Goal: Task Accomplishment & Management: Use online tool/utility

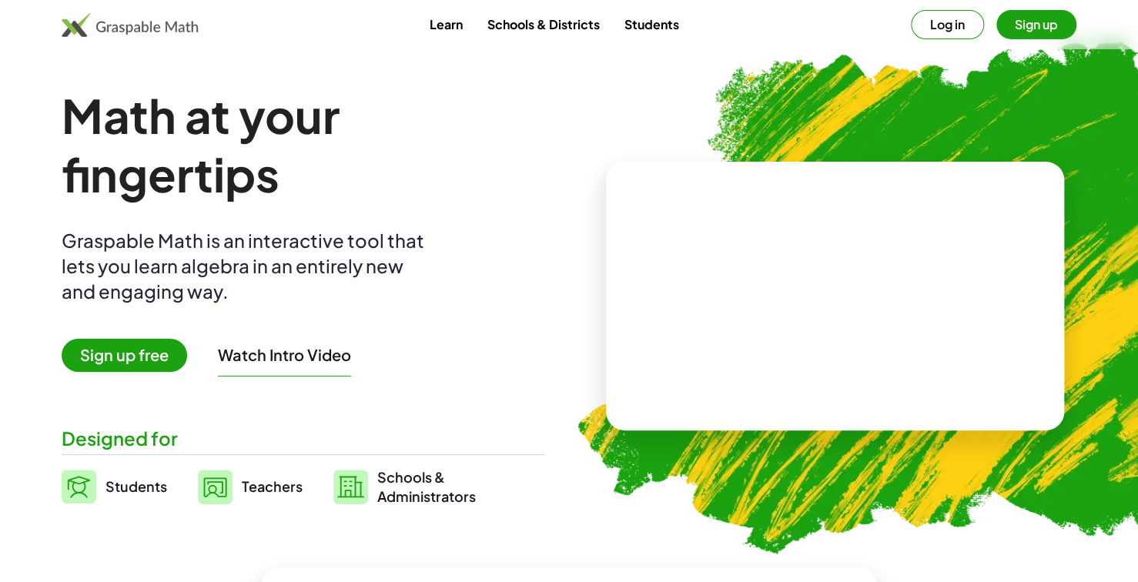
click at [943, 19] on button "Log in" at bounding box center [947, 24] width 73 height 29
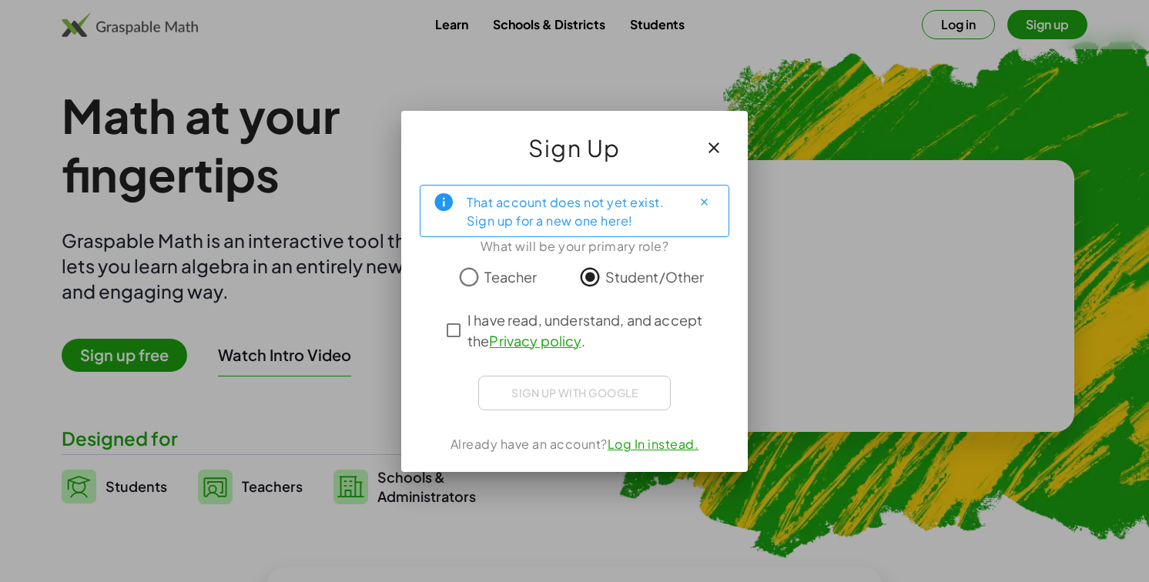
click at [524, 281] on span "Teacher" at bounding box center [510, 276] width 52 height 21
click at [468, 331] on span "I have read, understand, and accept the Privacy policy ." at bounding box center [588, 331] width 242 height 42
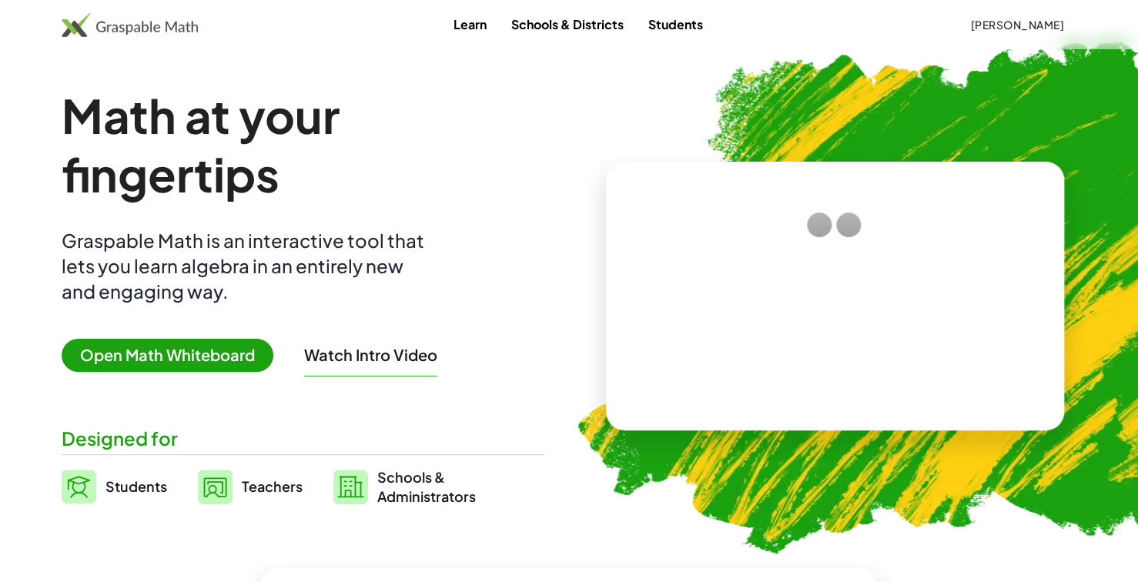
click at [173, 340] on span "Open Math Whiteboard" at bounding box center [168, 355] width 212 height 33
click at [173, 357] on span "Open Math Whiteboard" at bounding box center [168, 355] width 212 height 33
click at [110, 37] on div "Learn Schools & Districts Students Angel Rafael" at bounding box center [569, 25] width 1138 height 28
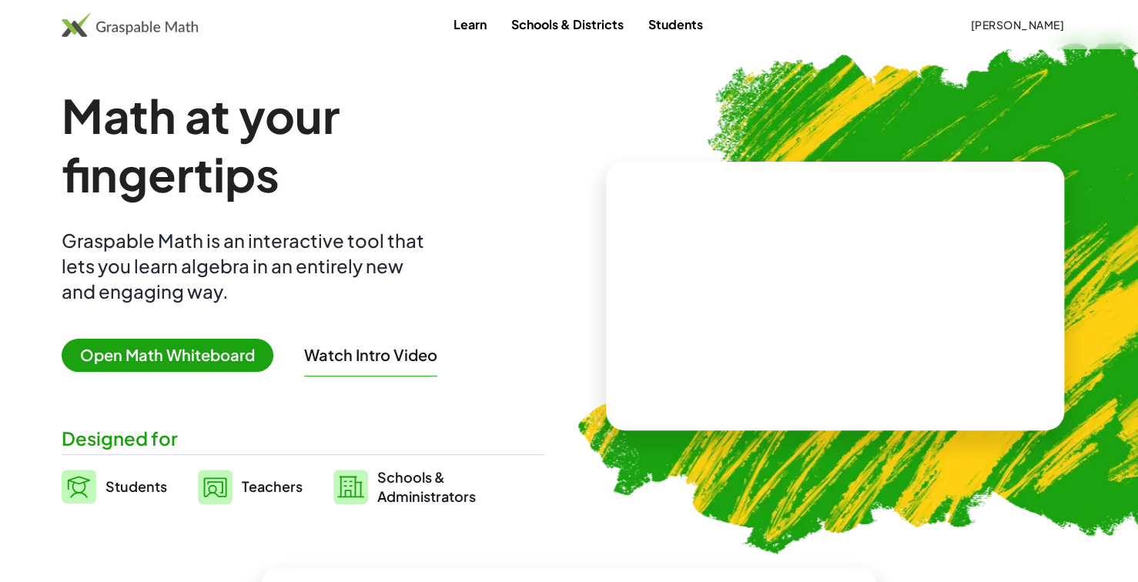
click at [100, 28] on img at bounding box center [130, 24] width 136 height 25
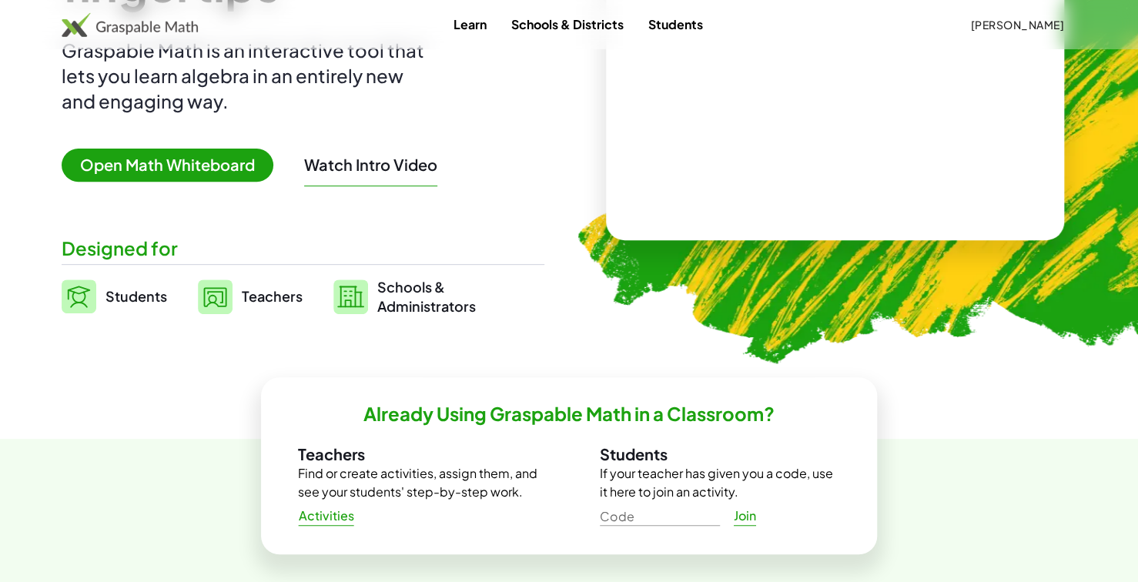
scroll to position [8, 0]
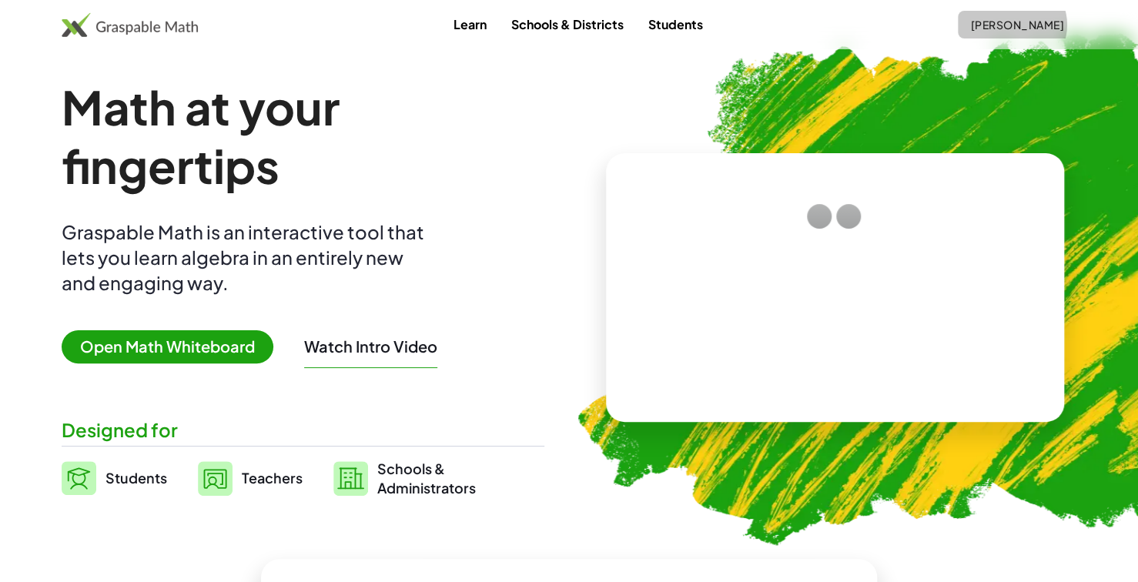
click at [1021, 28] on span "[PERSON_NAME]" at bounding box center [1017, 25] width 94 height 14
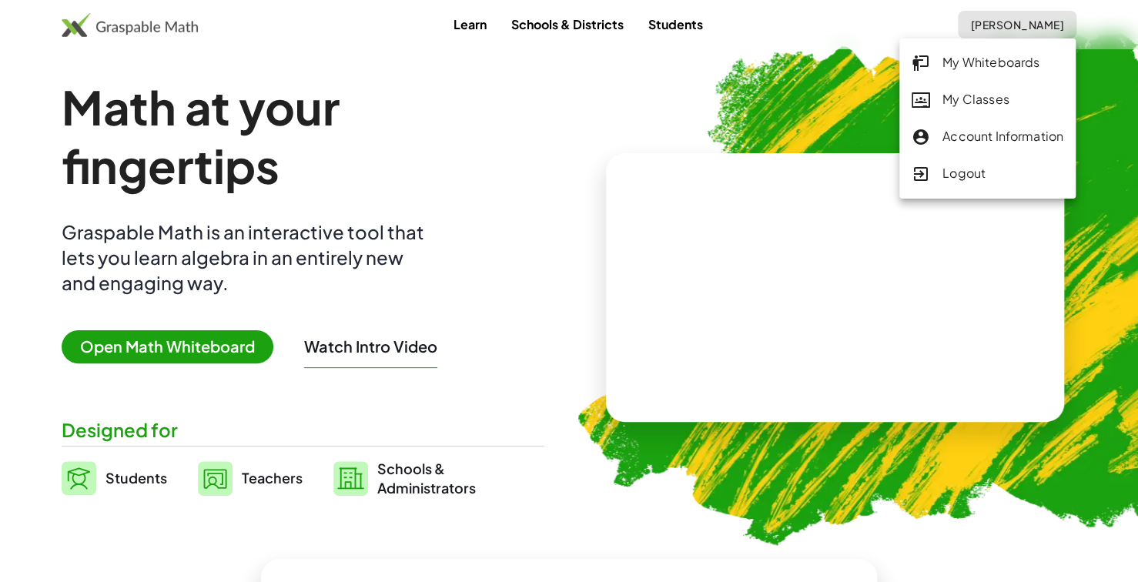
click at [1003, 67] on div "My Whiteboards" at bounding box center [988, 63] width 152 height 20
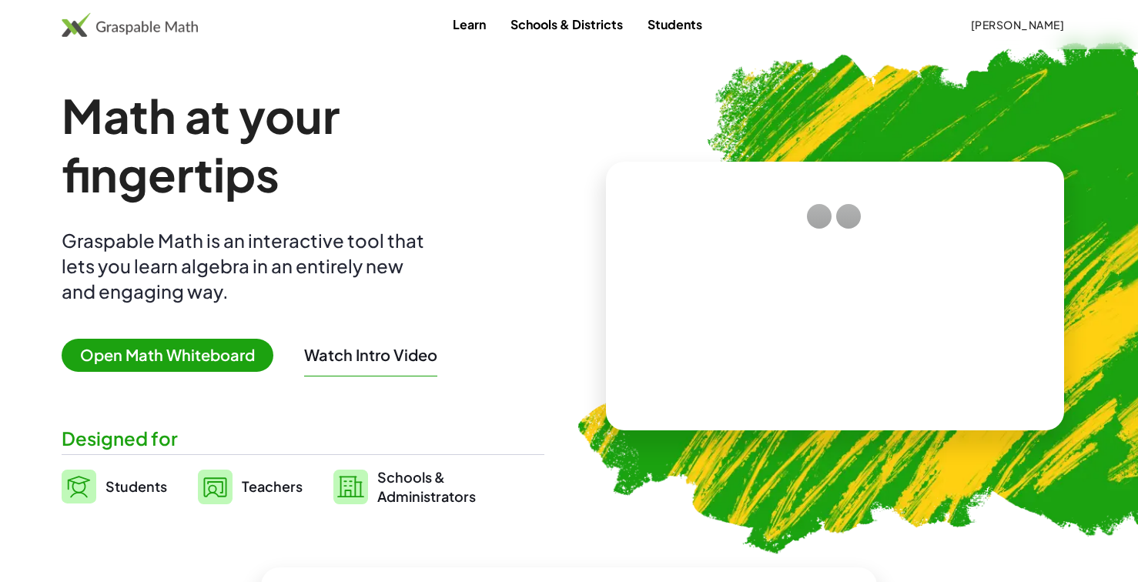
scroll to position [8, 0]
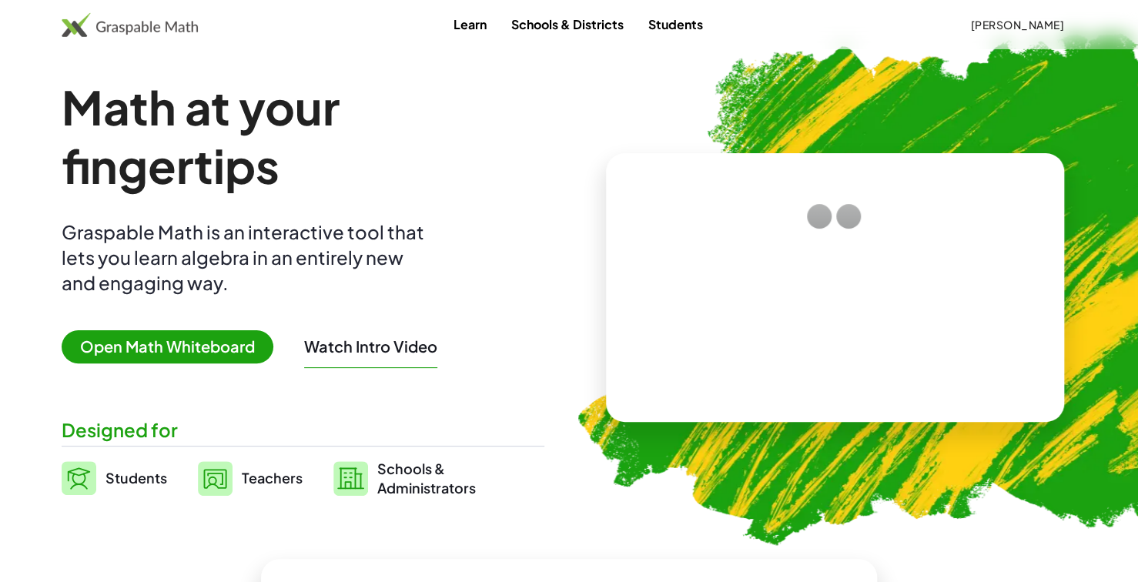
click at [124, 339] on span "Open Math Whiteboard" at bounding box center [168, 346] width 212 height 33
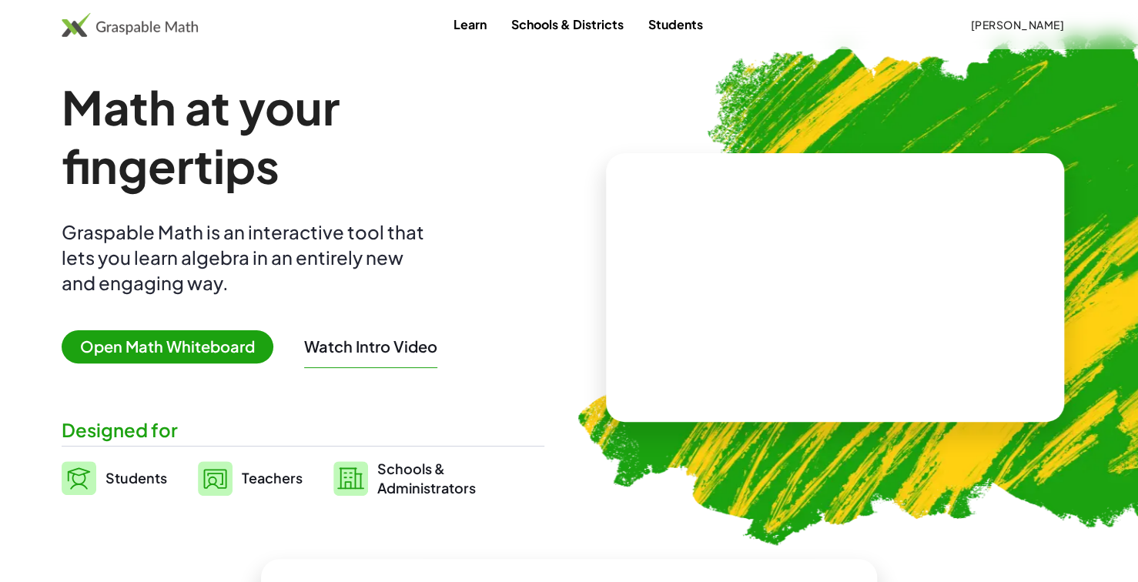
click at [119, 23] on img at bounding box center [130, 24] width 136 height 25
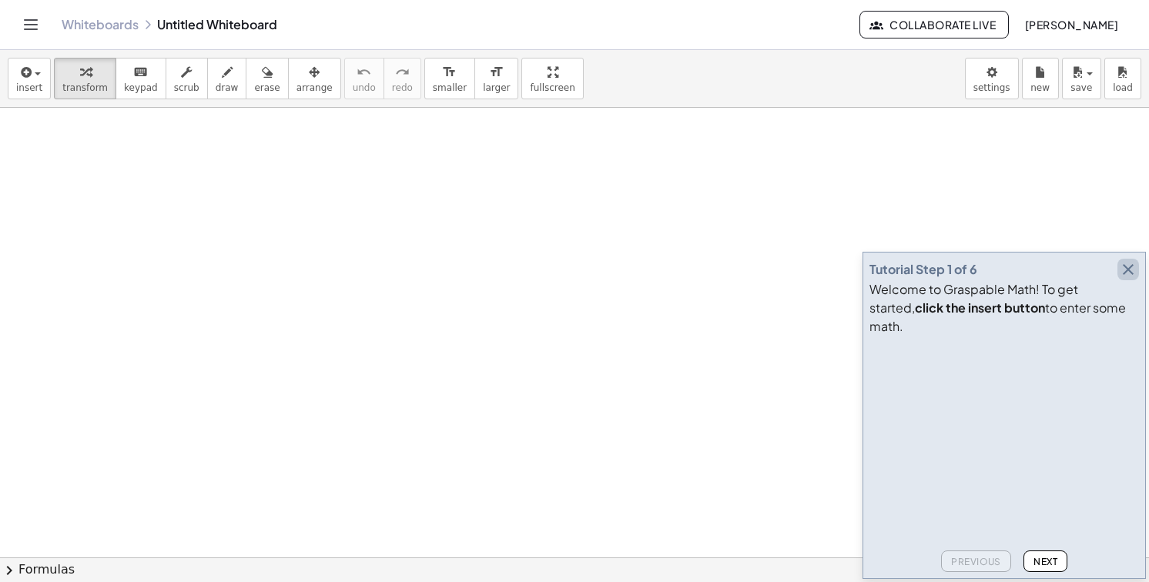
click at [1133, 279] on icon "button" at bounding box center [1128, 269] width 18 height 18
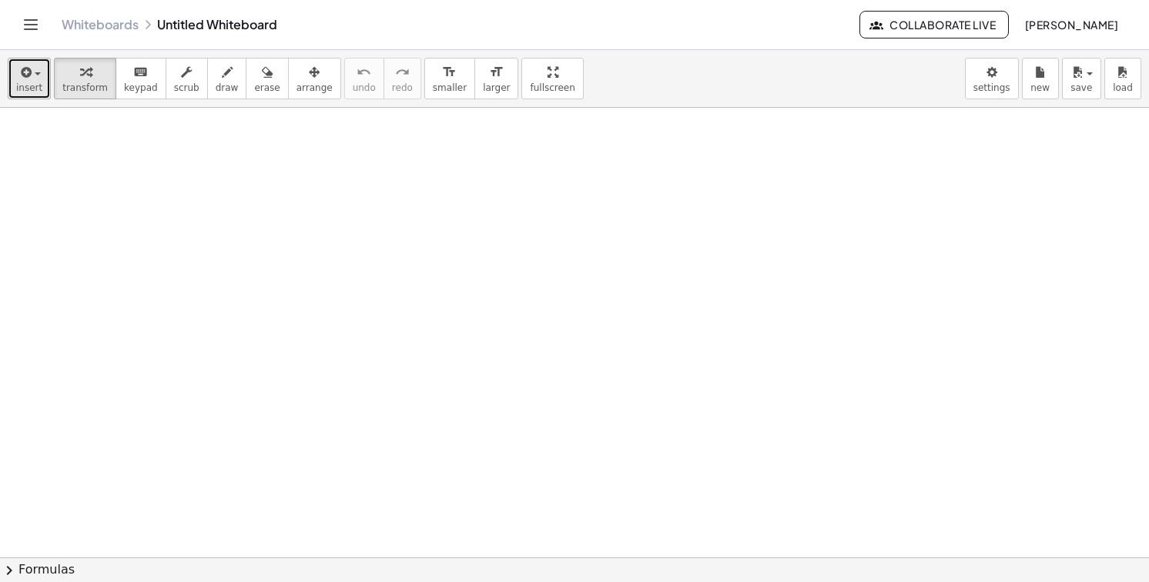
click at [28, 81] on icon "button" at bounding box center [25, 72] width 14 height 18
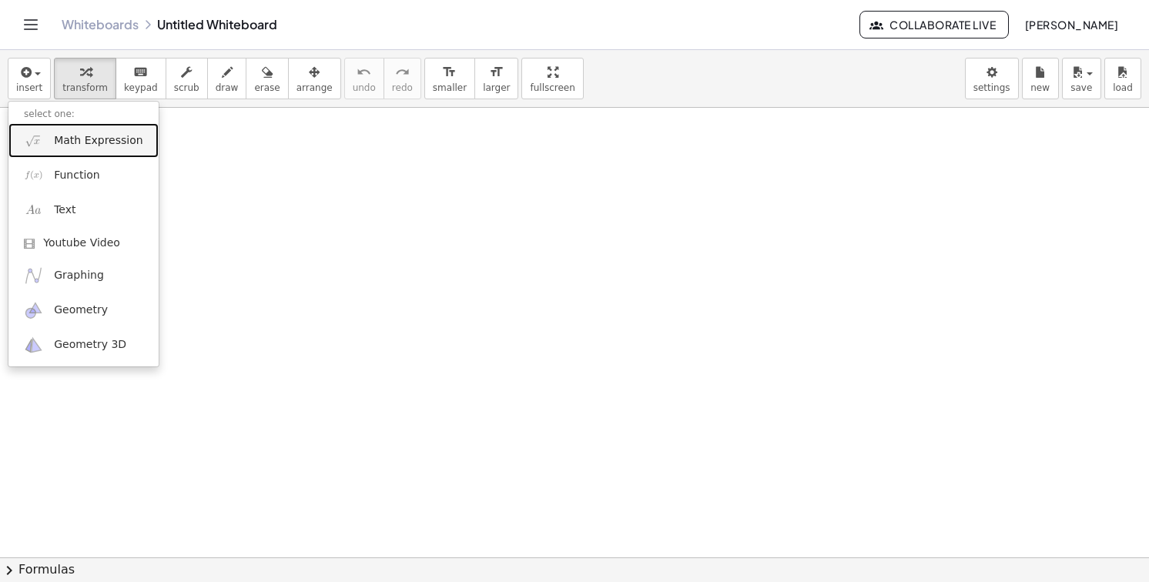
click at [63, 136] on span "Math Expression" at bounding box center [98, 140] width 89 height 15
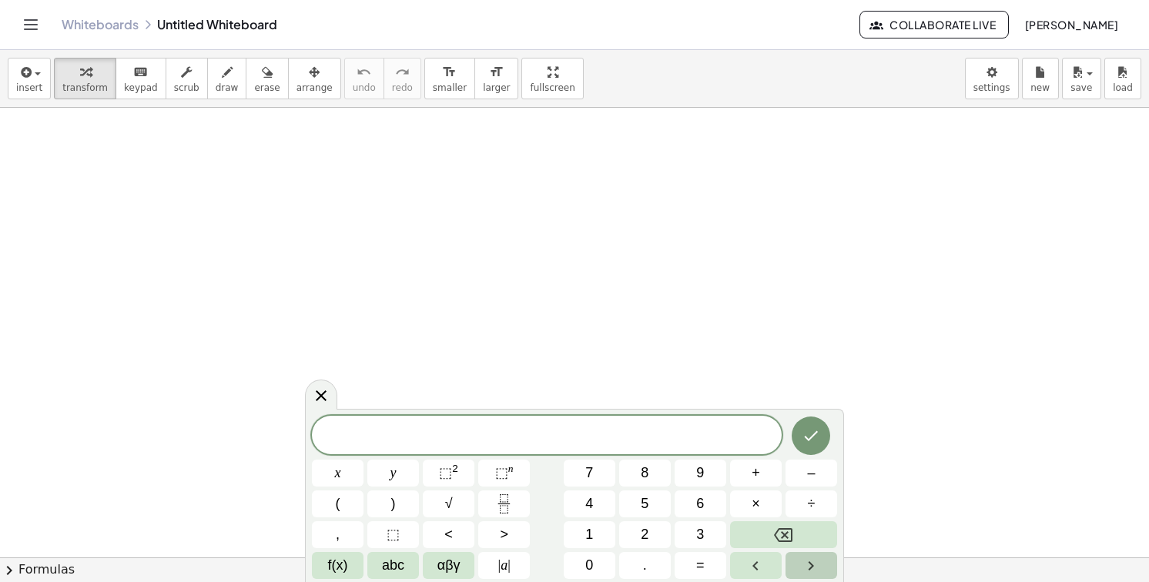
click at [819, 571] on icon "Right arrow" at bounding box center [811, 566] width 18 height 18
click at [403, 571] on span "abc" at bounding box center [393, 565] width 22 height 21
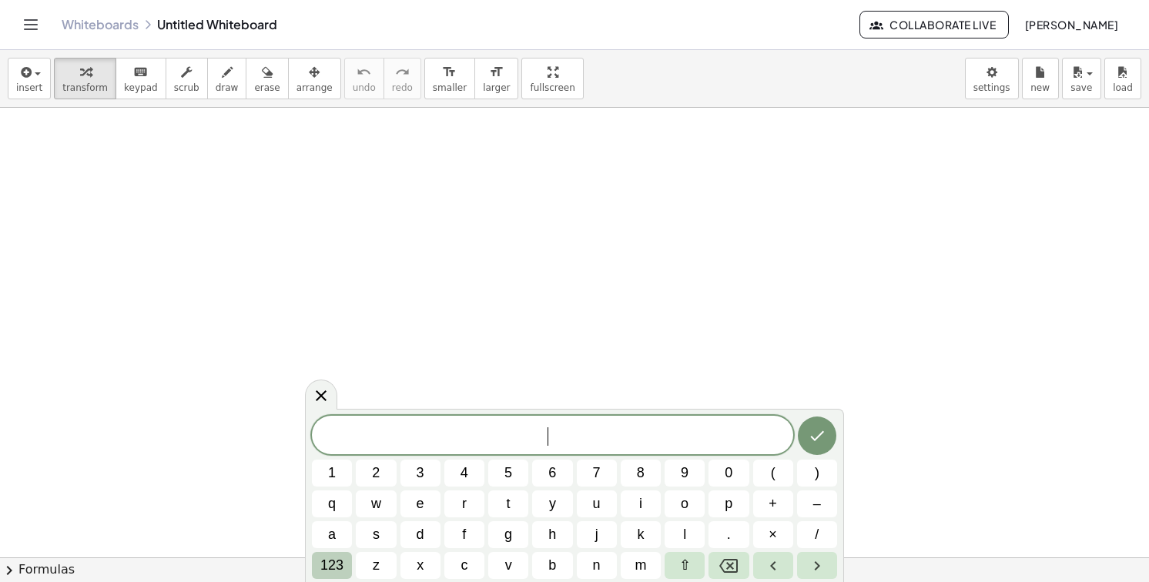
click at [348, 569] on button "123" at bounding box center [332, 565] width 40 height 27
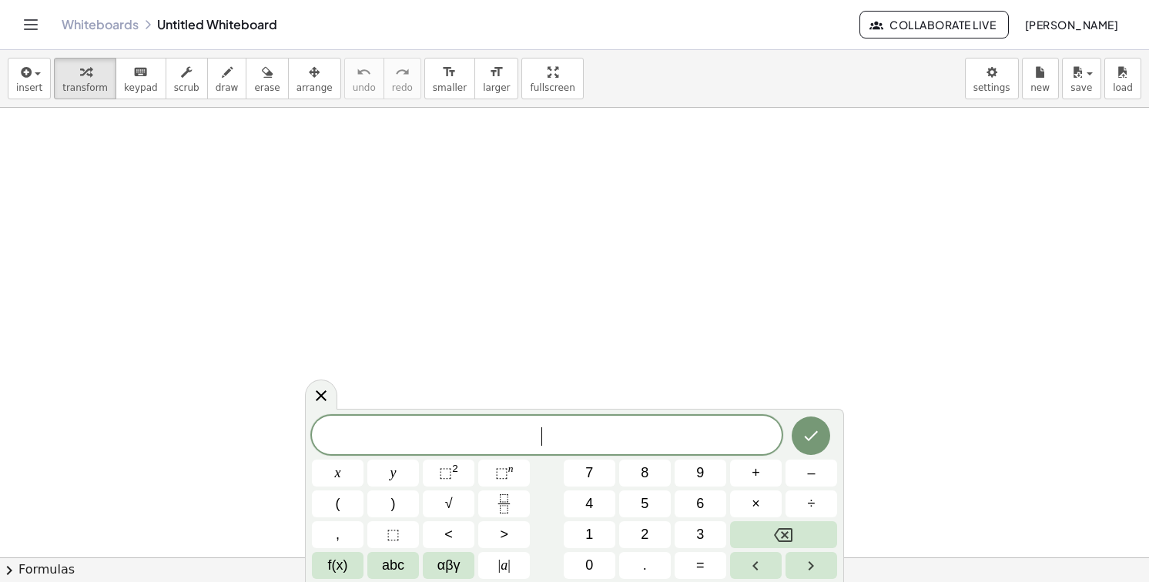
click at [348, 569] on button "f(x)" at bounding box center [338, 565] width 52 height 27
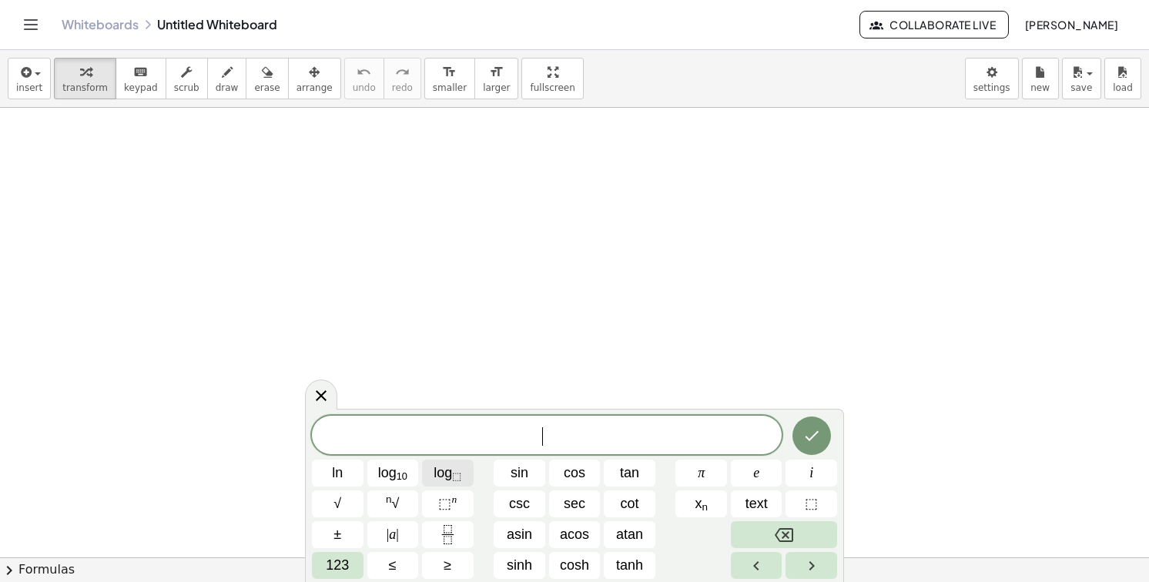
click at [451, 471] on span "log ⬚" at bounding box center [448, 473] width 28 height 21
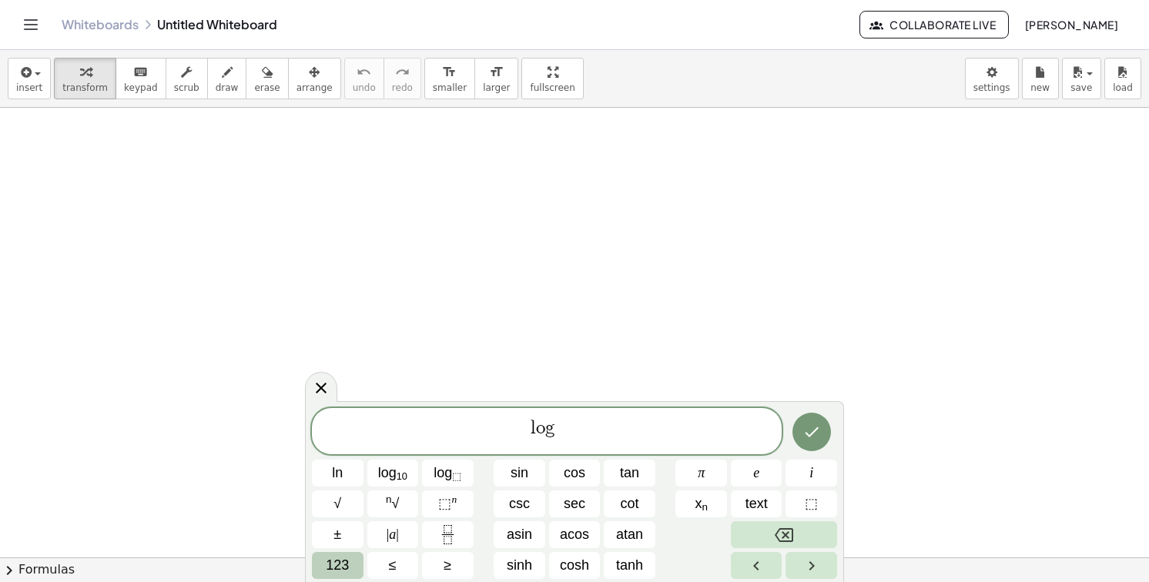
click at [345, 558] on span "123" at bounding box center [337, 565] width 23 height 21
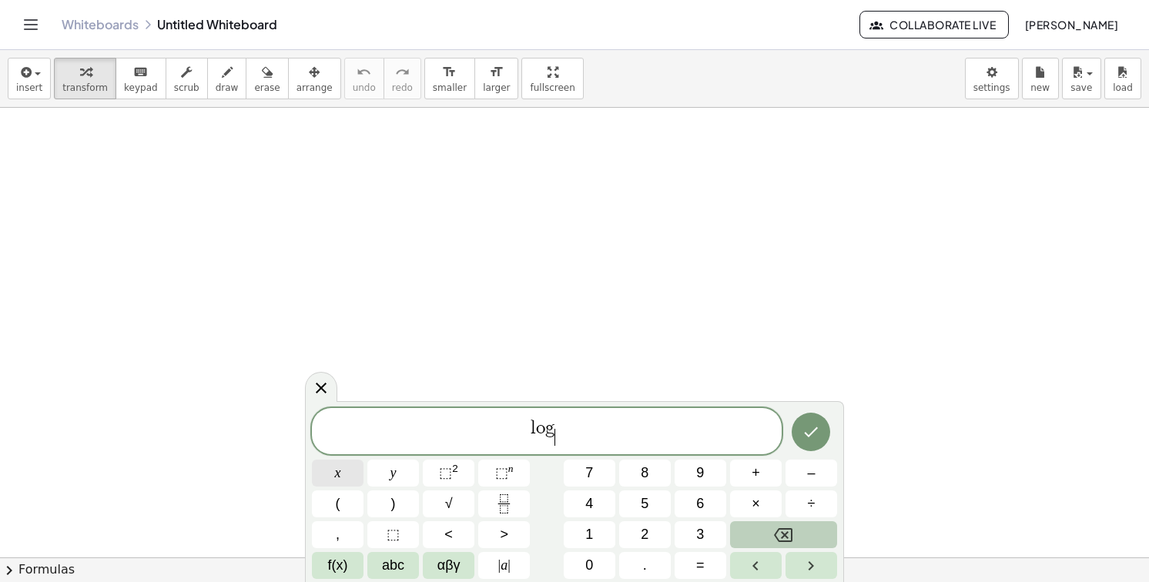
click at [348, 478] on button "x" at bounding box center [338, 473] width 52 height 27
click at [391, 475] on span "y" at bounding box center [393, 473] width 6 height 21
click at [744, 546] on button "Backspace" at bounding box center [783, 534] width 107 height 27
click at [399, 484] on button "y" at bounding box center [393, 473] width 52 height 27
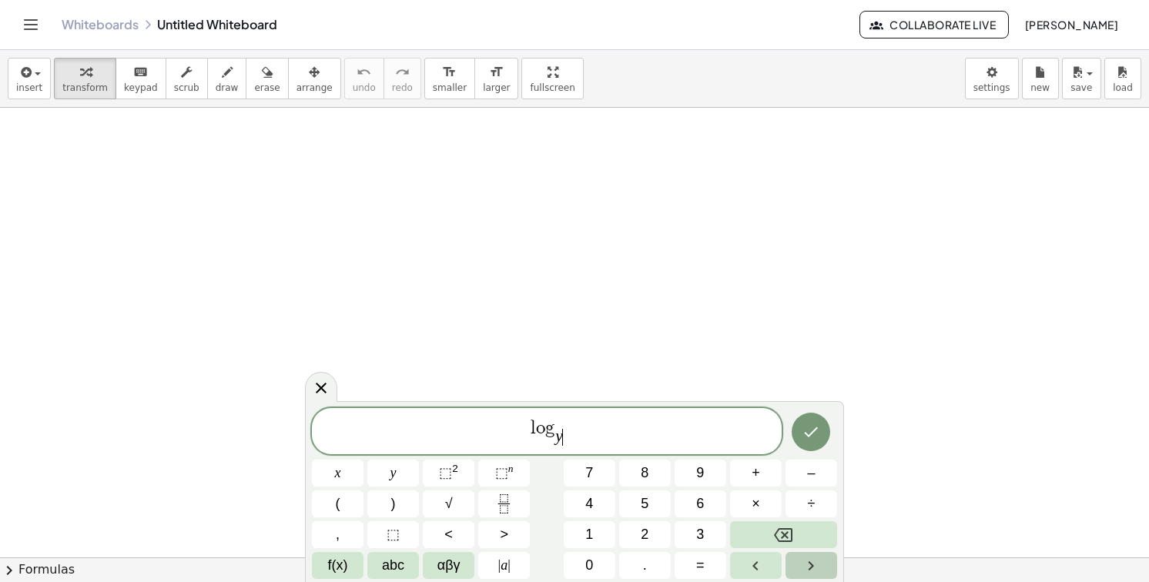
click at [809, 557] on icon "Right arrow" at bounding box center [811, 566] width 18 height 18
click at [340, 508] on button "(" at bounding box center [338, 504] width 52 height 27
click at [632, 480] on button "8" at bounding box center [645, 473] width 52 height 27
click at [342, 463] on button "x" at bounding box center [338, 473] width 52 height 27
click at [809, 481] on span "–" at bounding box center [811, 473] width 8 height 21
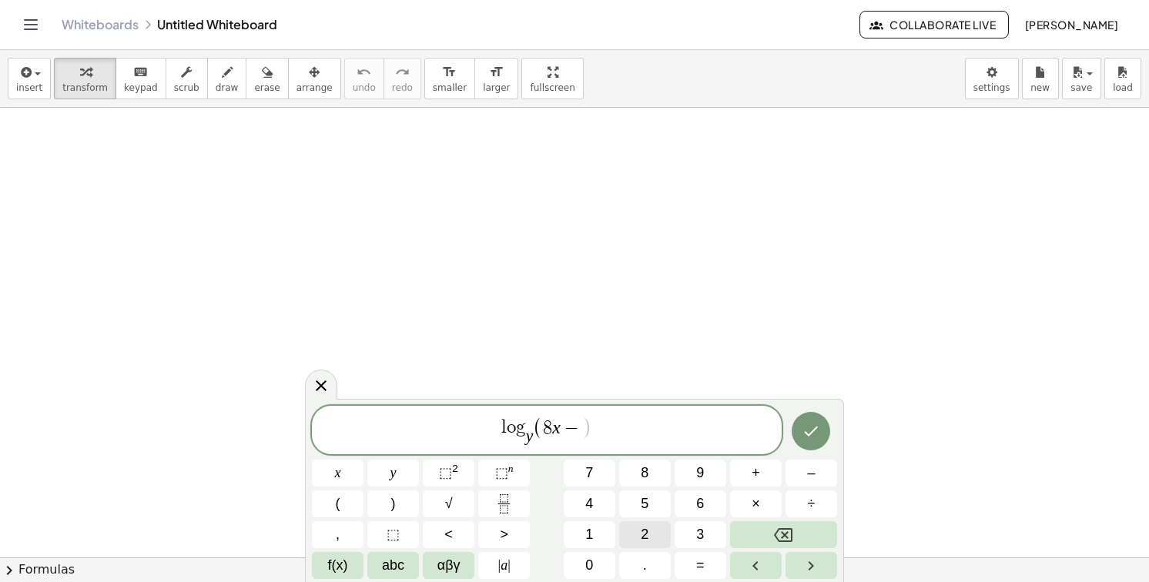
click at [654, 522] on button "2" at bounding box center [645, 534] width 52 height 27
click at [351, 475] on button "x" at bounding box center [338, 473] width 52 height 27
click at [428, 476] on button "⬚ 2" at bounding box center [449, 473] width 52 height 27
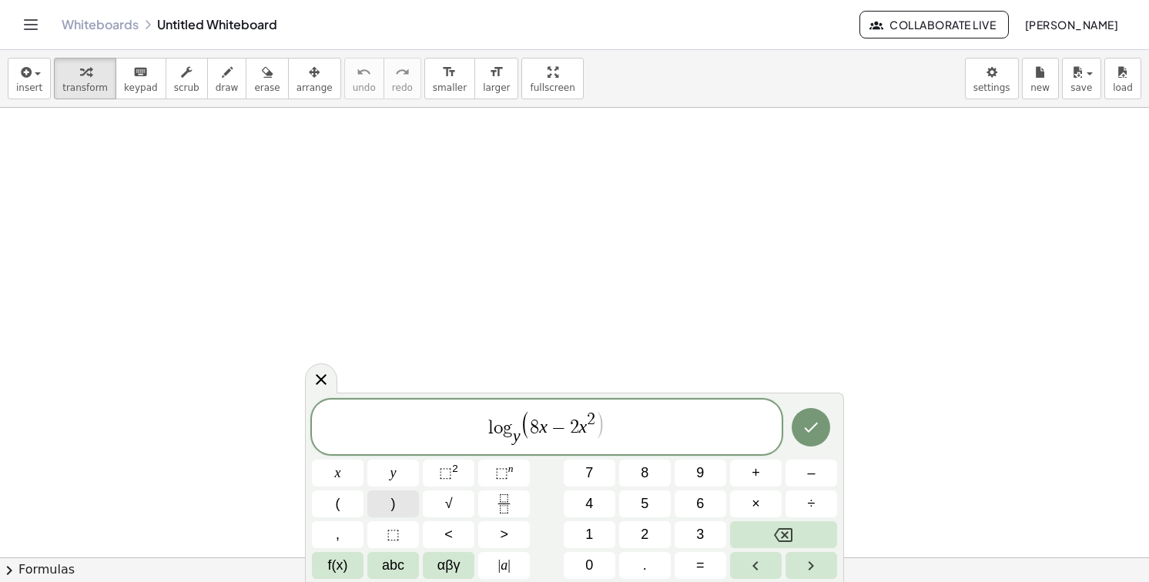
click at [406, 506] on button ")" at bounding box center [393, 504] width 52 height 27
click at [493, 421] on span "l o g y ​ ( 8 x − 2 x 2 ) ​" at bounding box center [547, 428] width 470 height 39
click at [490, 428] on var "l" at bounding box center [490, 428] width 5 height 18
click at [696, 529] on span "3" at bounding box center [700, 534] width 8 height 21
click at [714, 555] on button "=" at bounding box center [701, 565] width 52 height 27
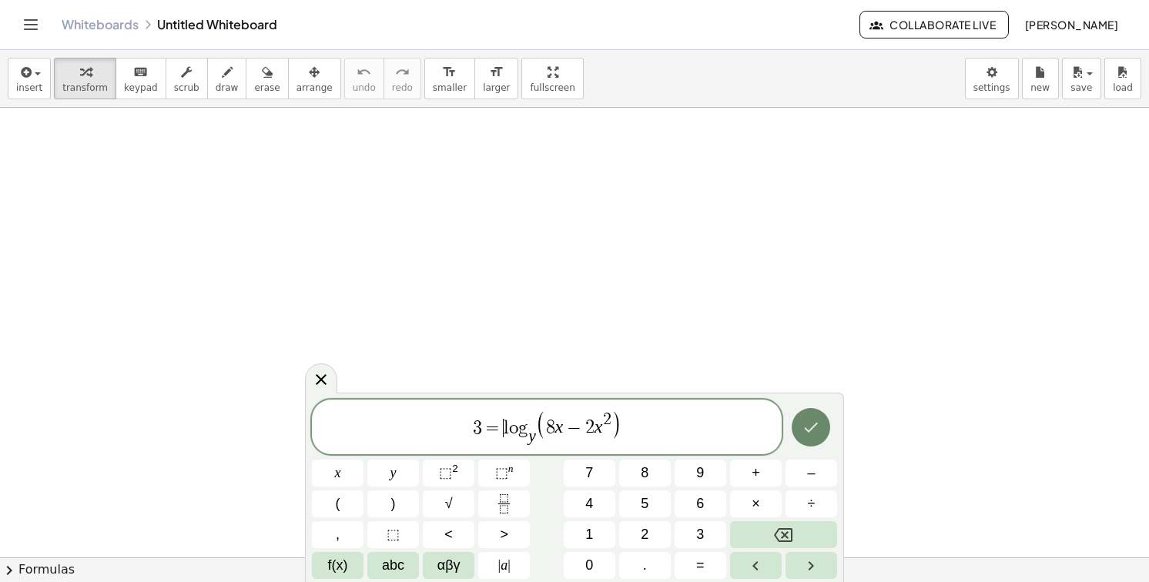
click at [805, 420] on icon "Done" at bounding box center [811, 427] width 18 height 18
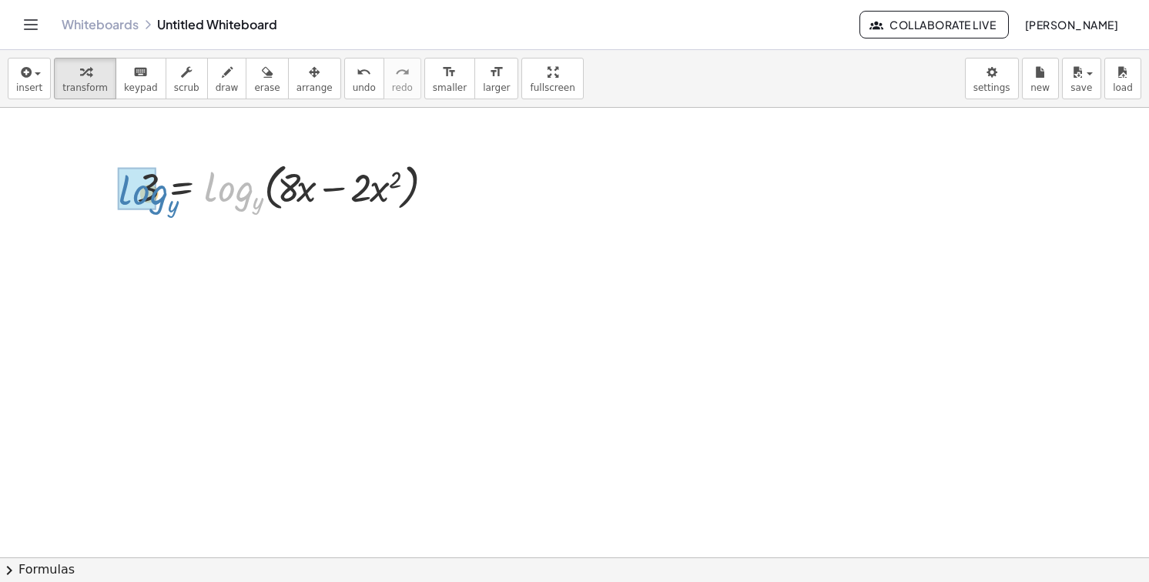
drag, startPoint x: 218, startPoint y: 195, endPoint x: 132, endPoint y: 198, distance: 85.5
click at [132, 198] on div "log y 3 = log y ( , + · 8 · x − · 2 · x 2 )" at bounding box center [283, 186] width 338 height 67
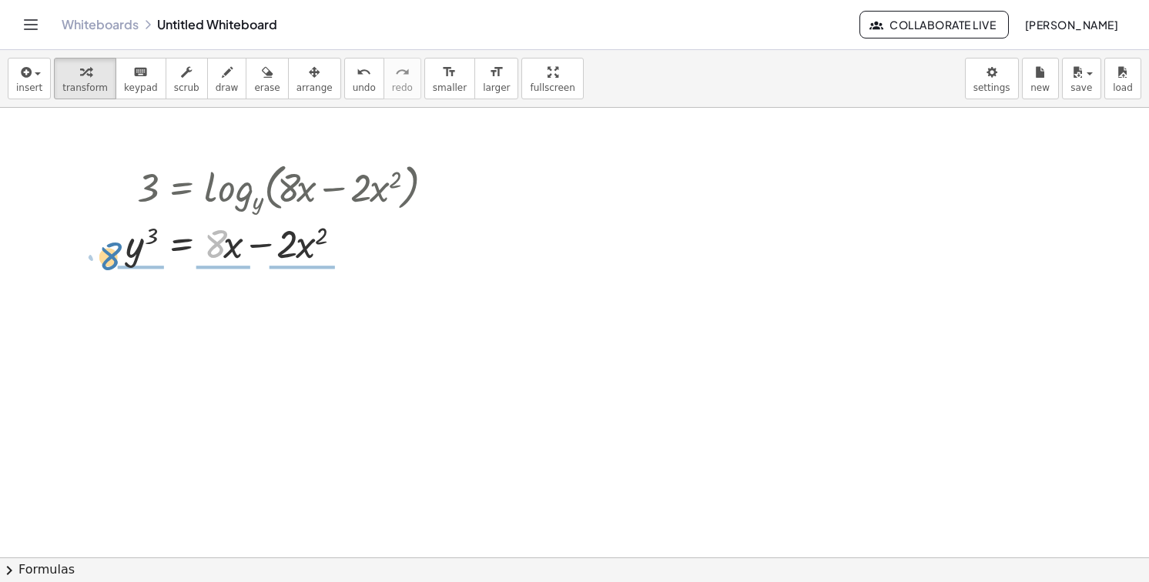
drag, startPoint x: 222, startPoint y: 253, endPoint x: 117, endPoint y: 266, distance: 105.5
click at [117, 266] on div "3 = log y ( , + · 8 · x − · 2 · x 2 ) · 8 3 = y + · 8 · x − · 2 · x 2" at bounding box center [277, 212] width 350 height 119
drag, startPoint x: 225, startPoint y: 249, endPoint x: 88, endPoint y: 250, distance: 137.1
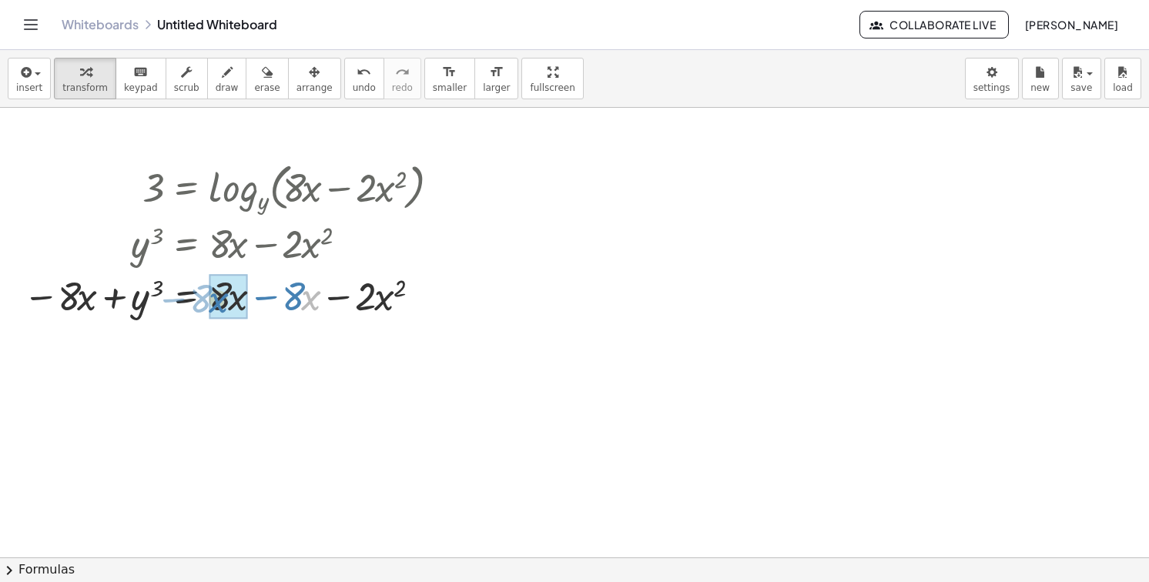
drag, startPoint x: 303, startPoint y: 297, endPoint x: 212, endPoint y: 300, distance: 91.7
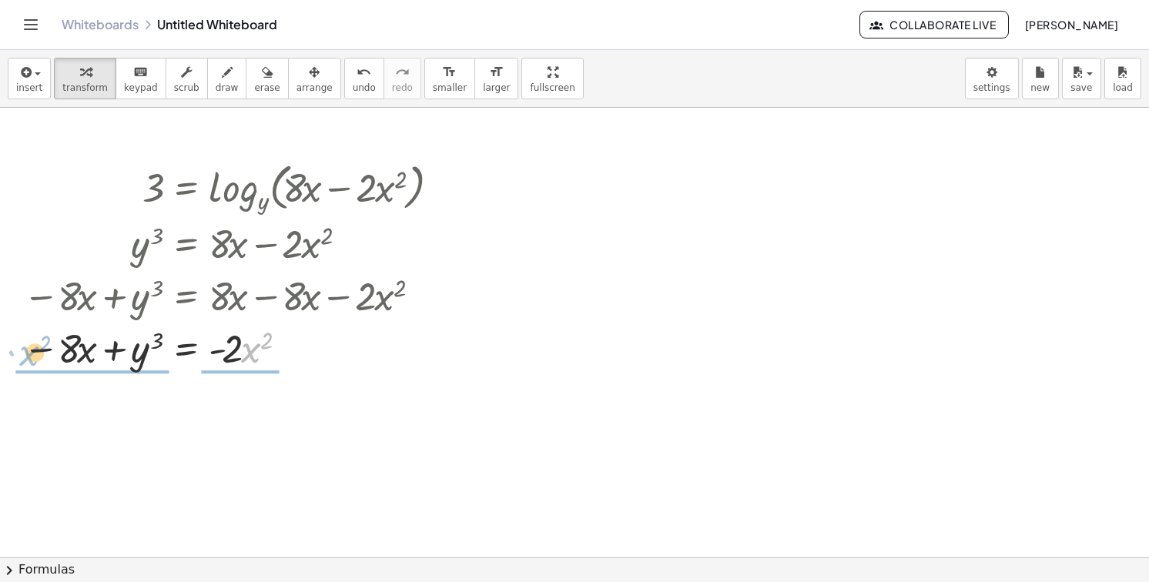
drag, startPoint x: 252, startPoint y: 349, endPoint x: 30, endPoint y: 352, distance: 221.8
click at [30, 352] on div at bounding box center [233, 347] width 437 height 52
drag, startPoint x: 240, startPoint y: 352, endPoint x: 0, endPoint y: 351, distance: 240.3
click at [0, 351] on div "3 = log y ( , + · 8 · x − · 2 · x 2 ) y 3 = + · 8 · x − · 2 · x 2 − · 8 · x + y…" at bounding box center [228, 265] width 457 height 224
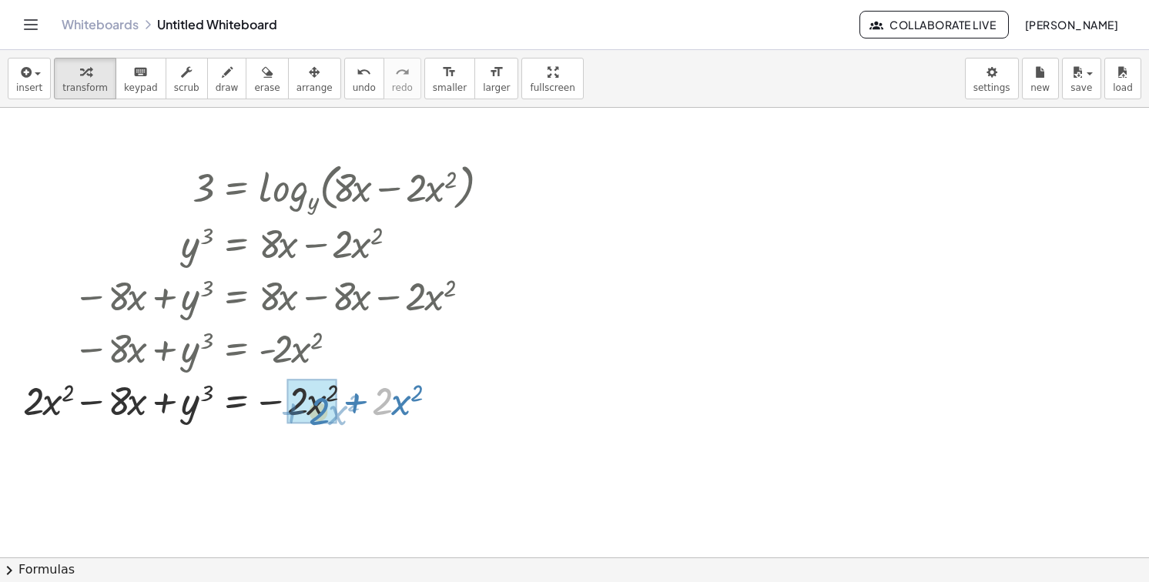
drag, startPoint x: 382, startPoint y: 394, endPoint x: 341, endPoint y: 401, distance: 41.4
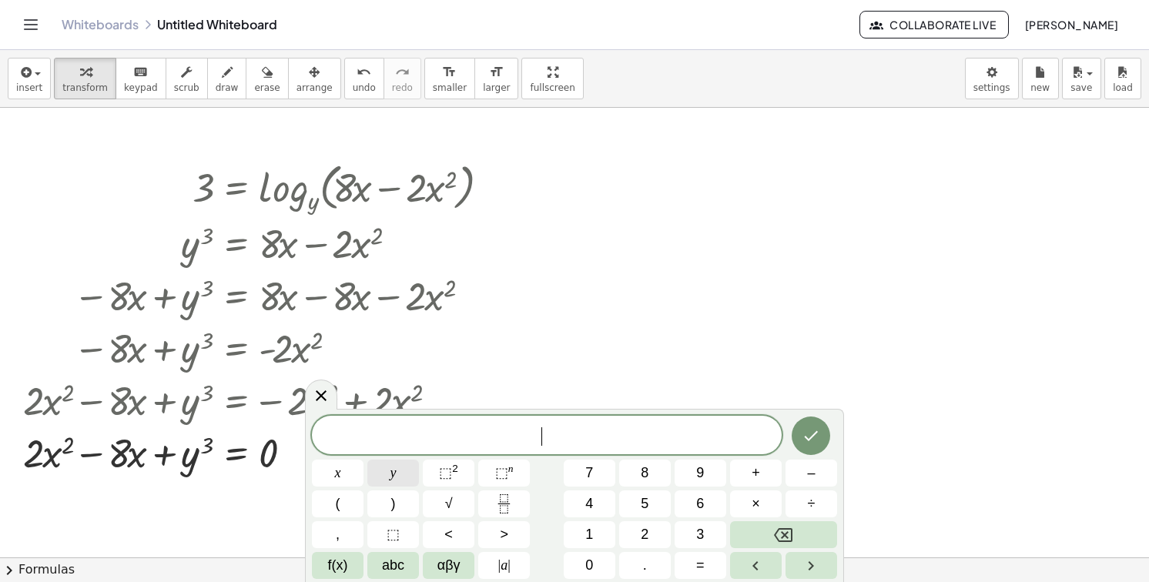
click at [384, 467] on button "y" at bounding box center [393, 473] width 52 height 27
click at [397, 541] on span "⬚" at bounding box center [393, 534] width 13 height 21
click at [492, 475] on button "⬚ n" at bounding box center [504, 473] width 52 height 27
click at [360, 557] on button "f(x)" at bounding box center [338, 565] width 52 height 27
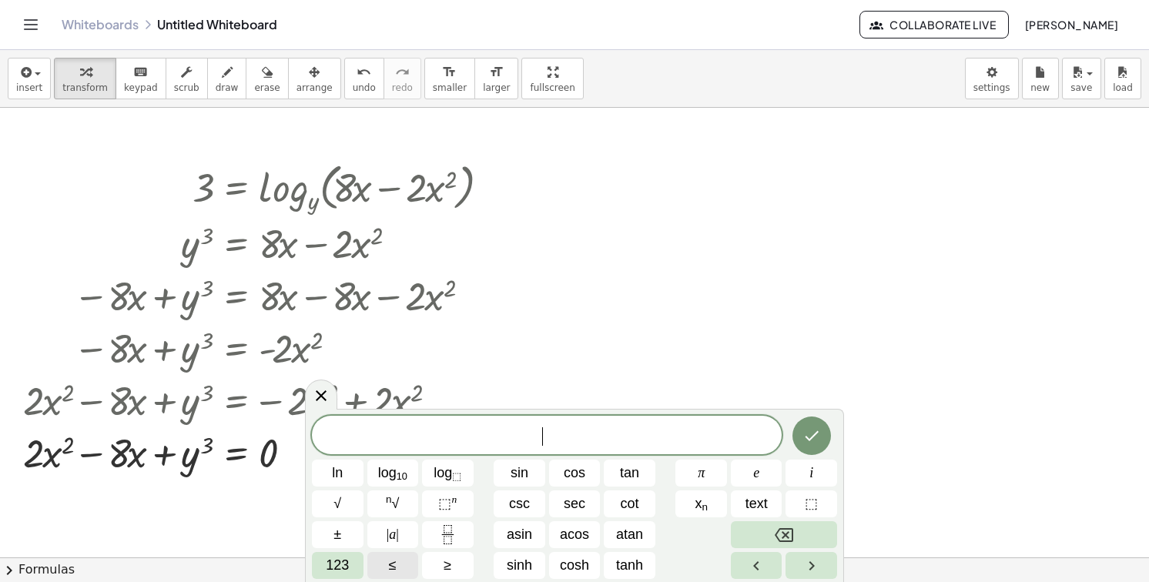
click at [360, 557] on button "123" at bounding box center [338, 565] width 52 height 27
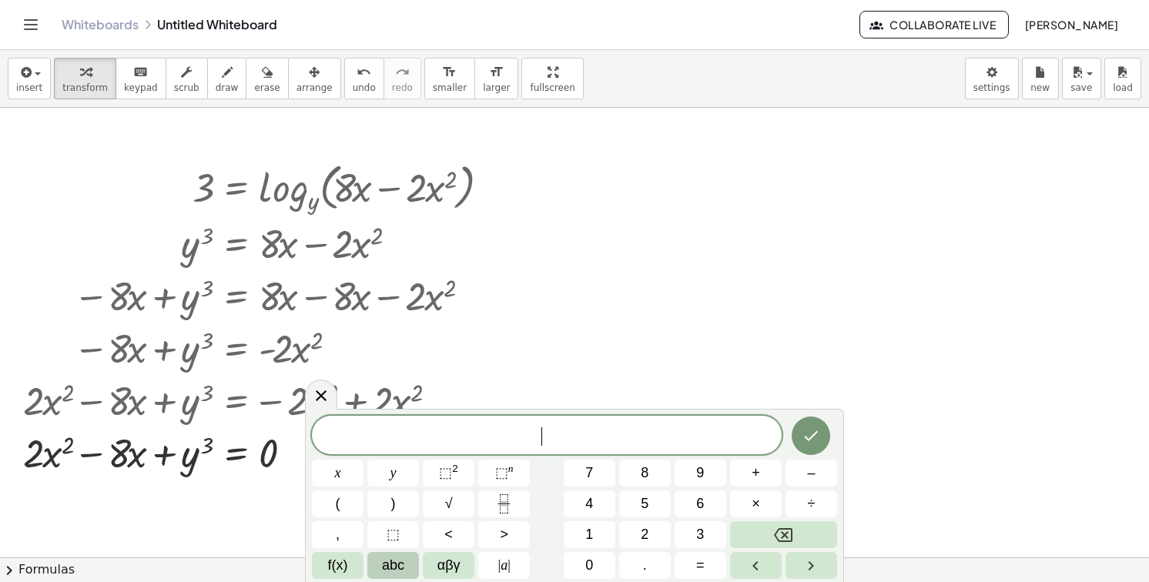
click at [384, 560] on span "abc" at bounding box center [393, 565] width 22 height 21
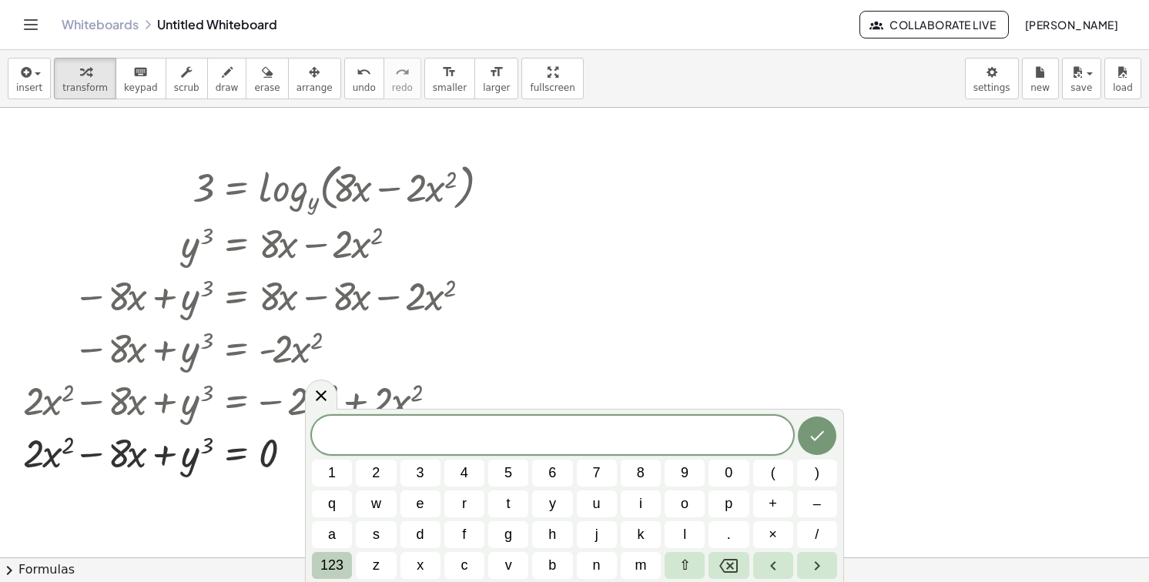
click at [351, 564] on button "123" at bounding box center [332, 565] width 40 height 27
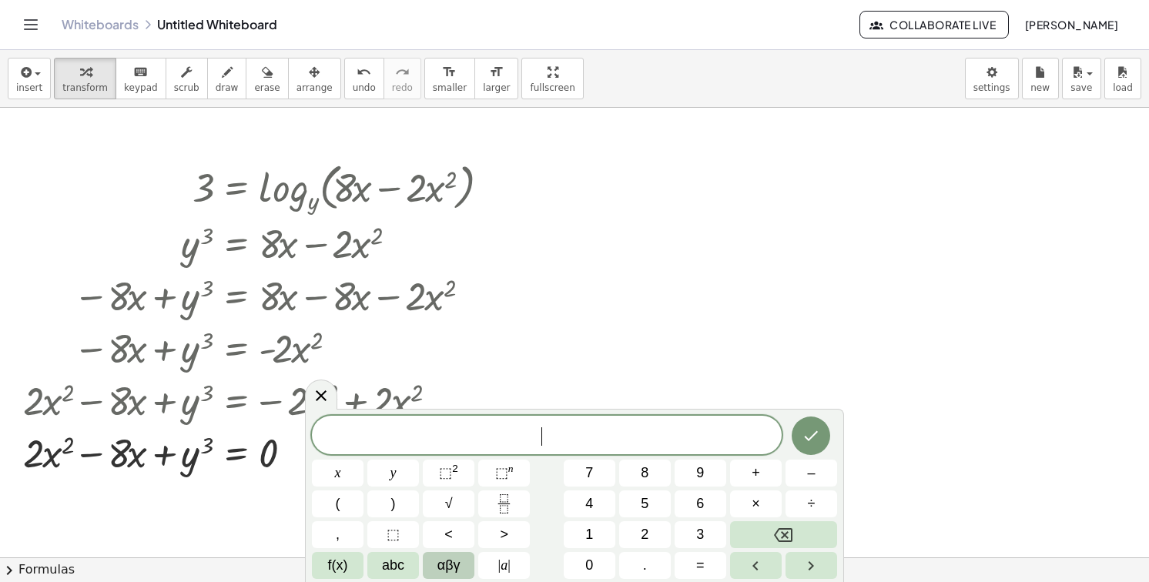
click at [441, 569] on span "αβγ" at bounding box center [448, 565] width 23 height 21
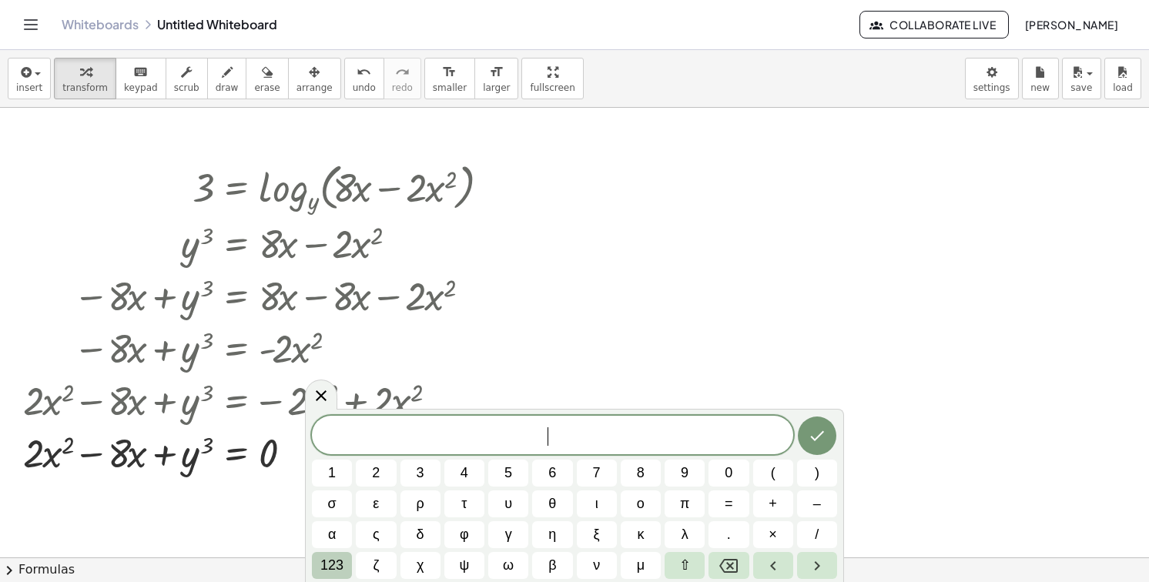
click at [334, 561] on span "123" at bounding box center [331, 565] width 23 height 21
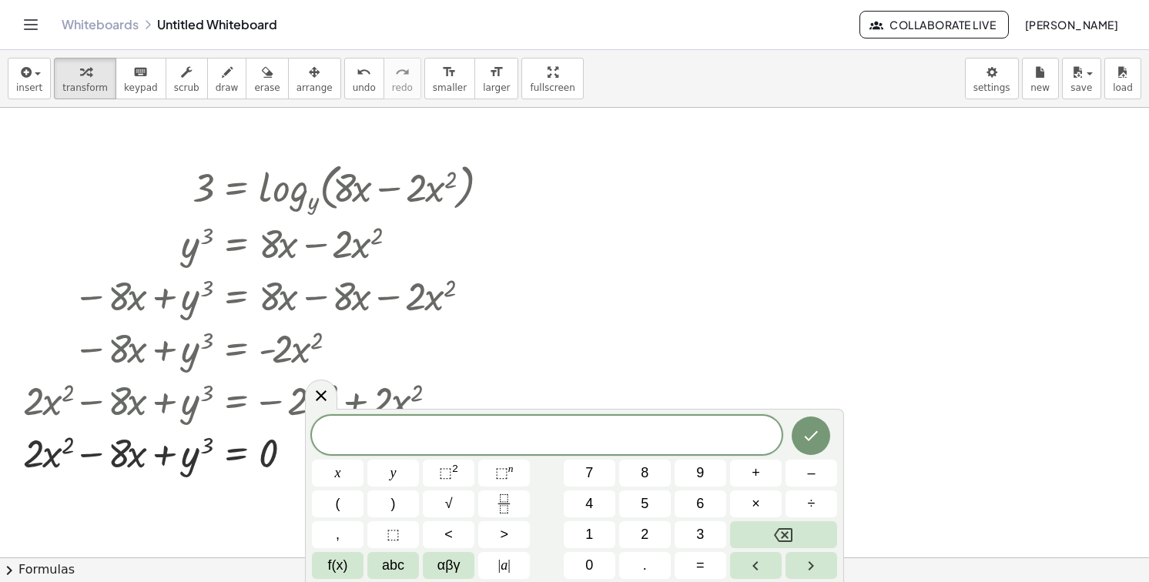
click at [334, 561] on span "f(x)" at bounding box center [338, 565] width 20 height 21
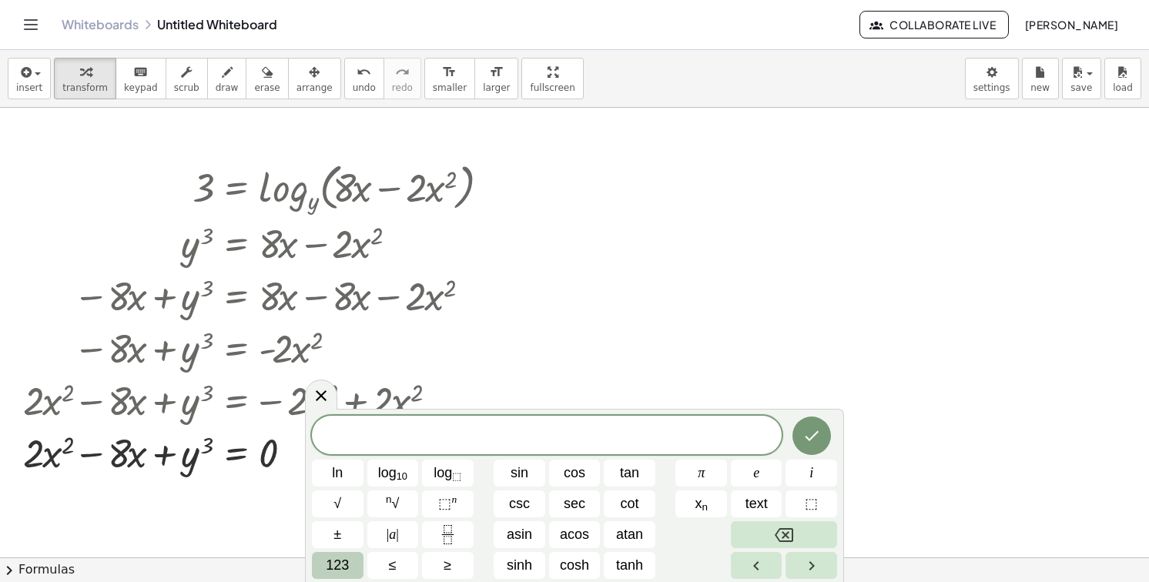
click at [320, 561] on button "123" at bounding box center [338, 565] width 52 height 27
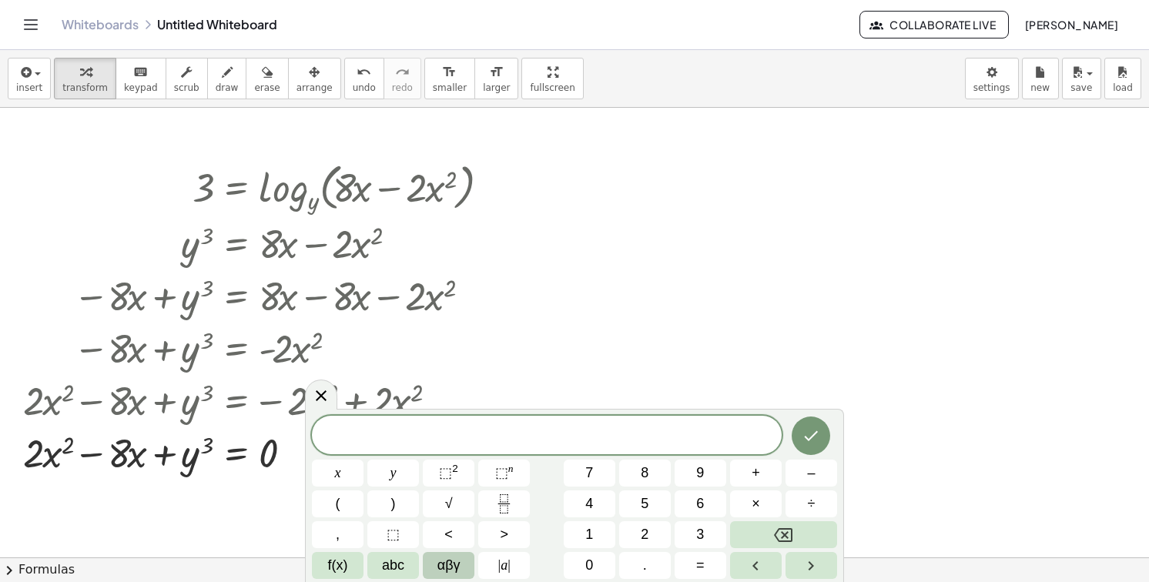
click at [431, 566] on button "αβγ" at bounding box center [449, 565] width 52 height 27
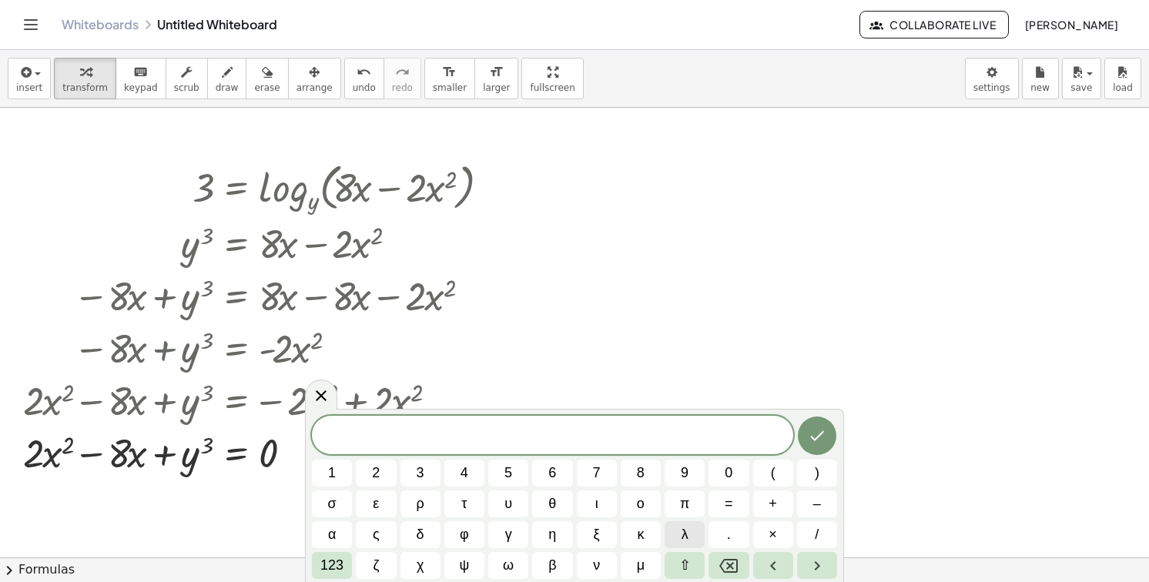
click at [684, 534] on span "λ" at bounding box center [685, 534] width 7 height 21
click at [333, 573] on span "123" at bounding box center [331, 565] width 23 height 21
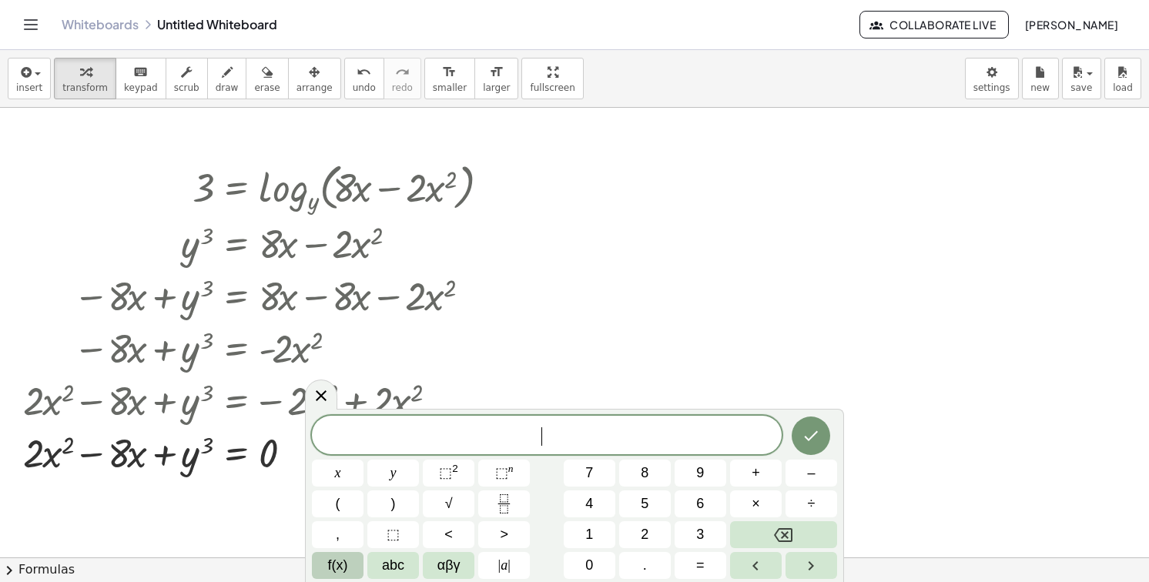
click at [333, 574] on span "f(x)" at bounding box center [338, 565] width 20 height 21
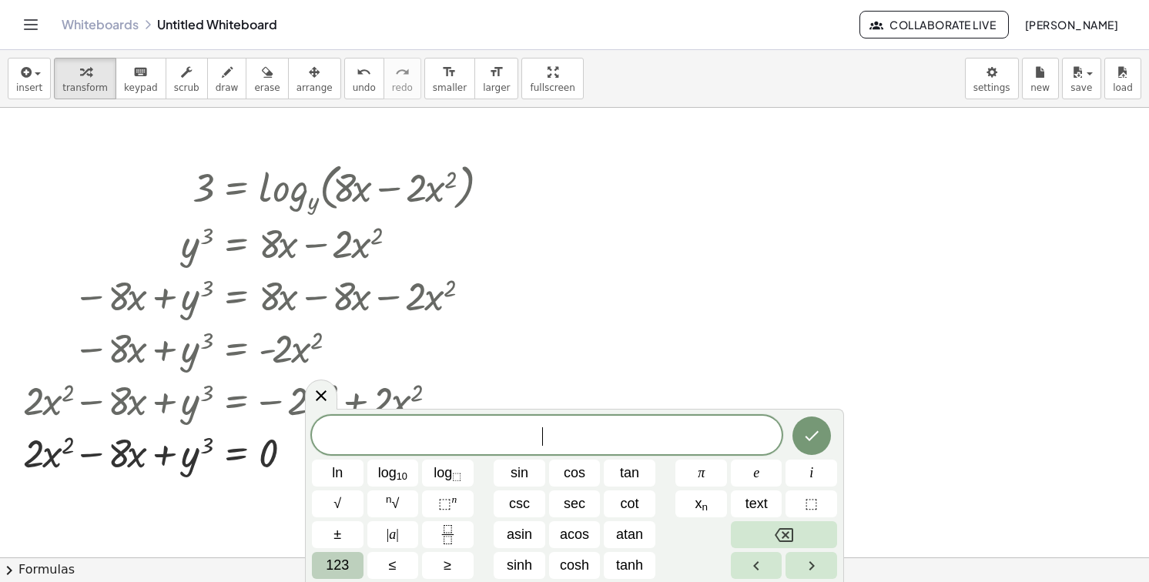
click at [351, 566] on button "123" at bounding box center [338, 565] width 52 height 27
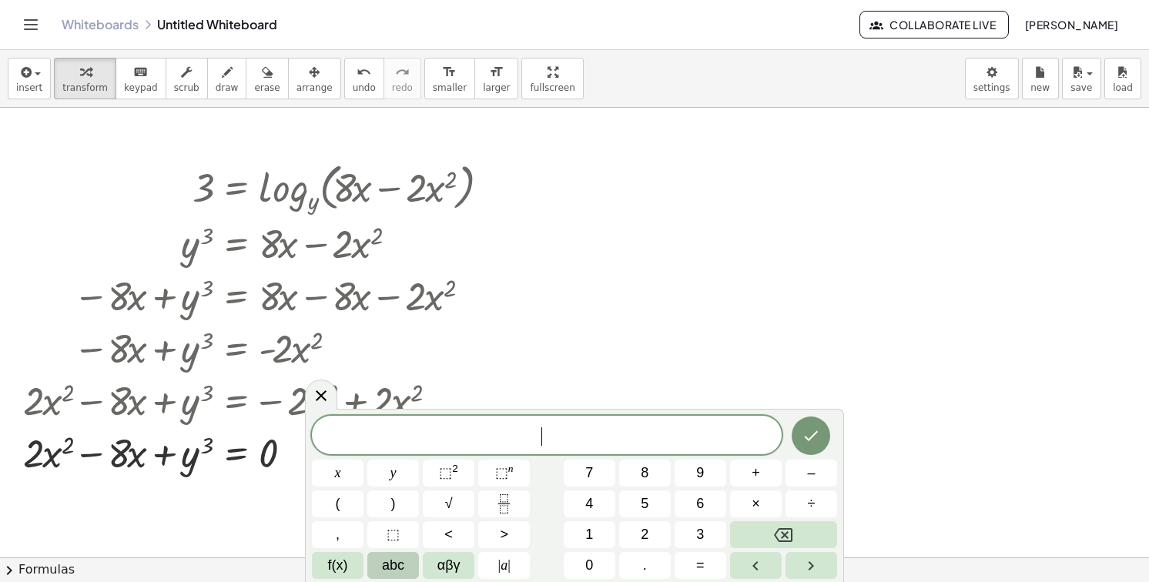
click at [377, 567] on button "abc" at bounding box center [393, 565] width 52 height 27
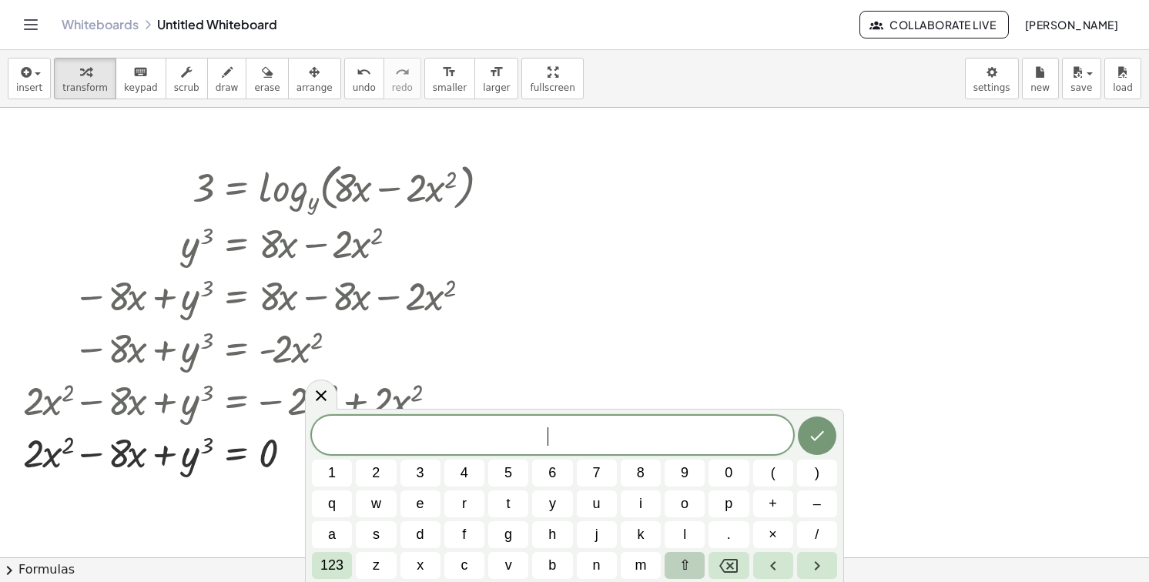
click at [679, 564] on button "⇧" at bounding box center [685, 565] width 40 height 27
click at [423, 528] on span "d" at bounding box center [420, 534] width 10 height 21
click at [656, 494] on button "i" at bounding box center [641, 504] width 40 height 27
click at [673, 558] on button "⇧" at bounding box center [685, 565] width 40 height 27
click at [643, 493] on button "i" at bounding box center [641, 504] width 40 height 27
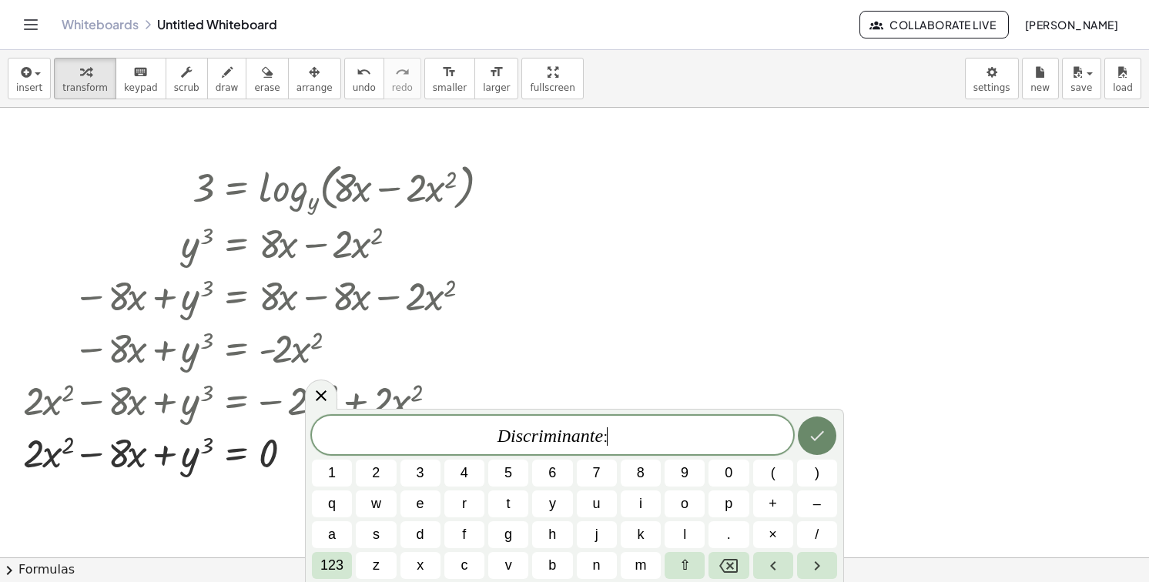
click at [818, 432] on icon "Done" at bounding box center [817, 436] width 18 height 18
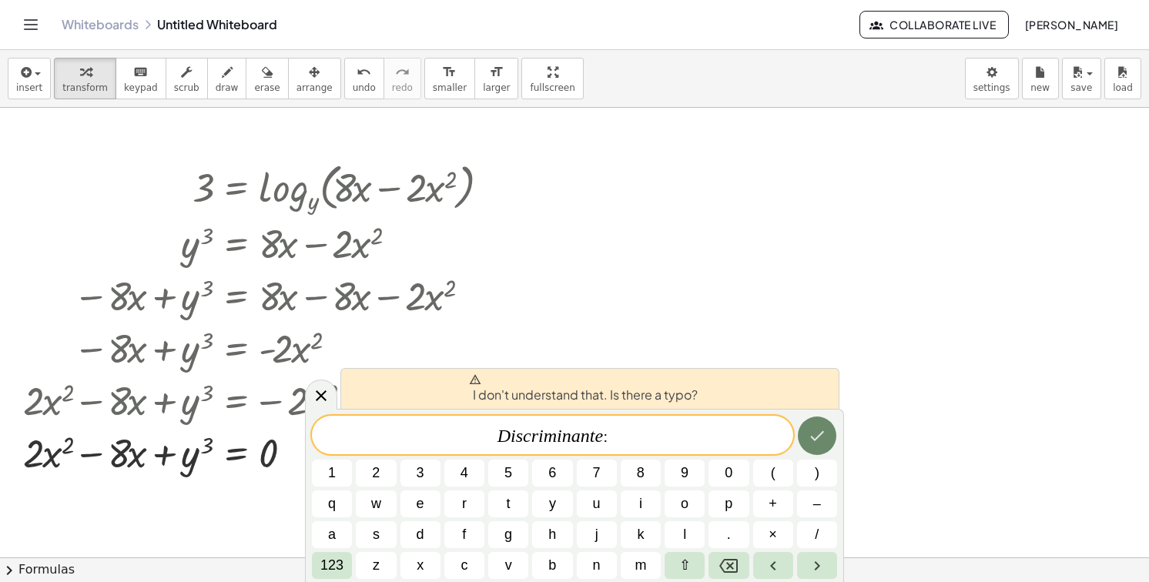
click at [816, 440] on icon "Done" at bounding box center [817, 436] width 18 height 18
click at [333, 568] on span "123" at bounding box center [331, 565] width 23 height 21
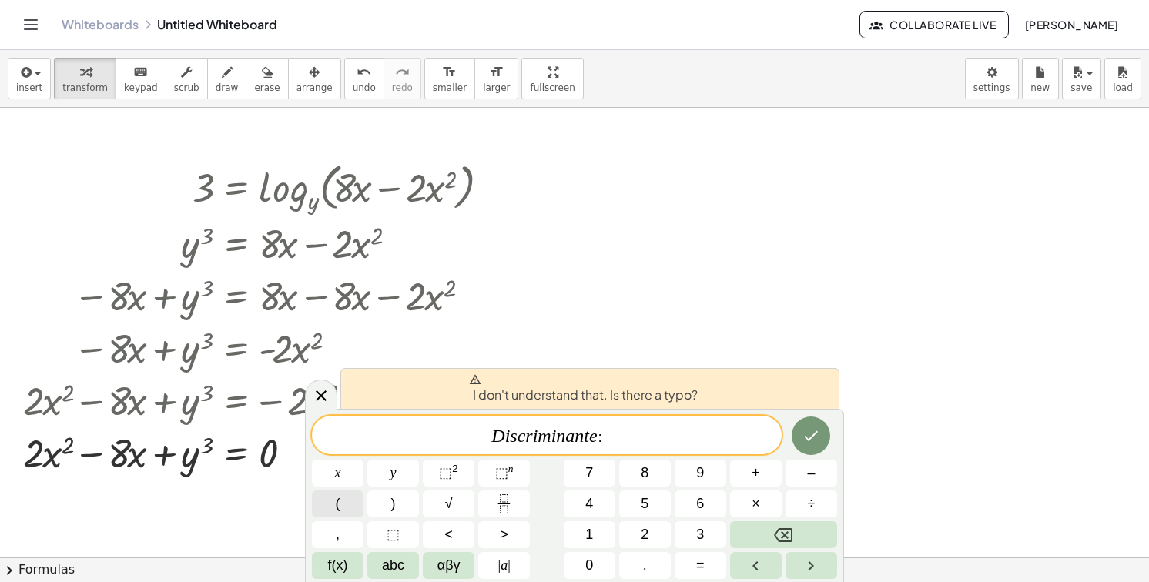
click at [347, 510] on button "(" at bounding box center [338, 504] width 52 height 27
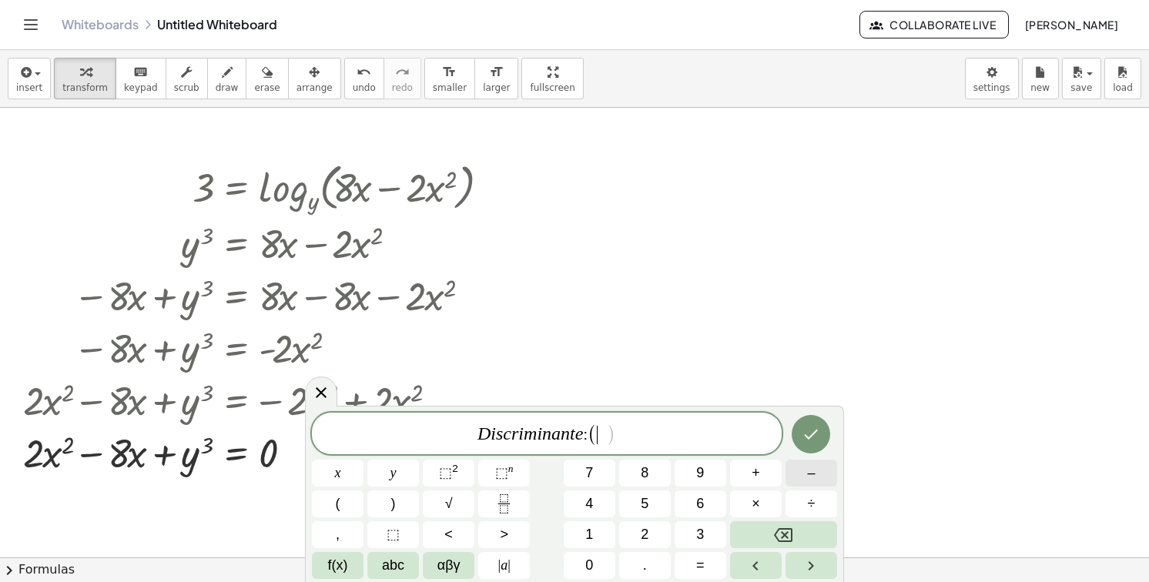
click at [788, 484] on button "–" at bounding box center [812, 473] width 52 height 27
click at [628, 478] on button "8" at bounding box center [645, 473] width 52 height 27
click at [402, 504] on button ")" at bounding box center [393, 504] width 52 height 27
click at [450, 478] on span "⬚" at bounding box center [445, 472] width 13 height 15
click at [819, 480] on button "–" at bounding box center [812, 473] width 52 height 27
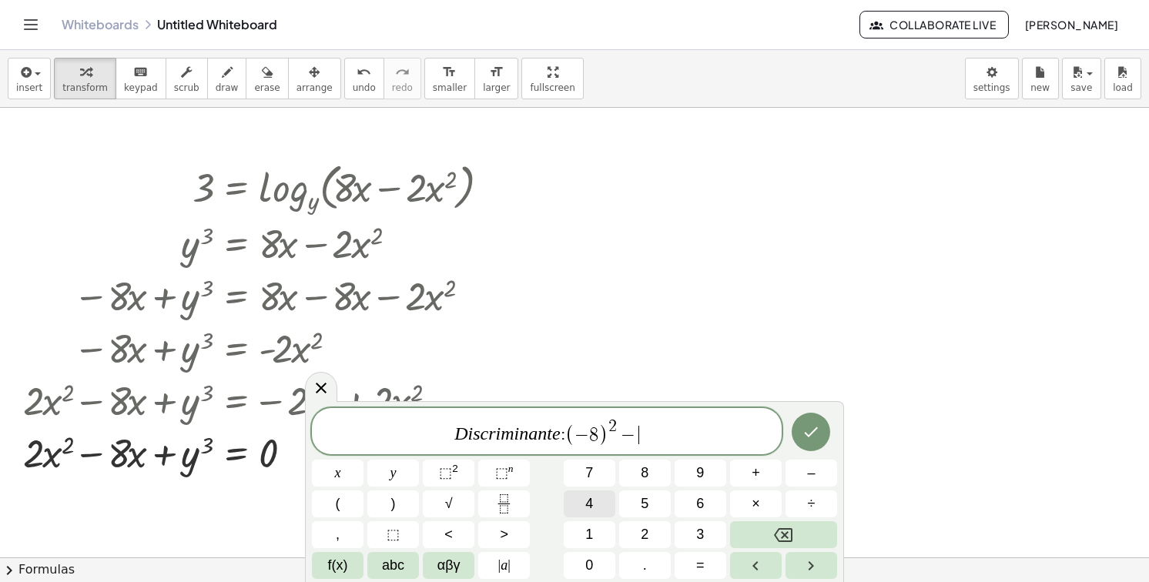
click at [590, 500] on span "4" at bounding box center [589, 504] width 8 height 21
click at [353, 495] on button "(" at bounding box center [338, 504] width 52 height 27
click at [648, 525] on span "2" at bounding box center [645, 534] width 8 height 21
click at [399, 510] on button ")" at bounding box center [393, 504] width 52 height 27
click at [350, 504] on button "(" at bounding box center [338, 504] width 52 height 27
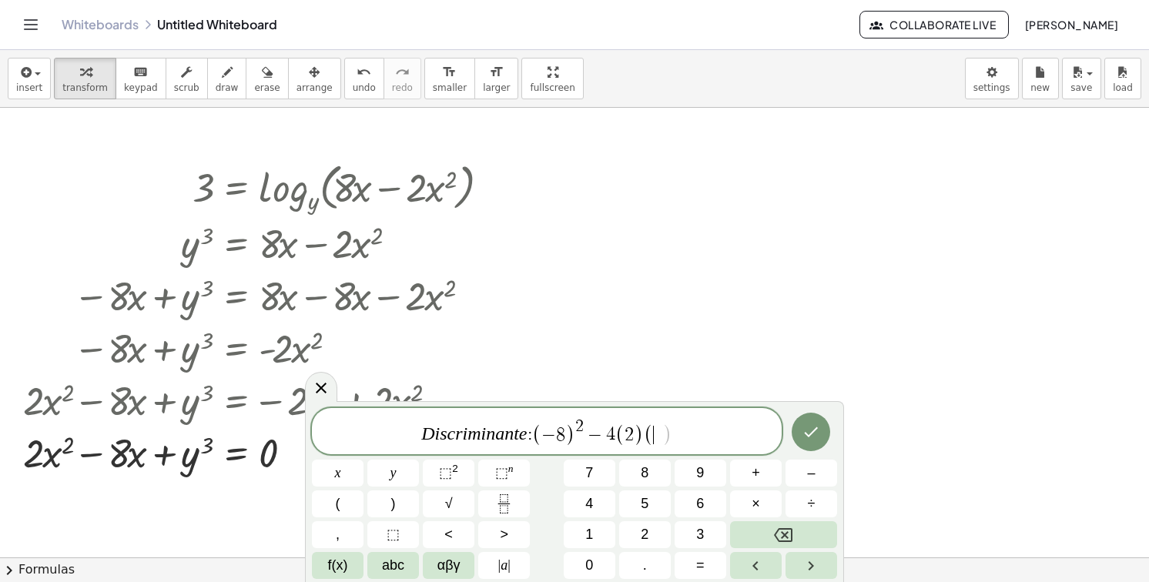
click at [385, 488] on div "D i s c r i m i n a n t e : ( − 8 ) 2 − 4 ( 2 ) ( ​ ) x y ⬚ 2 ⬚ n 7 8 9 + – ( )…" at bounding box center [574, 493] width 525 height 171
click at [505, 475] on span "⬚" at bounding box center [501, 472] width 13 height 15
click at [808, 524] on button "Backspace" at bounding box center [783, 534] width 107 height 27
click at [346, 506] on button "(" at bounding box center [338, 504] width 52 height 27
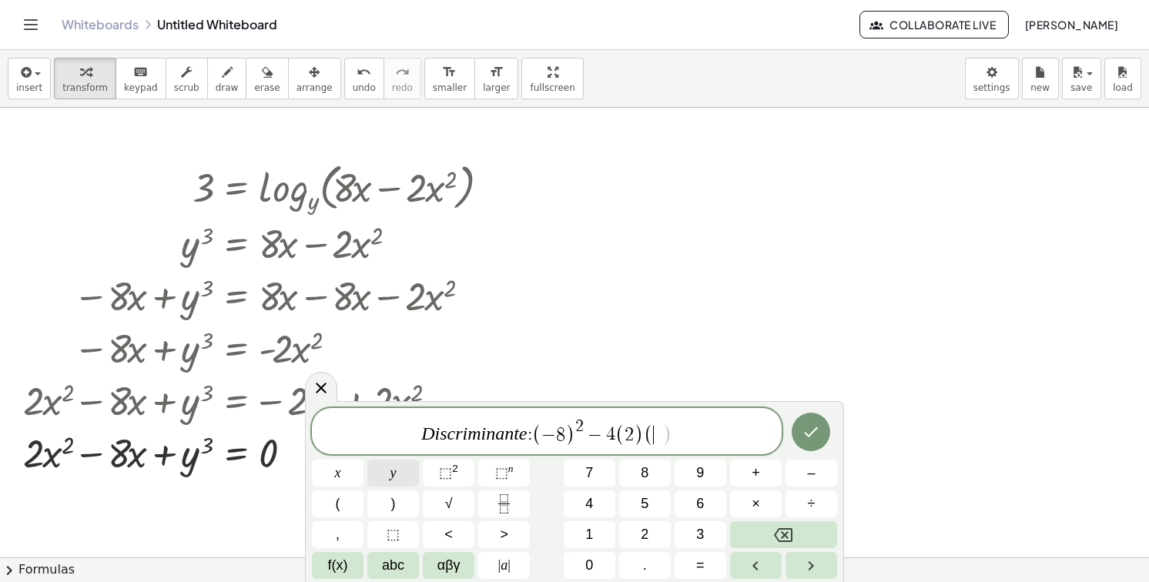
click at [410, 480] on button "y" at bounding box center [393, 473] width 52 height 27
click at [488, 474] on button "⬚ n" at bounding box center [504, 473] width 52 height 27
click at [397, 509] on button ")" at bounding box center [393, 504] width 52 height 27
click at [805, 441] on button "Done" at bounding box center [811, 431] width 39 height 39
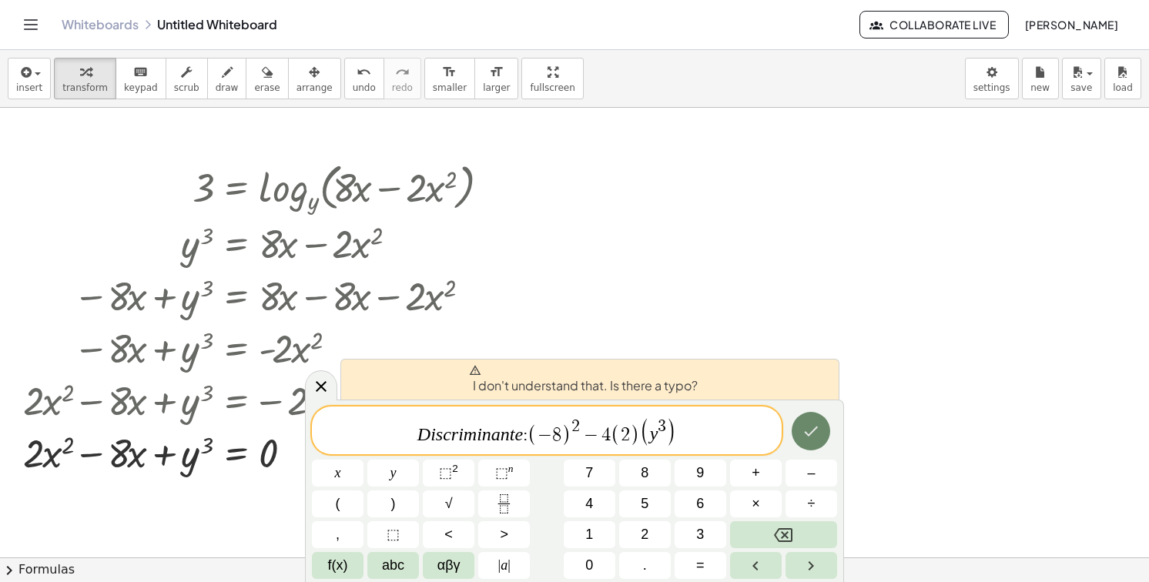
click at [805, 441] on button "Done" at bounding box center [811, 431] width 39 height 39
click at [529, 442] on span "(" at bounding box center [533, 435] width 10 height 22
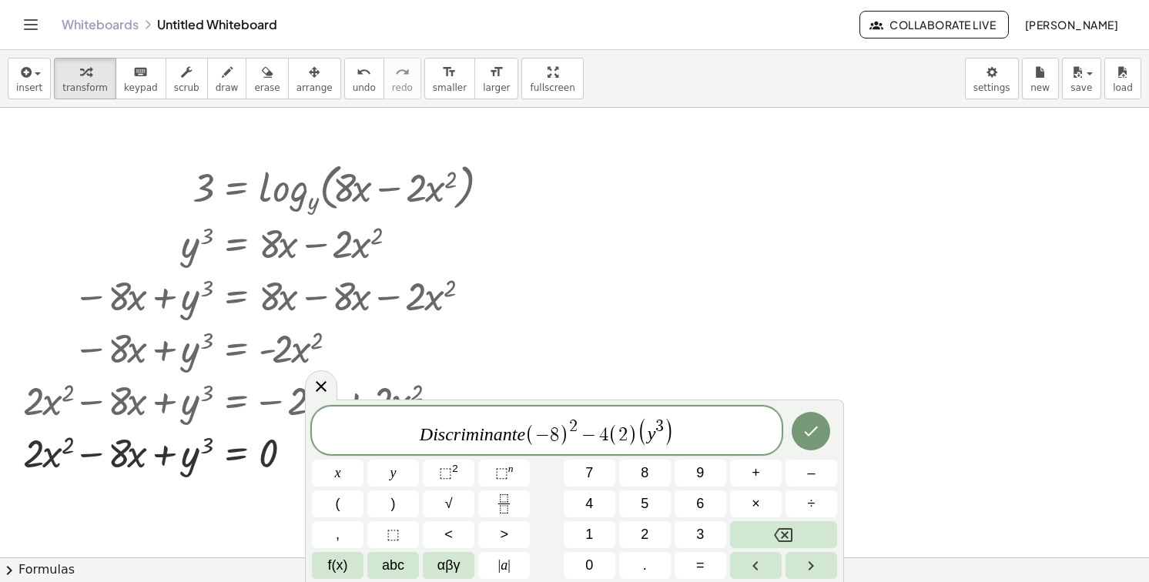
click at [699, 549] on div "D i s c r i m i n a n t e ​ ( − 8 ) 2 − 4 ( 2 ) ( y 3 ) x y ⬚ 2 ⬚ n 7 8 9 + – (…" at bounding box center [574, 493] width 525 height 173
click at [699, 560] on span "=" at bounding box center [700, 565] width 8 height 21
click at [811, 437] on icon "Done" at bounding box center [811, 431] width 18 height 18
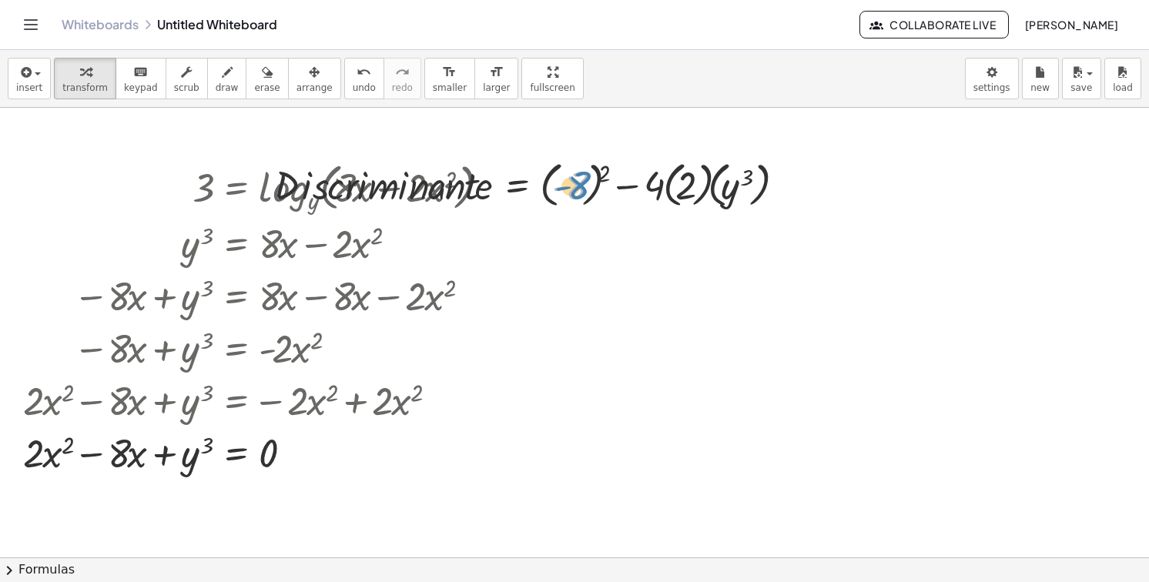
click at [555, 173] on div at bounding box center [532, 184] width 532 height 56
click at [784, 183] on div at bounding box center [783, 184] width 17 height 17
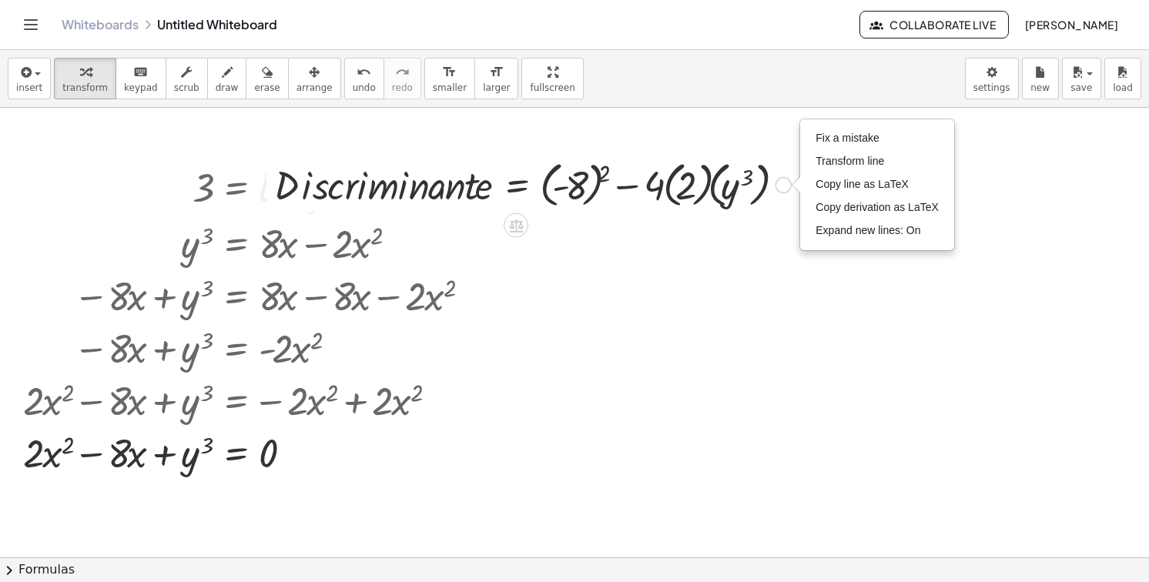
click at [788, 188] on div "Fix a mistake Transform line Copy line as LaTeX Copy derivation as LaTeX Expand…" at bounding box center [783, 184] width 17 height 17
click at [309, 70] on icon "button" at bounding box center [314, 72] width 11 height 18
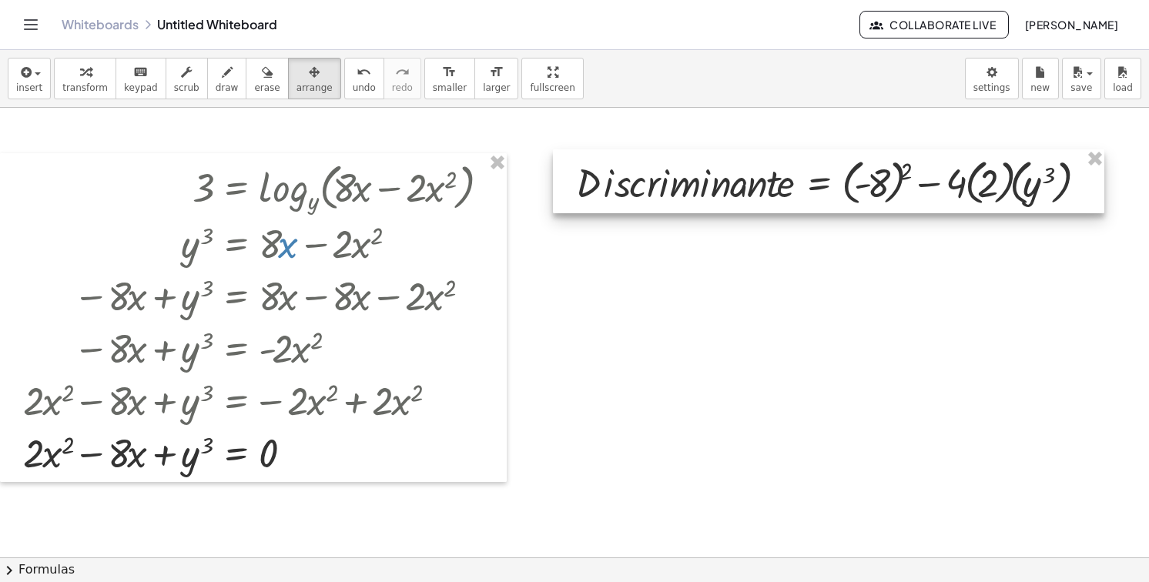
drag, startPoint x: 527, startPoint y: 179, endPoint x: 827, endPoint y: 176, distance: 300.4
click at [827, 176] on div at bounding box center [828, 181] width 551 height 64
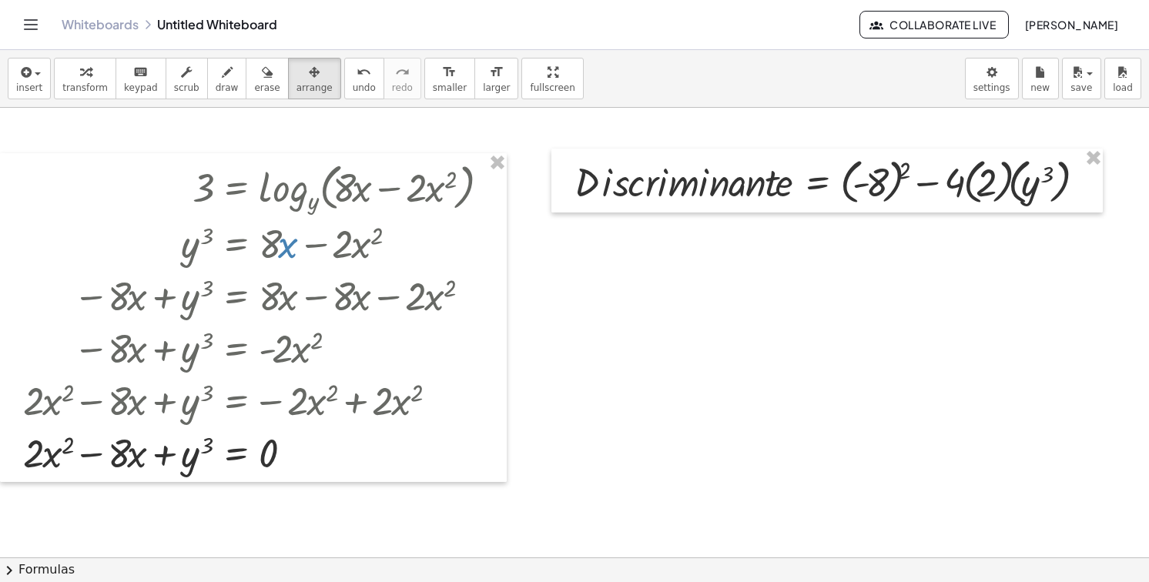
click at [55, 88] on button "transform" at bounding box center [85, 79] width 62 height 42
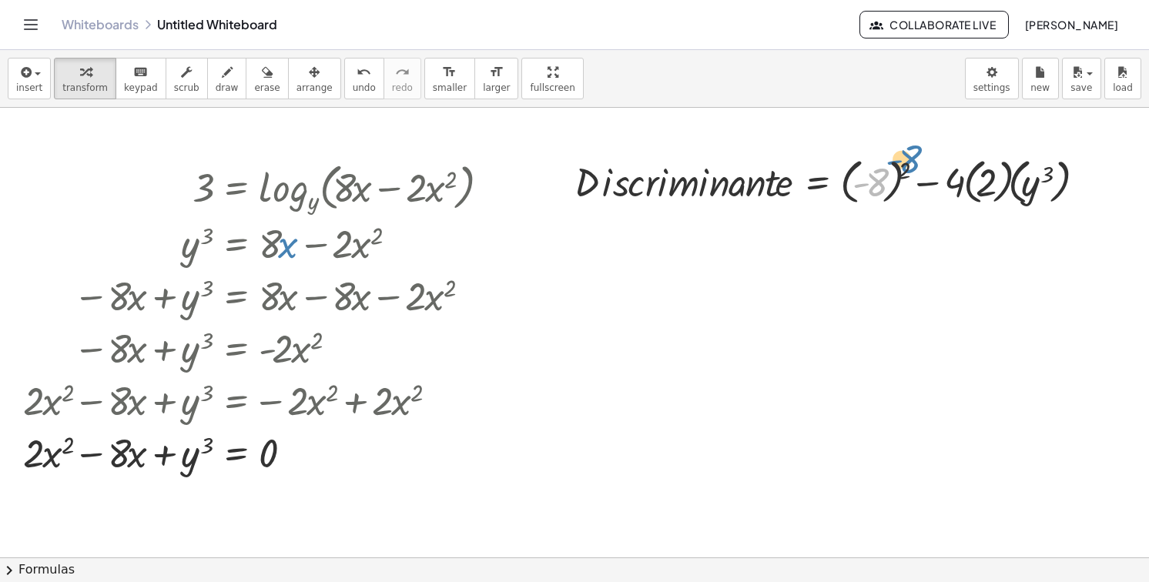
drag, startPoint x: 884, startPoint y: 185, endPoint x: 911, endPoint y: 167, distance: 32.3
click at [911, 167] on div at bounding box center [833, 180] width 532 height 56
drag, startPoint x: 906, startPoint y: 169, endPoint x: 877, endPoint y: 179, distance: 31.2
click at [877, 179] on div at bounding box center [833, 180] width 532 height 56
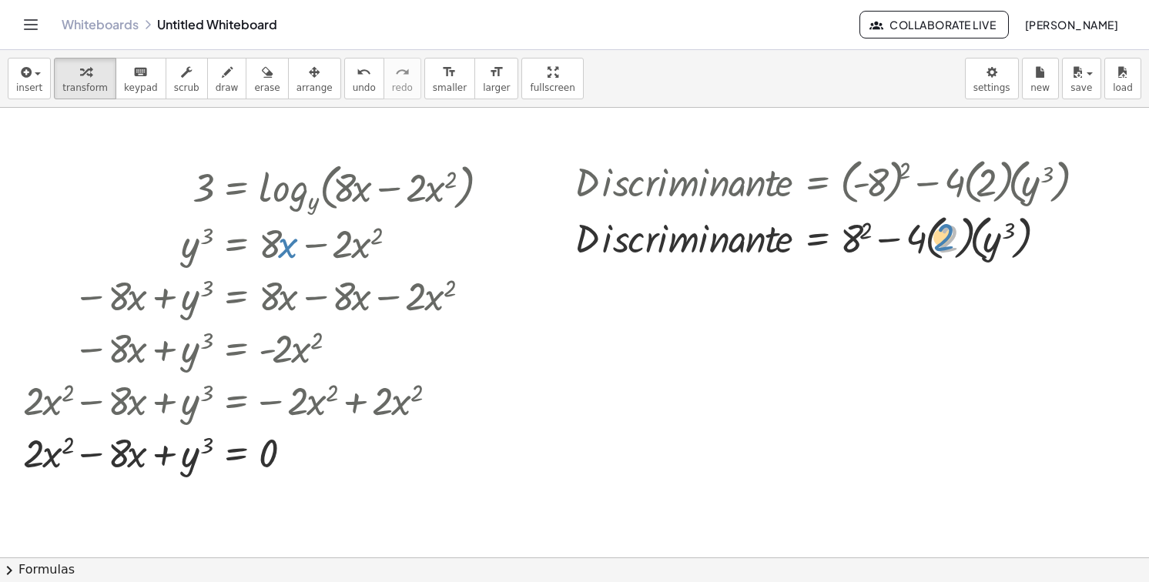
click at [940, 233] on div at bounding box center [833, 237] width 532 height 56
drag, startPoint x: 866, startPoint y: 232, endPoint x: 854, endPoint y: 233, distance: 12.3
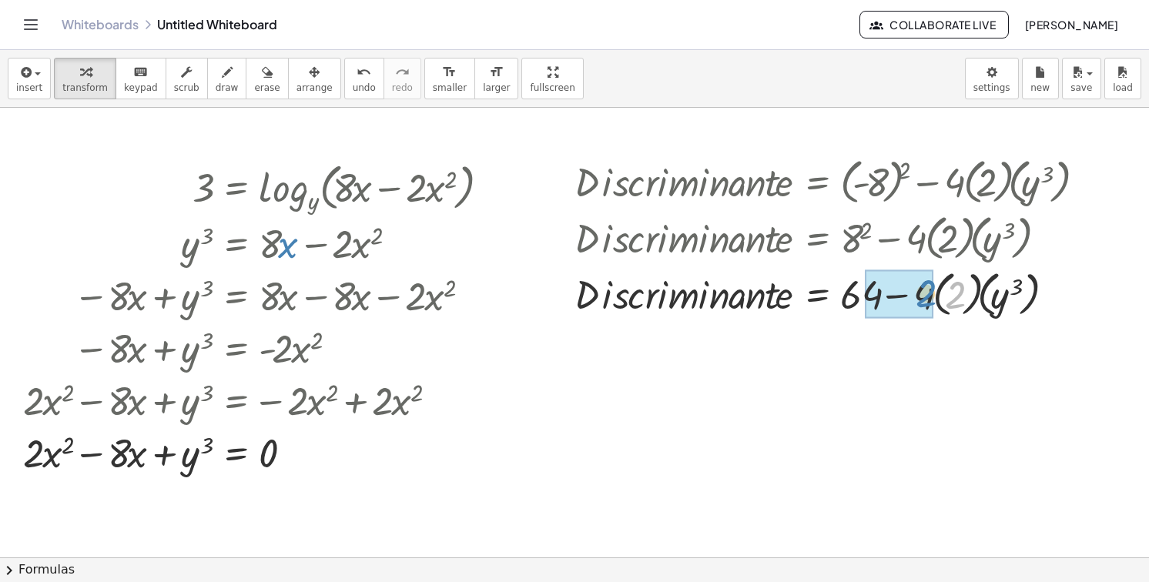
drag, startPoint x: 960, startPoint y: 300, endPoint x: 931, endPoint y: 298, distance: 29.3
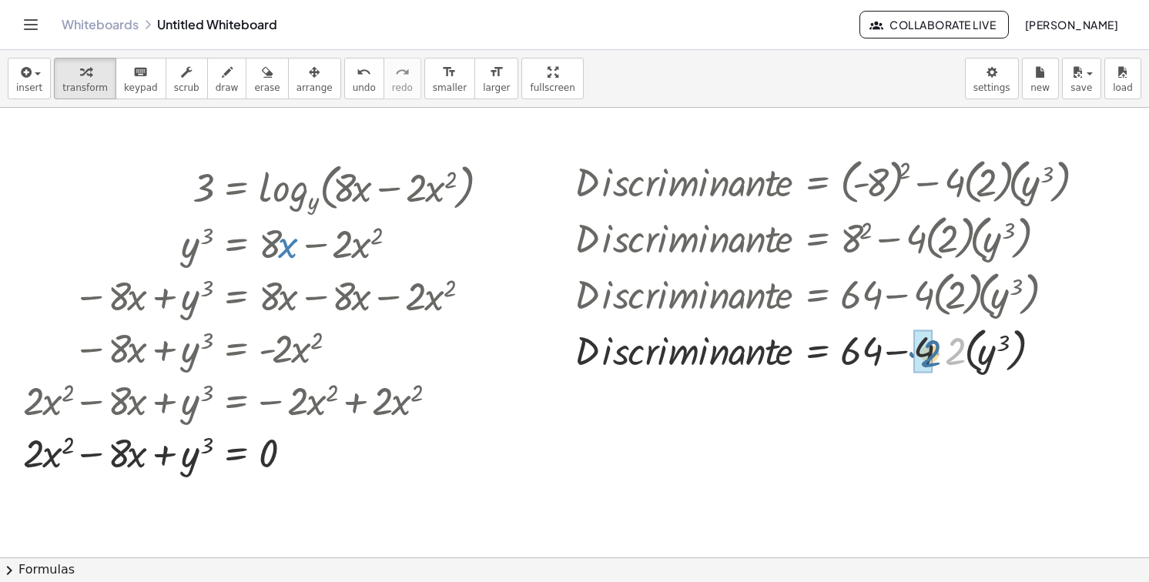
drag, startPoint x: 957, startPoint y: 349, endPoint x: 931, endPoint y: 351, distance: 25.5
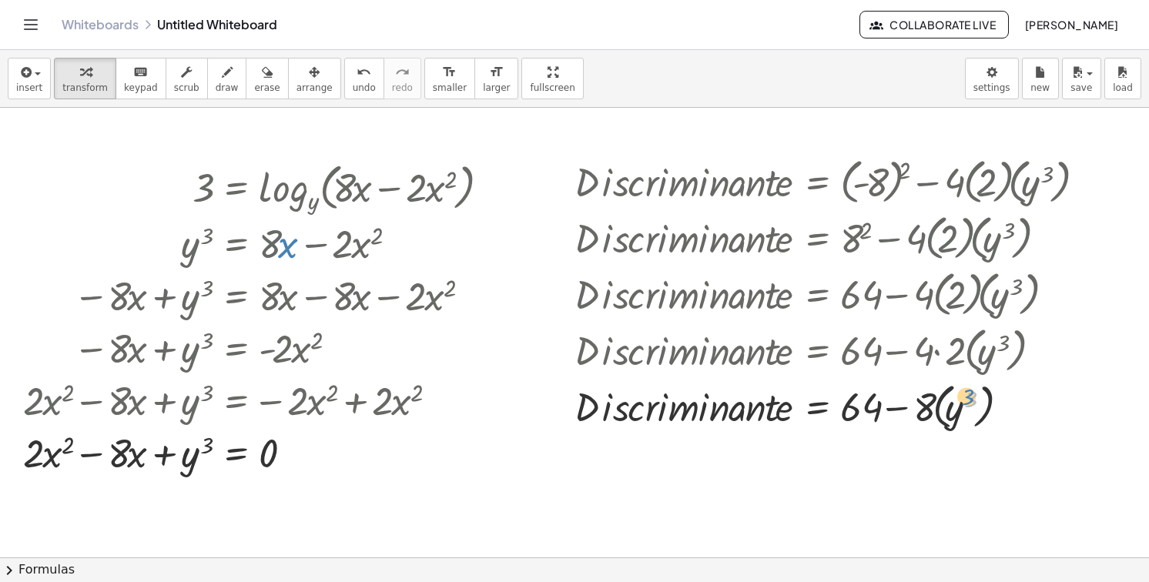
click at [971, 401] on div at bounding box center [833, 405] width 532 height 56
drag, startPoint x: 930, startPoint y: 414, endPoint x: 961, endPoint y: 417, distance: 31.0
click at [961, 417] on div at bounding box center [833, 405] width 532 height 56
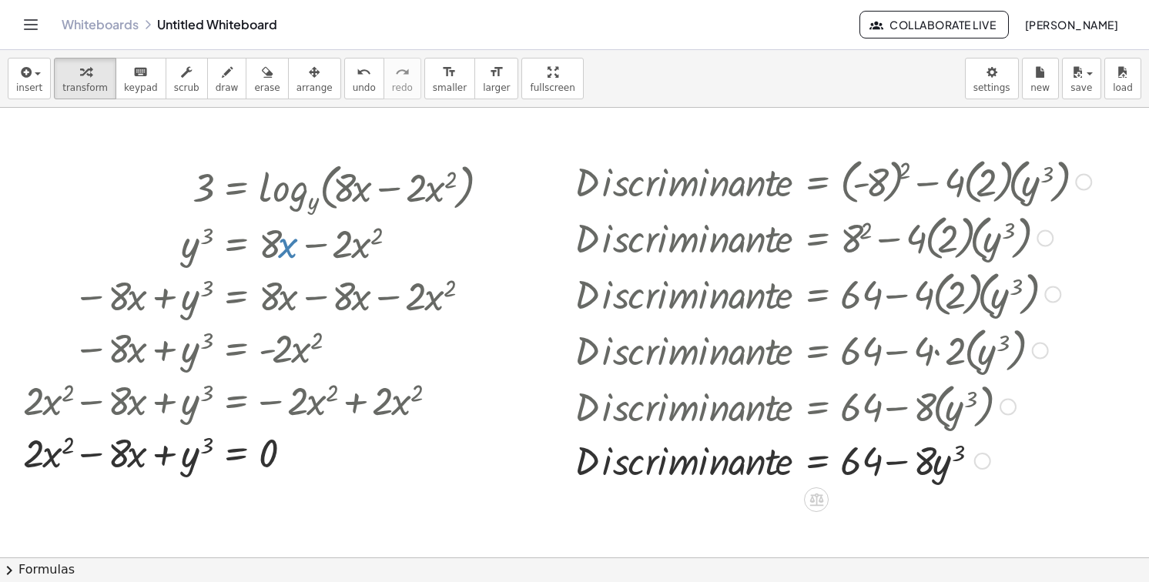
click at [749, 460] on div at bounding box center [833, 460] width 532 height 52
drag, startPoint x: 749, startPoint y: 460, endPoint x: 711, endPoint y: 463, distance: 38.6
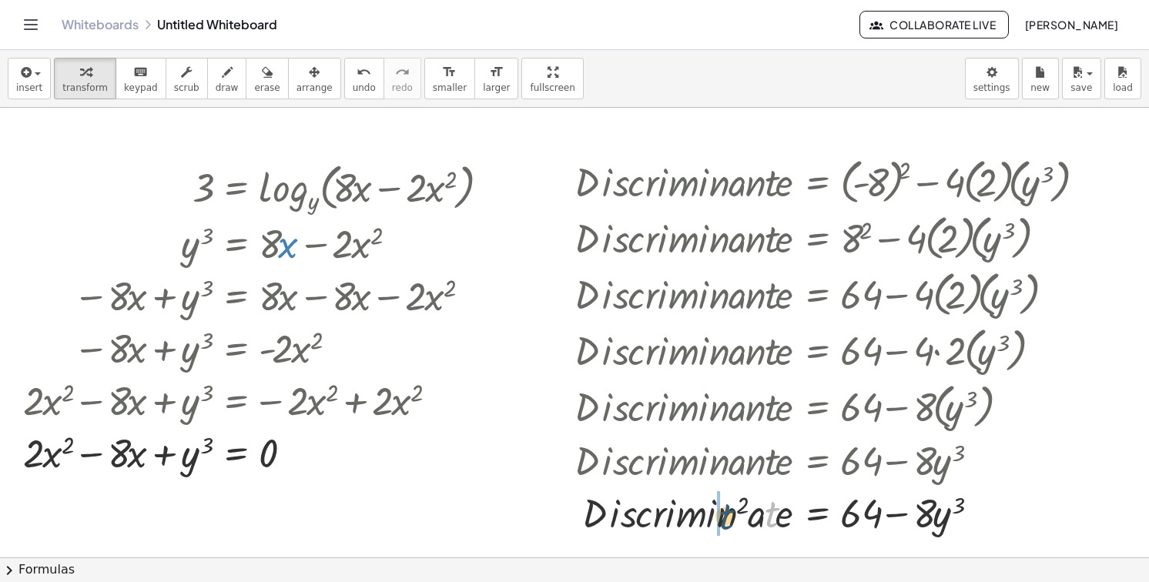
drag, startPoint x: 770, startPoint y: 512, endPoint x: 721, endPoint y: 514, distance: 49.3
click at [721, 514] on div at bounding box center [833, 512] width 532 height 52
drag, startPoint x: 776, startPoint y: 525, endPoint x: 715, endPoint y: 512, distance: 62.2
click at [715, 512] on div at bounding box center [833, 512] width 532 height 52
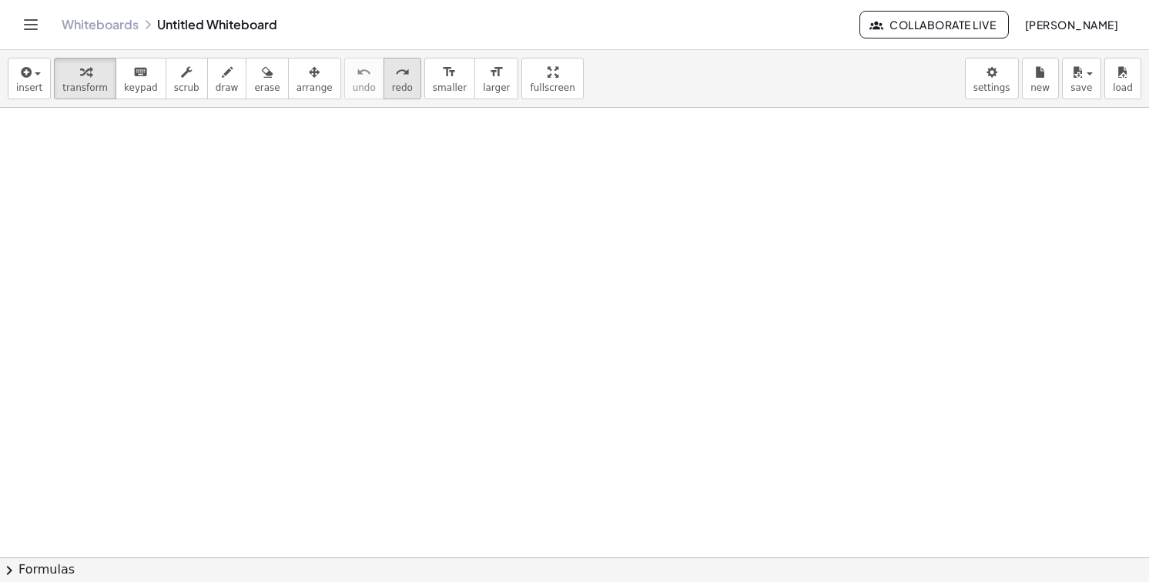
click at [392, 82] on span "redo" at bounding box center [402, 87] width 21 height 11
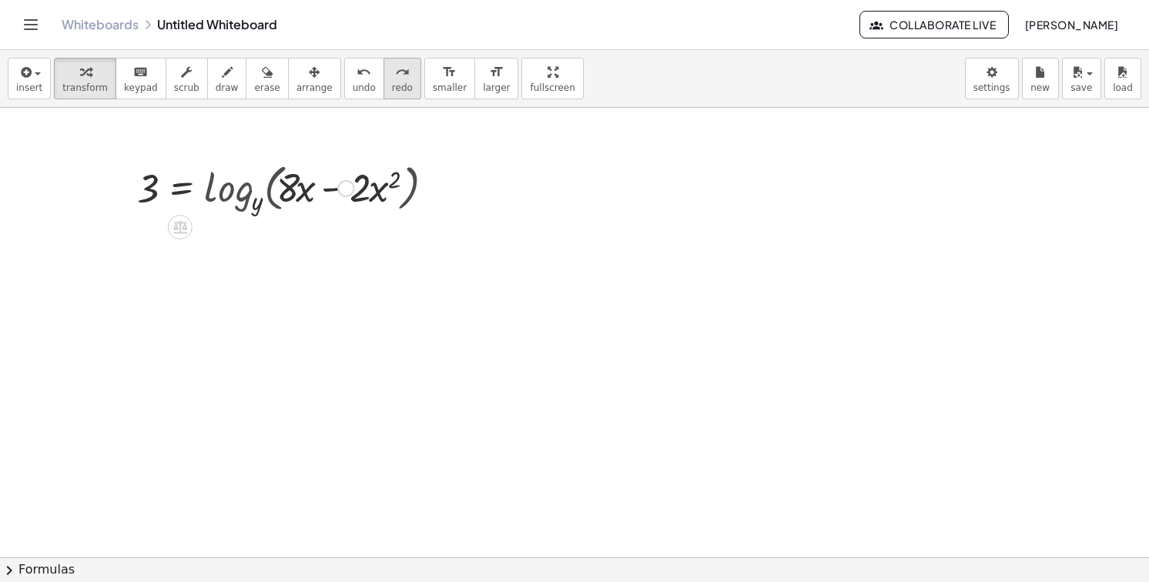
click at [392, 82] on span "redo" at bounding box center [402, 87] width 21 height 11
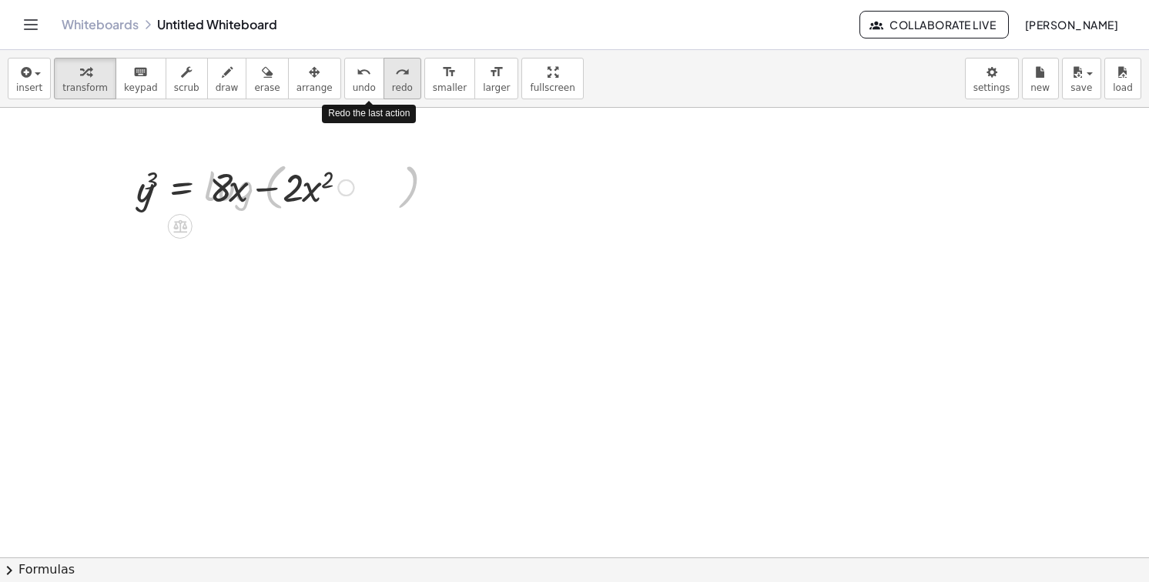
click at [392, 82] on span "redo" at bounding box center [402, 87] width 21 height 11
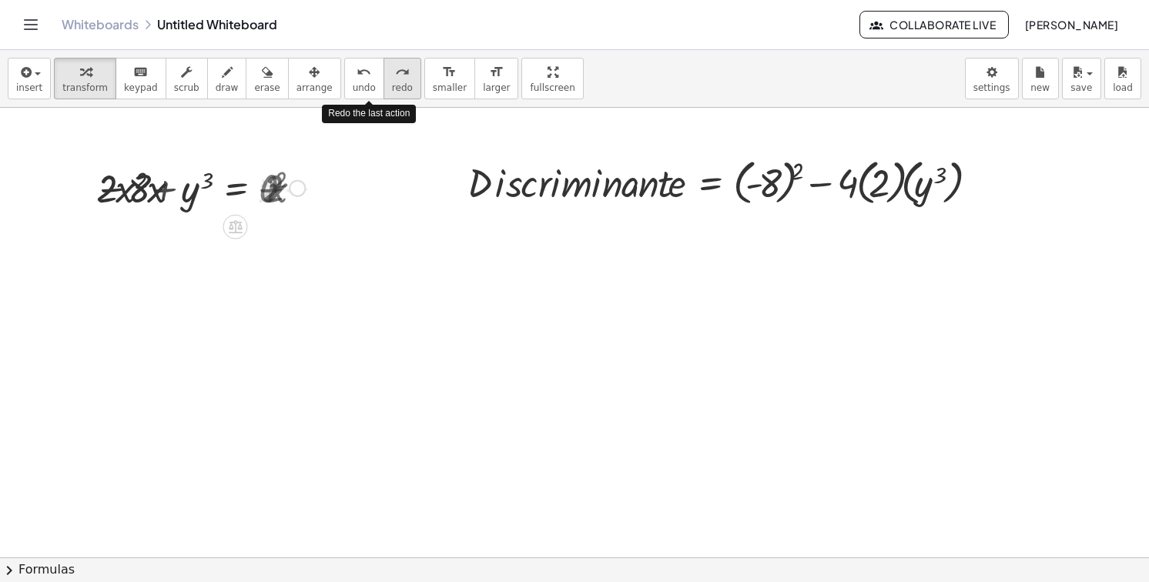
click at [392, 82] on span "redo" at bounding box center [402, 87] width 21 height 11
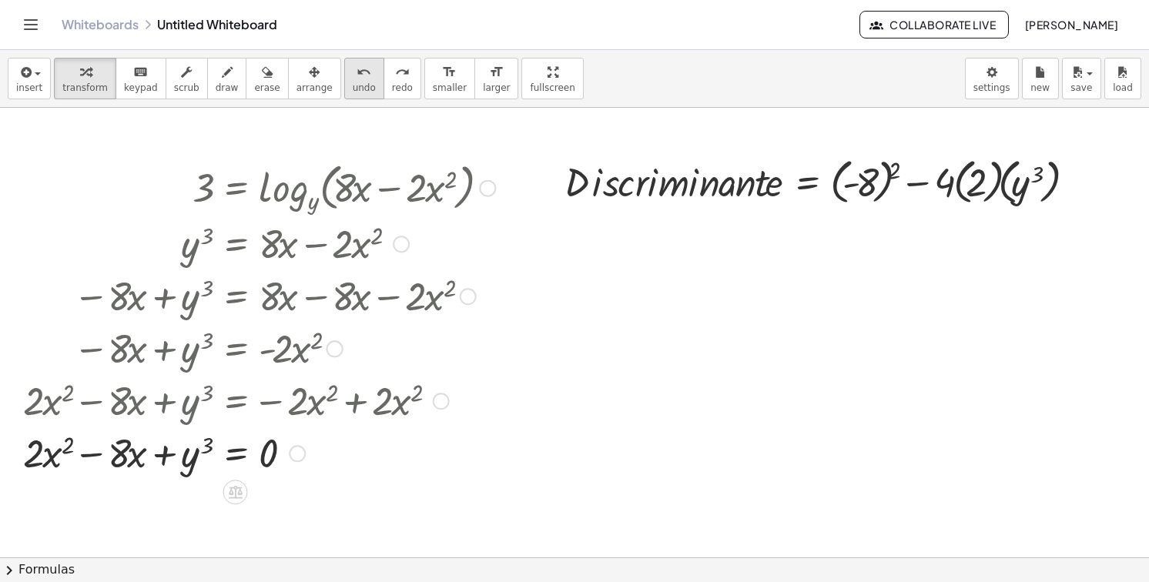
click at [344, 79] on button "undo undo" at bounding box center [364, 79] width 40 height 42
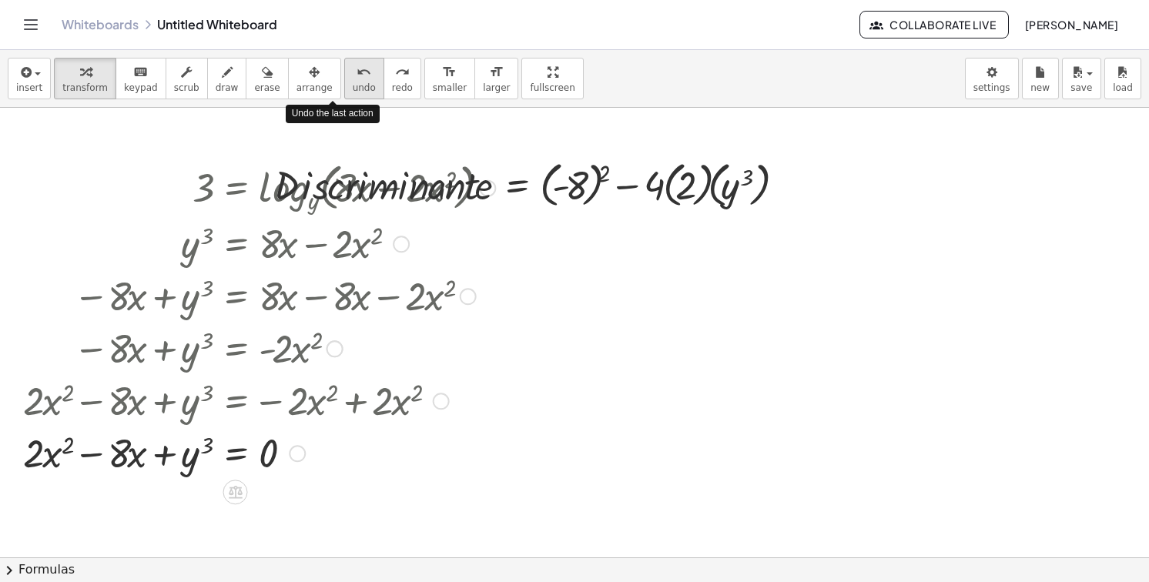
click at [344, 79] on button "undo undo" at bounding box center [364, 79] width 40 height 42
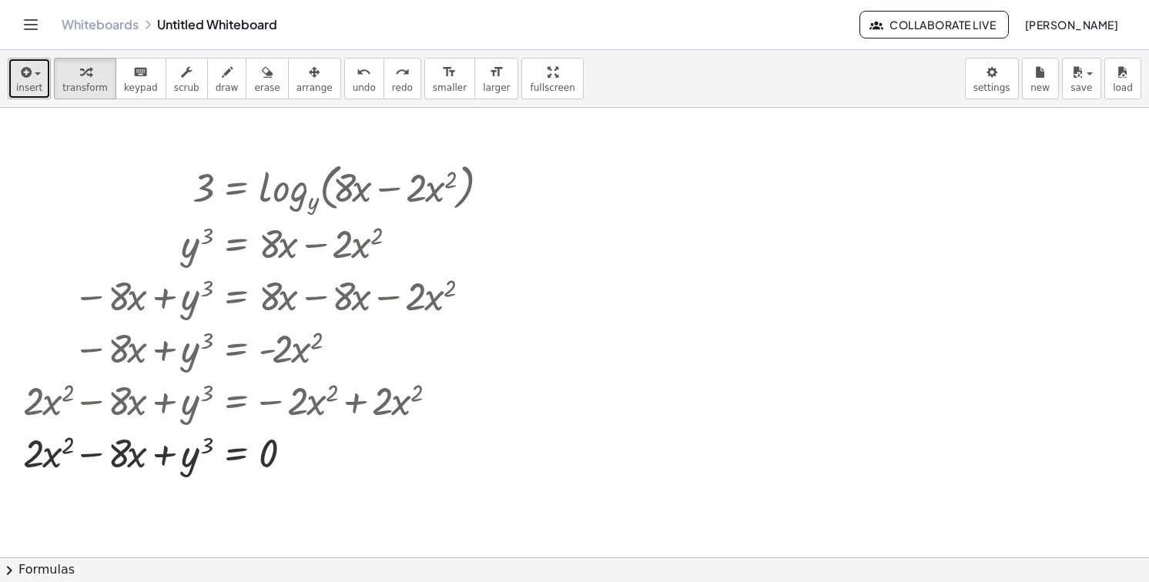
click at [33, 87] on span "insert" at bounding box center [29, 87] width 26 height 11
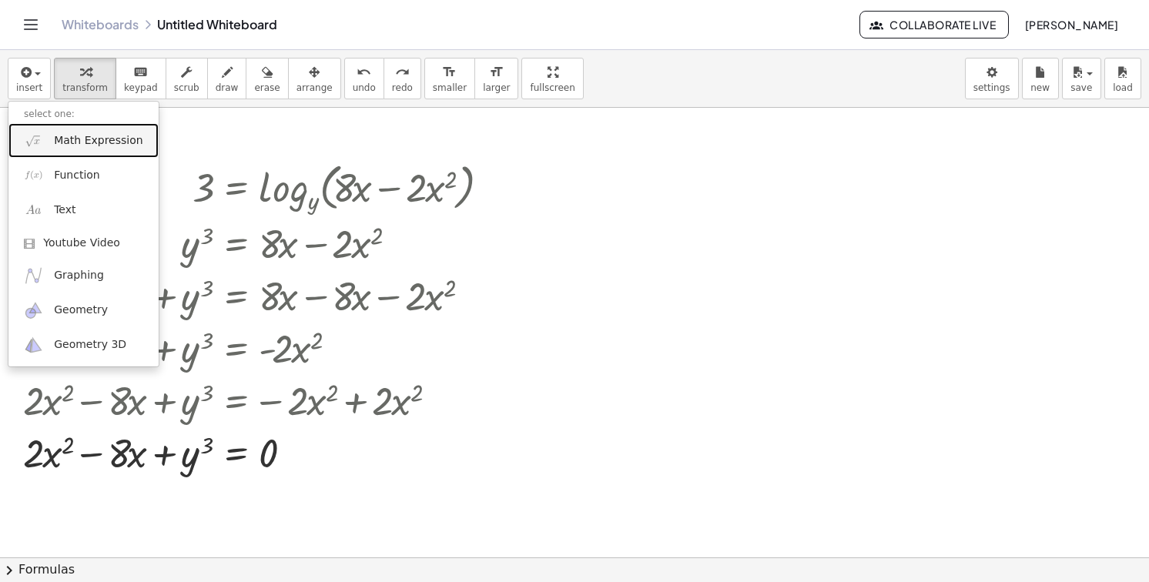
click at [103, 146] on span "Math Expression" at bounding box center [98, 140] width 89 height 15
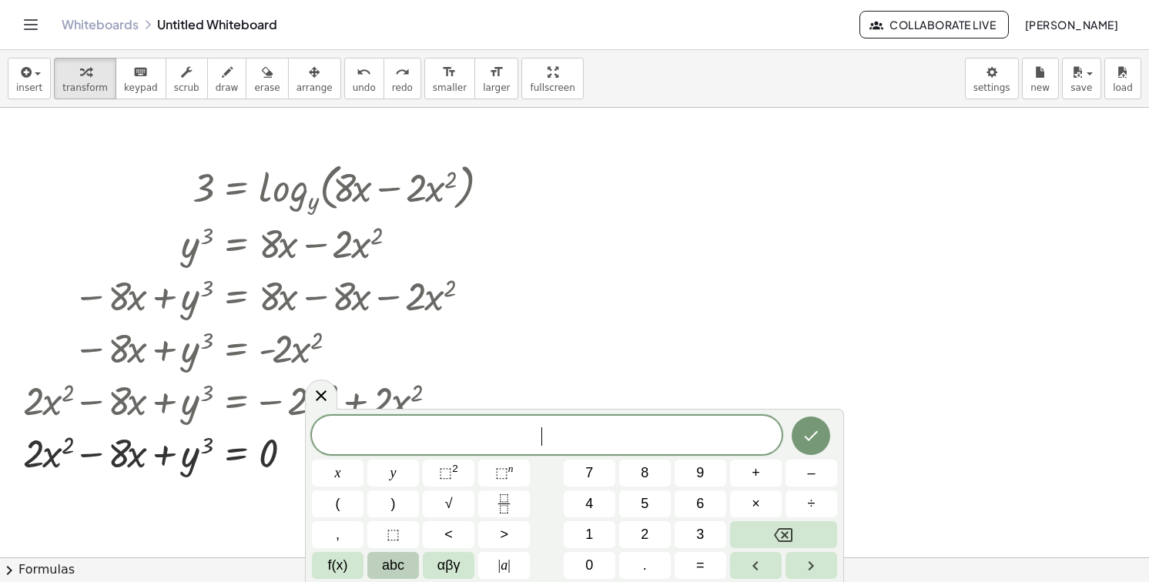
click at [394, 558] on span "abc" at bounding box center [393, 565] width 22 height 21
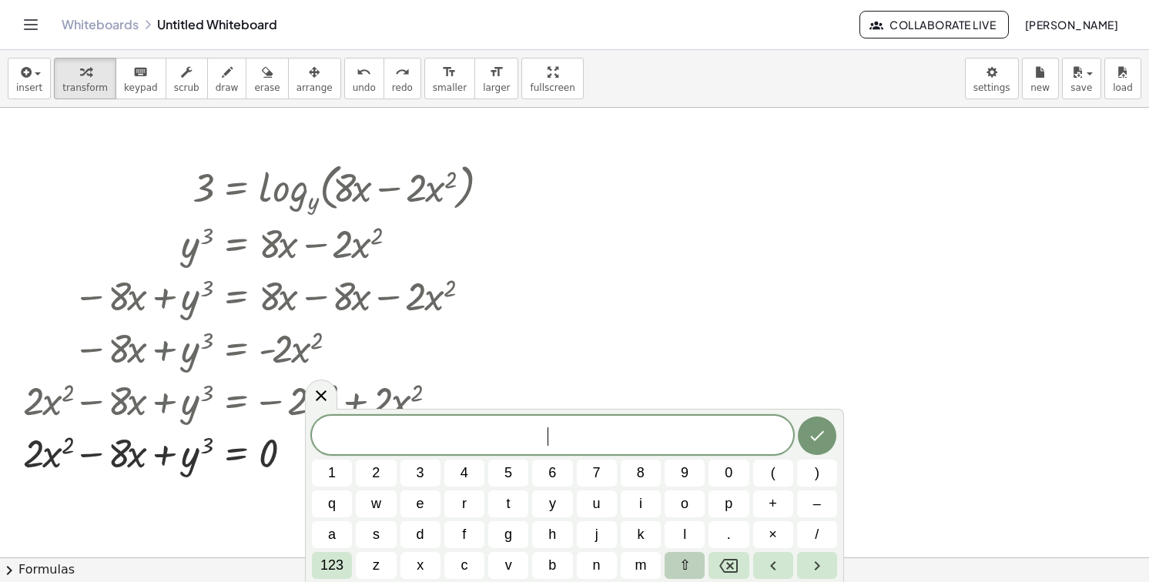
click at [672, 557] on button "⇧" at bounding box center [685, 565] width 40 height 27
click at [428, 537] on button "d" at bounding box center [420, 534] width 40 height 27
click at [433, 62] on div "format_size" at bounding box center [450, 71] width 34 height 18
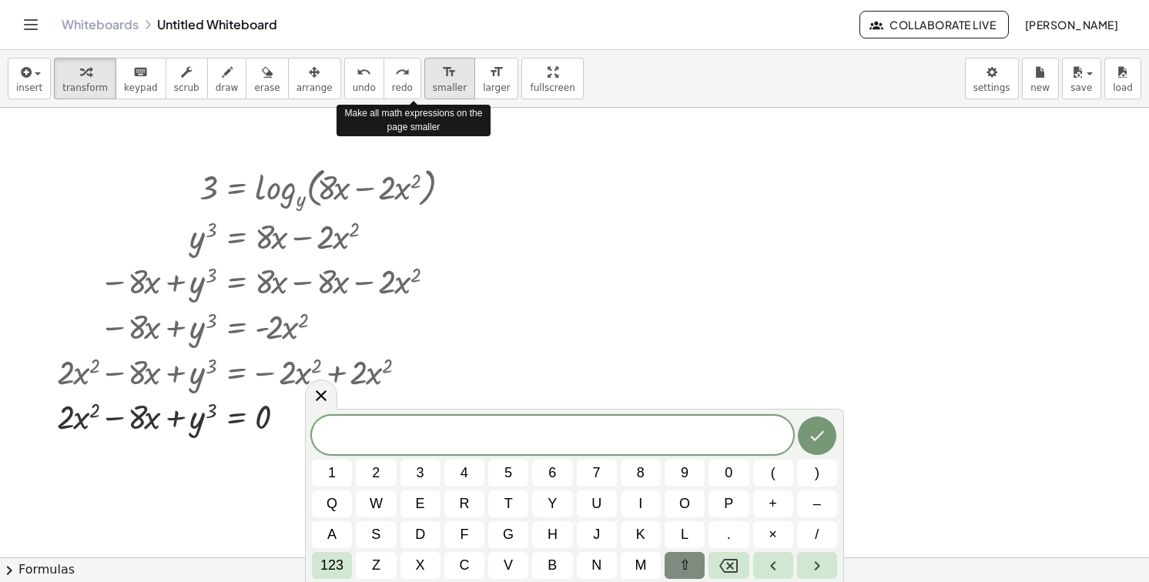
click at [433, 62] on div "format_size" at bounding box center [450, 71] width 34 height 18
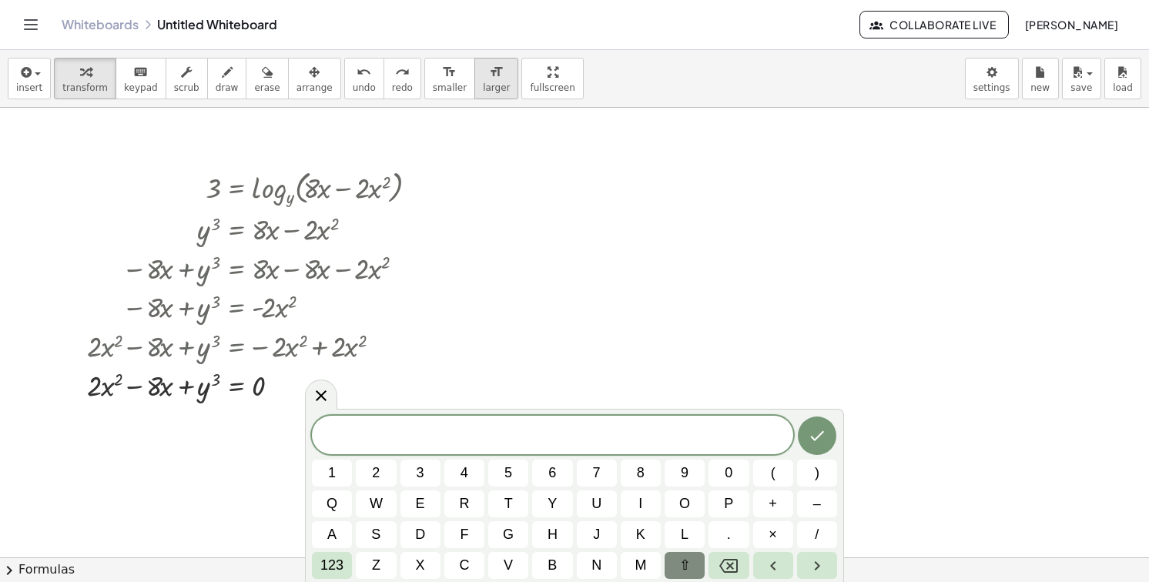
click at [489, 64] on icon "format_size" at bounding box center [496, 72] width 15 height 18
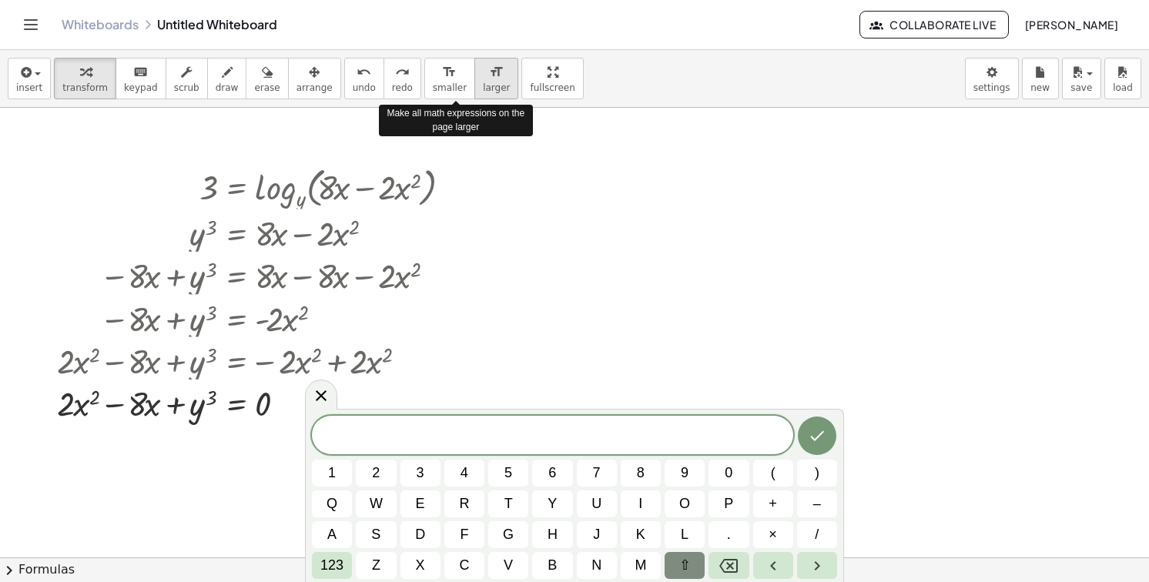
click at [489, 64] on icon "format_size" at bounding box center [496, 72] width 15 height 18
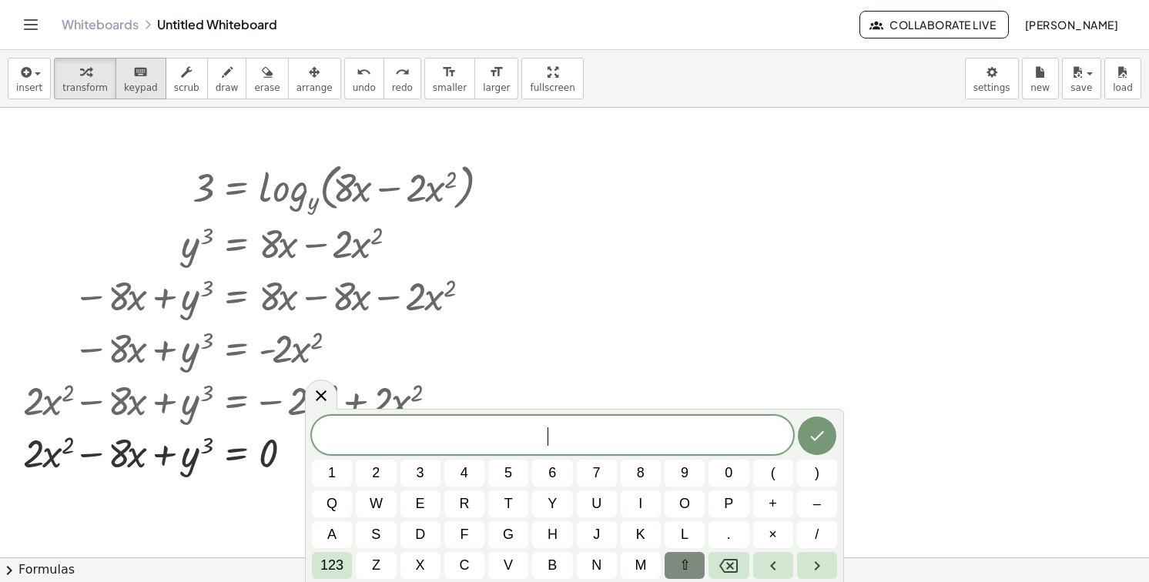
click at [124, 75] on div "keyboard" at bounding box center [141, 71] width 34 height 18
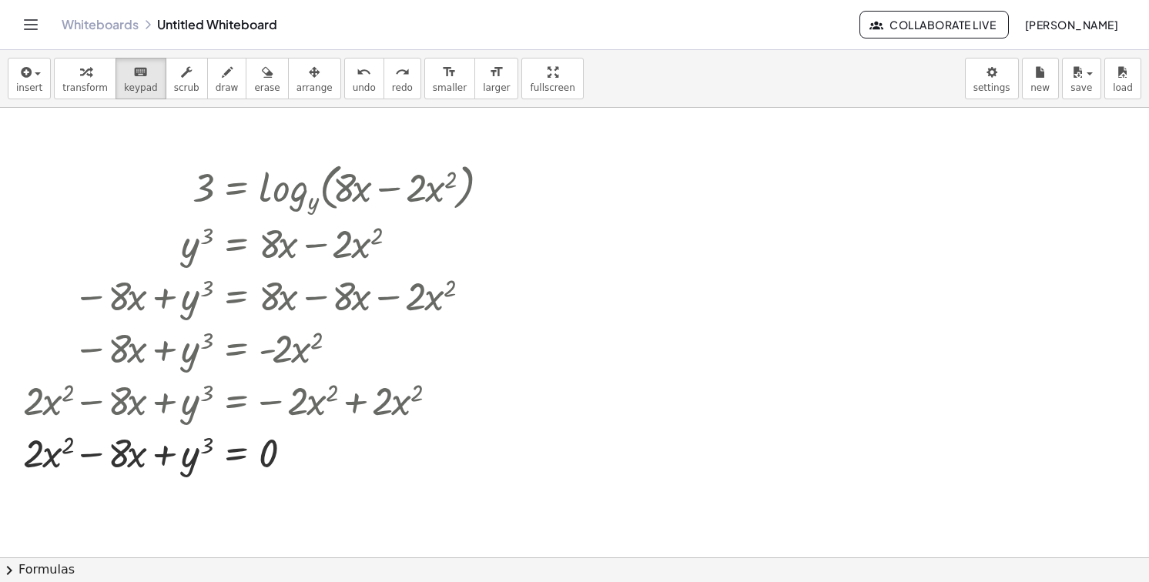
click at [36, 53] on div "insert select one: Math Expression Function Text Youtube Video Graphing Geometr…" at bounding box center [574, 79] width 1149 height 58
click at [36, 55] on div "insert select one: Math Expression Function Text Youtube Video Graphing Geometr…" at bounding box center [574, 79] width 1149 height 58
click at [35, 58] on button "insert" at bounding box center [29, 79] width 43 height 42
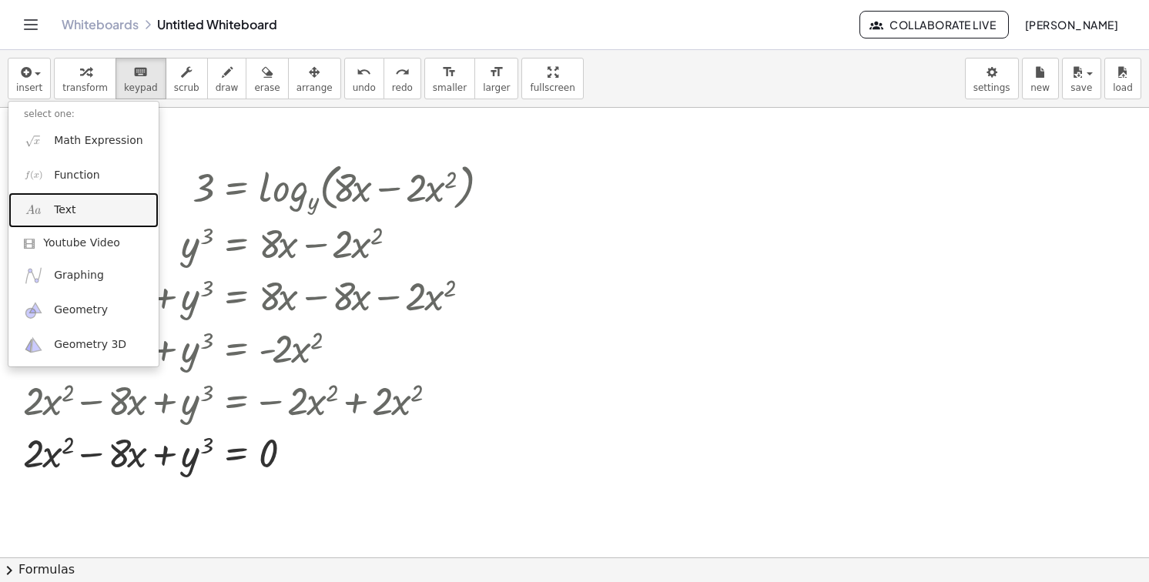
click at [62, 207] on span "Text" at bounding box center [65, 210] width 22 height 15
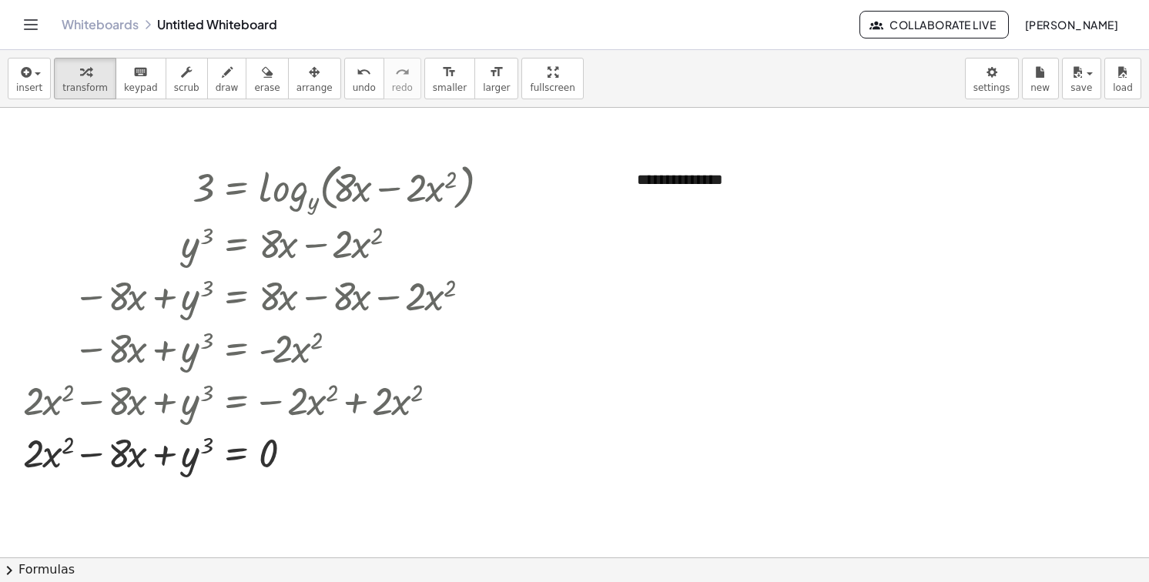
click at [675, 186] on div "**********" at bounding box center [737, 179] width 231 height 53
click at [826, 152] on button "+" at bounding box center [833, 151] width 29 height 26
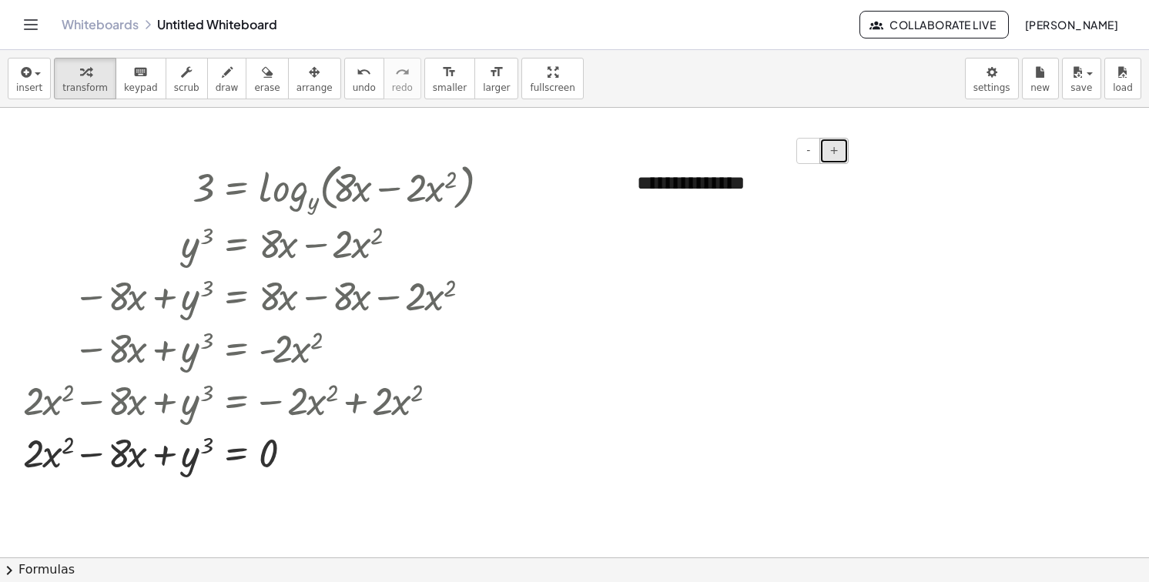
click at [826, 152] on button "+" at bounding box center [833, 151] width 29 height 26
click at [761, 209] on div "**********" at bounding box center [737, 188] width 231 height 70
click at [297, 83] on span "arrange" at bounding box center [315, 87] width 36 height 11
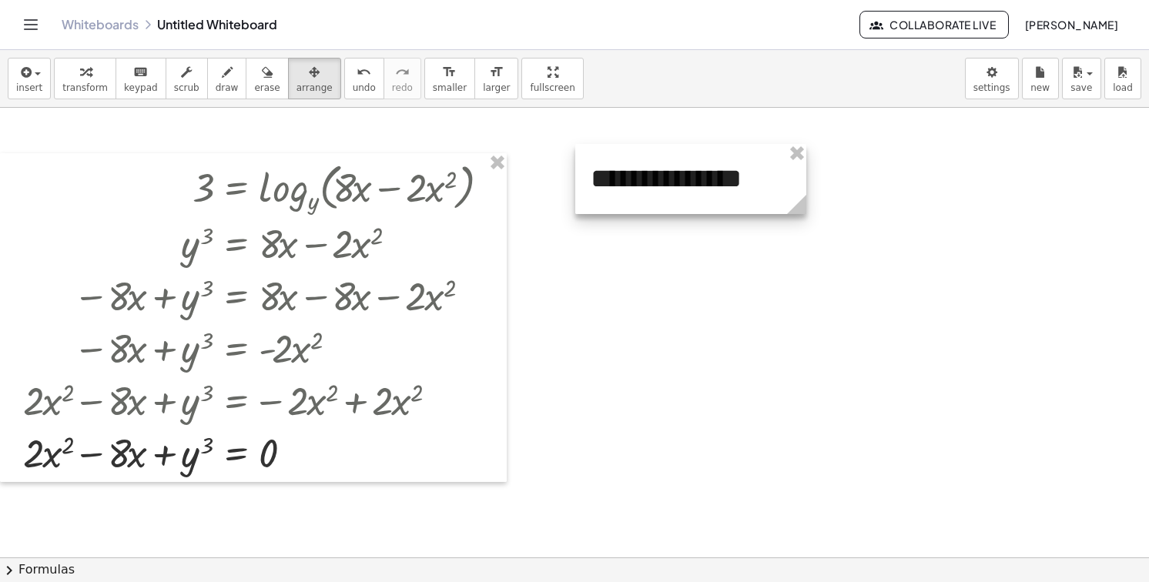
drag, startPoint x: 729, startPoint y: 213, endPoint x: 672, endPoint y: 204, distance: 56.9
click at [672, 204] on div at bounding box center [690, 179] width 231 height 70
click at [745, 181] on div at bounding box center [680, 180] width 231 height 70
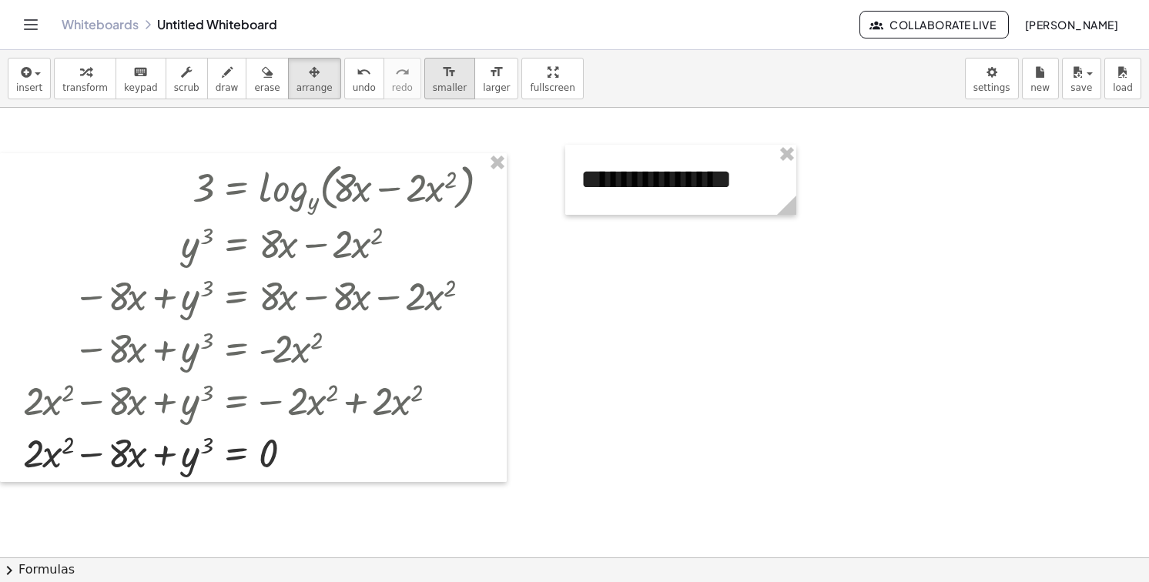
click at [442, 79] on icon "format_size" at bounding box center [449, 72] width 15 height 18
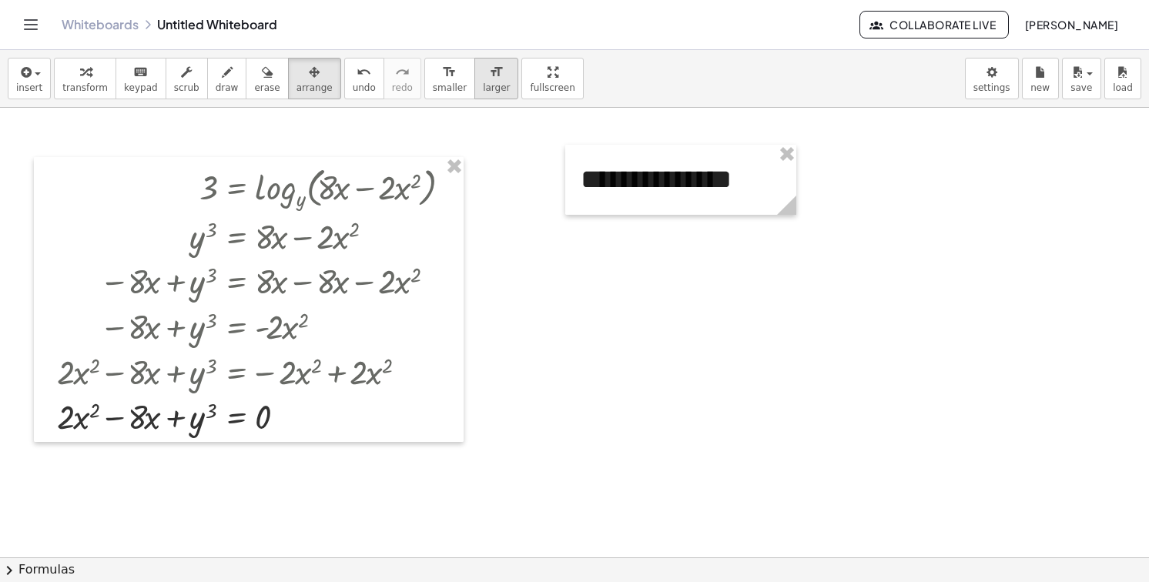
click at [474, 92] on button "format_size larger" at bounding box center [496, 79] width 44 height 42
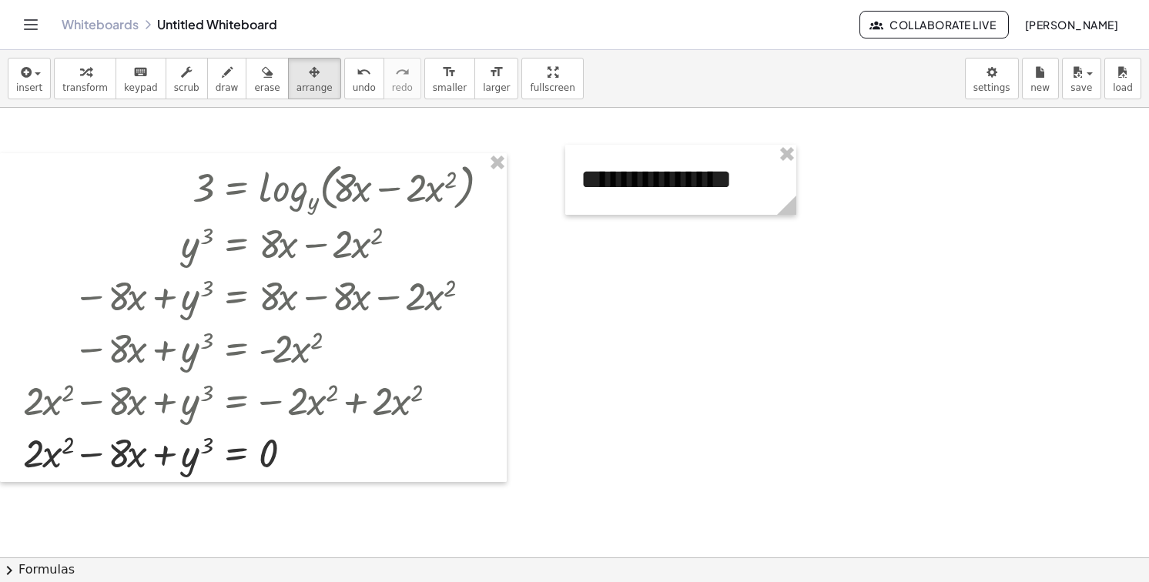
click at [745, 189] on div at bounding box center [680, 180] width 231 height 70
click at [75, 86] on span "transform" at bounding box center [84, 87] width 45 height 11
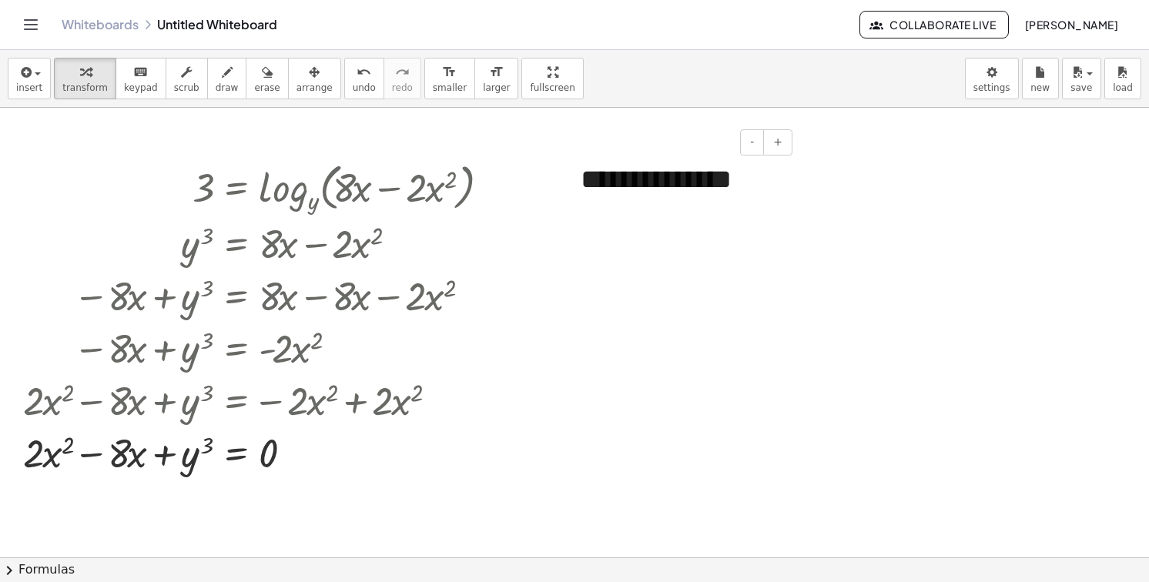
click at [682, 196] on div "**********" at bounding box center [680, 180] width 231 height 70
click at [759, 141] on button "-" at bounding box center [752, 142] width 24 height 26
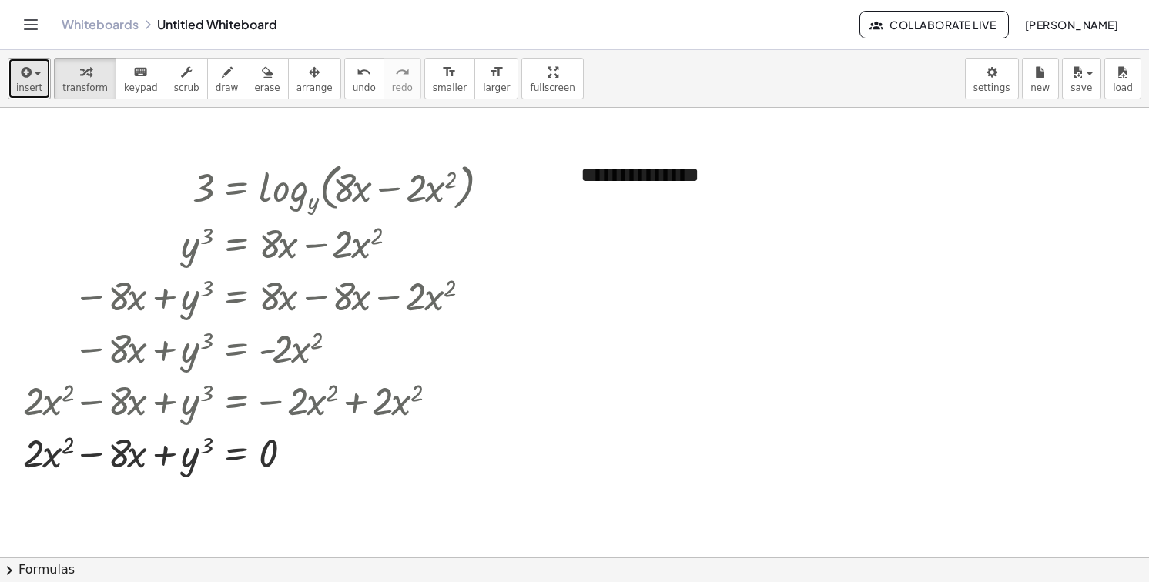
click at [27, 72] on icon "button" at bounding box center [25, 72] width 14 height 18
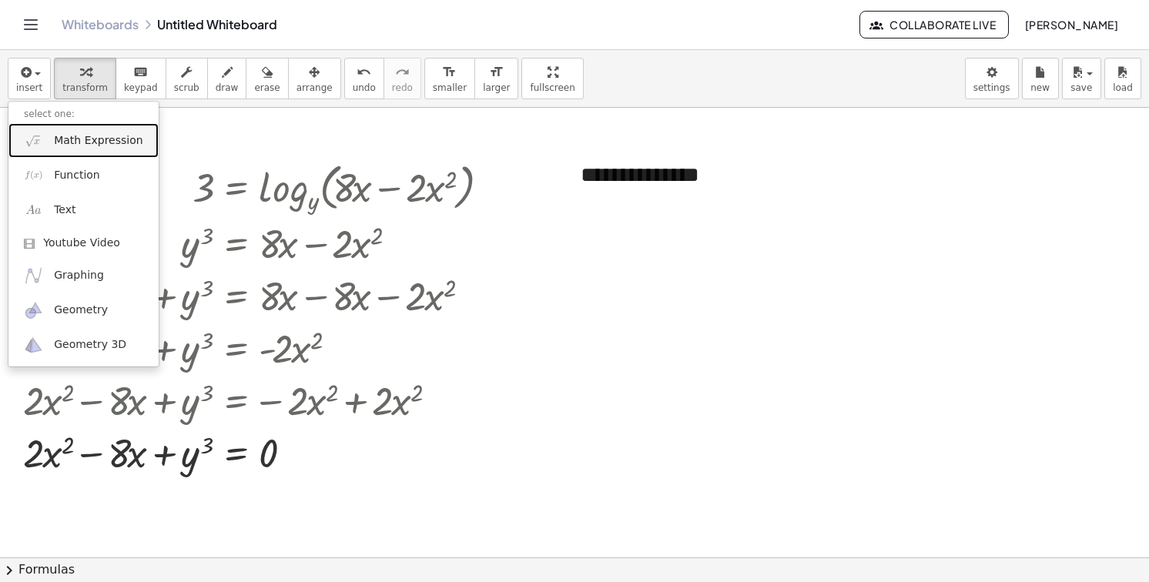
click at [74, 151] on link "Math Expression" at bounding box center [83, 140] width 150 height 35
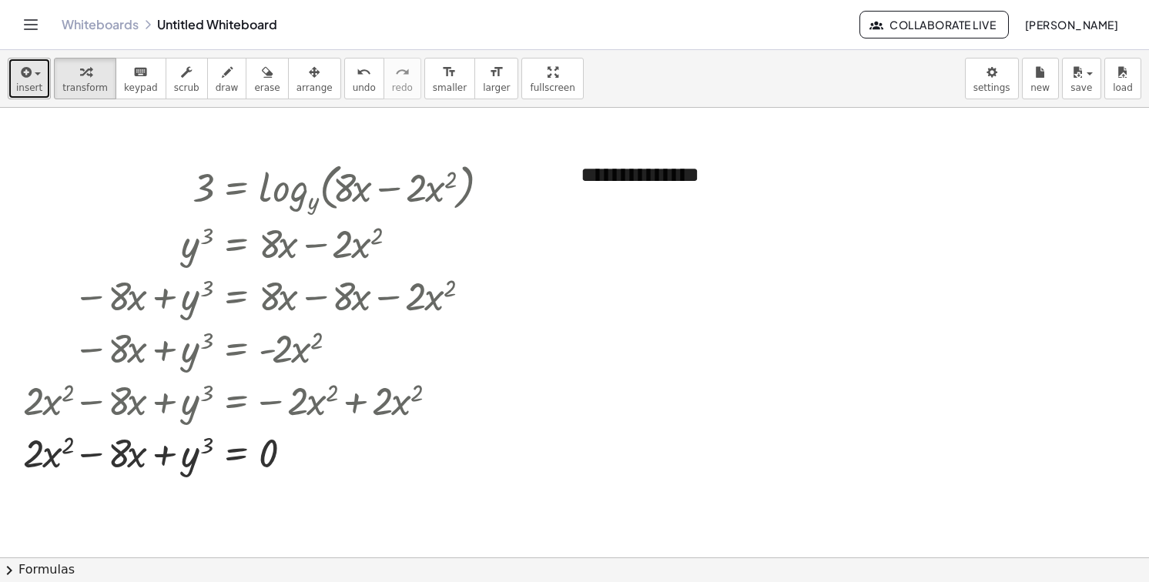
click at [36, 72] on div "button" at bounding box center [29, 71] width 26 height 18
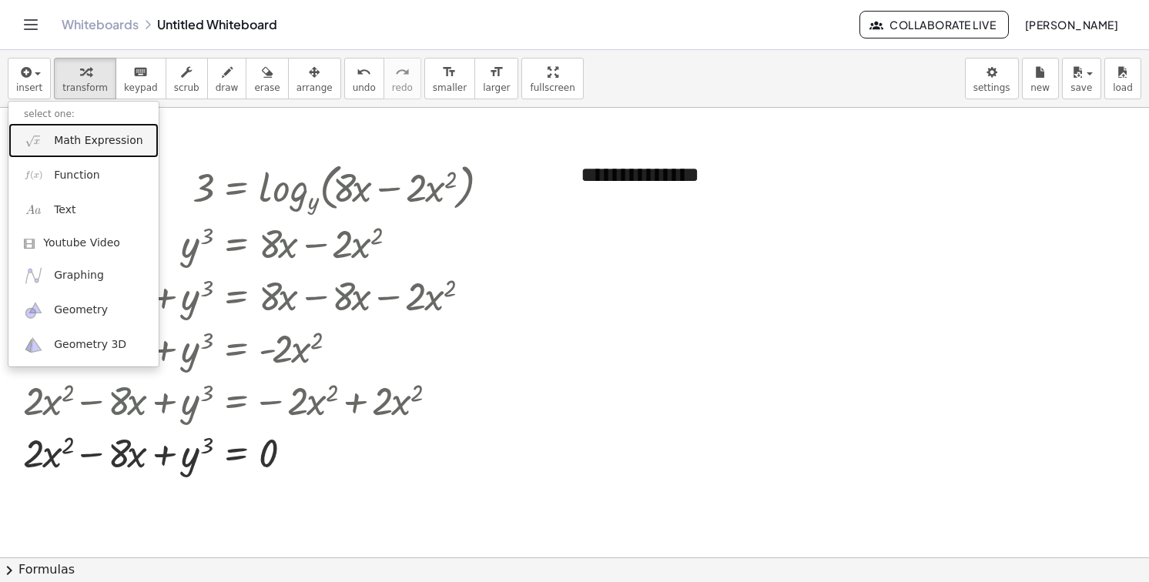
click at [79, 136] on span "Math Expression" at bounding box center [98, 140] width 89 height 15
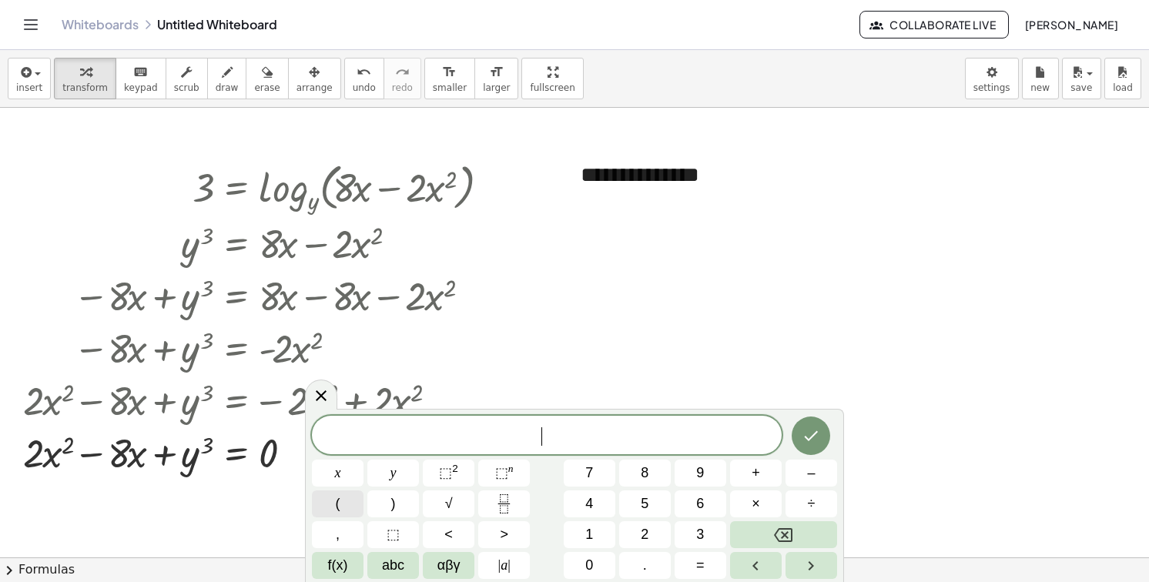
click at [342, 500] on button "(" at bounding box center [338, 504] width 52 height 27
click at [796, 483] on button "–" at bounding box center [812, 473] width 52 height 27
click at [636, 475] on button "8" at bounding box center [645, 473] width 52 height 27
click at [398, 504] on button ")" at bounding box center [393, 504] width 52 height 27
click at [444, 478] on span "⬚" at bounding box center [445, 472] width 13 height 15
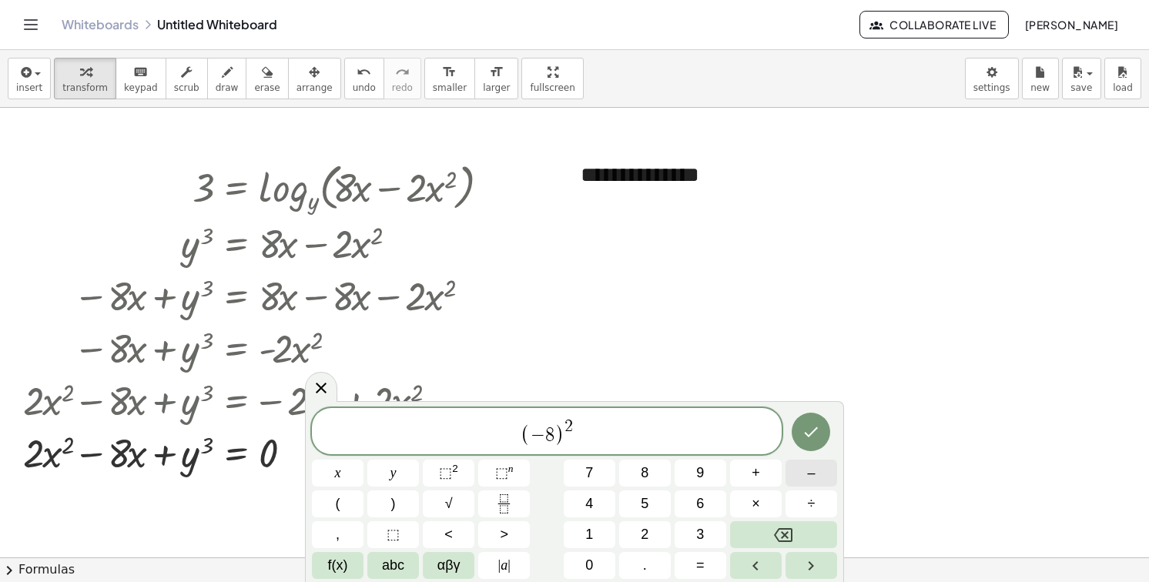
click at [826, 477] on button "–" at bounding box center [812, 473] width 52 height 27
click at [356, 505] on button "(" at bounding box center [338, 504] width 52 height 27
click at [591, 506] on span "4" at bounding box center [589, 504] width 8 height 21
click at [598, 501] on button "4" at bounding box center [590, 504] width 52 height 27
click at [357, 509] on button "(" at bounding box center [338, 504] width 52 height 27
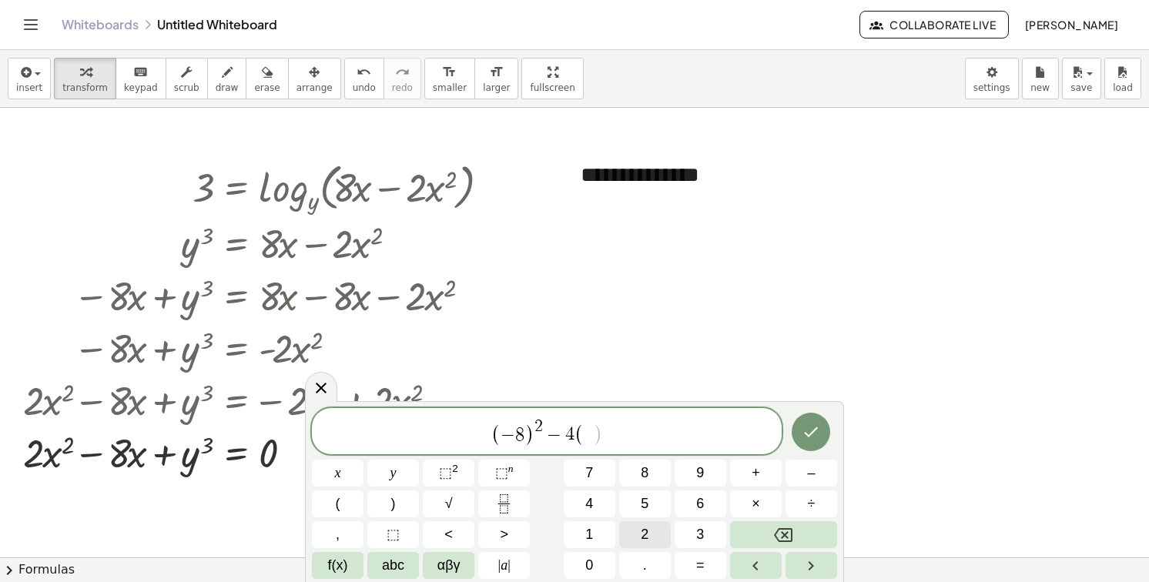
click at [619, 531] on button "2" at bounding box center [645, 534] width 52 height 27
click at [392, 494] on span ")" at bounding box center [393, 504] width 5 height 21
click at [350, 510] on button "(" at bounding box center [338, 504] width 52 height 27
click at [385, 483] on button "y" at bounding box center [393, 473] width 52 height 27
click at [512, 479] on span "⬚ n" at bounding box center [504, 473] width 18 height 21
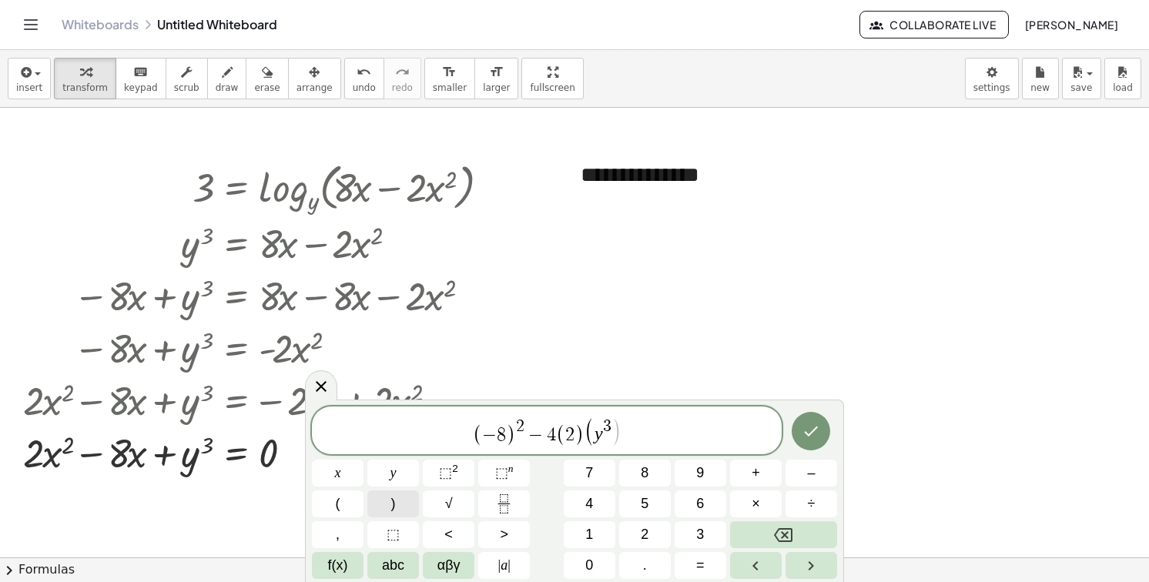
click at [400, 508] on button ")" at bounding box center [393, 504] width 52 height 27
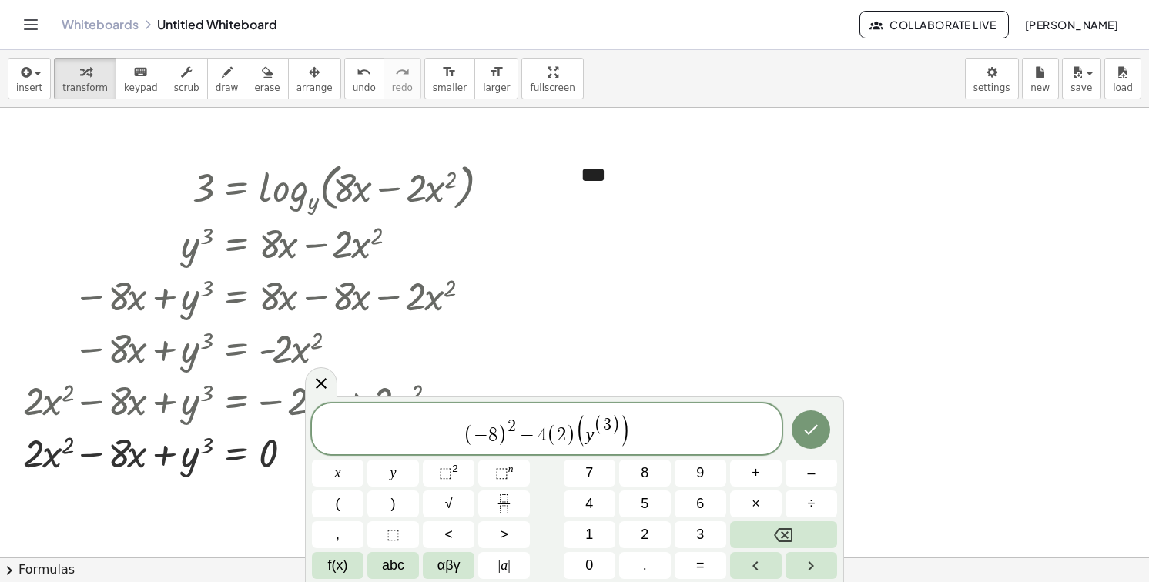
click at [616, 432] on span ")" at bounding box center [616, 426] width 8 height 20
click at [357, 75] on icon "undo" at bounding box center [364, 72] width 15 height 18
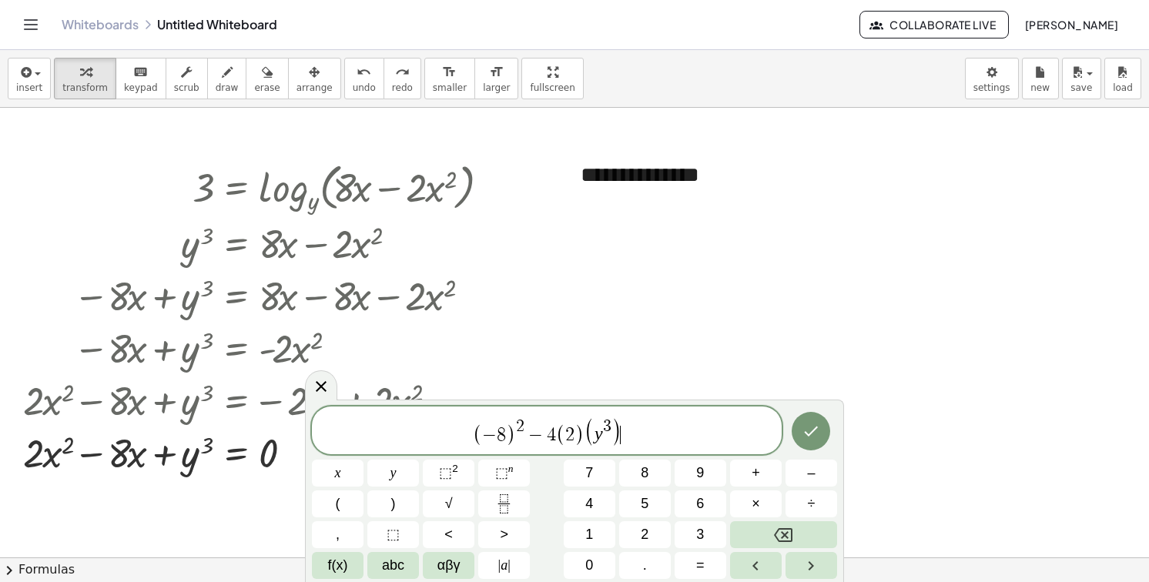
click at [640, 438] on span "( − 8 ) 2 − 4 ( 2 ) ( y 3 ) ​" at bounding box center [547, 432] width 470 height 32
click at [364, 460] on div at bounding box center [338, 473] width 52 height 27
click at [807, 433] on icon "Done" at bounding box center [812, 431] width 14 height 10
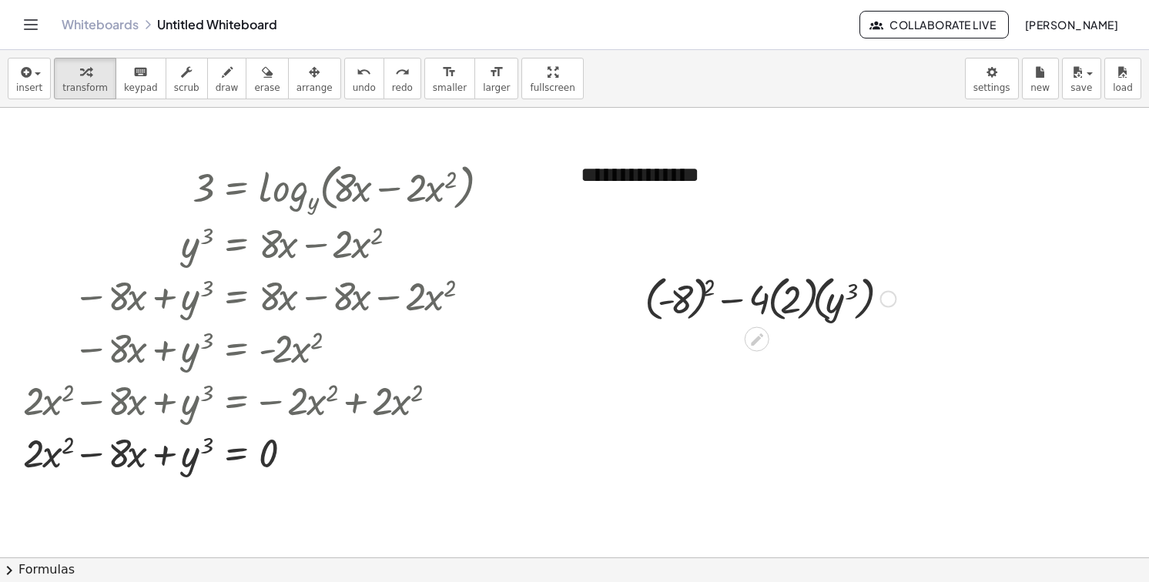
click at [705, 293] on div at bounding box center [770, 298] width 266 height 56
click at [726, 300] on div at bounding box center [770, 298] width 266 height 56
click at [297, 88] on span "arrange" at bounding box center [315, 87] width 36 height 11
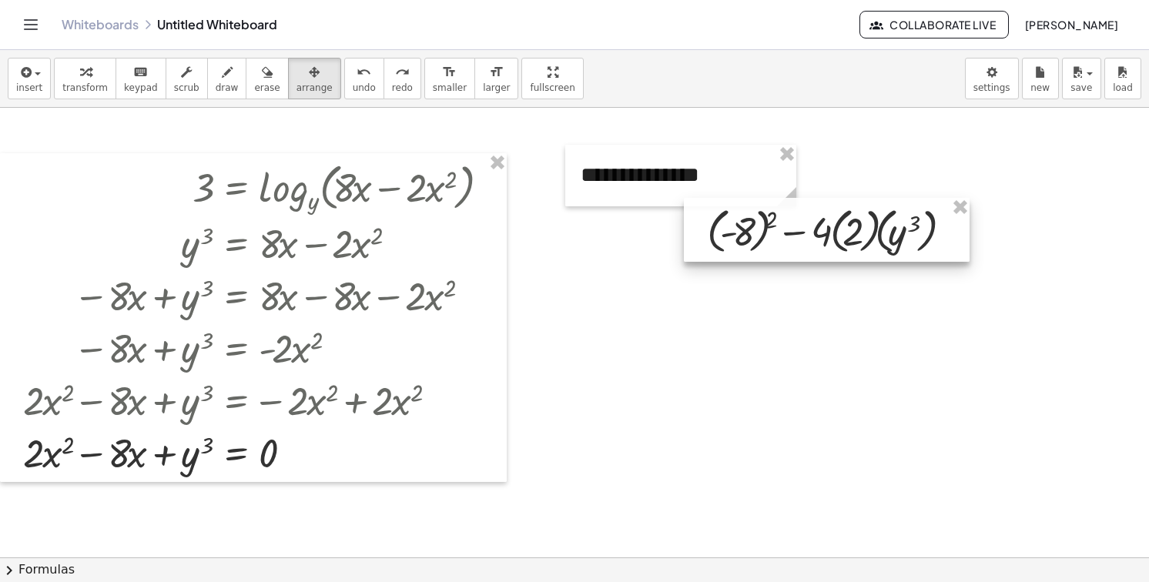
drag, startPoint x: 732, startPoint y: 321, endPoint x: 795, endPoint y: 253, distance: 92.6
click at [795, 253] on div at bounding box center [827, 230] width 286 height 64
click at [69, 65] on div "button" at bounding box center [84, 71] width 45 height 18
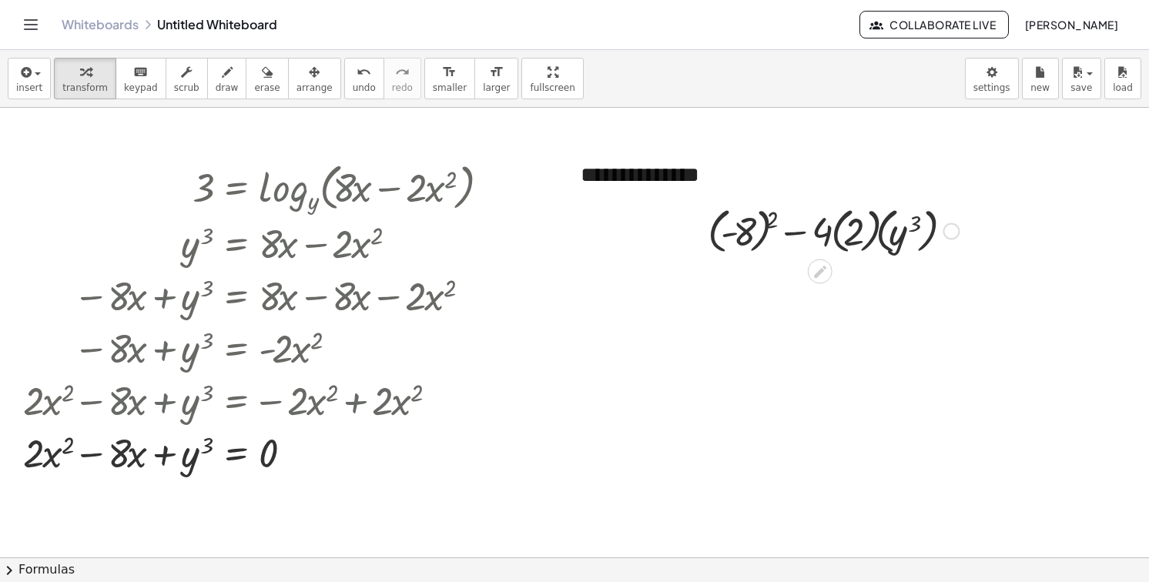
click at [746, 235] on div at bounding box center [833, 230] width 266 height 56
click at [766, 223] on div at bounding box center [833, 230] width 266 height 56
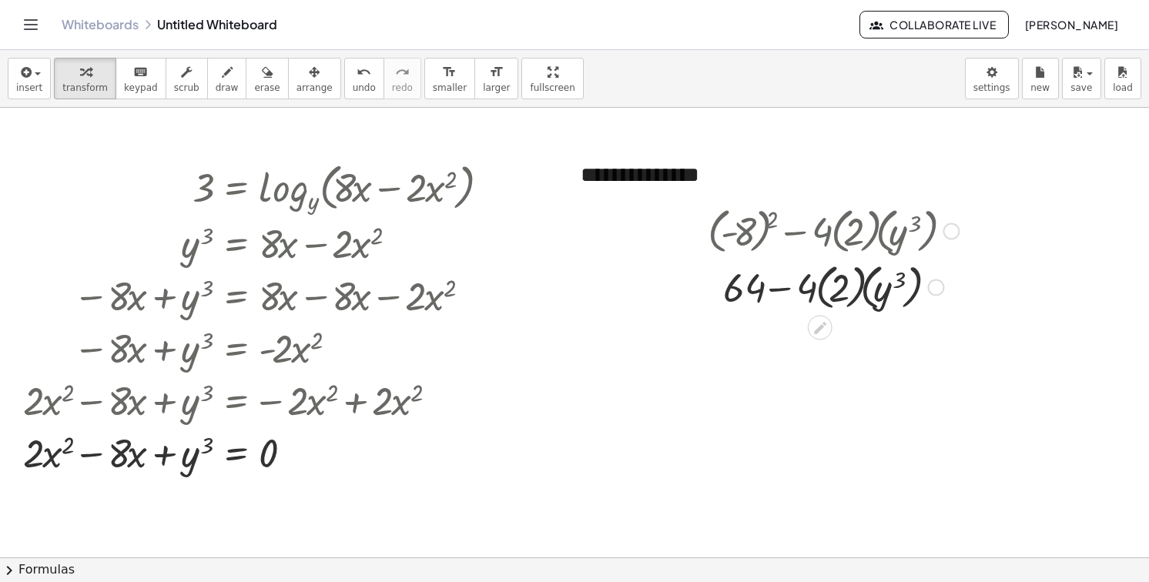
click at [826, 278] on div at bounding box center [833, 286] width 266 height 56
click at [820, 287] on div at bounding box center [834, 286] width 280 height 56
drag, startPoint x: 841, startPoint y: 297, endPoint x: 807, endPoint y: 295, distance: 33.9
drag, startPoint x: 807, startPoint y: 295, endPoint x: 846, endPoint y: 293, distance: 38.5
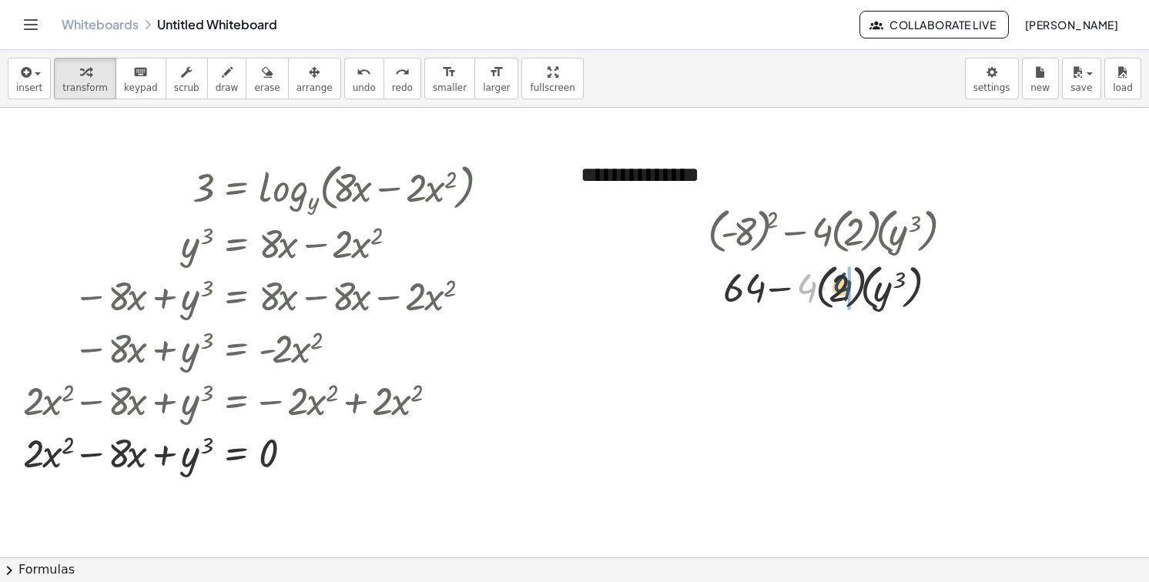
click at [846, 293] on div at bounding box center [834, 286] width 280 height 56
click at [819, 290] on div at bounding box center [833, 286] width 254 height 56
click at [834, 287] on div at bounding box center [834, 286] width 280 height 56
click at [834, 287] on div at bounding box center [833, 286] width 266 height 56
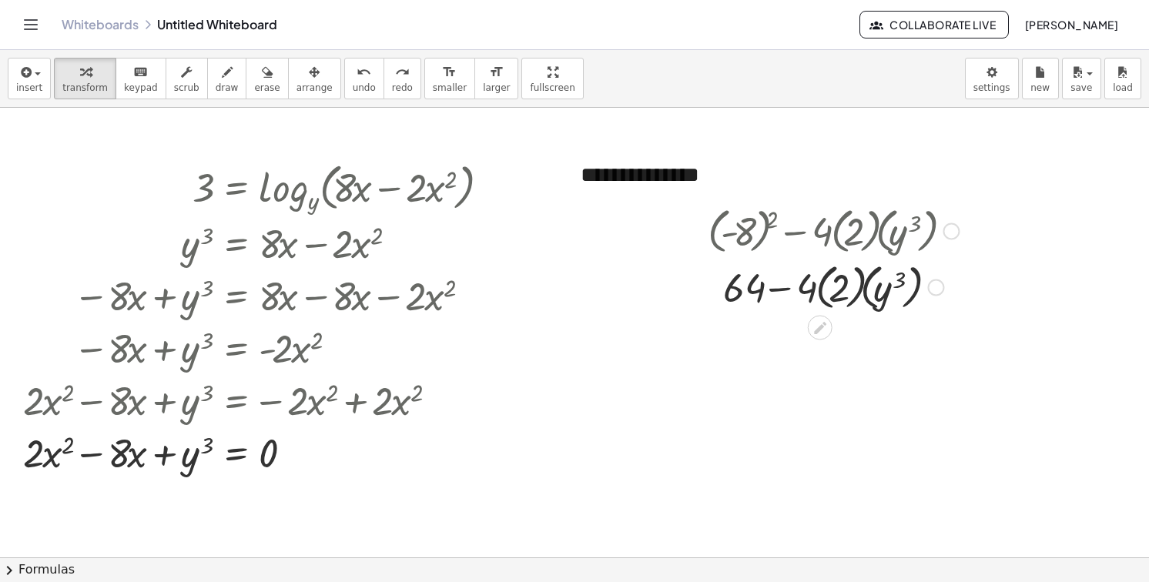
click at [810, 290] on div at bounding box center [834, 286] width 280 height 56
click at [819, 290] on div at bounding box center [834, 286] width 280 height 56
click at [800, 284] on div at bounding box center [834, 286] width 280 height 56
drag, startPoint x: 799, startPoint y: 273, endPoint x: 836, endPoint y: 273, distance: 36.2
click at [836, 273] on div at bounding box center [834, 286] width 280 height 56
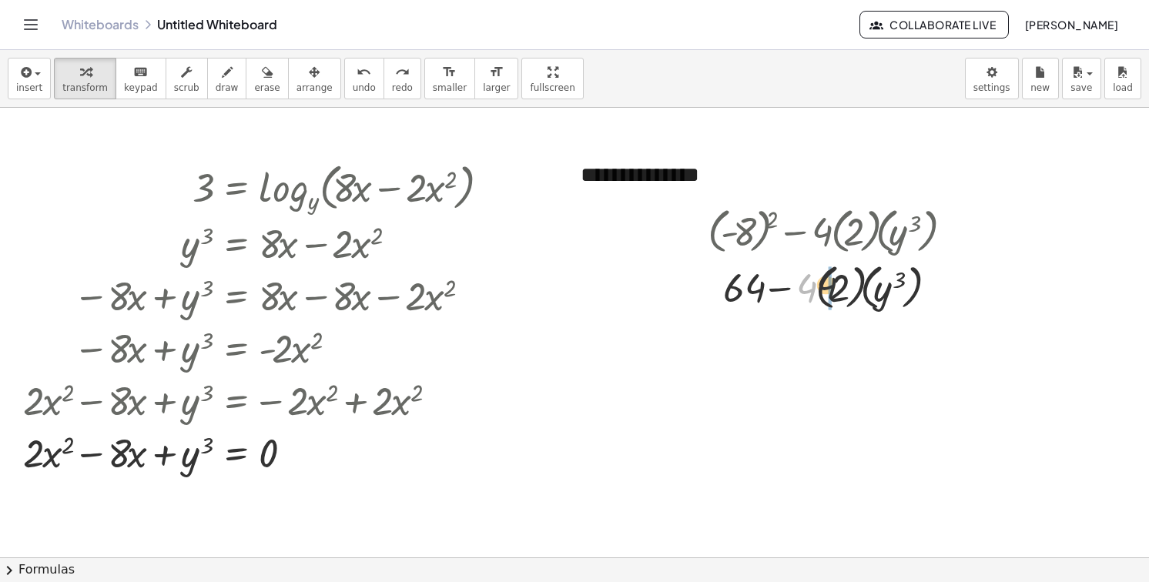
drag, startPoint x: 813, startPoint y: 290, endPoint x: 840, endPoint y: 286, distance: 27.3
click at [840, 286] on div at bounding box center [833, 286] width 254 height 56
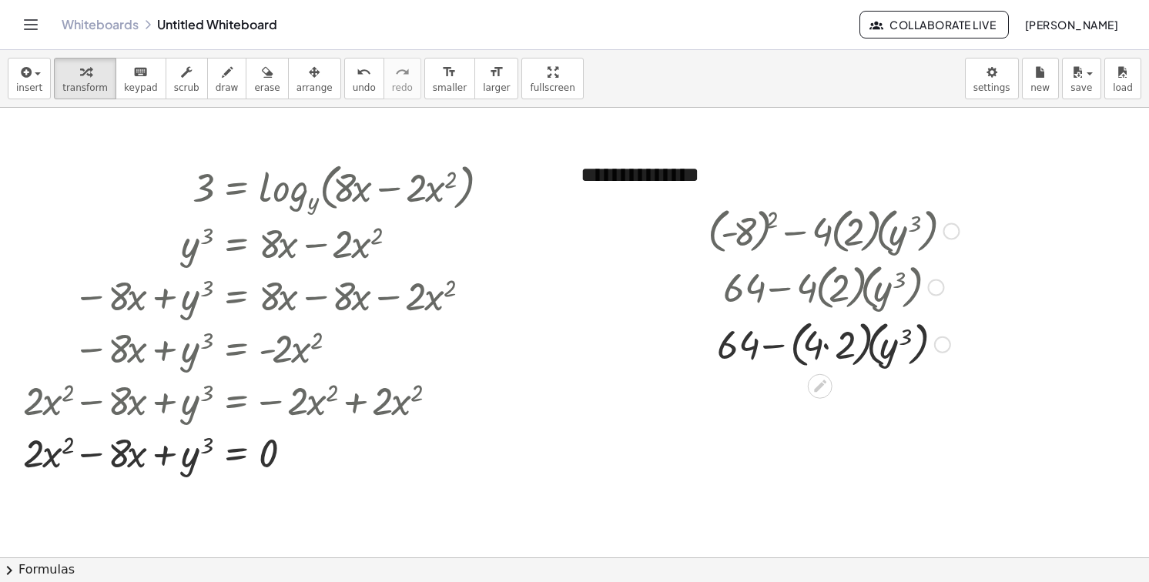
click at [813, 294] on div at bounding box center [833, 286] width 254 height 56
click at [819, 340] on div at bounding box center [833, 343] width 266 height 59
click at [834, 348] on div at bounding box center [833, 343] width 266 height 59
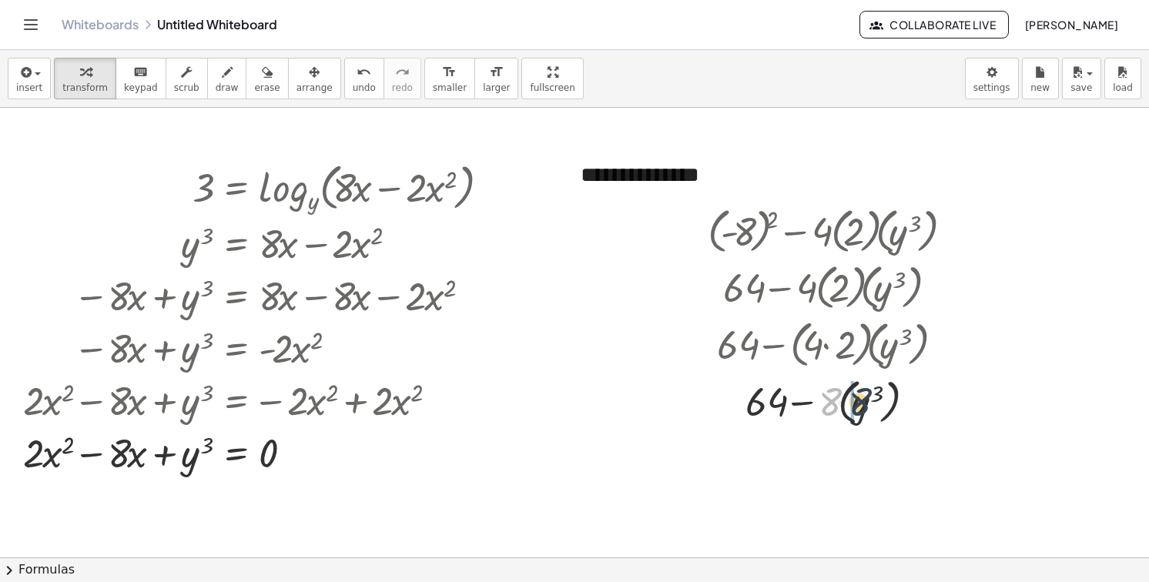
drag, startPoint x: 835, startPoint y: 398, endPoint x: 866, endPoint y: 398, distance: 31.6
click at [866, 398] on div at bounding box center [833, 400] width 266 height 56
click at [722, 246] on div at bounding box center [833, 230] width 266 height 56
click at [775, 457] on div at bounding box center [833, 454] width 266 height 52
click at [779, 227] on div at bounding box center [833, 230] width 266 height 56
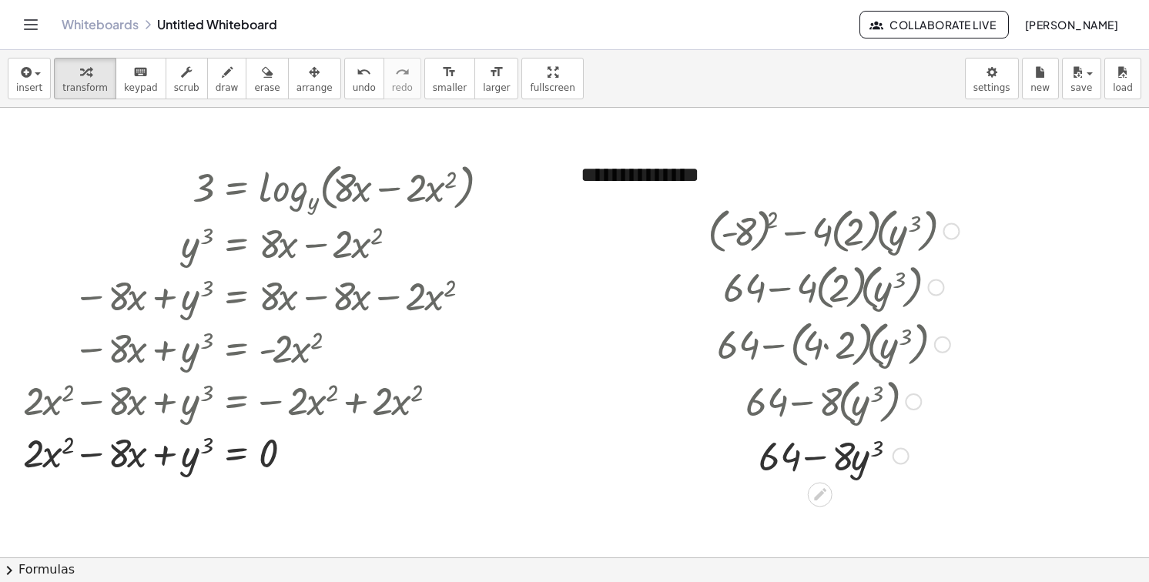
click at [779, 227] on div at bounding box center [833, 230] width 266 height 56
click at [758, 233] on div at bounding box center [833, 230] width 266 height 56
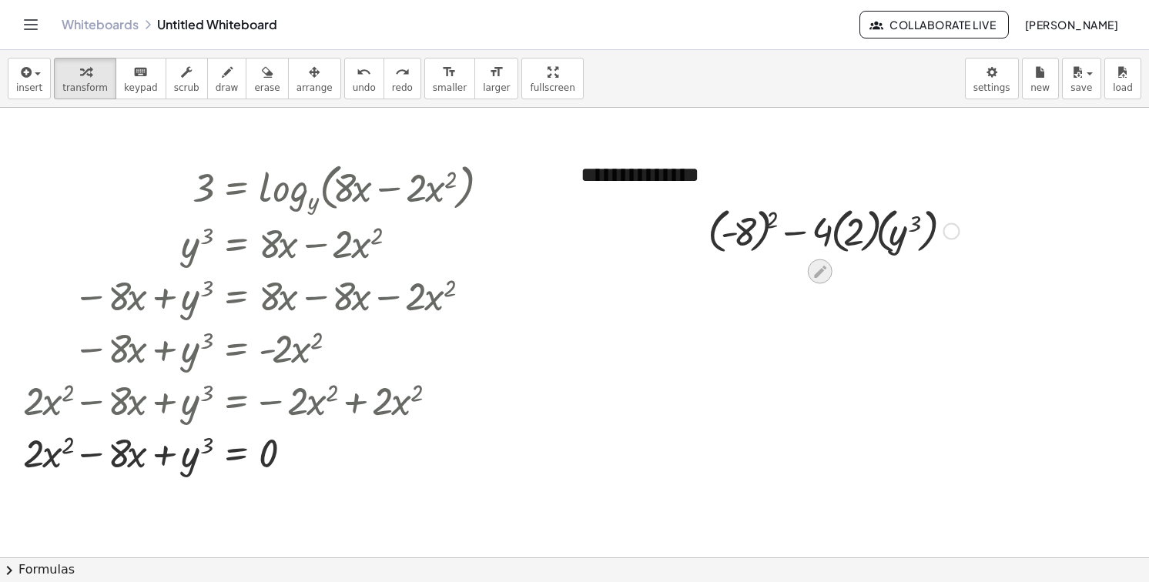
click at [813, 270] on icon at bounding box center [820, 271] width 16 height 16
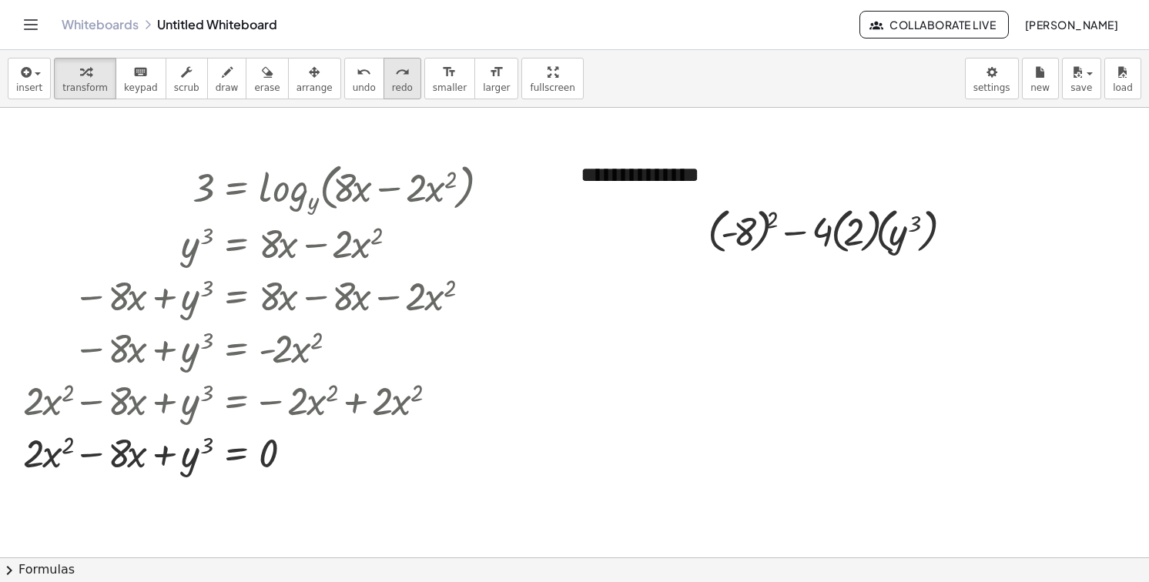
click at [384, 90] on button "redo redo" at bounding box center [403, 79] width 38 height 42
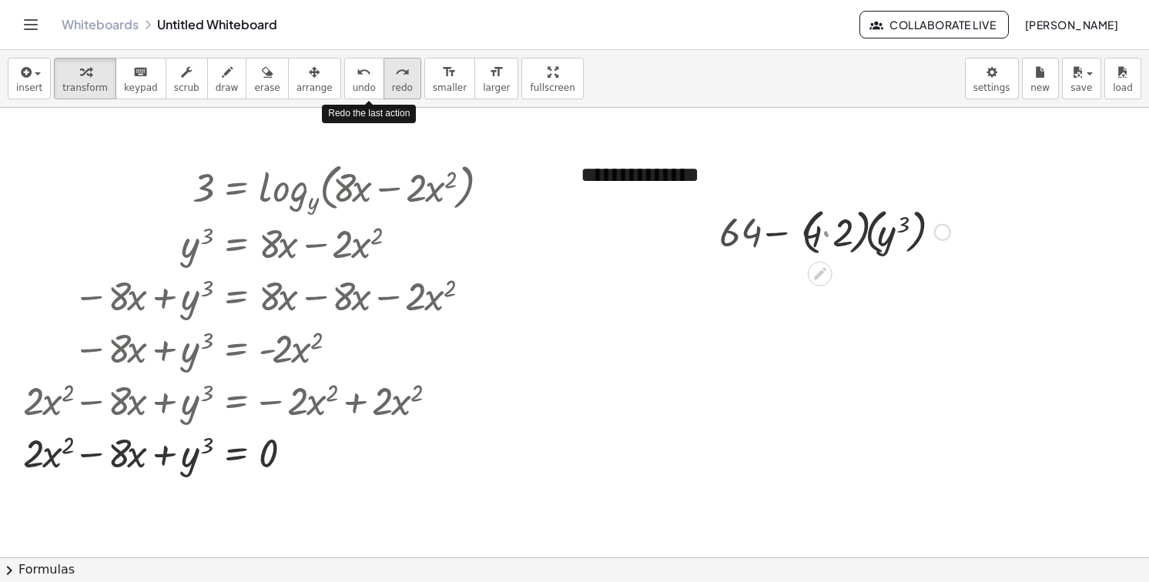
click at [384, 90] on button "redo redo" at bounding box center [403, 79] width 38 height 42
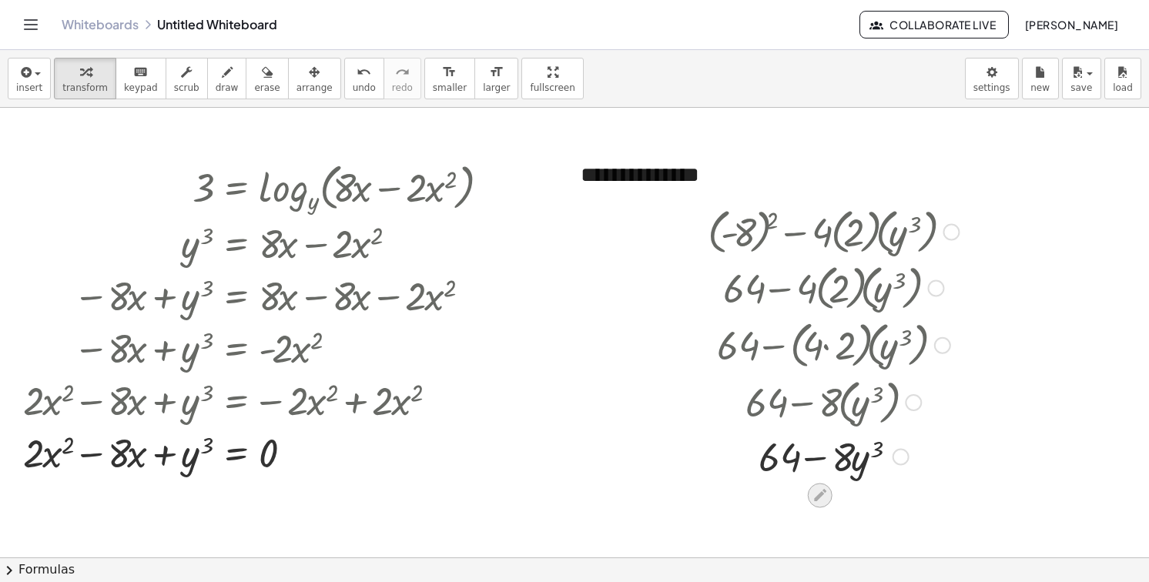
click at [822, 497] on icon at bounding box center [820, 496] width 16 height 16
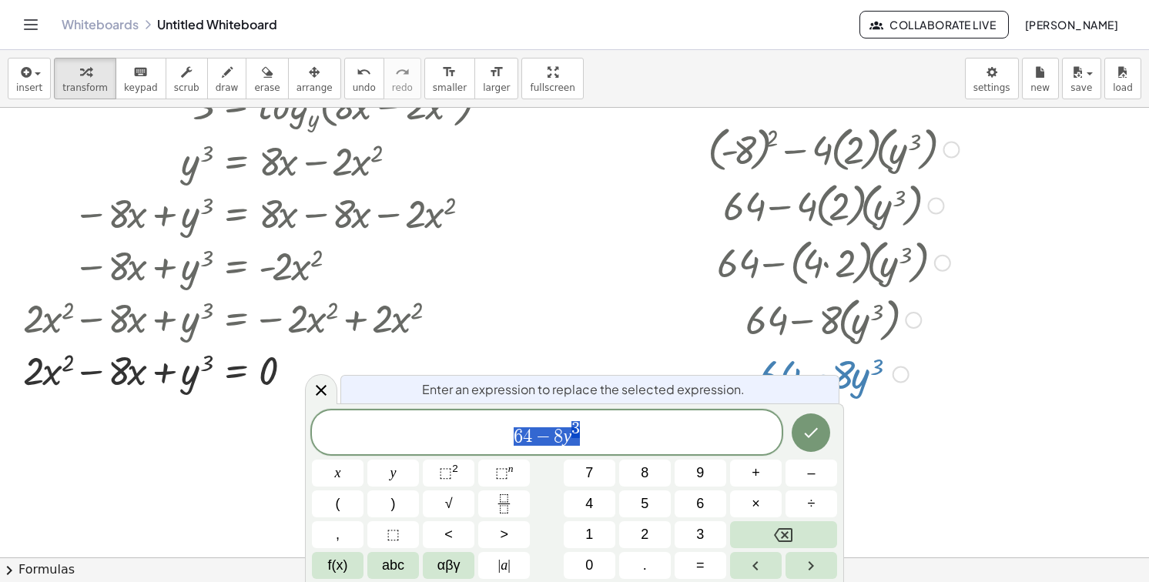
scroll to position [83, 0]
click at [614, 444] on span "6 4 − 8 y 3" at bounding box center [547, 434] width 470 height 28
click at [900, 417] on div at bounding box center [574, 525] width 1149 height 1000
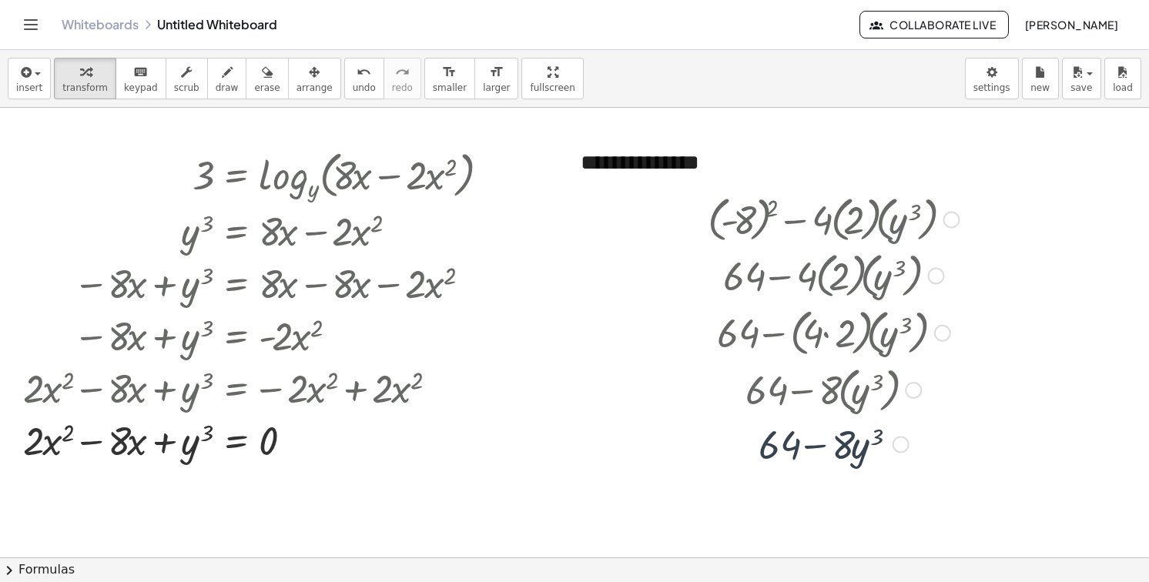
scroll to position [0, 0]
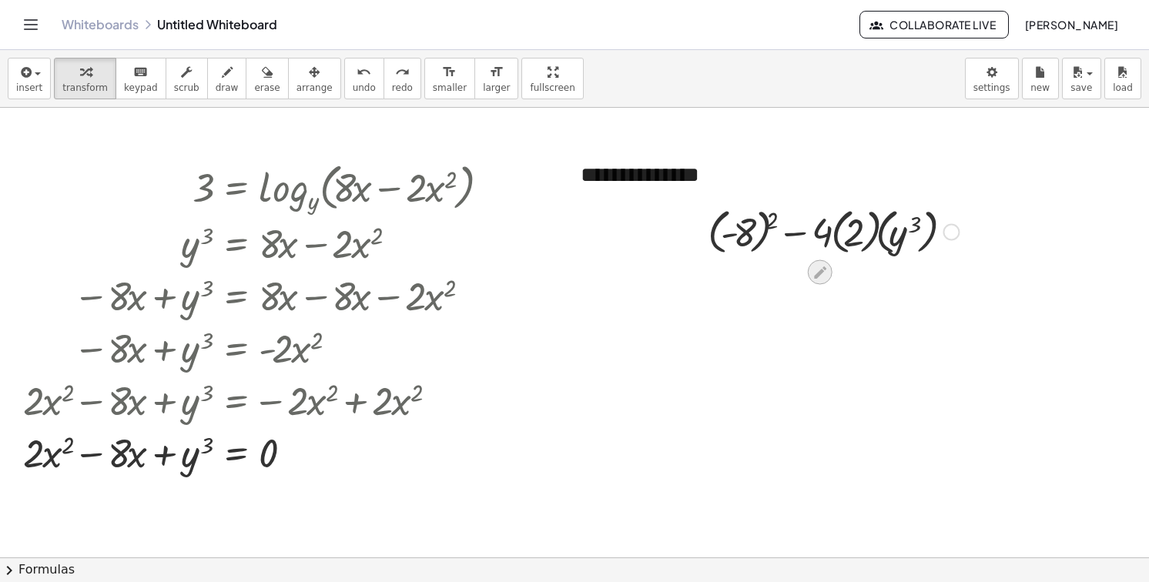
click at [809, 270] on div at bounding box center [820, 272] width 25 height 25
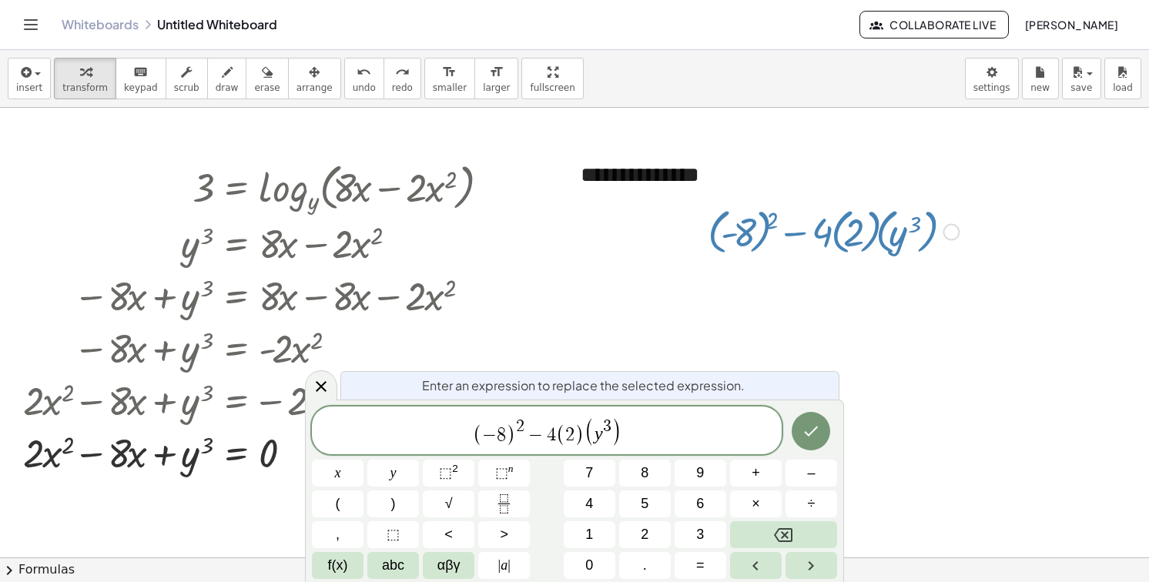
click at [457, 441] on span "( − 8 ) 2 − 4 ( 2 ) ( y 3 ​ )" at bounding box center [547, 432] width 470 height 32
click at [803, 438] on icon "Done" at bounding box center [811, 431] width 18 height 18
click at [807, 420] on button "Done" at bounding box center [811, 431] width 39 height 39
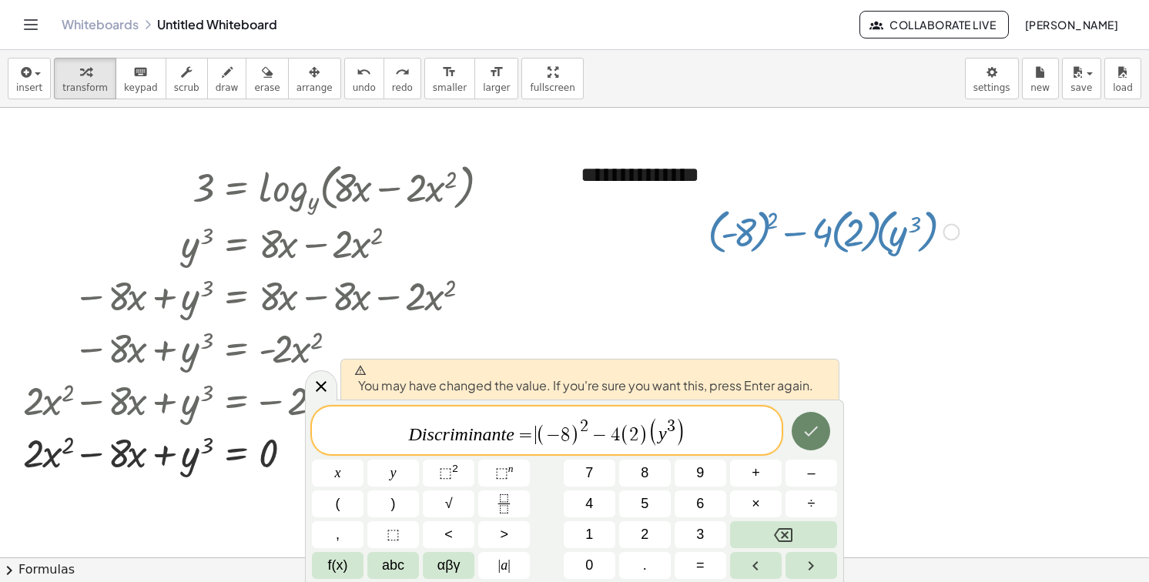
click at [807, 420] on button "Done" at bounding box center [811, 431] width 39 height 39
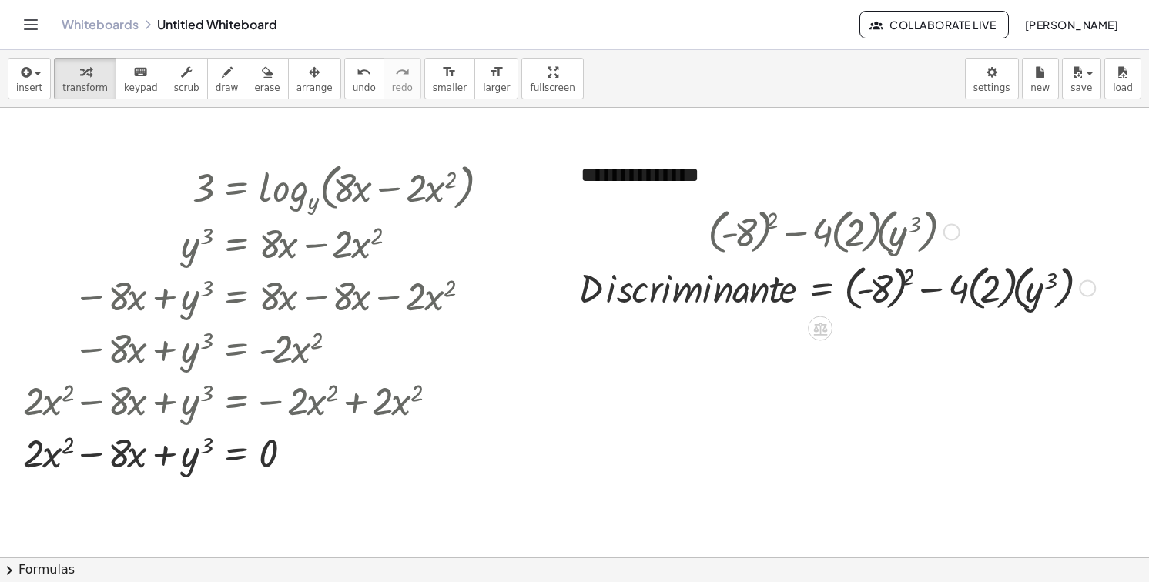
click at [859, 242] on div at bounding box center [837, 231] width 532 height 56
drag, startPoint x: 944, startPoint y: 228, endPoint x: 884, endPoint y: 218, distance: 60.9
click at [820, 232] on div "+ ( - 8 ) 2 − · 4 · ( 2 ) · ( y 3 )" at bounding box center [820, 232] width 0 height 0
click at [917, 226] on div at bounding box center [837, 231] width 532 height 56
click at [297, 87] on span "arrange" at bounding box center [315, 87] width 36 height 11
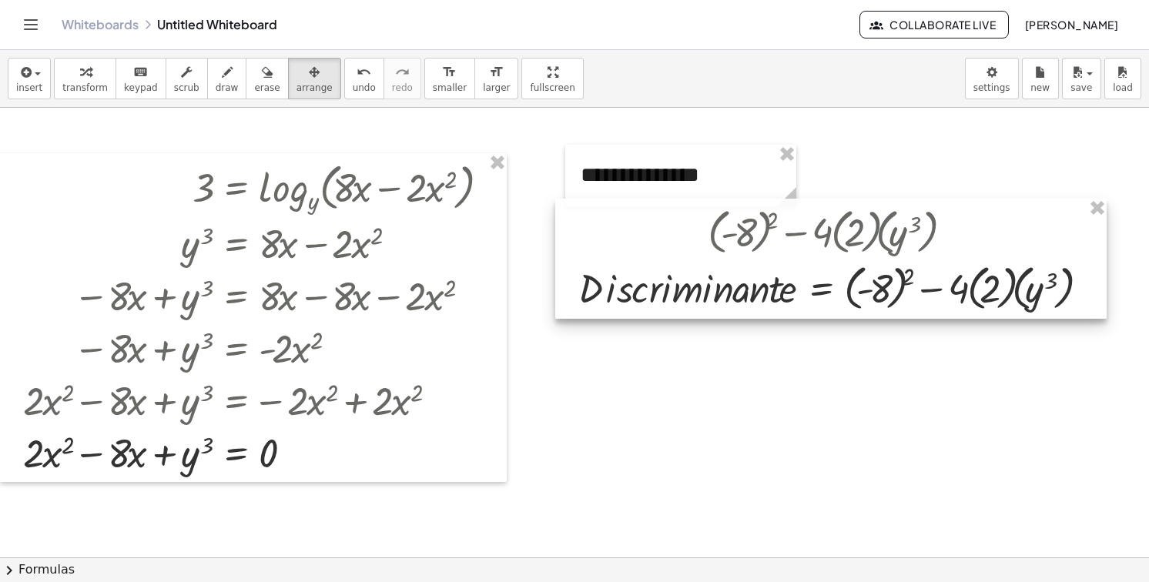
click at [899, 227] on div at bounding box center [830, 259] width 551 height 120
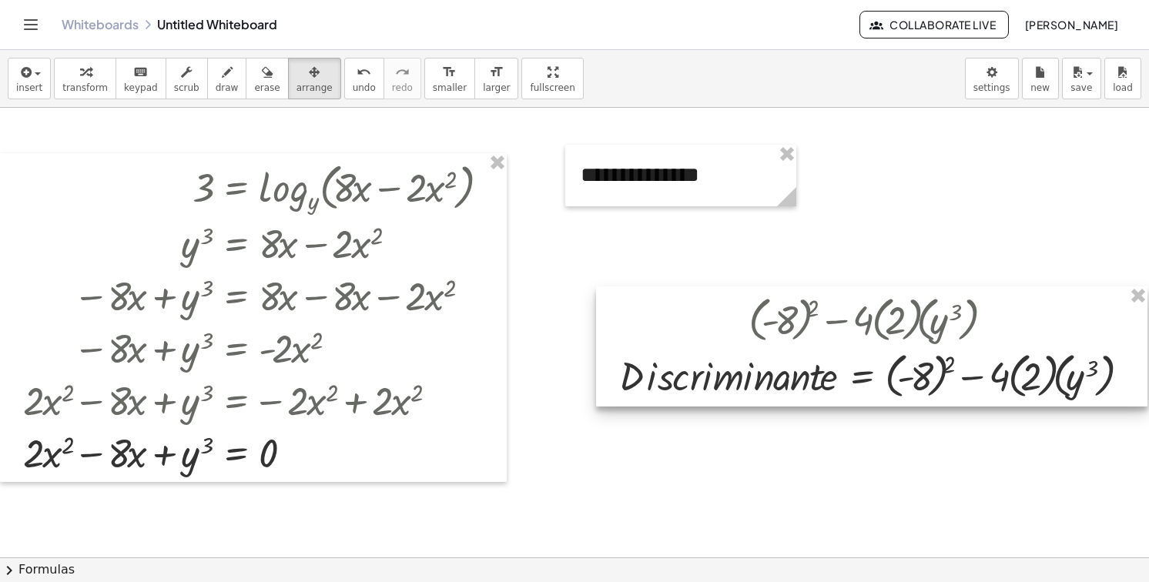
drag, startPoint x: 899, startPoint y: 227, endPoint x: 909, endPoint y: 337, distance: 109.8
click at [909, 337] on div at bounding box center [871, 347] width 551 height 120
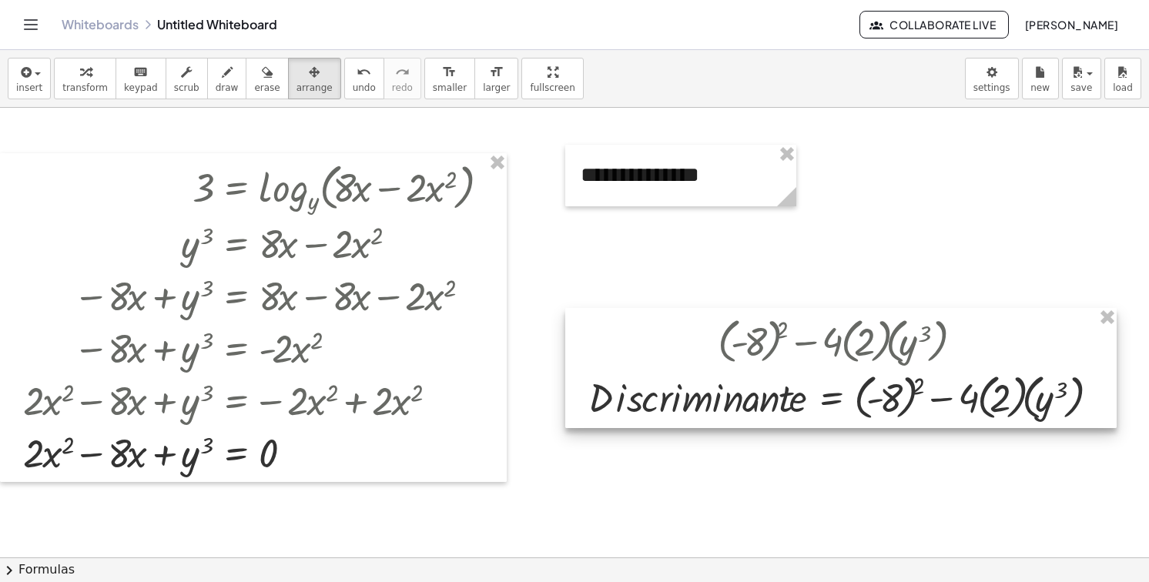
click at [909, 337] on div at bounding box center [840, 368] width 551 height 120
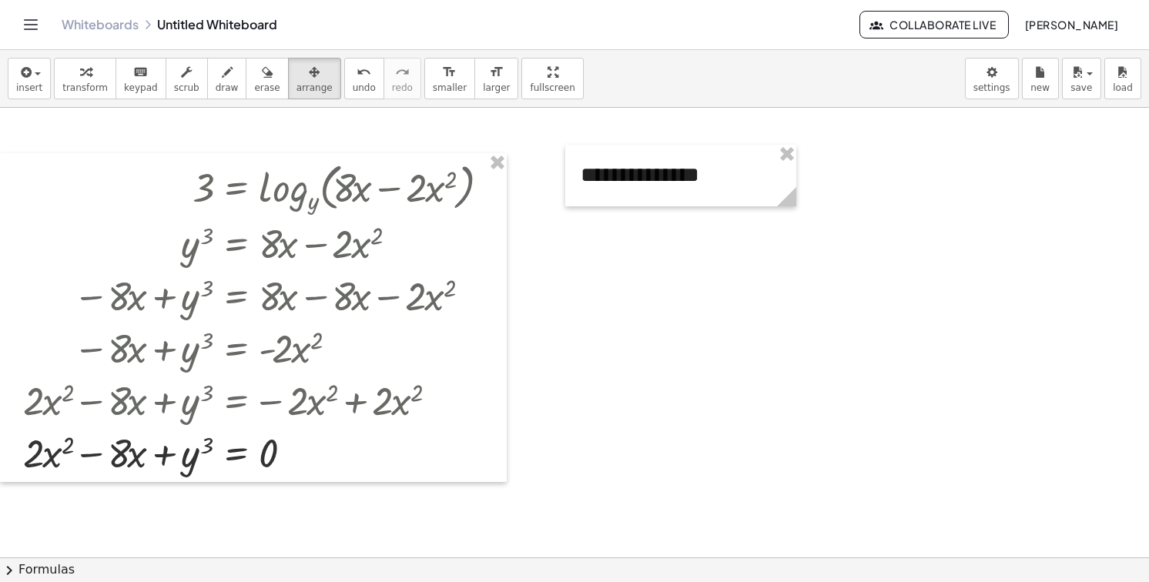
click at [85, 80] on button "transform" at bounding box center [85, 79] width 62 height 42
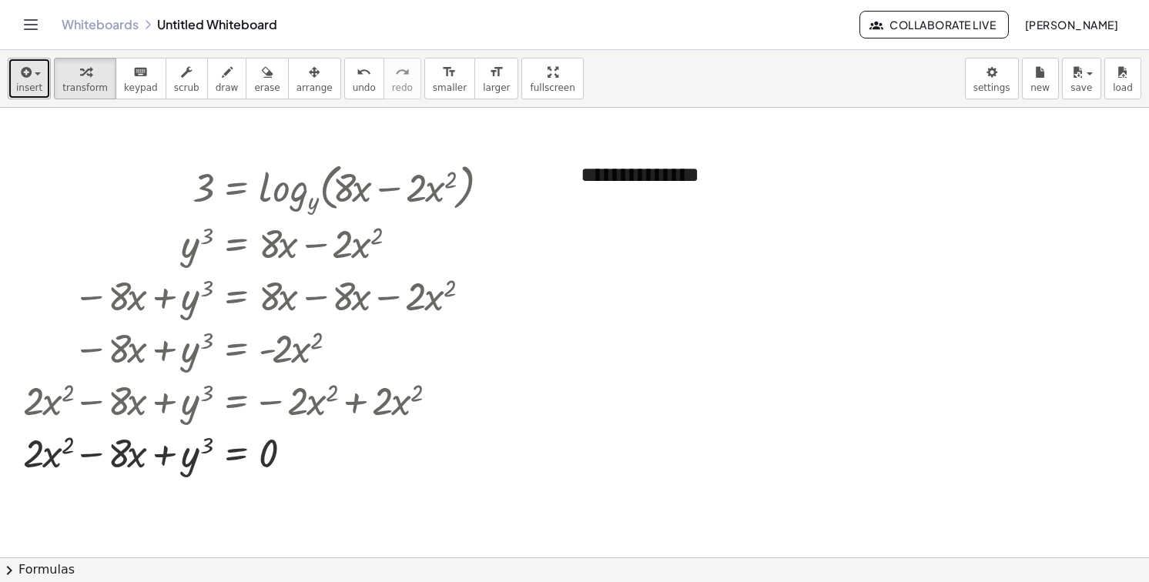
click at [39, 89] on button "insert" at bounding box center [29, 79] width 43 height 42
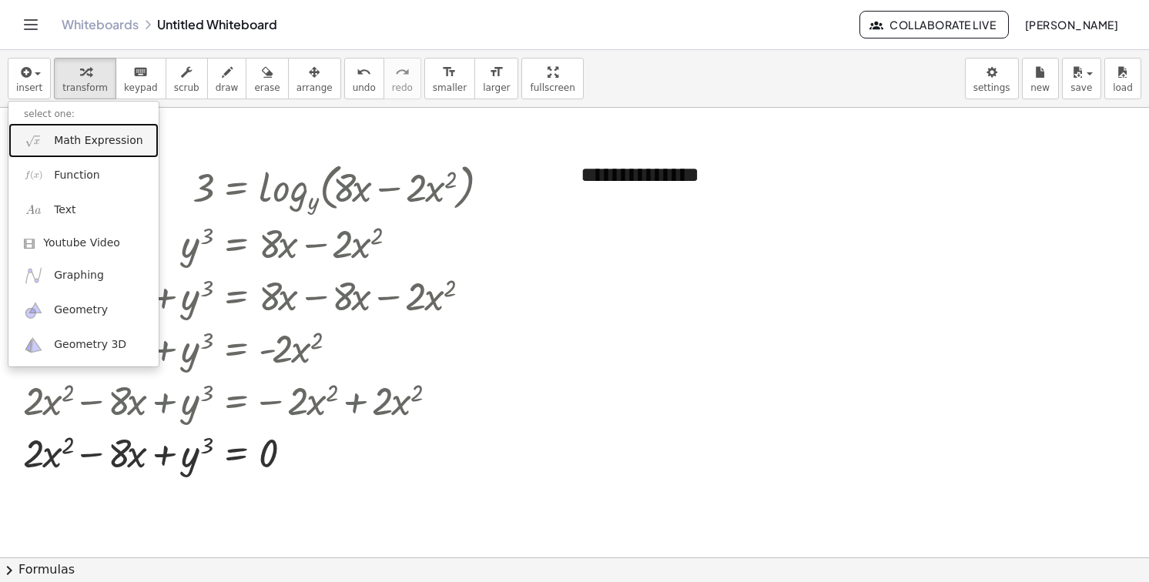
click at [69, 139] on span "Math Expression" at bounding box center [98, 140] width 89 height 15
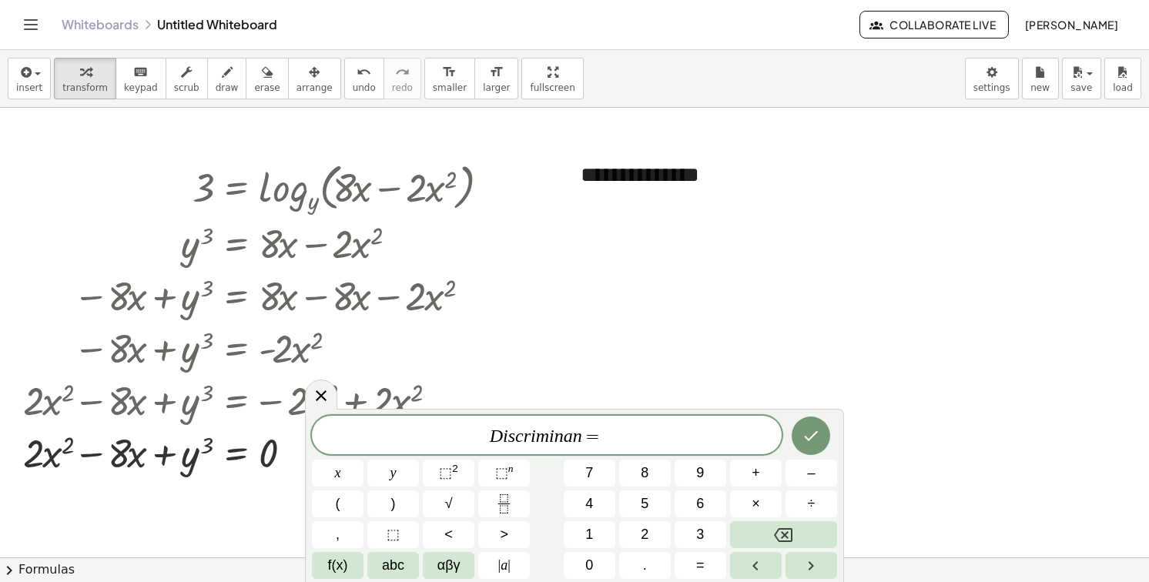
click at [579, 440] on var "n" at bounding box center [577, 436] width 9 height 20
click at [628, 426] on span "D i s c r i m i n a n t e = ​" at bounding box center [547, 437] width 470 height 22
click at [351, 511] on button "(" at bounding box center [338, 504] width 52 height 27
click at [809, 473] on span "–" at bounding box center [811, 473] width 8 height 21
click at [652, 473] on button "8" at bounding box center [645, 473] width 52 height 27
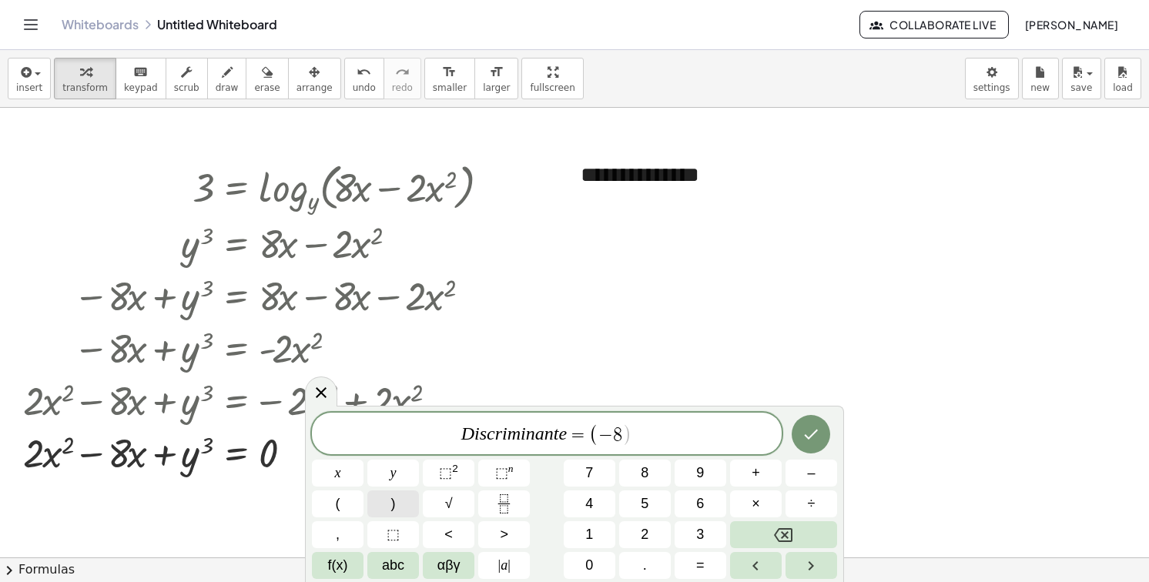
click at [396, 501] on button ")" at bounding box center [393, 504] width 52 height 27
click at [438, 479] on button "⬚ 2" at bounding box center [449, 473] width 52 height 27
click at [806, 481] on button "–" at bounding box center [812, 473] width 52 height 27
click at [590, 510] on span "4" at bounding box center [589, 504] width 8 height 21
click at [351, 500] on button "(" at bounding box center [338, 504] width 52 height 27
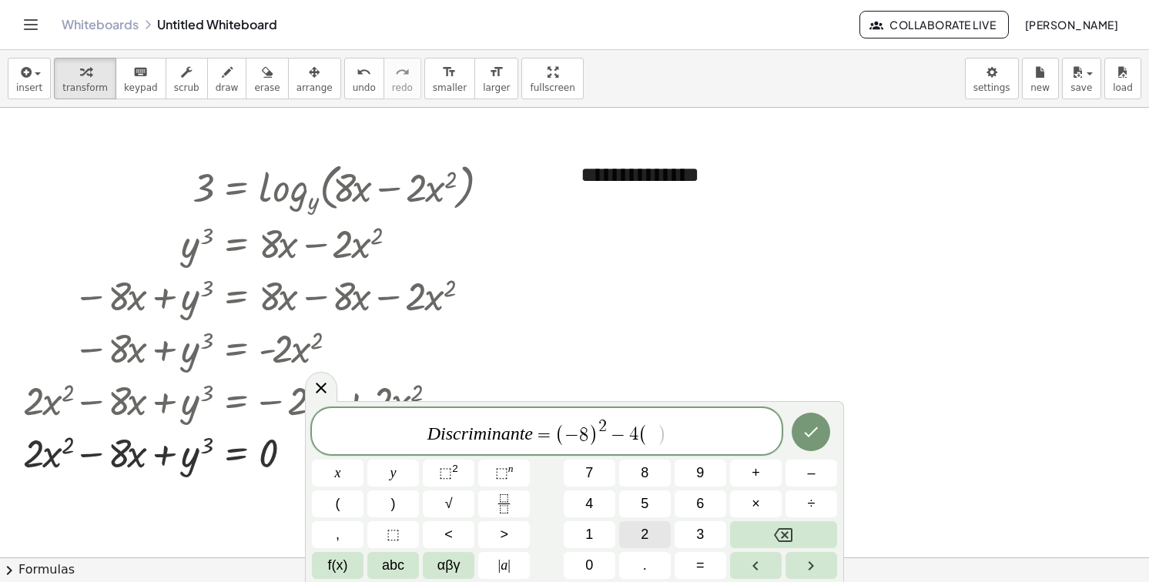
click at [649, 532] on button "2" at bounding box center [645, 534] width 52 height 27
click at [389, 501] on button ")" at bounding box center [393, 504] width 52 height 27
click at [348, 512] on button "(" at bounding box center [338, 504] width 52 height 27
click at [399, 484] on button "y" at bounding box center [393, 473] width 52 height 27
click at [489, 476] on button "⬚ n" at bounding box center [504, 473] width 52 height 27
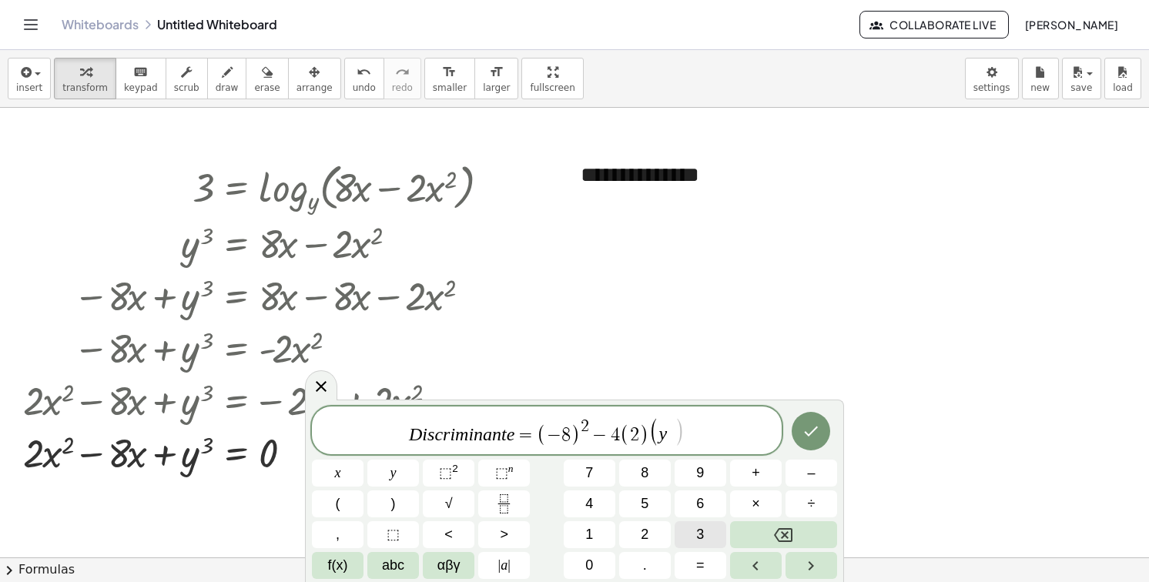
click at [692, 528] on button "3" at bounding box center [701, 534] width 52 height 27
click at [792, 561] on button "Right arrow" at bounding box center [812, 565] width 52 height 27
click at [402, 503] on button ")" at bounding box center [393, 504] width 52 height 27
click at [807, 424] on icon "Done" at bounding box center [811, 431] width 18 height 18
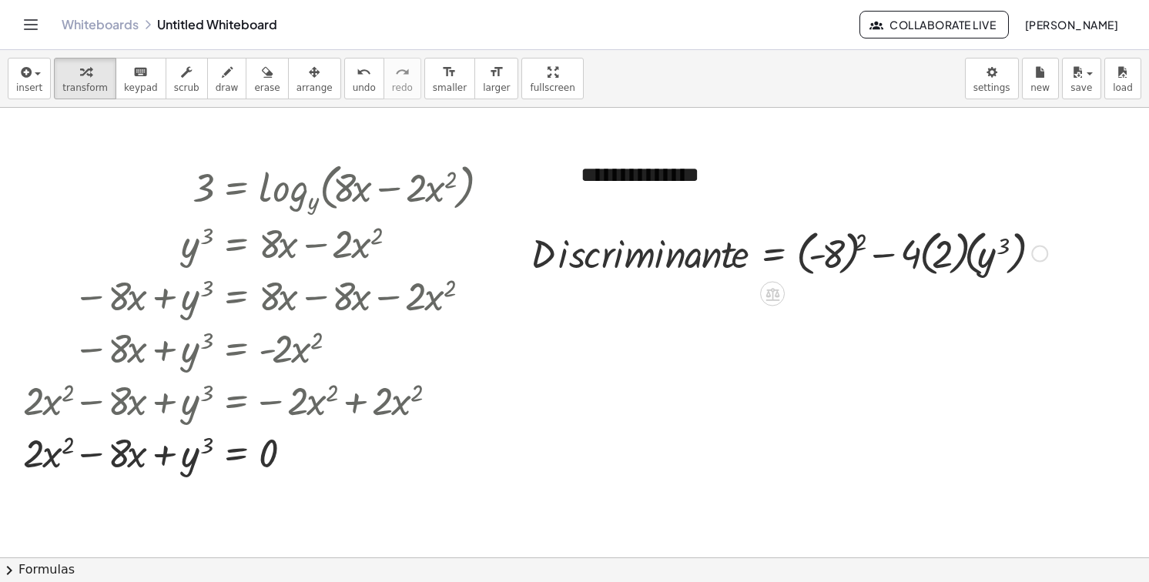
click at [751, 229] on div at bounding box center [789, 252] width 532 height 56
click at [684, 185] on div "**********" at bounding box center [680, 176] width 231 height 62
drag, startPoint x: 635, startPoint y: 176, endPoint x: 457, endPoint y: 189, distance: 178.3
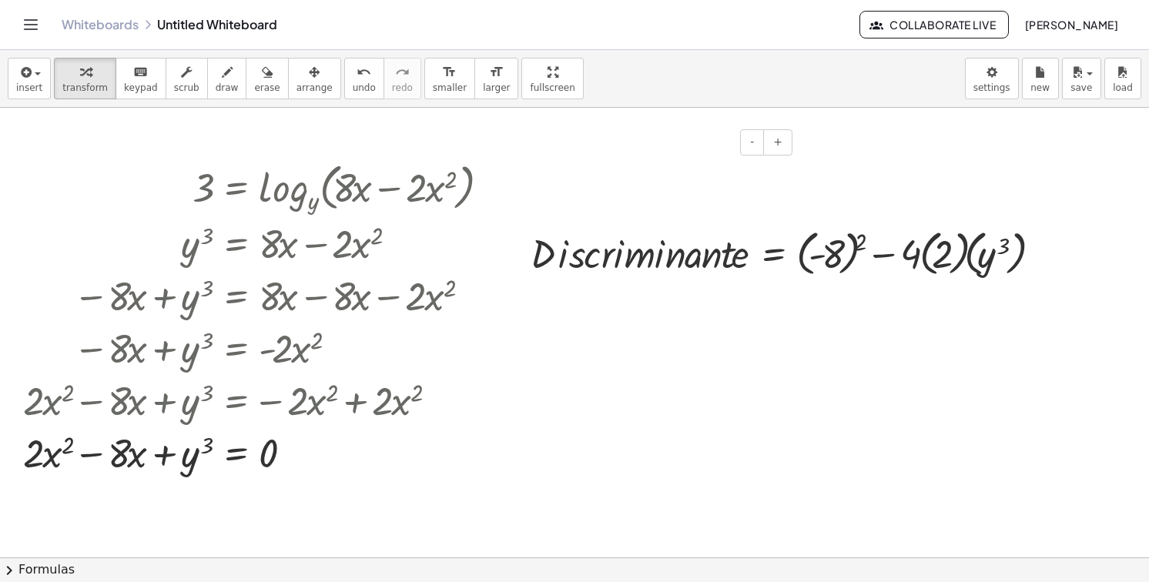
click at [609, 174] on div at bounding box center [680, 176] width 231 height 62
drag, startPoint x: 676, startPoint y: 145, endPoint x: 607, endPoint y: 280, distance: 151.6
click at [585, 162] on div at bounding box center [680, 176] width 231 height 62
click at [619, 262] on div at bounding box center [789, 252] width 532 height 56
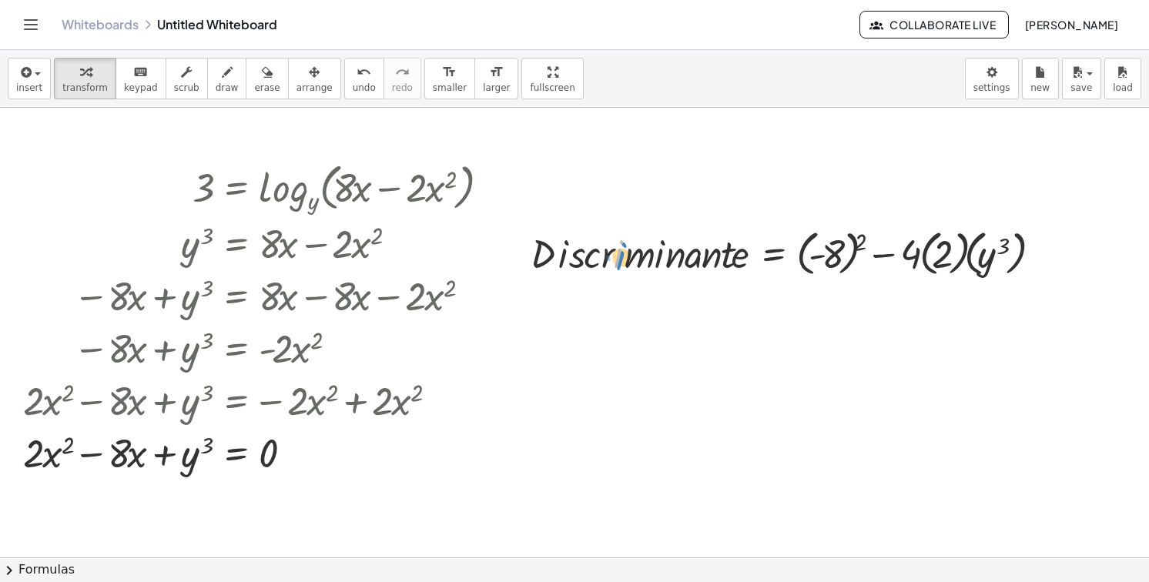
click at [622, 266] on div at bounding box center [789, 252] width 532 height 56
click at [702, 195] on div at bounding box center [680, 176] width 231 height 62
click at [309, 78] on icon "button" at bounding box center [314, 72] width 11 height 18
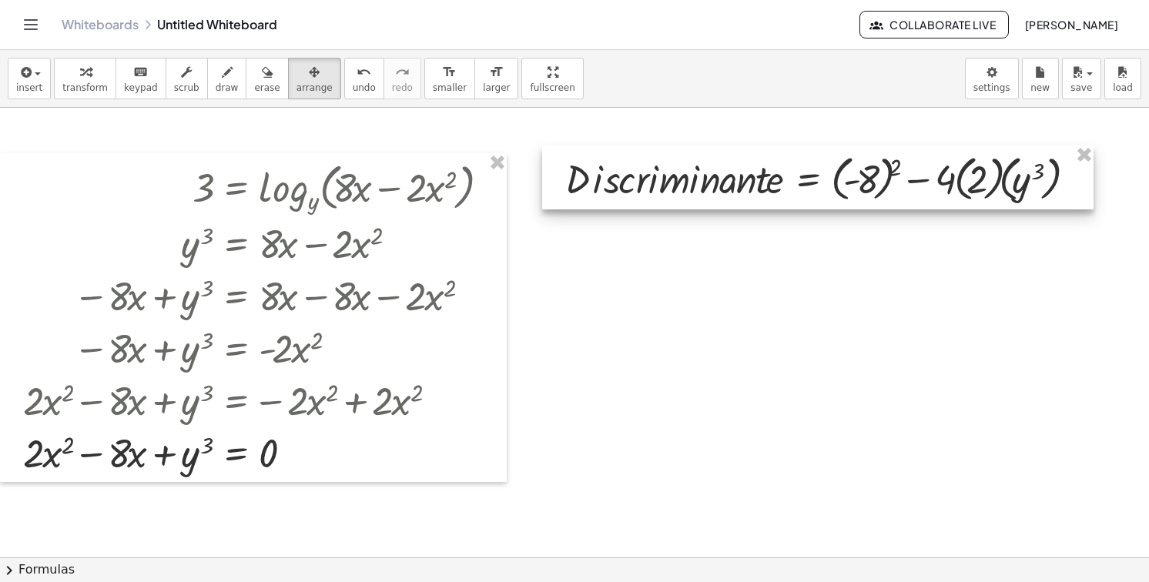
drag, startPoint x: 735, startPoint y: 247, endPoint x: 769, endPoint y: 173, distance: 82.4
click at [769, 173] on div at bounding box center [817, 178] width 551 height 64
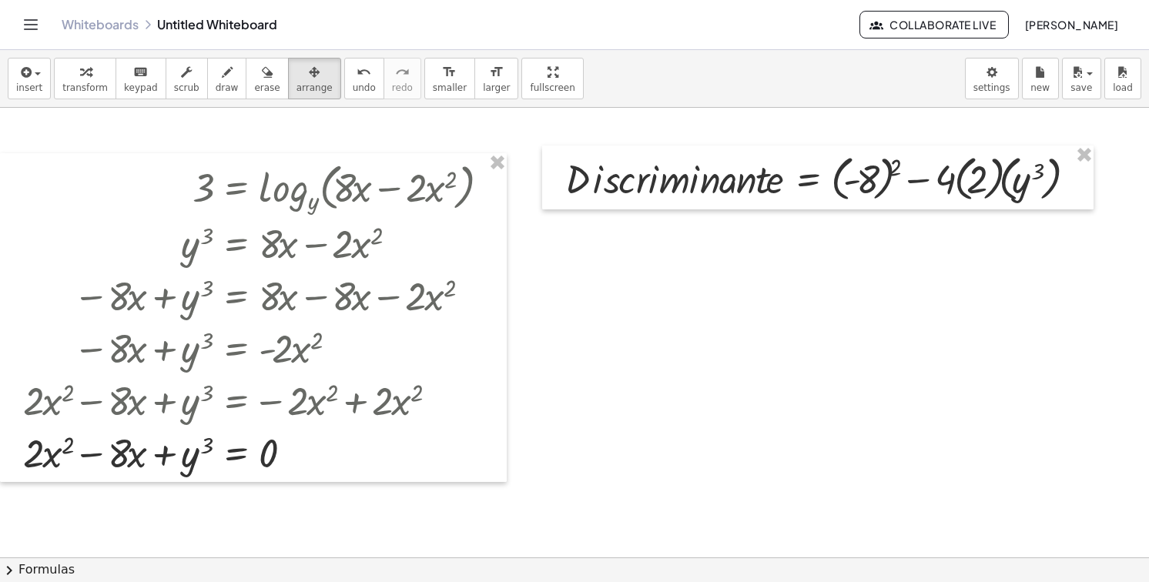
drag, startPoint x: 491, startPoint y: 87, endPoint x: 524, endPoint y: 169, distance: 89.1
click at [524, 169] on div "insert select one: Math Expression Function Text Youtube Video Graphing Geometr…" at bounding box center [574, 316] width 1149 height 532
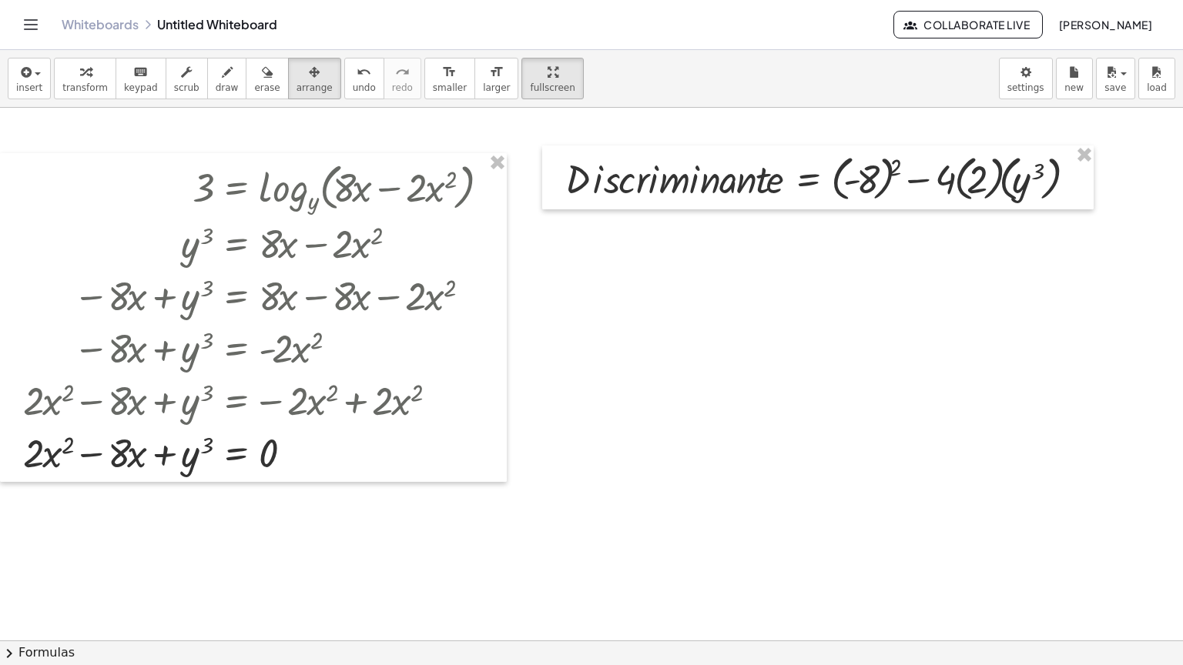
click at [653, 173] on div at bounding box center [591, 641] width 1183 height 1066
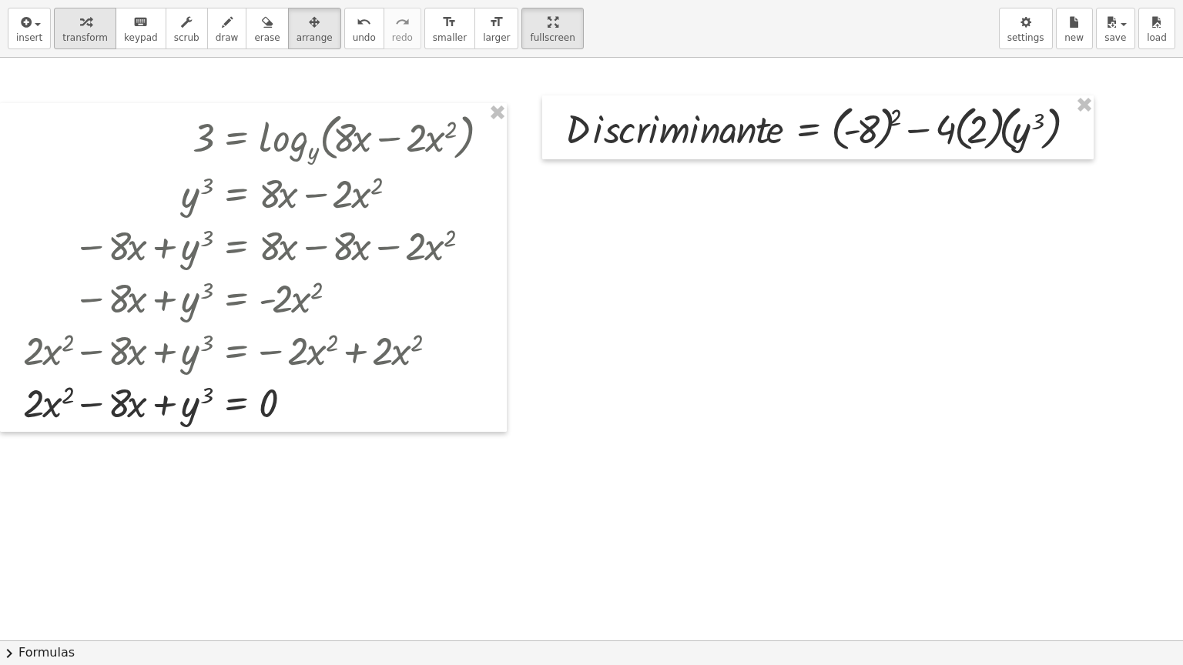
click at [69, 45] on button "transform" at bounding box center [85, 29] width 62 height 42
click at [869, 133] on div at bounding box center [824, 127] width 532 height 56
click at [890, 124] on div at bounding box center [824, 127] width 532 height 56
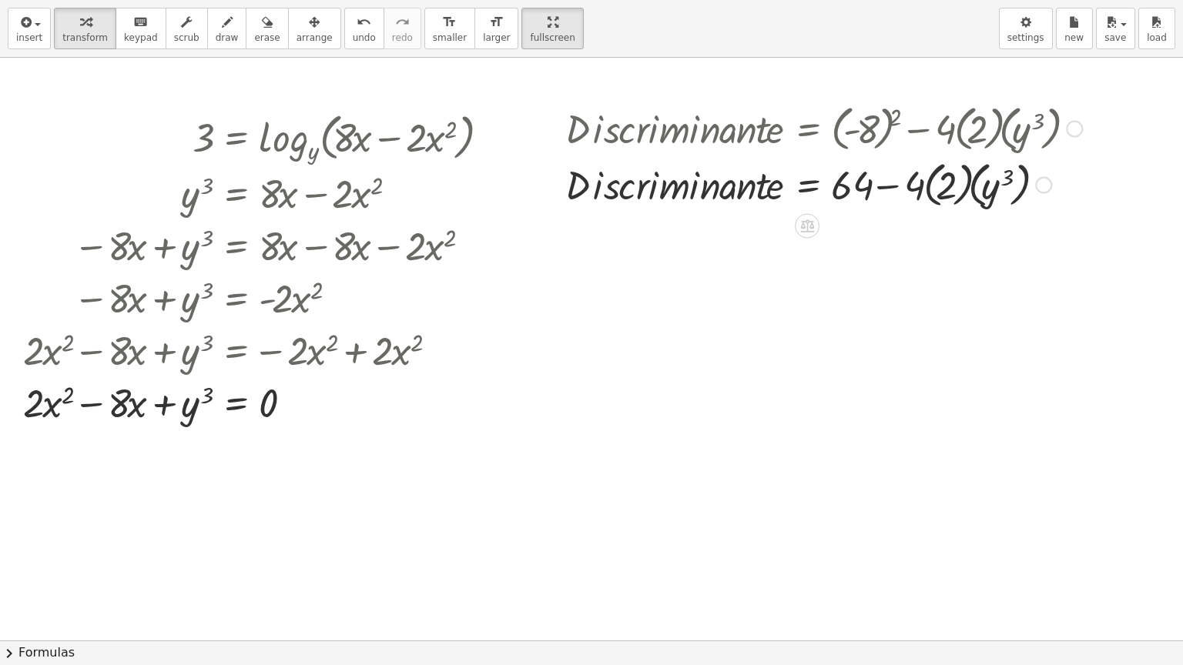
click at [927, 179] on div at bounding box center [824, 184] width 532 height 56
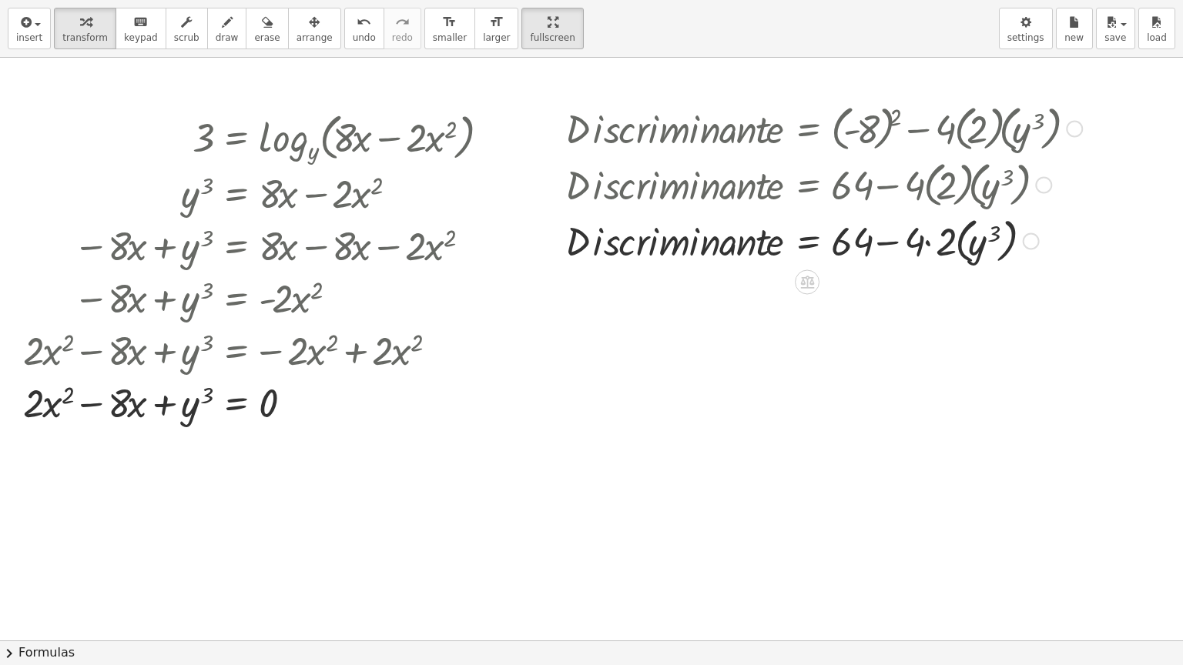
click at [927, 251] on div at bounding box center [824, 240] width 532 height 56
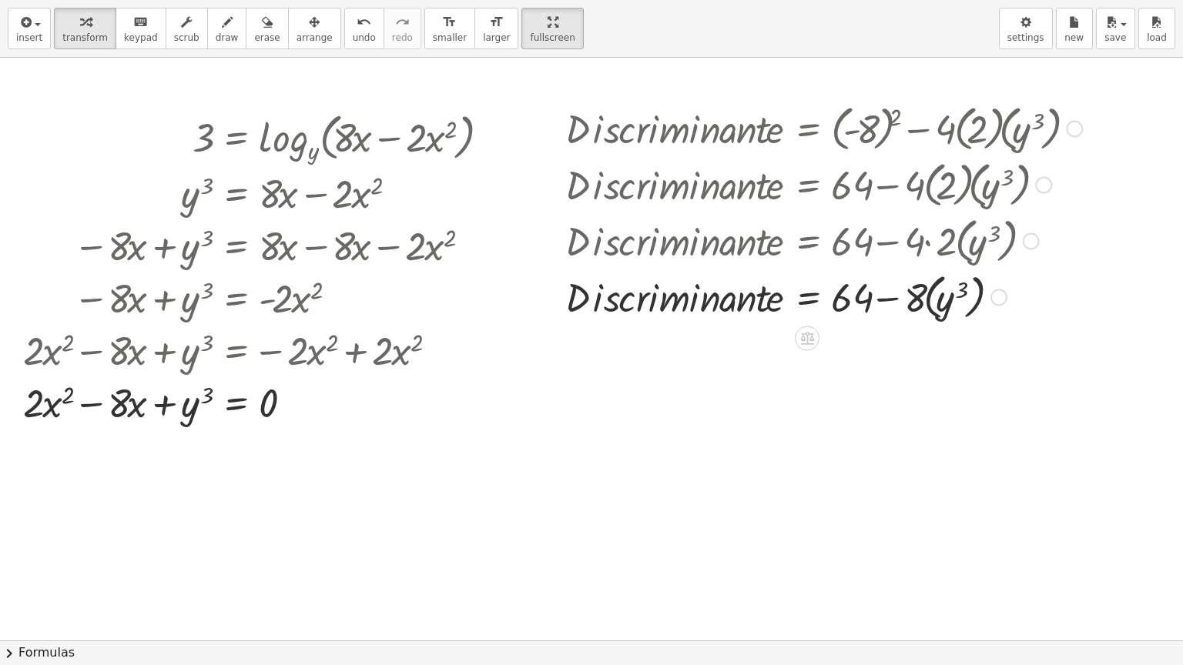
click at [929, 298] on div at bounding box center [824, 296] width 532 height 56
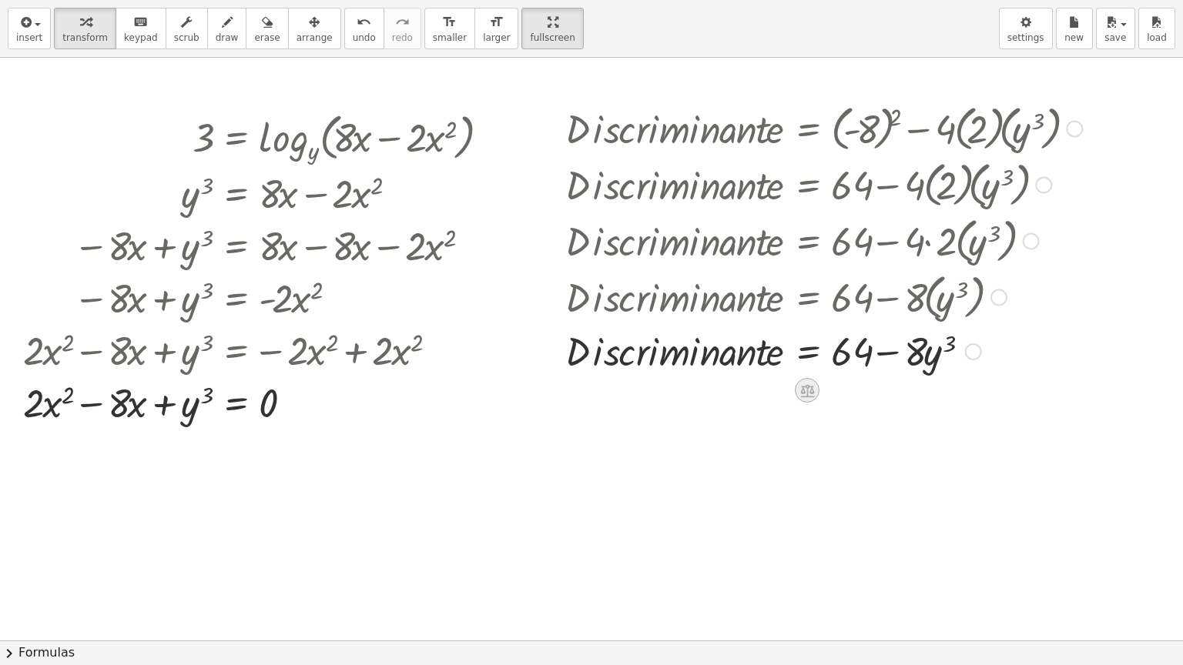
click at [808, 391] on icon at bounding box center [807, 391] width 16 height 16
click at [866, 390] on icon at bounding box center [868, 391] width 9 height 2
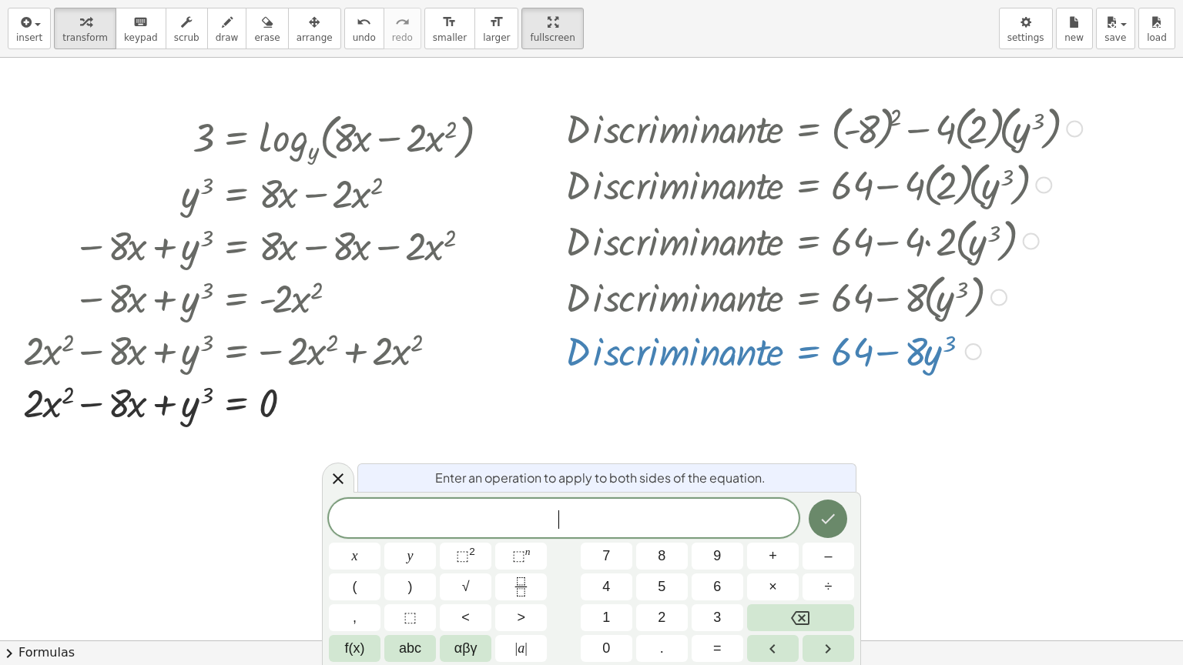
click at [824, 511] on icon "Done" at bounding box center [828, 519] width 18 height 18
click at [817, 520] on button "Done" at bounding box center [828, 519] width 39 height 39
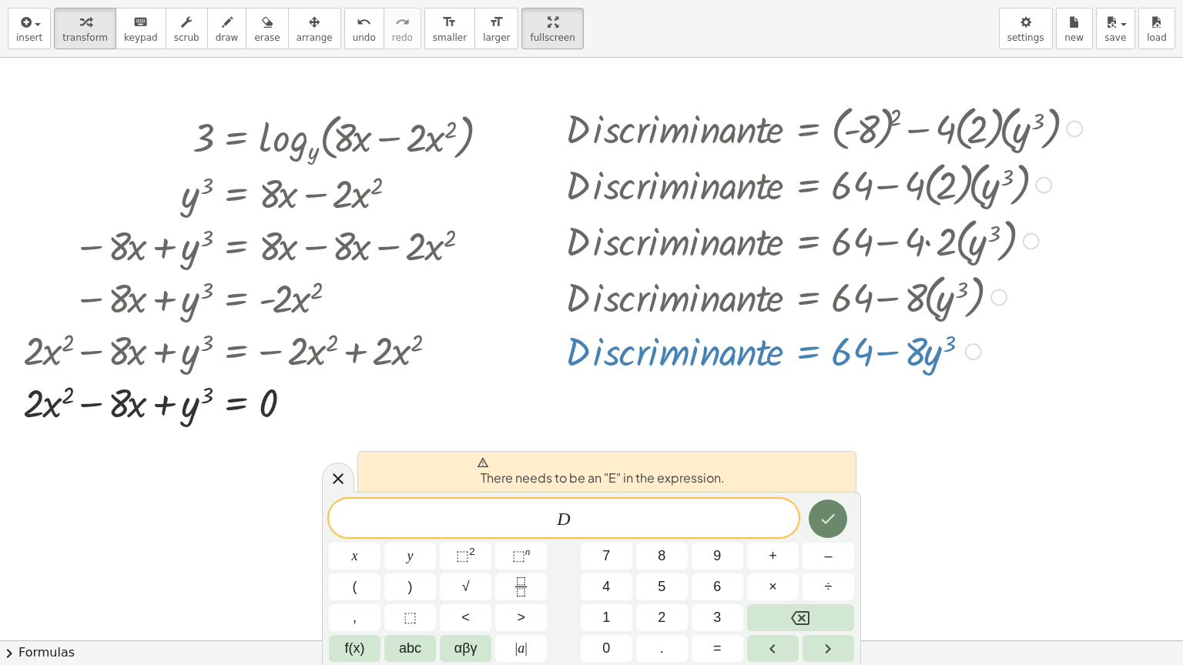
click at [817, 520] on button "Done" at bounding box center [828, 519] width 39 height 39
click at [339, 473] on icon at bounding box center [338, 479] width 18 height 18
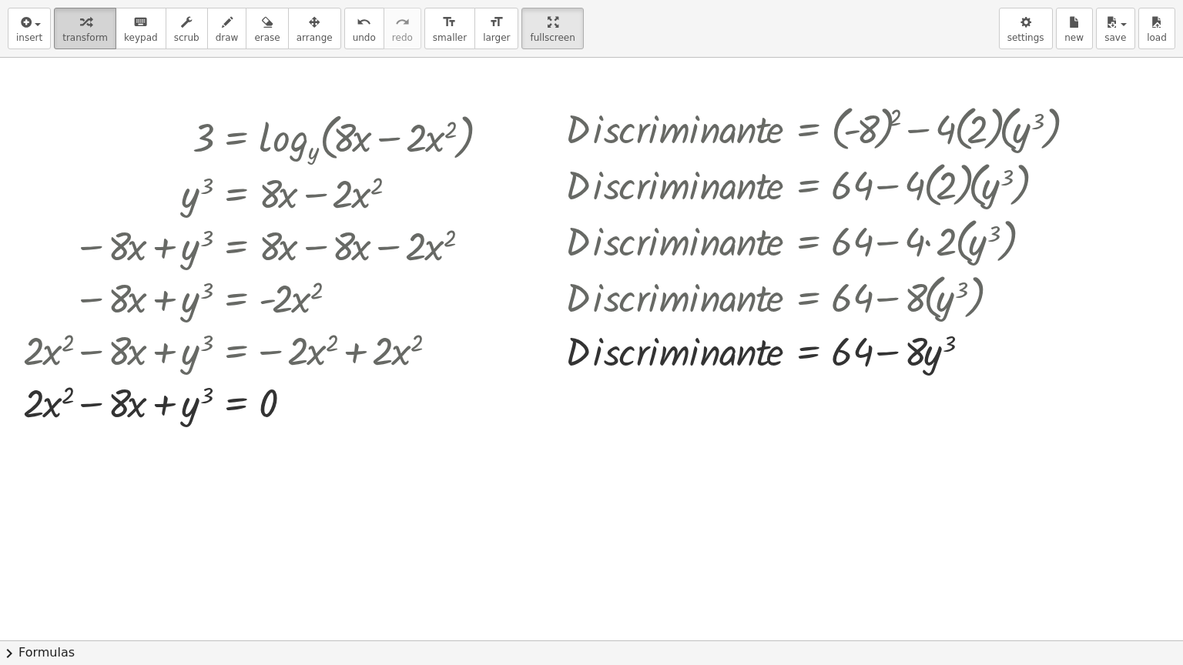
click at [86, 15] on div "button" at bounding box center [84, 21] width 45 height 18
click at [977, 347] on div at bounding box center [973, 351] width 17 height 17
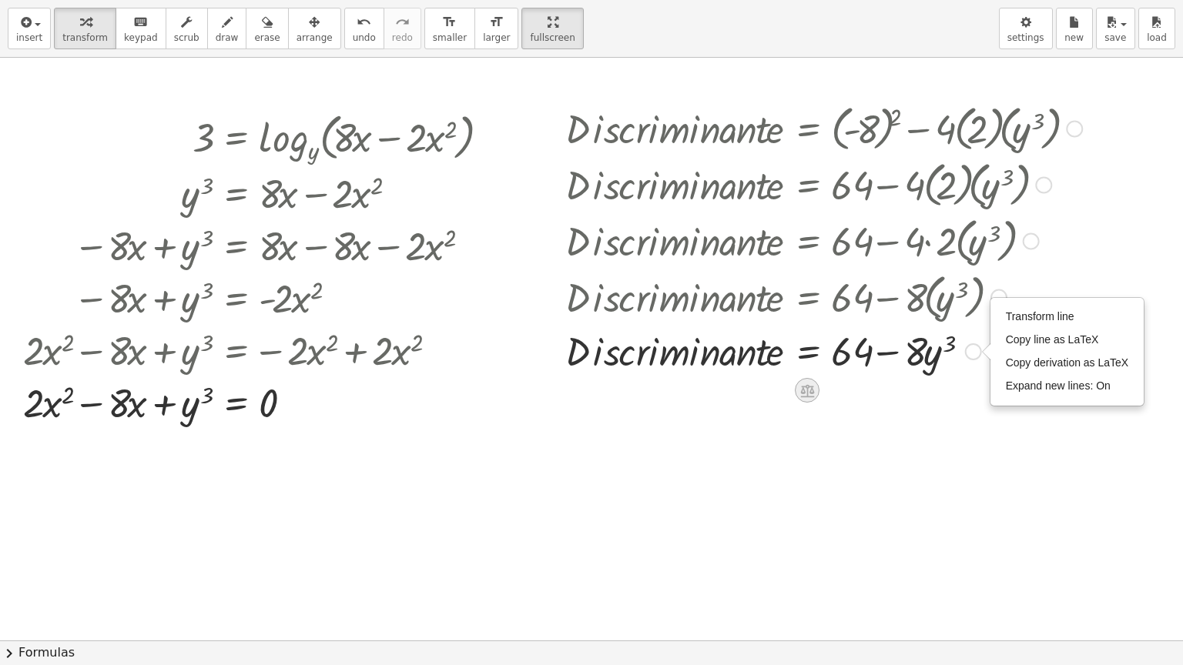
click at [803, 388] on icon at bounding box center [807, 390] width 14 height 13
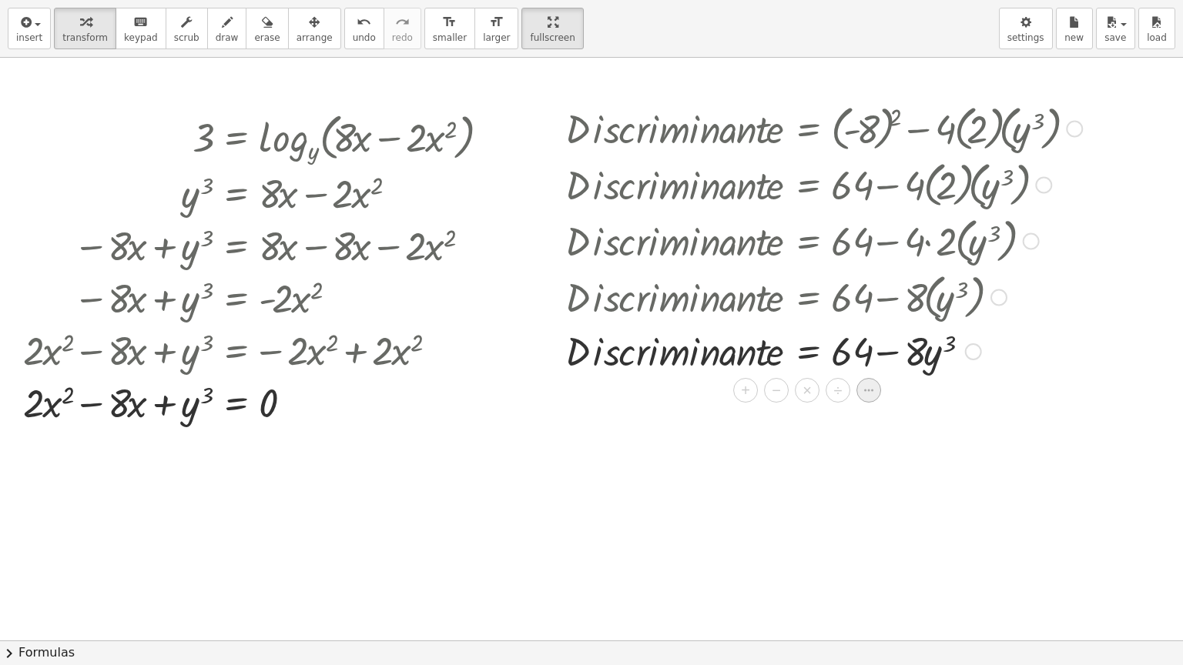
click at [873, 392] on icon at bounding box center [869, 391] width 14 height 14
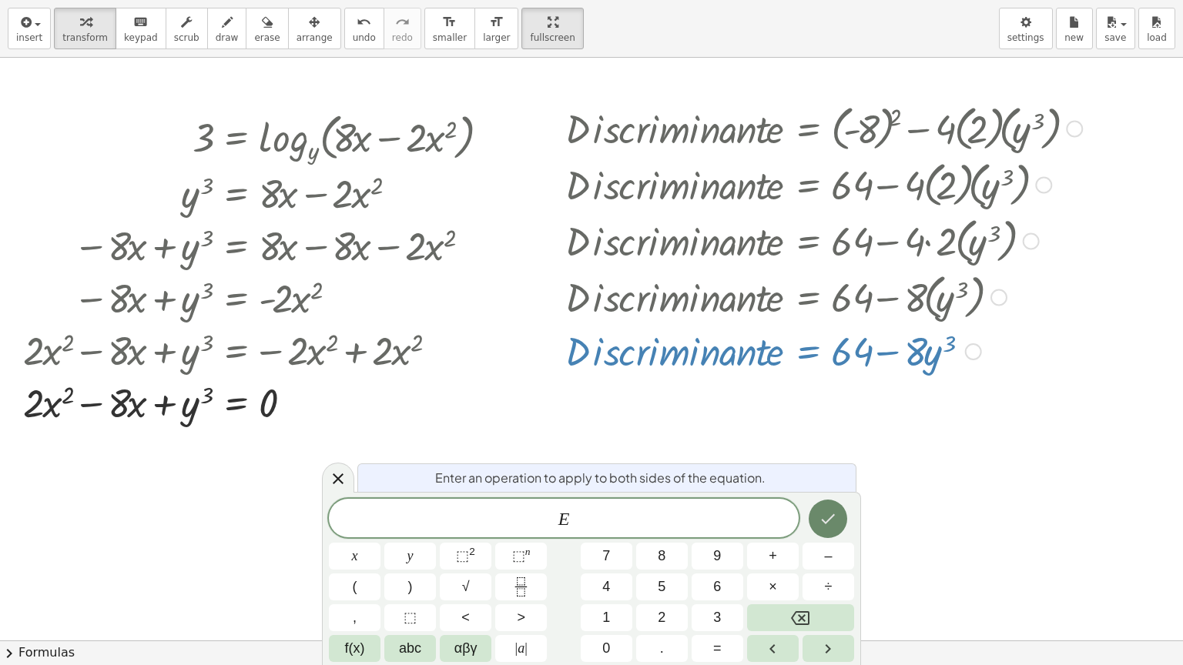
click at [836, 522] on icon "Done" at bounding box center [828, 519] width 18 height 18
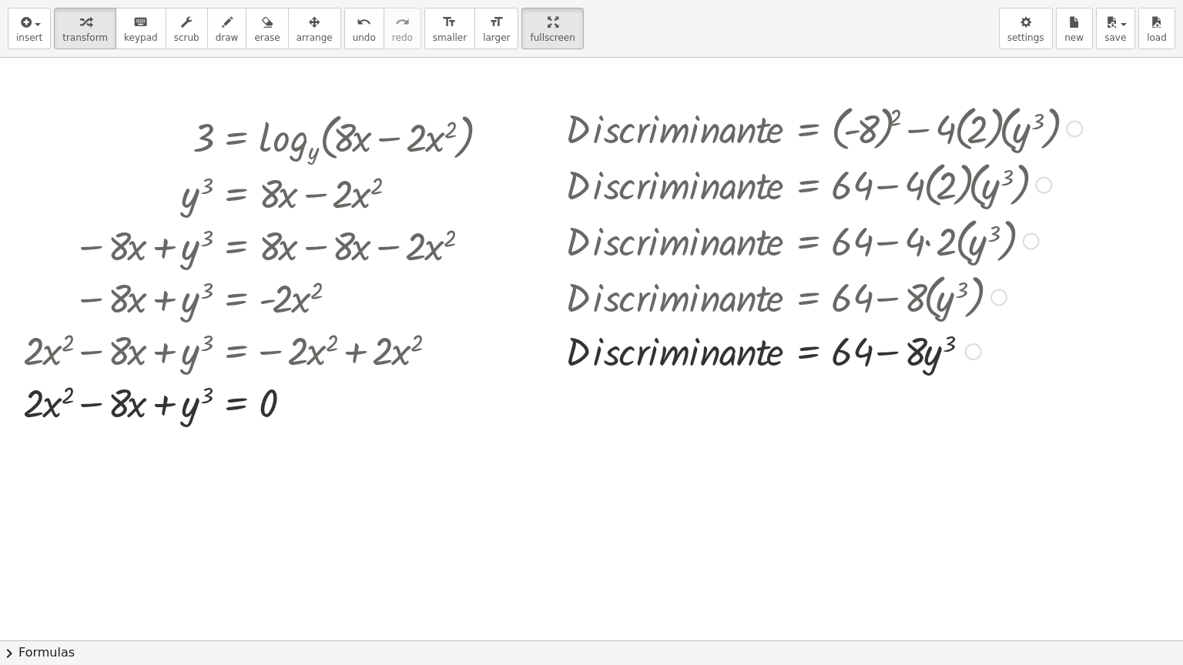
click at [901, 355] on div at bounding box center [824, 350] width 532 height 52
click at [890, 355] on div at bounding box center [824, 350] width 532 height 52
drag, startPoint x: 870, startPoint y: 355, endPoint x: 648, endPoint y: 345, distance: 222.0
click at [648, 345] on div at bounding box center [824, 350] width 532 height 52
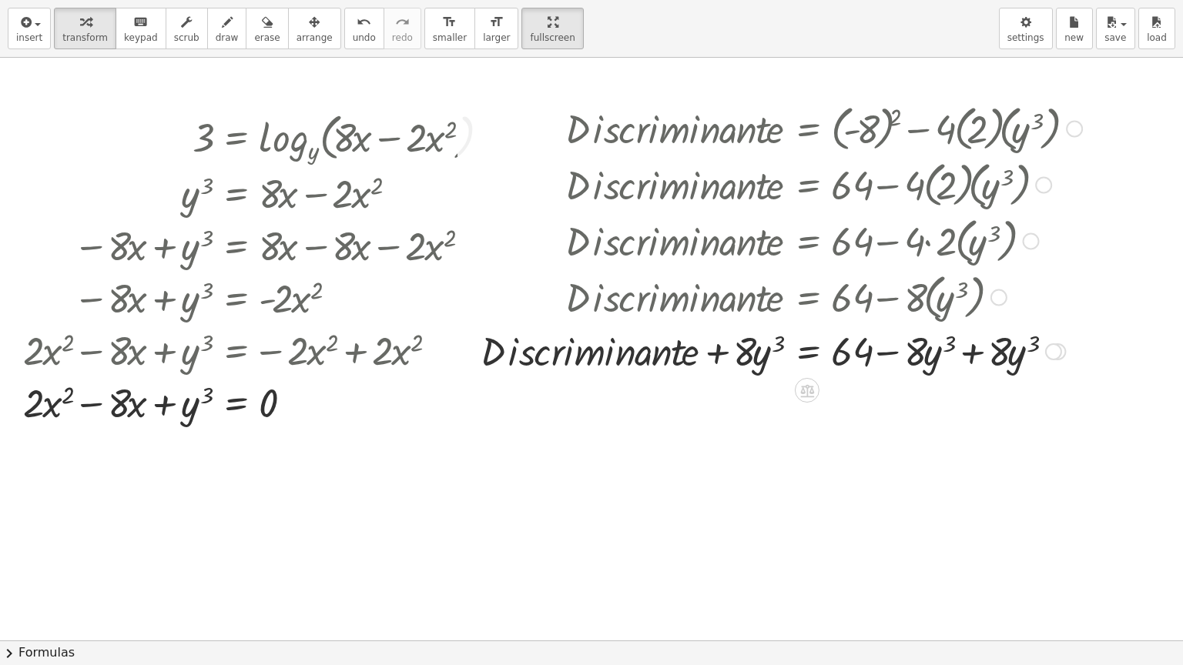
click at [641, 360] on div at bounding box center [781, 350] width 617 height 52
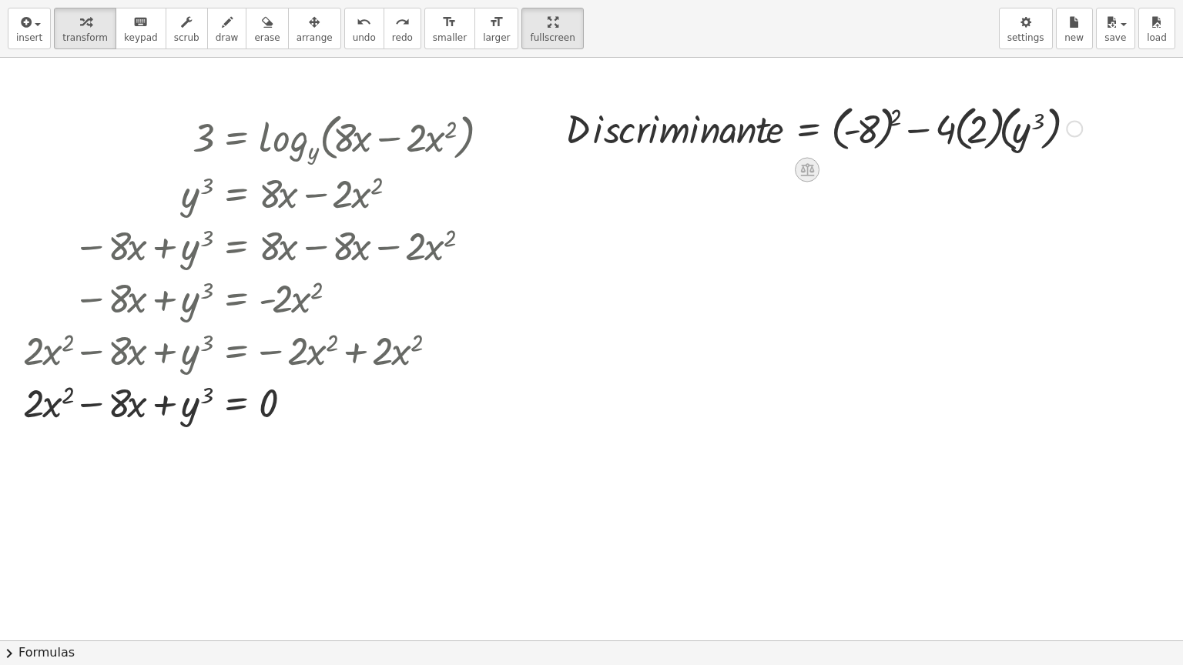
click at [801, 169] on icon at bounding box center [807, 169] width 14 height 13
drag, startPoint x: 508, startPoint y: 17, endPoint x: 474, endPoint y: -65, distance: 89.1
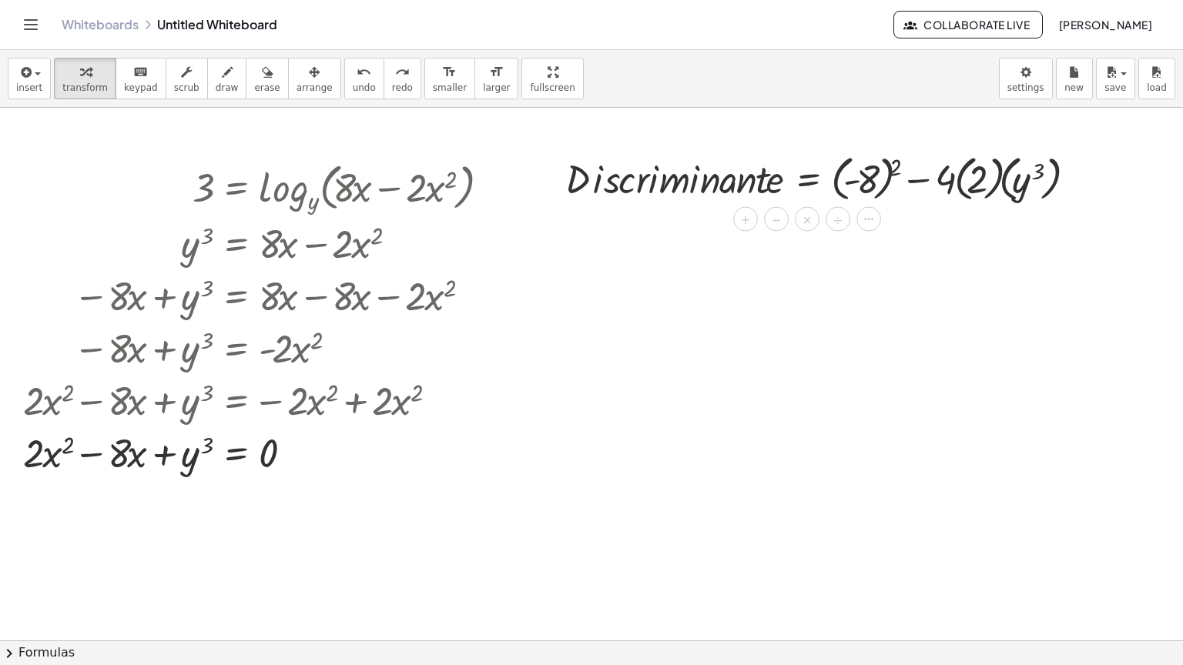
click at [474, 0] on html "Graspable Math Activities Whiteboards Classes Account v1.28.4 | Privacy policy …" at bounding box center [591, 332] width 1183 height 665
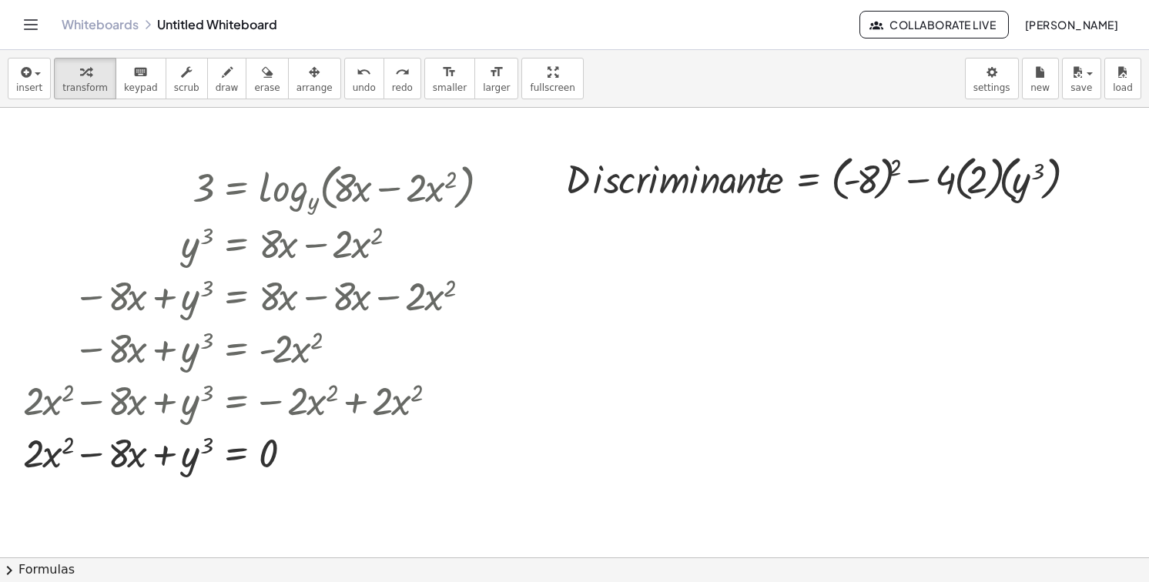
click at [216, 91] on span "draw" at bounding box center [227, 87] width 23 height 11
click at [42, 83] on button "insert" at bounding box center [29, 79] width 43 height 42
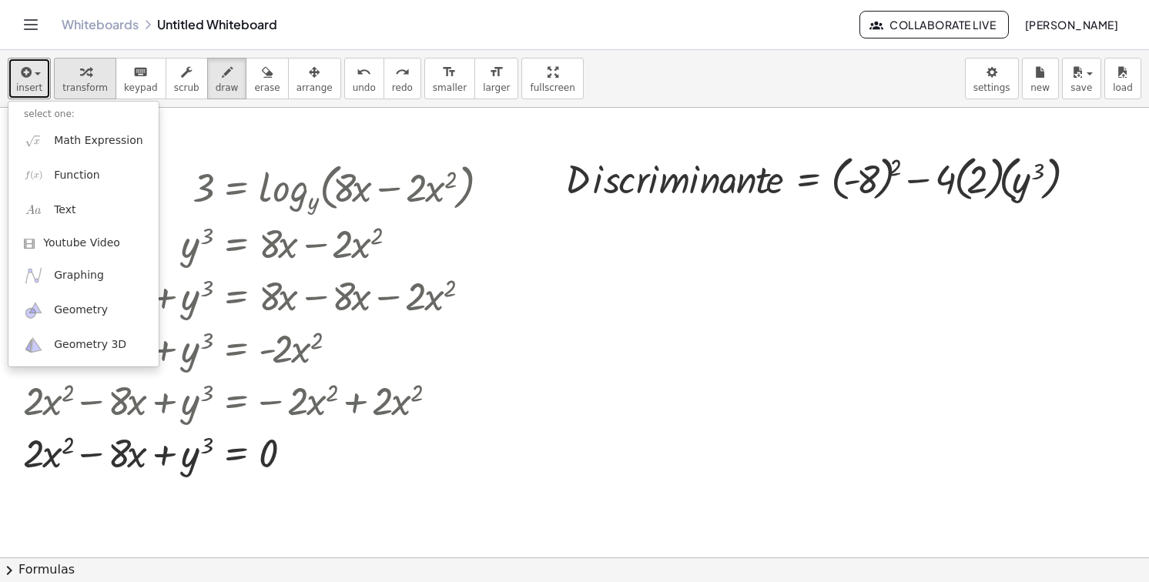
click at [68, 82] on span "transform" at bounding box center [84, 87] width 45 height 11
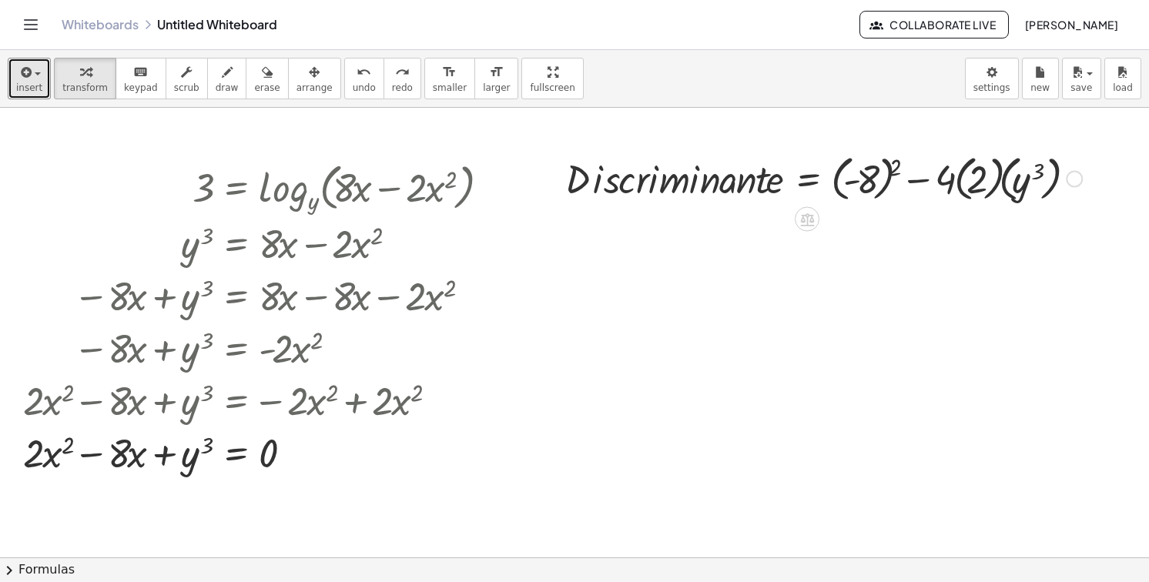
click at [1077, 183] on div at bounding box center [1074, 178] width 17 height 17
click at [246, 88] on button "erase" at bounding box center [267, 79] width 42 height 42
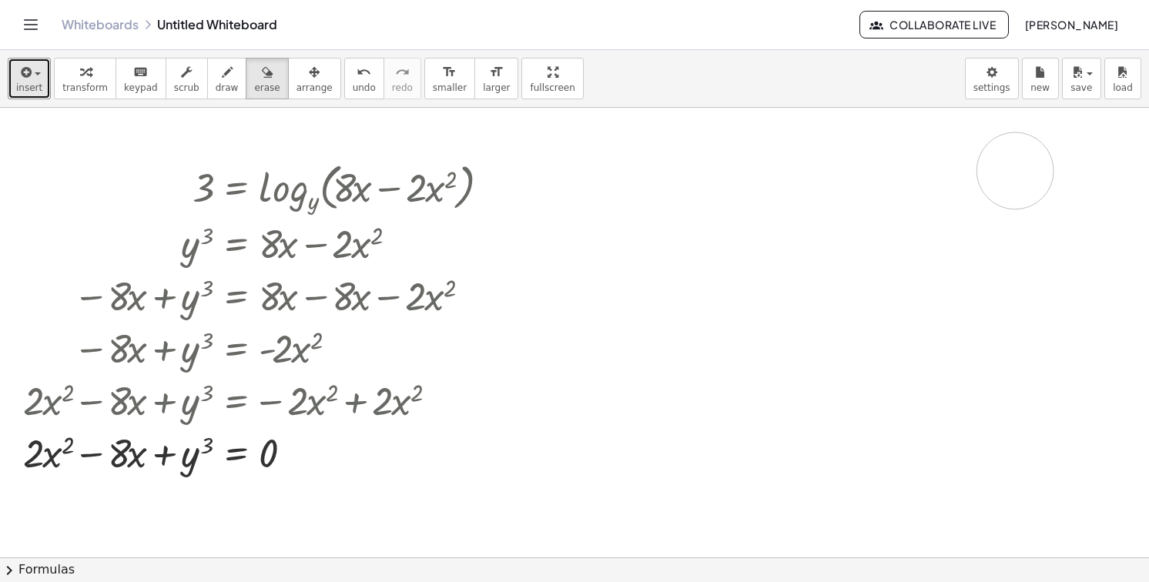
drag, startPoint x: 698, startPoint y: 175, endPoint x: 1004, endPoint y: 165, distance: 306.7
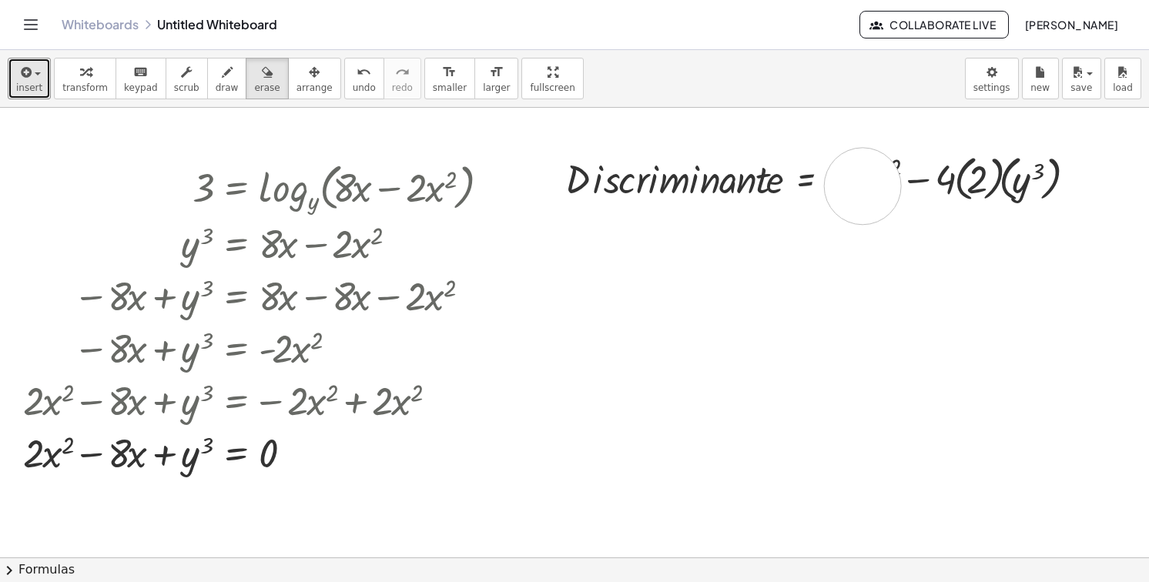
drag, startPoint x: 863, startPoint y: 186, endPoint x: 916, endPoint y: 179, distance: 54.3
click at [357, 79] on icon "undo" at bounding box center [364, 72] width 15 height 18
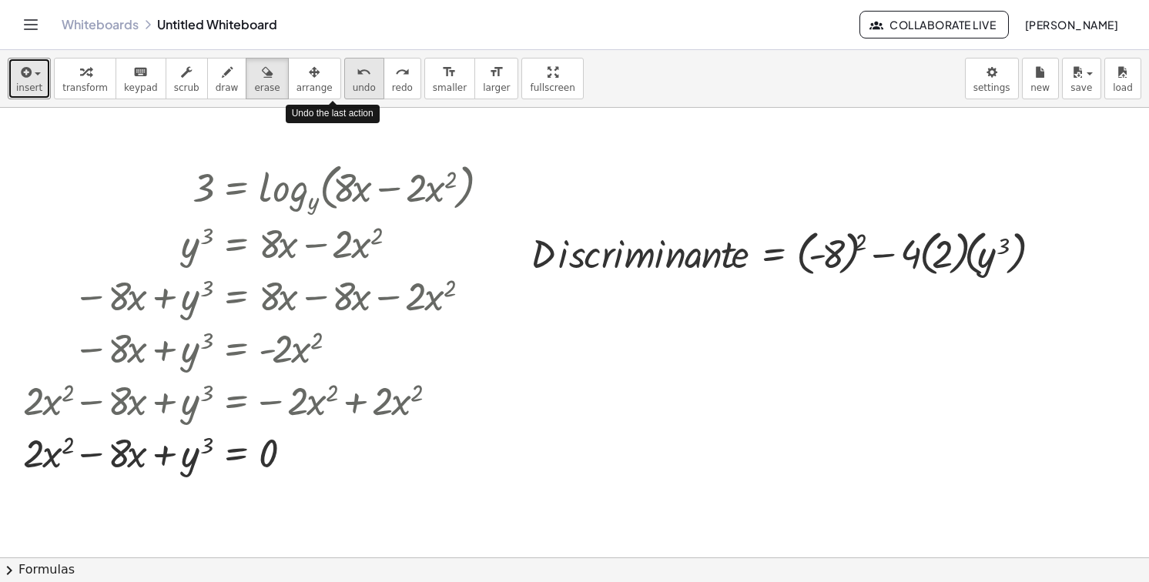
click at [357, 79] on icon "undo" at bounding box center [364, 72] width 15 height 18
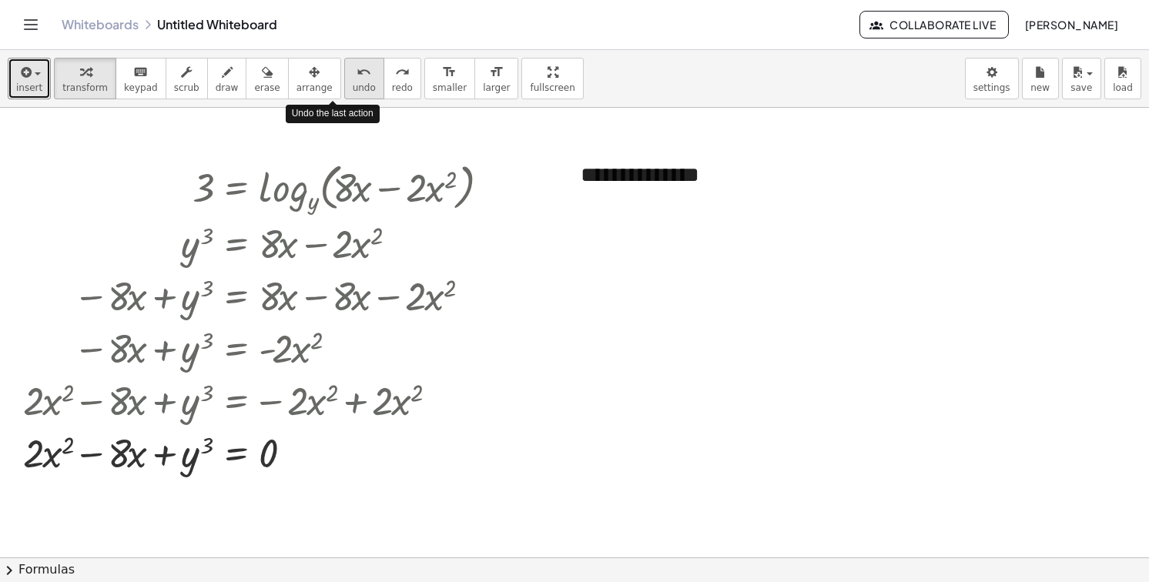
click at [357, 79] on icon "undo" at bounding box center [364, 72] width 15 height 18
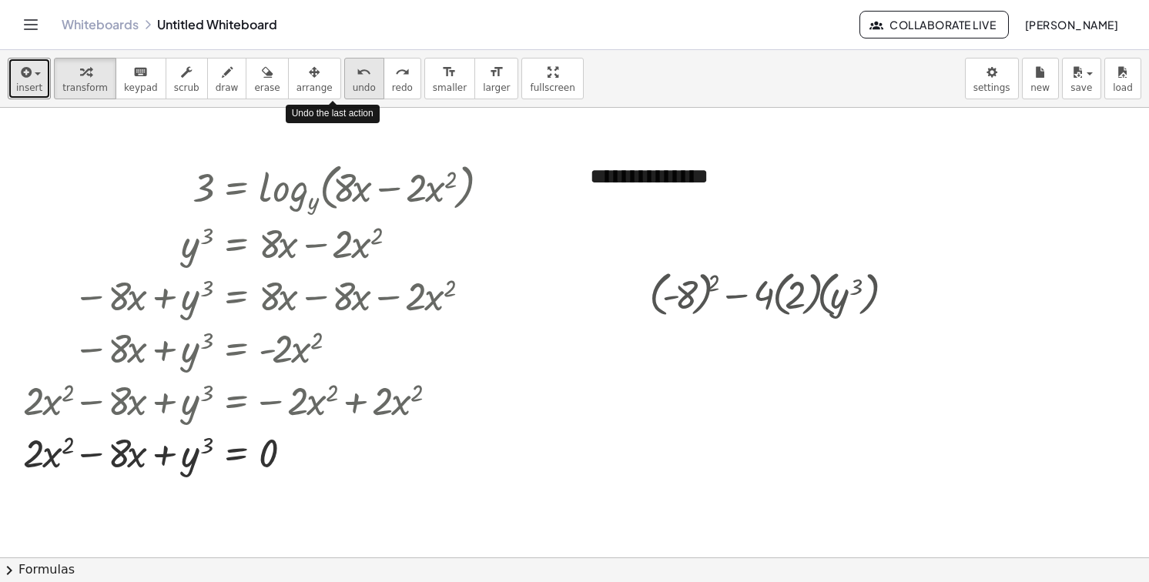
click at [357, 79] on icon "undo" at bounding box center [364, 72] width 15 height 18
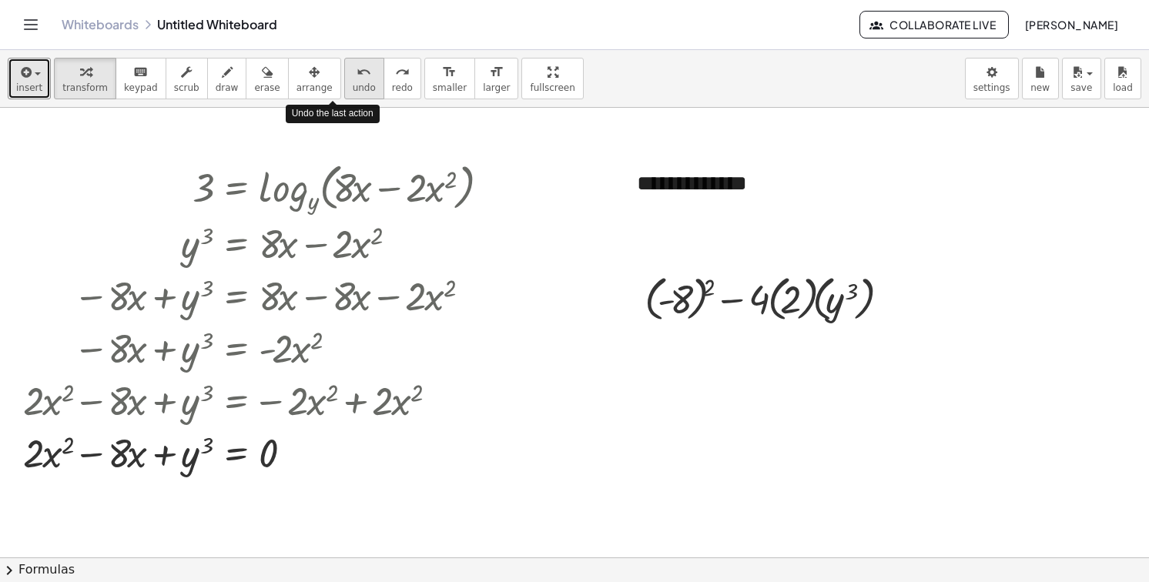
click at [357, 79] on icon "undo" at bounding box center [364, 72] width 15 height 18
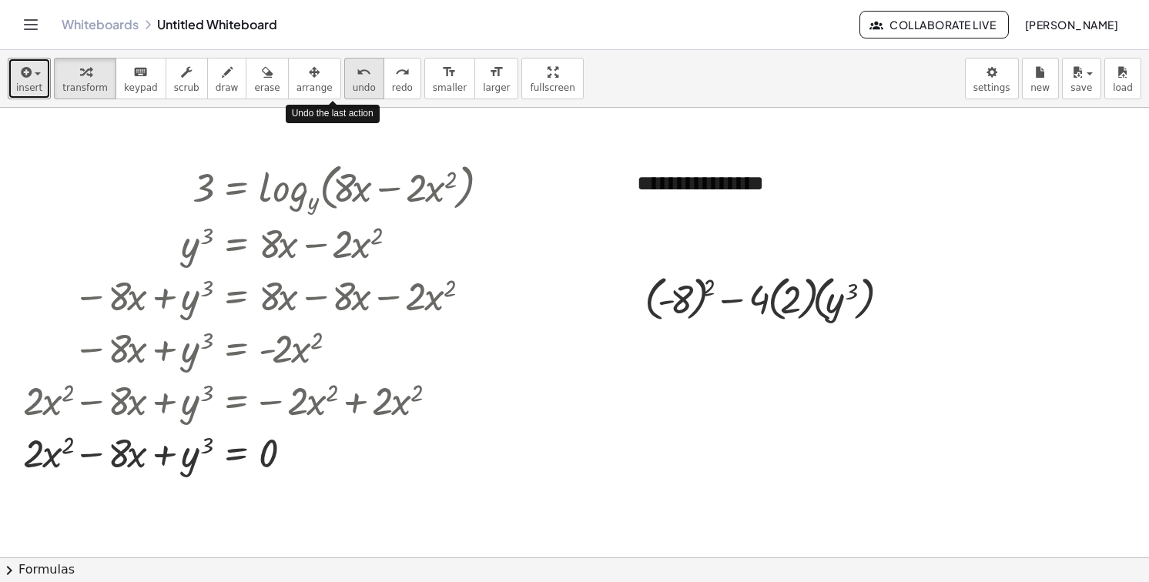
click at [357, 79] on icon "undo" at bounding box center [364, 72] width 15 height 18
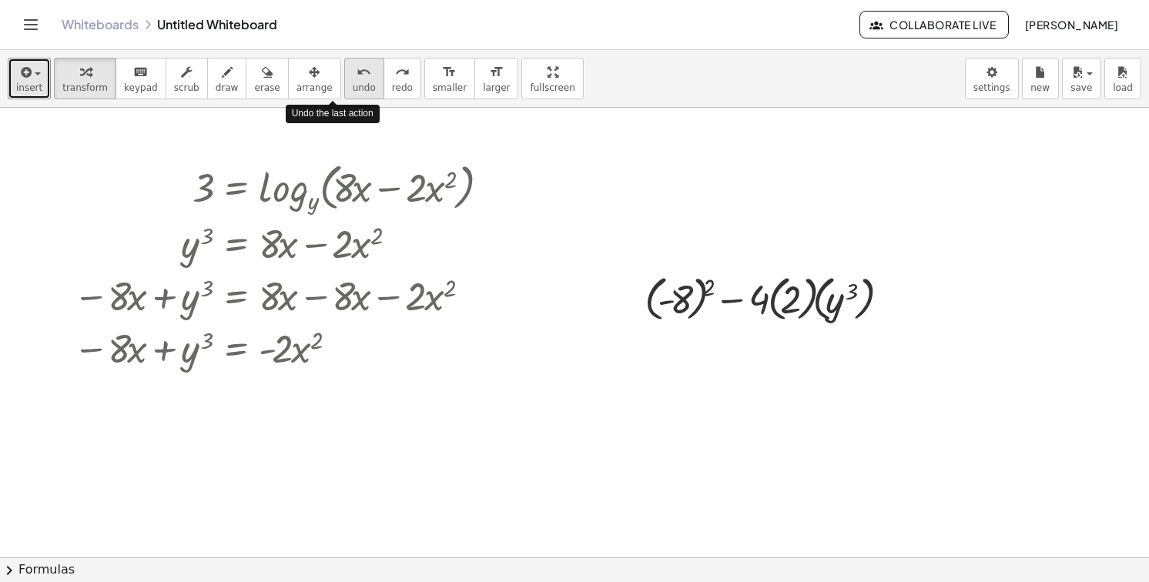
click at [357, 79] on icon "undo" at bounding box center [364, 72] width 15 height 18
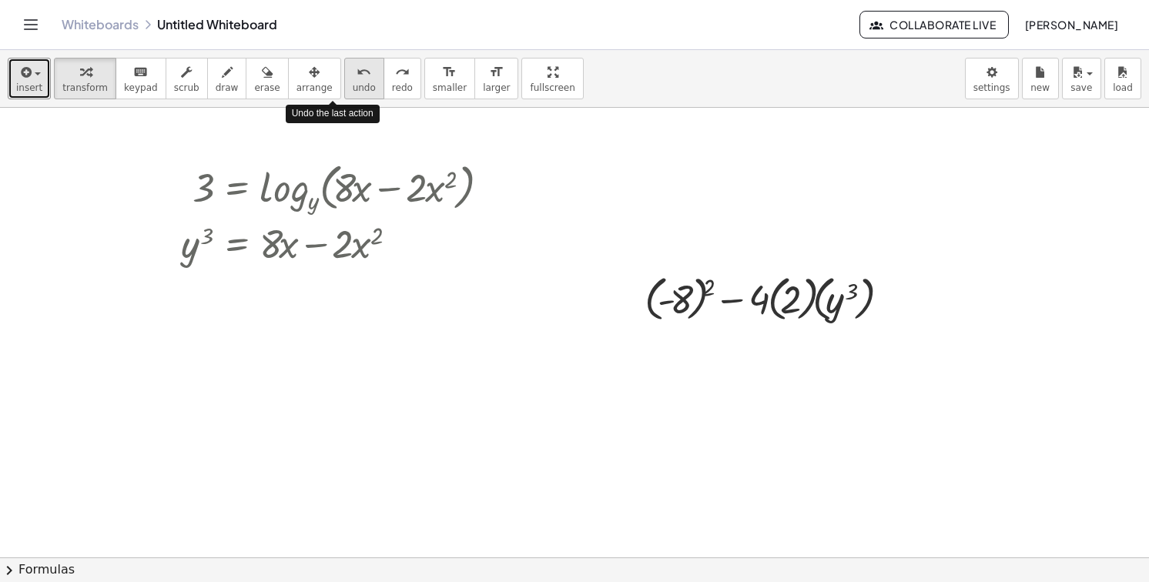
click at [357, 79] on icon "undo" at bounding box center [364, 72] width 15 height 18
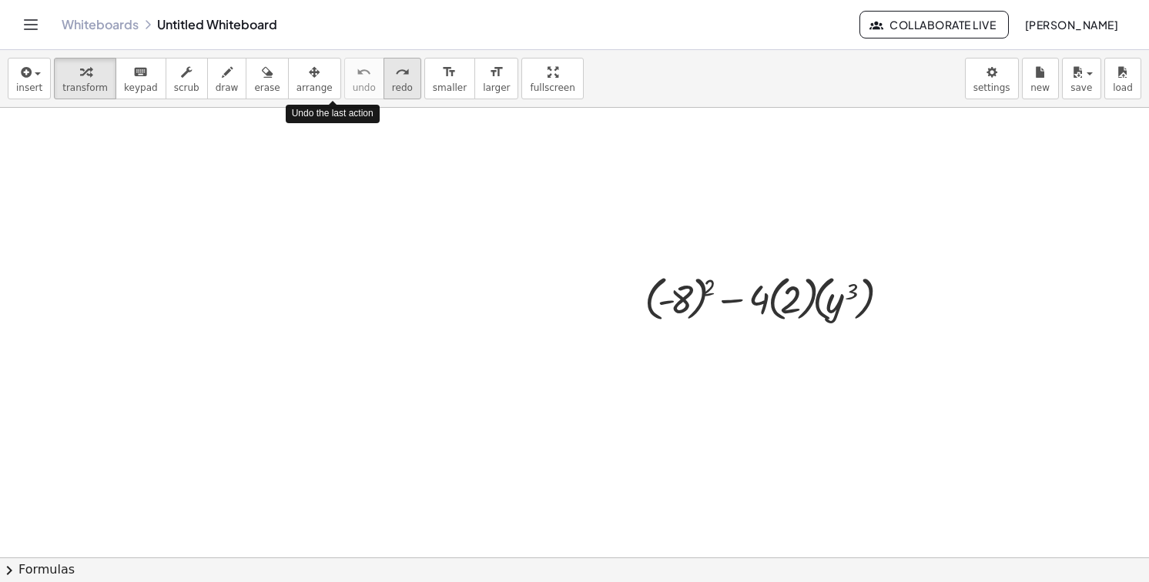
drag, startPoint x: 326, startPoint y: 79, endPoint x: 372, endPoint y: 85, distance: 46.6
click at [372, 85] on div "undo undo redo redo" at bounding box center [382, 79] width 77 height 42
click at [392, 85] on span "redo" at bounding box center [402, 87] width 21 height 11
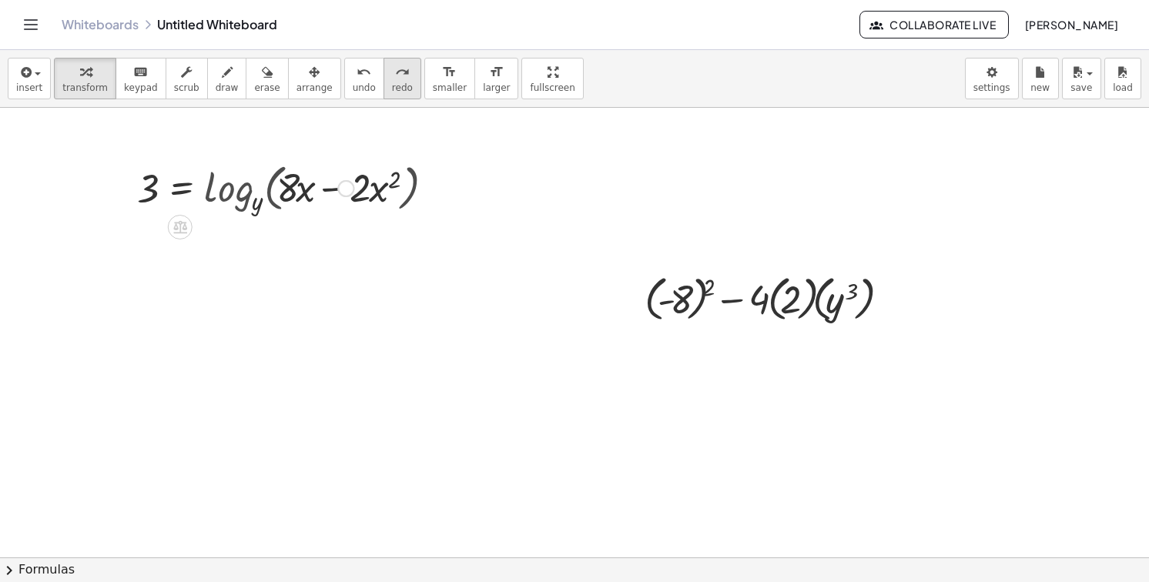
click at [392, 85] on span "redo" at bounding box center [402, 87] width 21 height 11
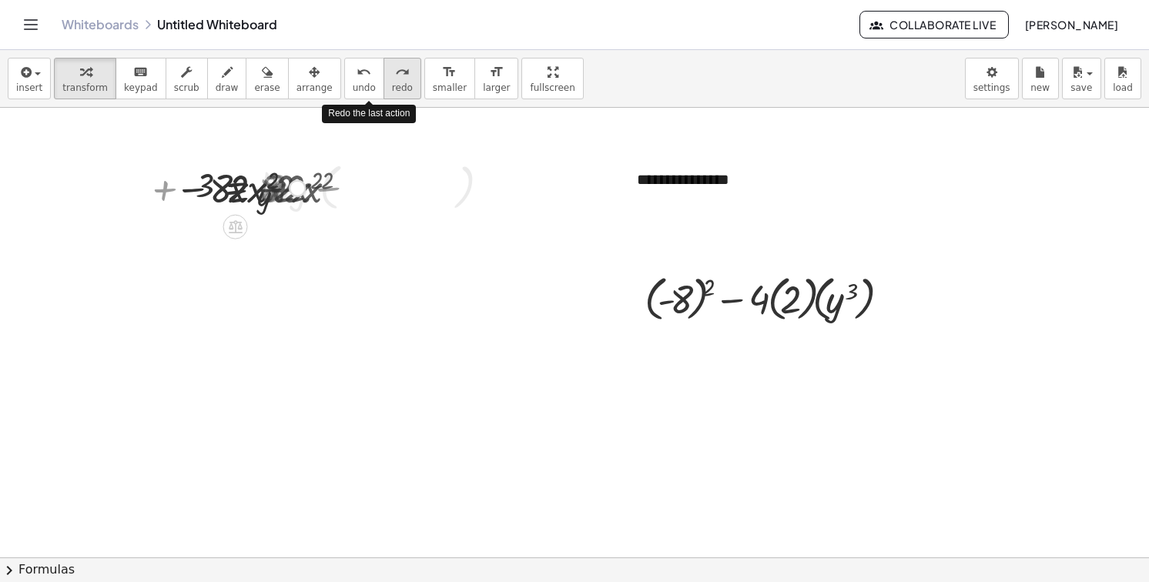
click at [392, 85] on span "redo" at bounding box center [402, 87] width 21 height 11
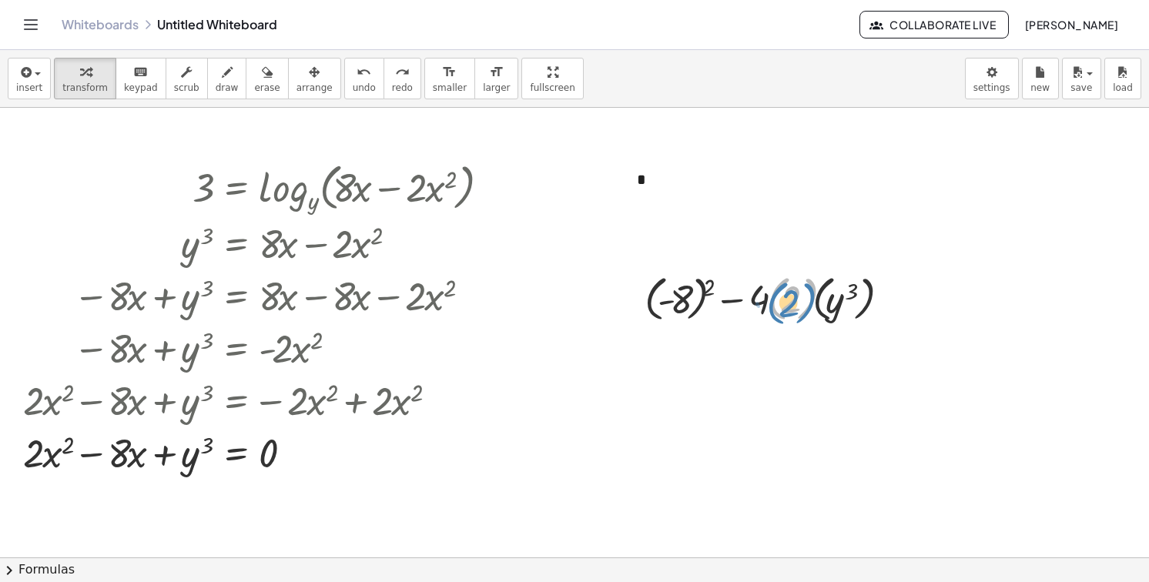
drag, startPoint x: 769, startPoint y: 308, endPoint x: 762, endPoint y: 312, distance: 7.9
click at [762, 312] on div at bounding box center [770, 298] width 266 height 56
click at [645, 179] on div "*" at bounding box center [737, 179] width 231 height 53
click at [690, 192] on div "**********" at bounding box center [737, 179] width 231 height 53
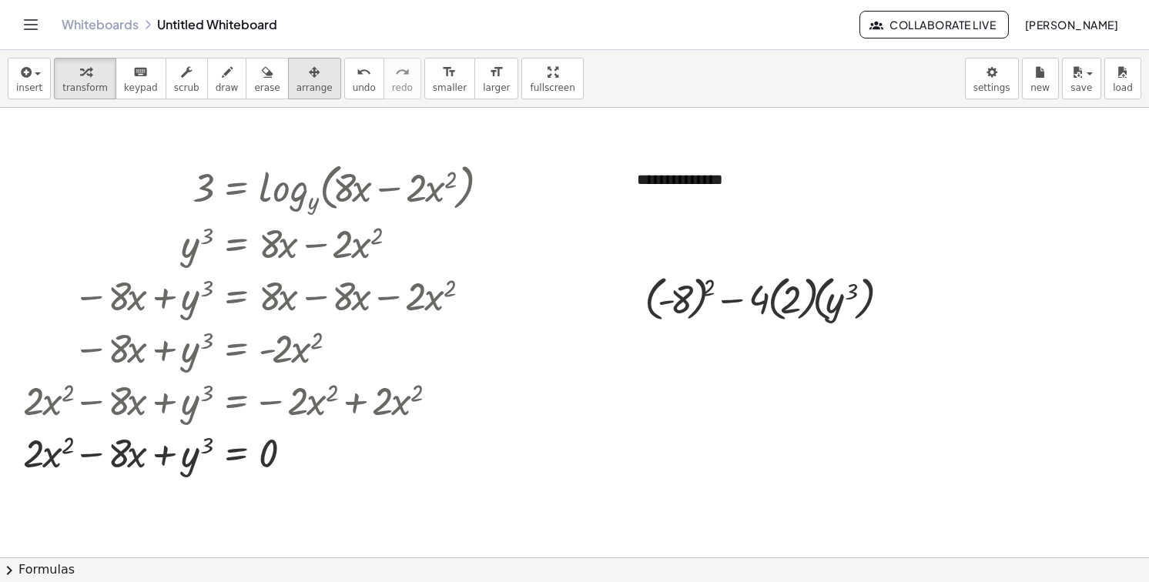
click at [288, 96] on button "arrange" at bounding box center [314, 79] width 53 height 42
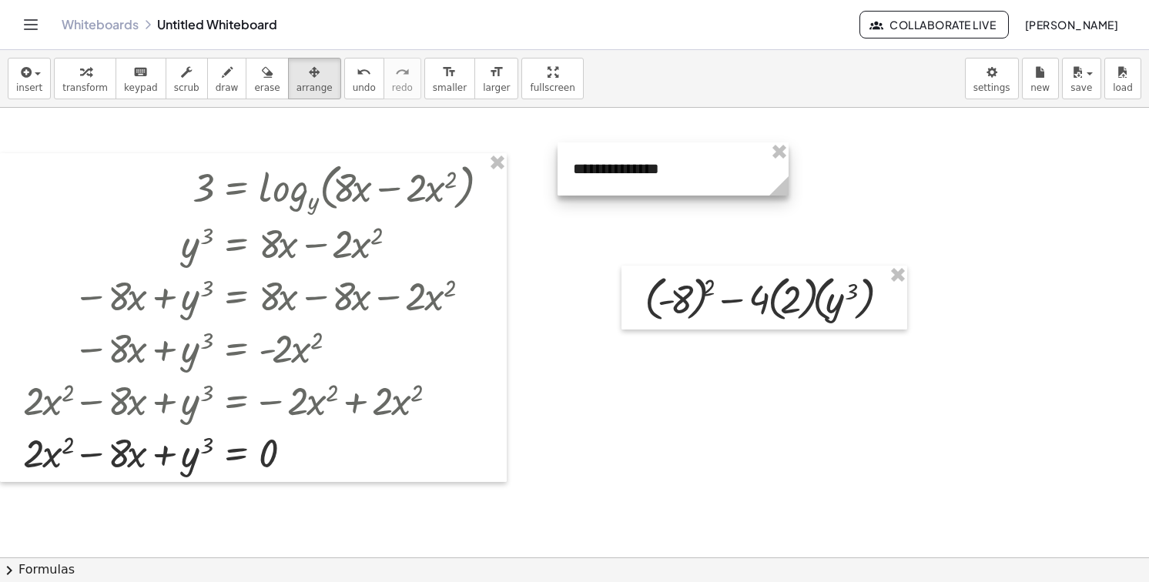
drag, startPoint x: 662, startPoint y: 179, endPoint x: 601, endPoint y: 167, distance: 62.1
click at [601, 167] on div at bounding box center [673, 168] width 231 height 53
click at [628, 170] on div at bounding box center [676, 167] width 231 height 53
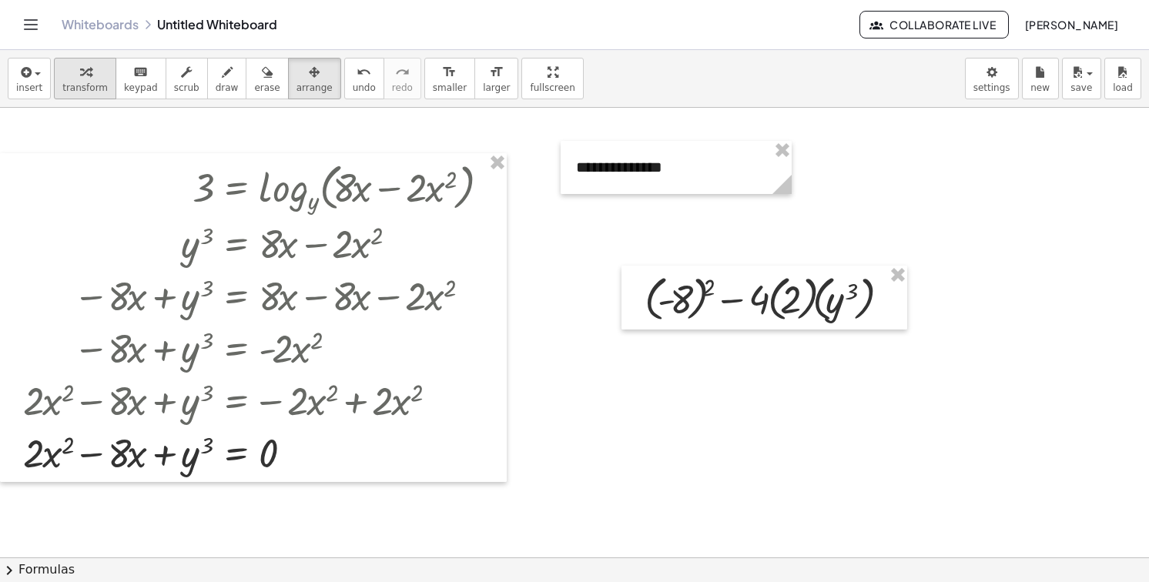
click at [92, 83] on span "transform" at bounding box center [84, 87] width 45 height 11
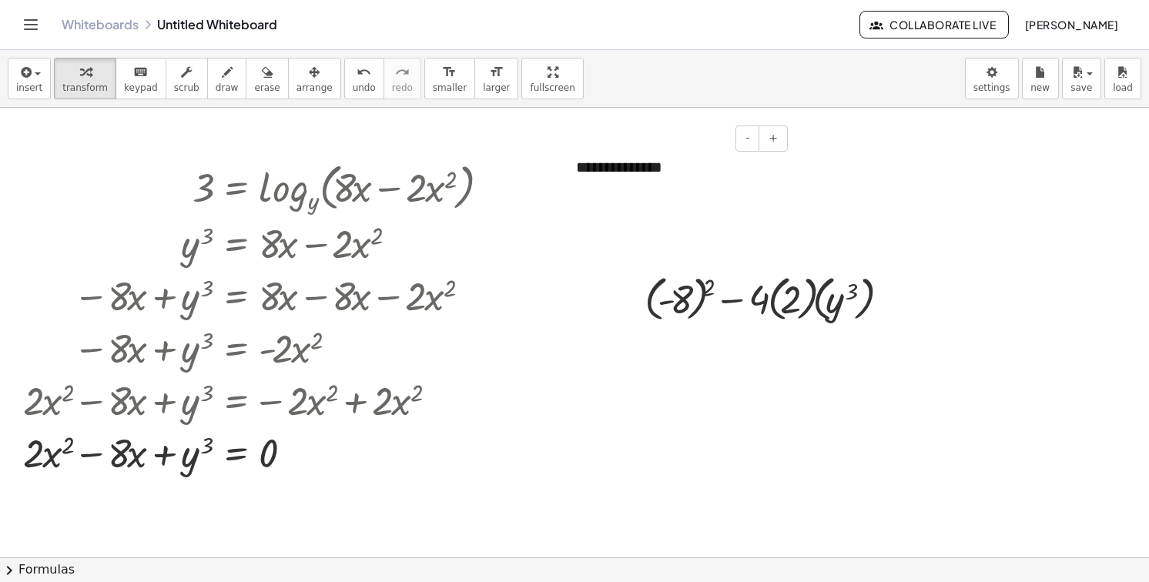
click at [685, 187] on div "**********" at bounding box center [676, 167] width 231 height 53
click at [769, 139] on button "+" at bounding box center [773, 139] width 29 height 26
click at [781, 131] on button "+" at bounding box center [773, 139] width 29 height 26
click at [702, 287] on div at bounding box center [770, 298] width 266 height 56
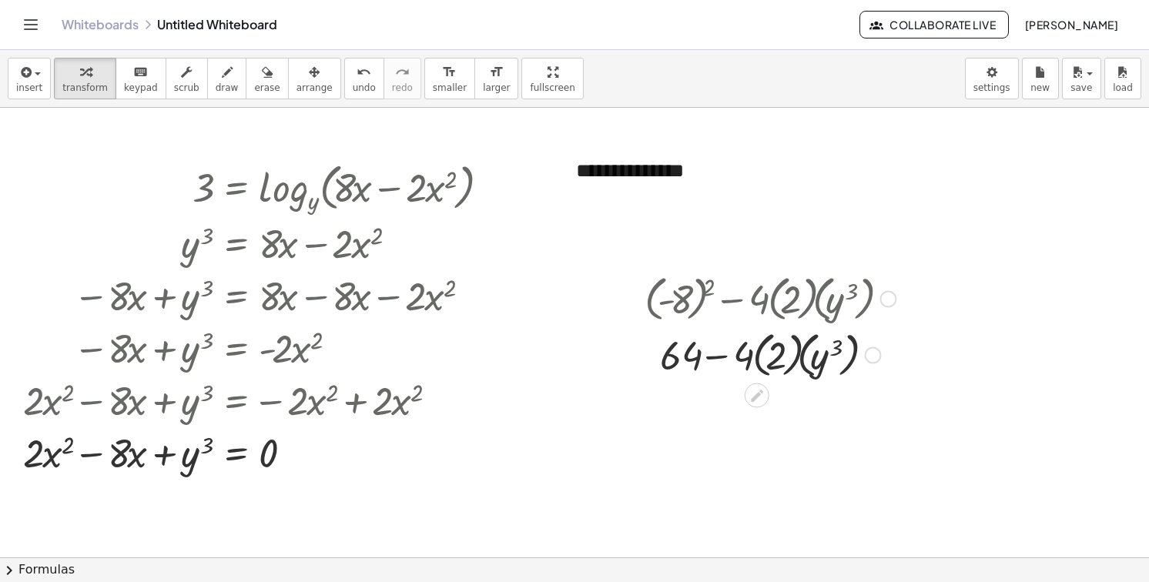
click at [754, 347] on div at bounding box center [770, 354] width 266 height 56
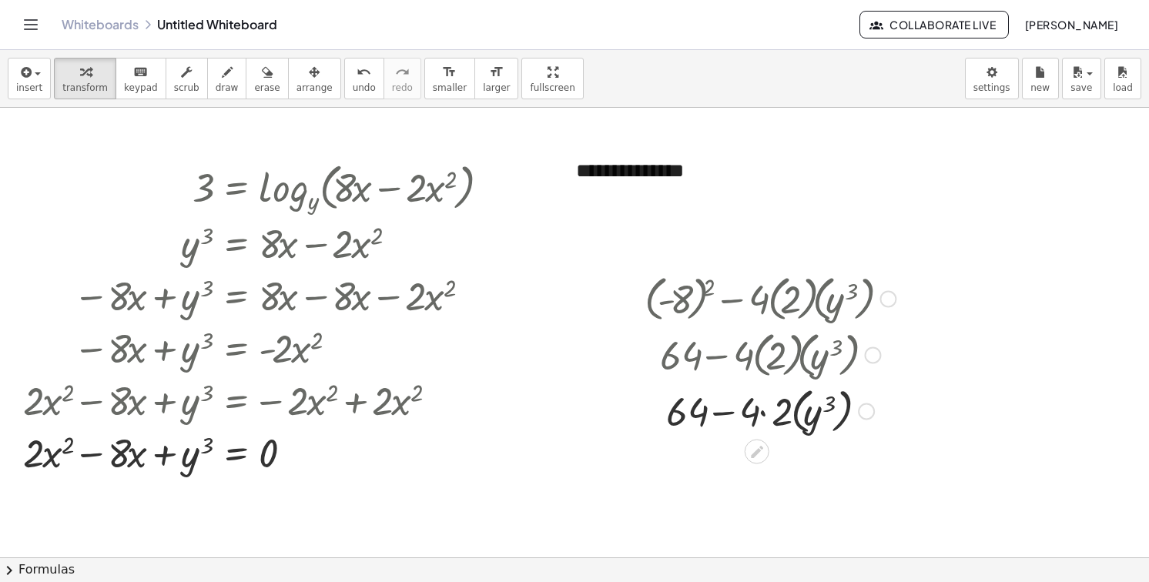
click at [785, 414] on div at bounding box center [770, 410] width 266 height 56
click at [782, 419] on div at bounding box center [770, 410] width 266 height 56
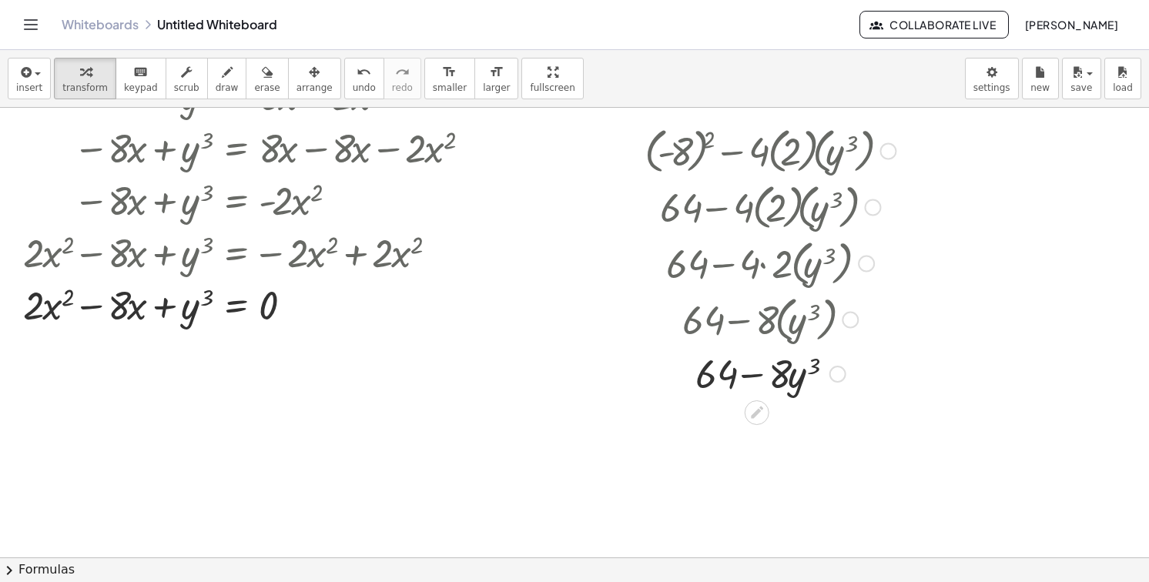
scroll to position [154, 0]
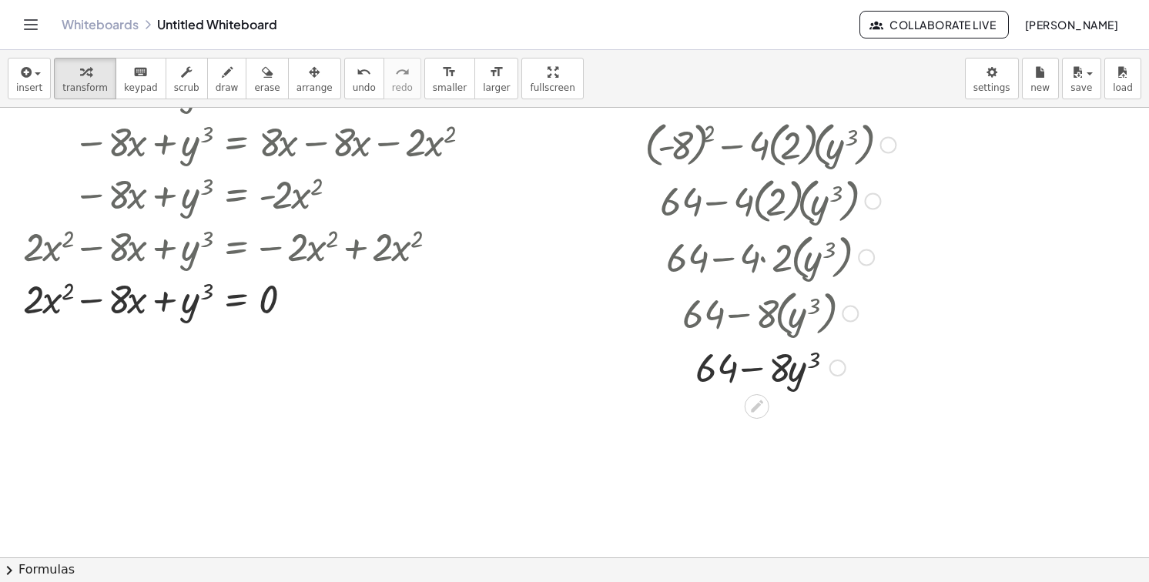
click at [749, 405] on icon at bounding box center [757, 406] width 16 height 16
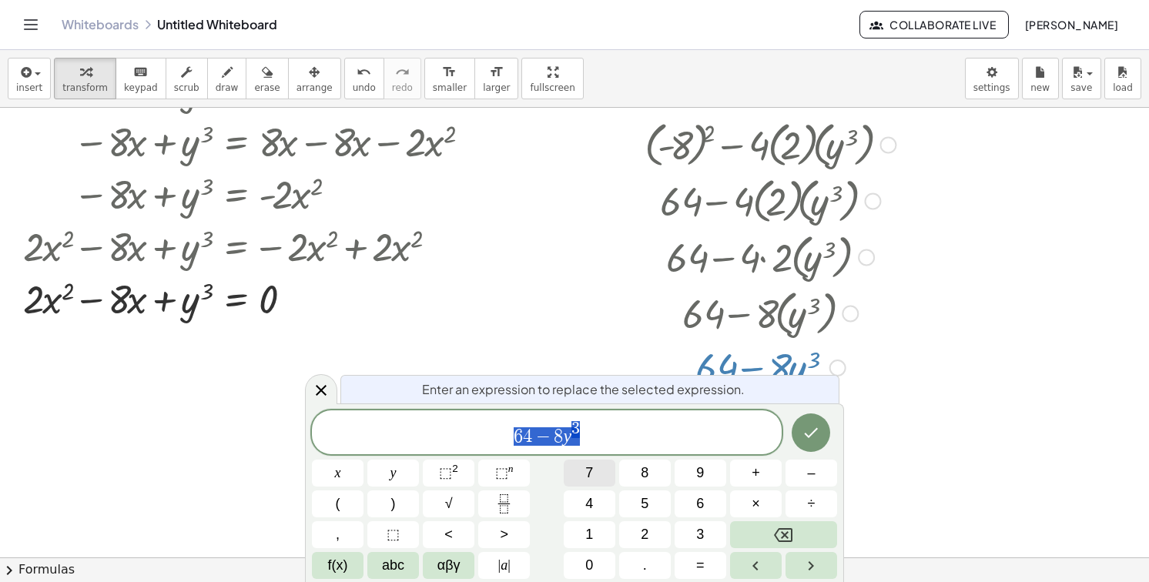
click at [604, 460] on button "7" at bounding box center [590, 473] width 52 height 27
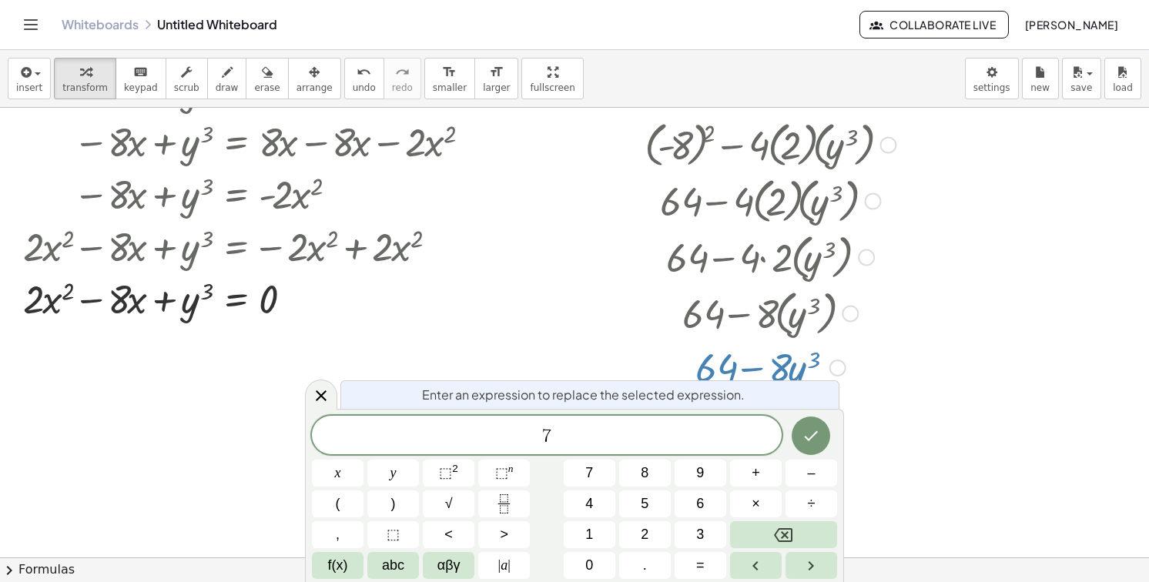
click at [604, 444] on span "7" at bounding box center [547, 437] width 470 height 22
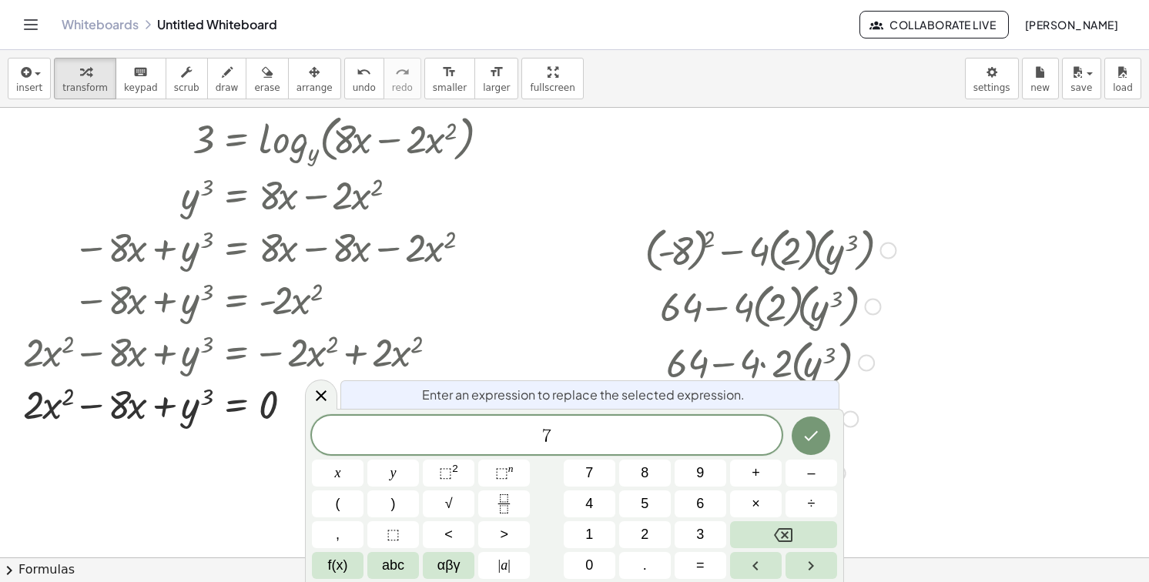
click at [604, 444] on span "7" at bounding box center [547, 437] width 470 height 22
click at [776, 390] on div "Enter an expression to replace the selected expression." at bounding box center [589, 394] width 499 height 28
click at [923, 412] on div at bounding box center [574, 559] width 1149 height 1000
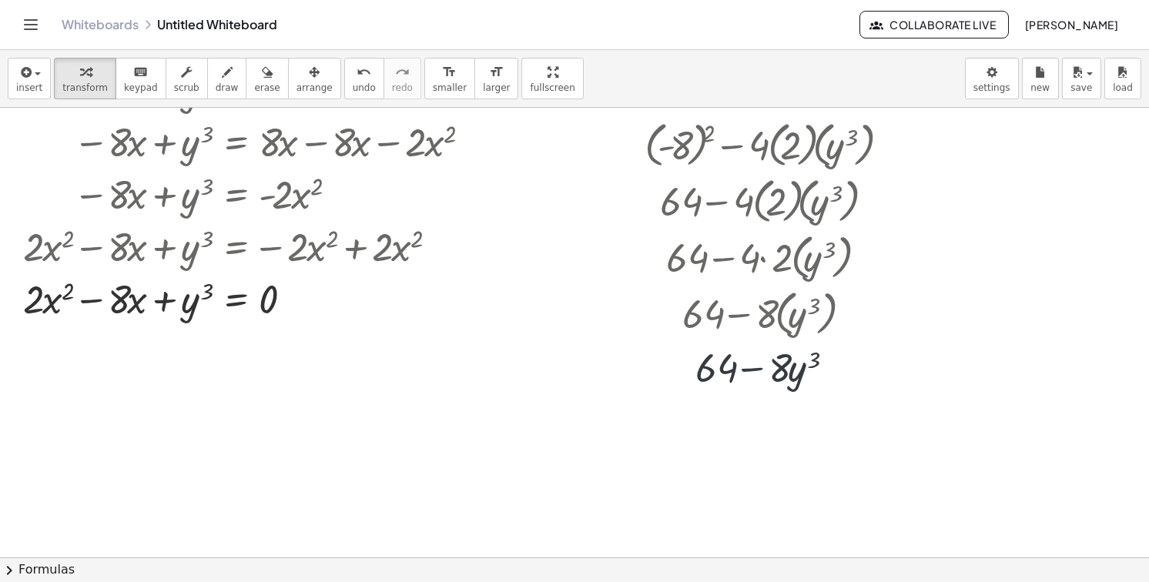
scroll to position [154, 0]
click at [764, 377] on div at bounding box center [770, 366] width 266 height 52
click at [751, 404] on icon at bounding box center [757, 406] width 16 height 16
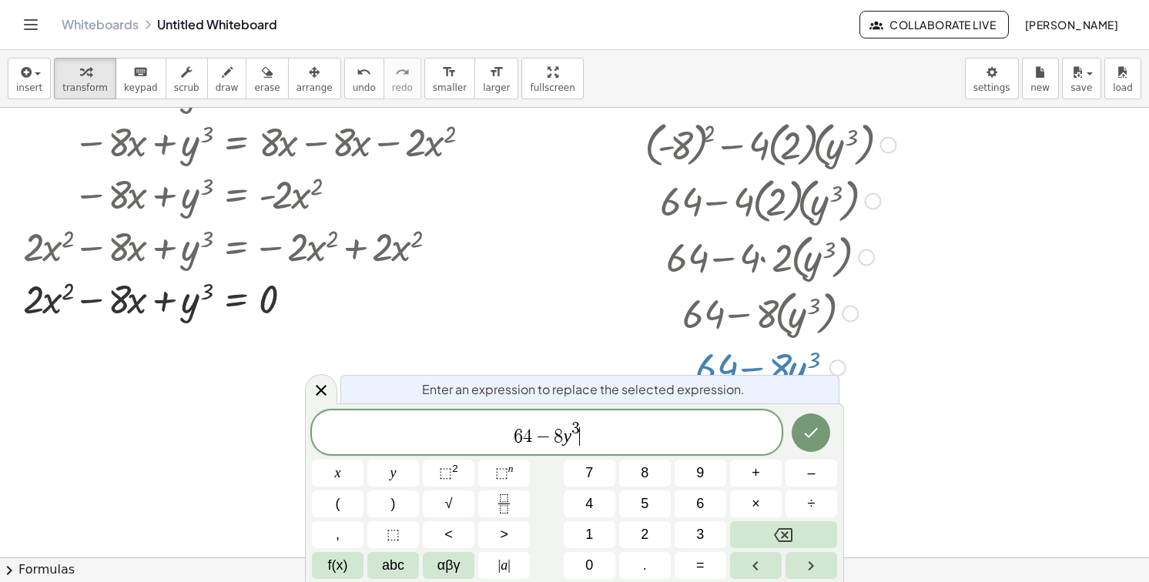
click at [596, 454] on div "6 4 − 8 y 3 ​" at bounding box center [547, 432] width 470 height 44
click at [820, 421] on button "Done" at bounding box center [811, 433] width 39 height 39
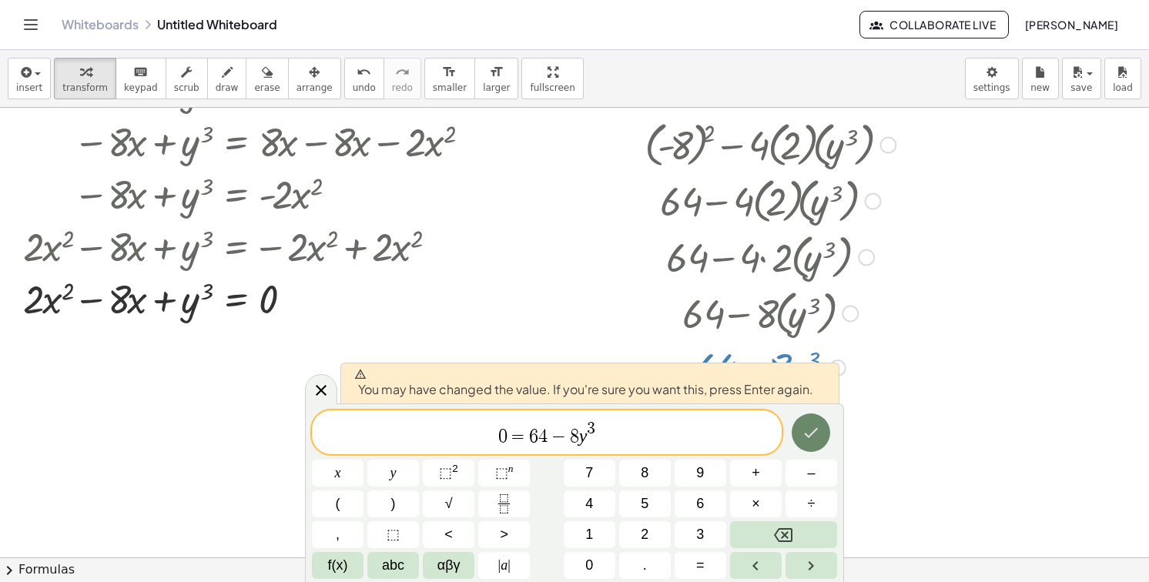
click at [820, 421] on button "Done" at bounding box center [811, 433] width 39 height 39
click at [820, 421] on div at bounding box center [574, 454] width 1149 height 1000
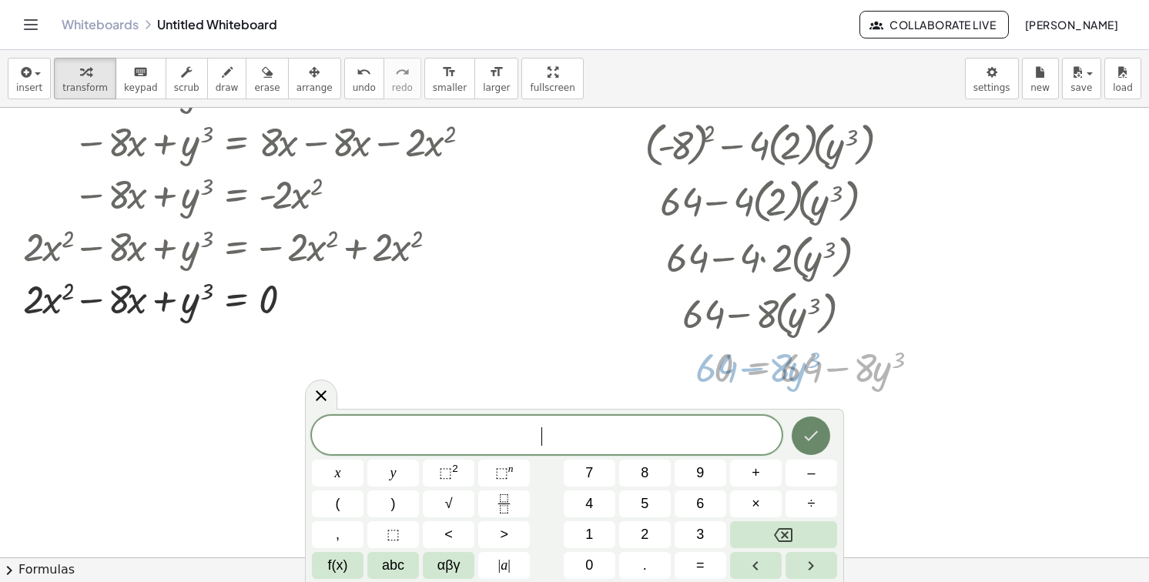
click at [820, 421] on button "Done" at bounding box center [811, 436] width 39 height 39
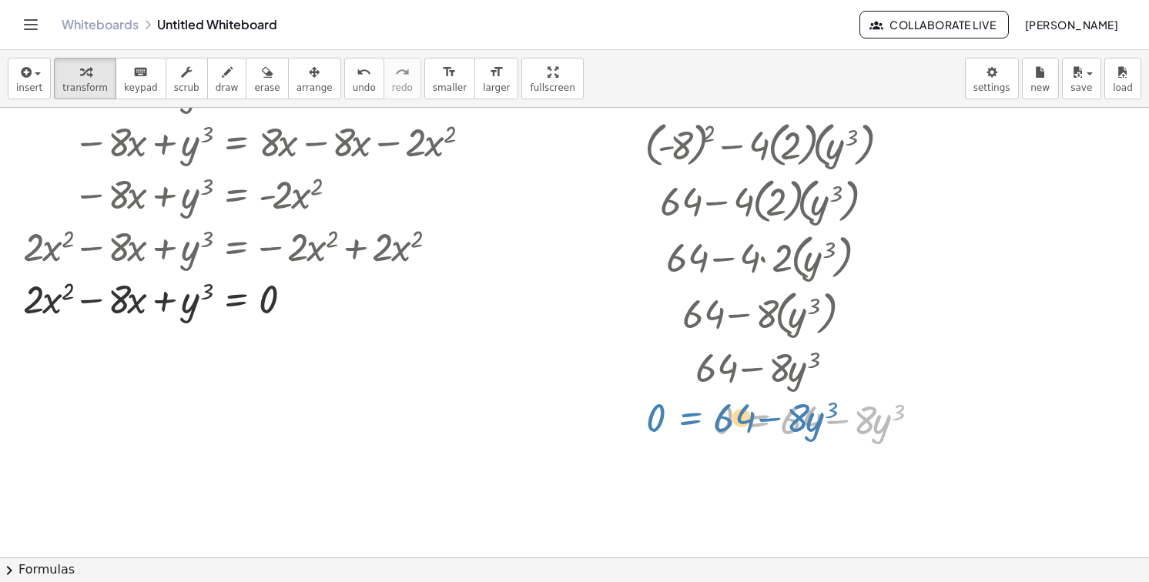
drag, startPoint x: 761, startPoint y: 417, endPoint x: 696, endPoint y: 420, distance: 64.7
click at [696, 420] on div at bounding box center [787, 419] width 301 height 52
drag, startPoint x: 798, startPoint y: 429, endPoint x: 702, endPoint y: 423, distance: 95.7
click at [702, 423] on div at bounding box center [787, 419] width 301 height 52
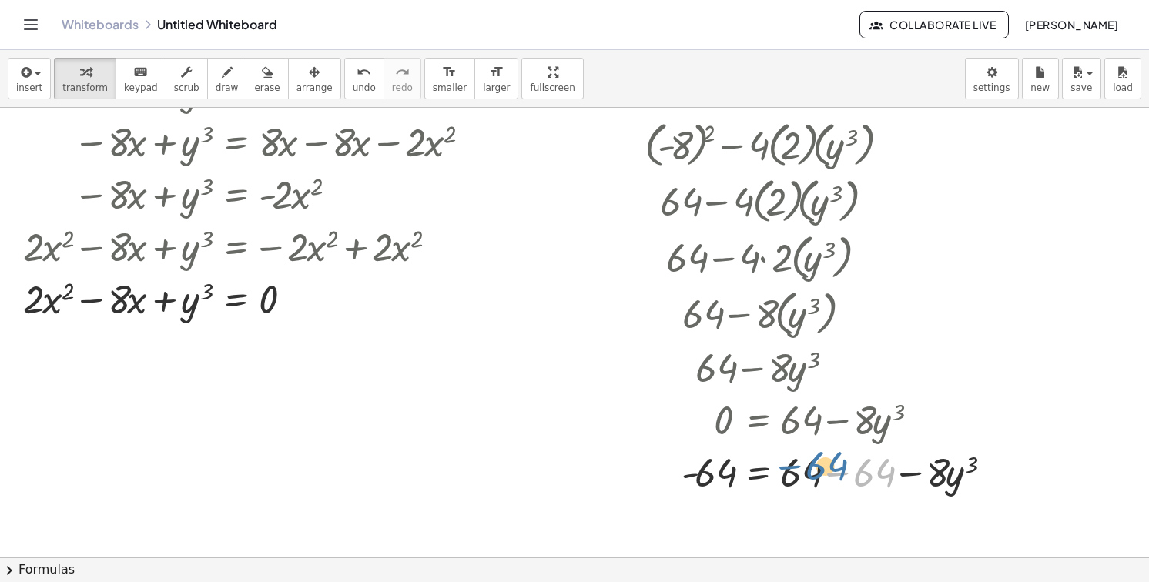
drag, startPoint x: 860, startPoint y: 484, endPoint x: 812, endPoint y: 478, distance: 48.3
click at [812, 478] on div at bounding box center [824, 471] width 374 height 52
drag, startPoint x: 873, startPoint y: 478, endPoint x: 804, endPoint y: 471, distance: 69.6
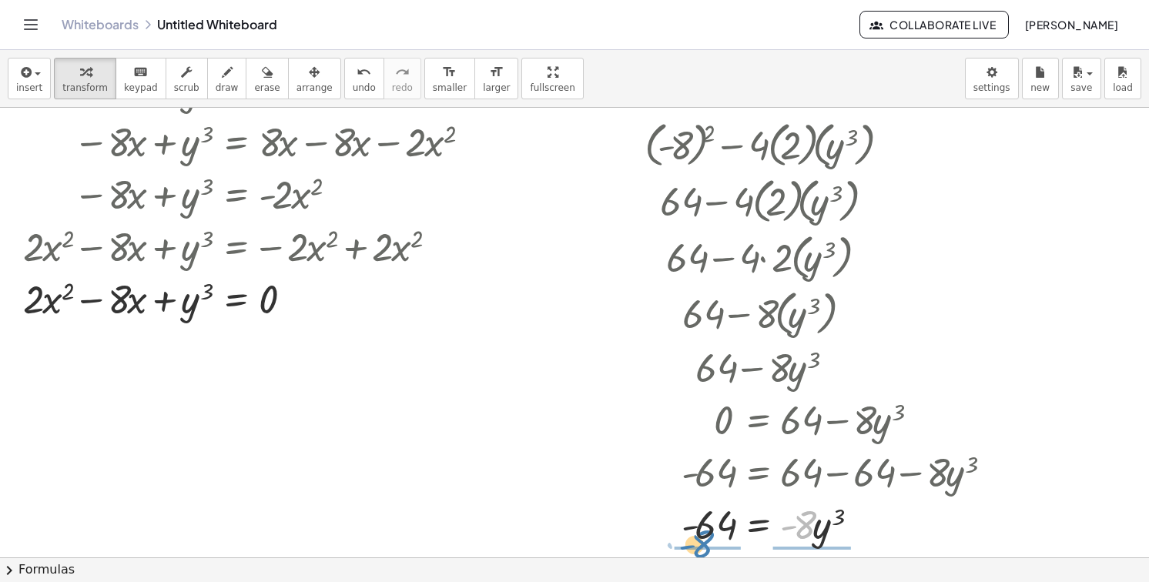
drag, startPoint x: 809, startPoint y: 527, endPoint x: 707, endPoint y: 546, distance: 104.2
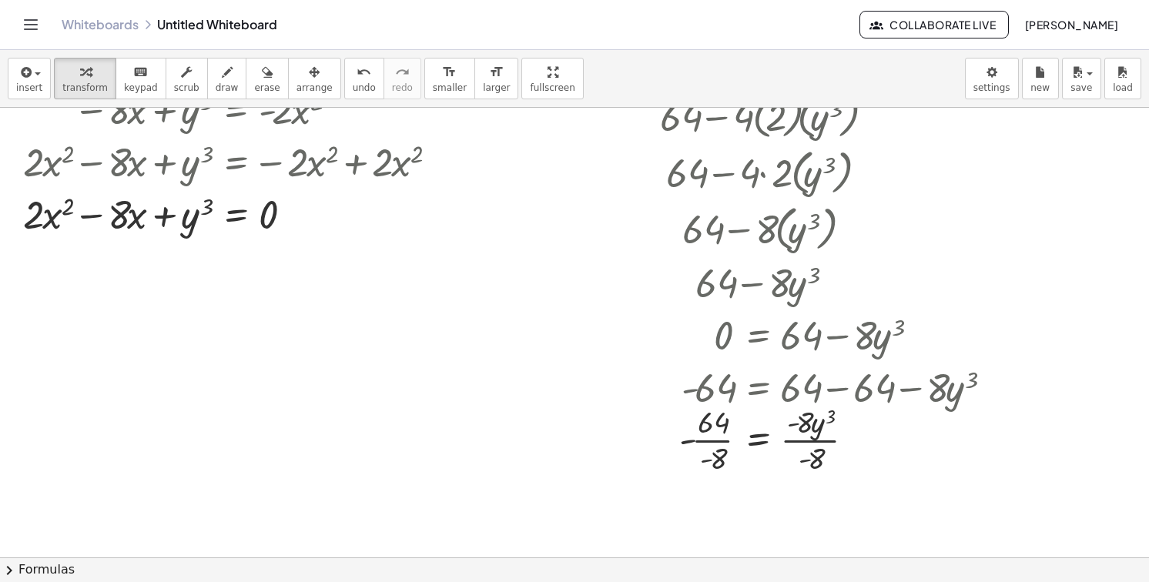
scroll to position [240, 0]
click at [709, 441] on div at bounding box center [824, 438] width 374 height 77
click at [706, 444] on div at bounding box center [824, 438] width 374 height 77
click at [806, 441] on div at bounding box center [824, 438] width 374 height 77
drag, startPoint x: 804, startPoint y: 494, endPoint x: 712, endPoint y: 503, distance: 92.9
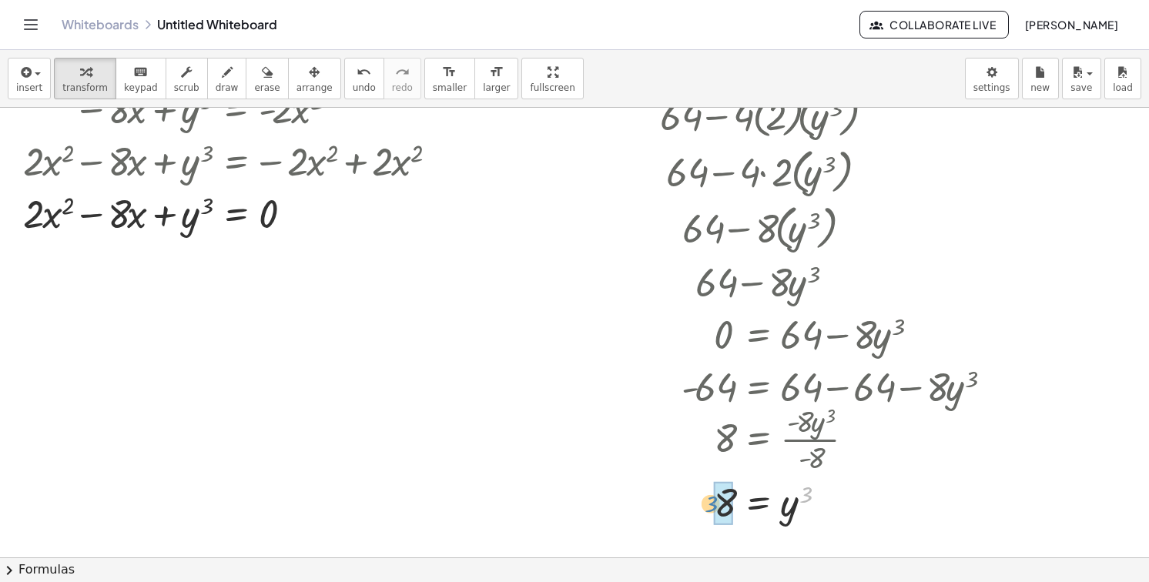
click at [712, 503] on div at bounding box center [824, 502] width 374 height 51
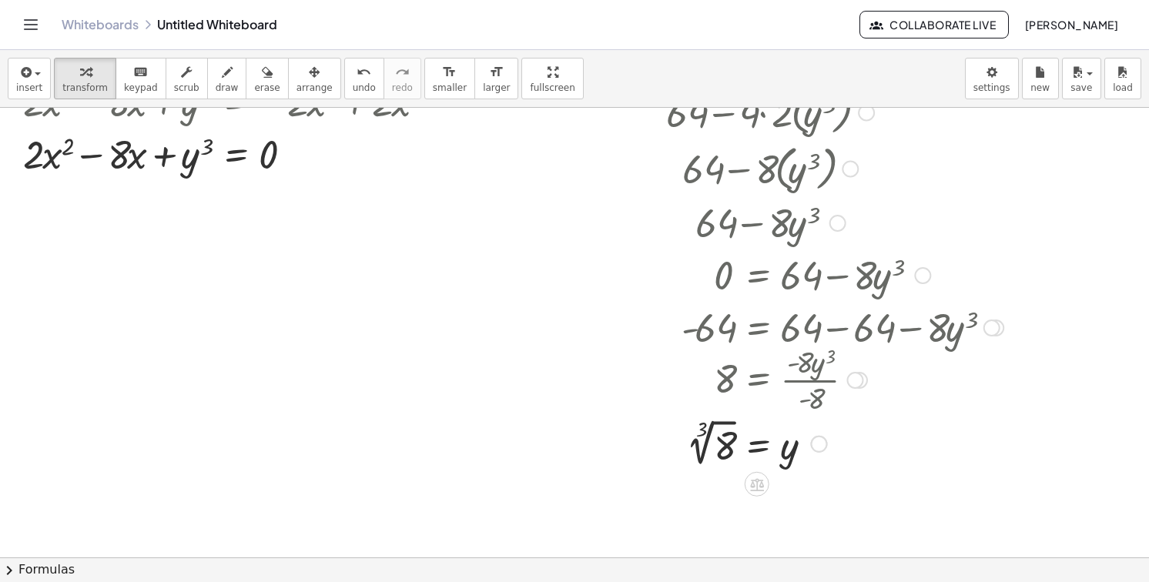
scroll to position [300, 0]
click at [719, 455] on div at bounding box center [824, 441] width 374 height 56
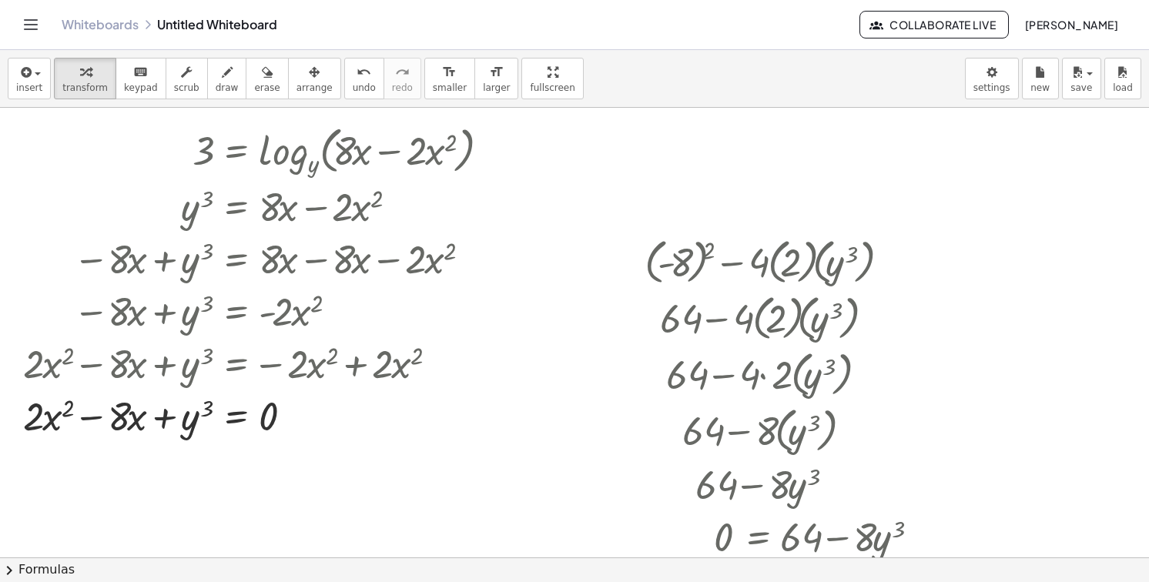
scroll to position [0, 0]
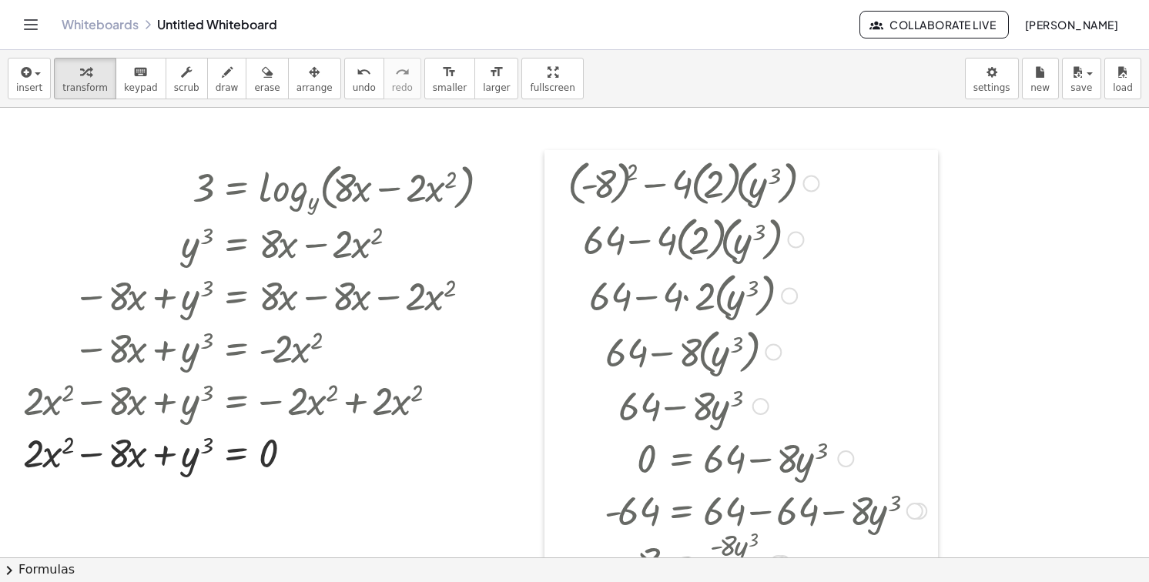
drag, startPoint x: 638, startPoint y: 277, endPoint x: 561, endPoint y: 162, distance: 138.8
click at [561, 162] on div at bounding box center [556, 429] width 23 height 558
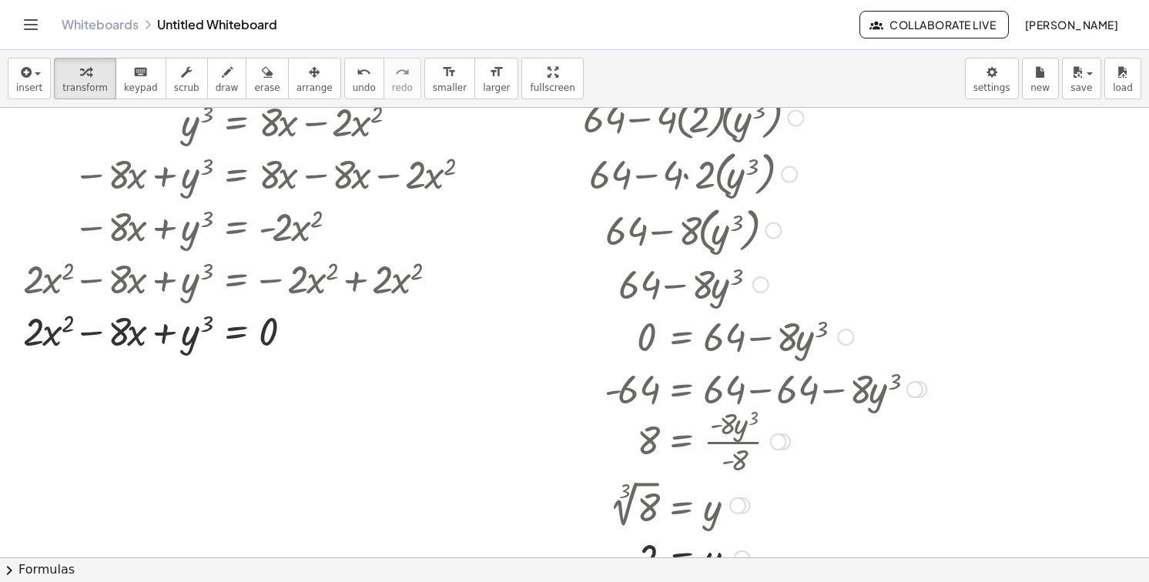
scroll to position [126, 0]
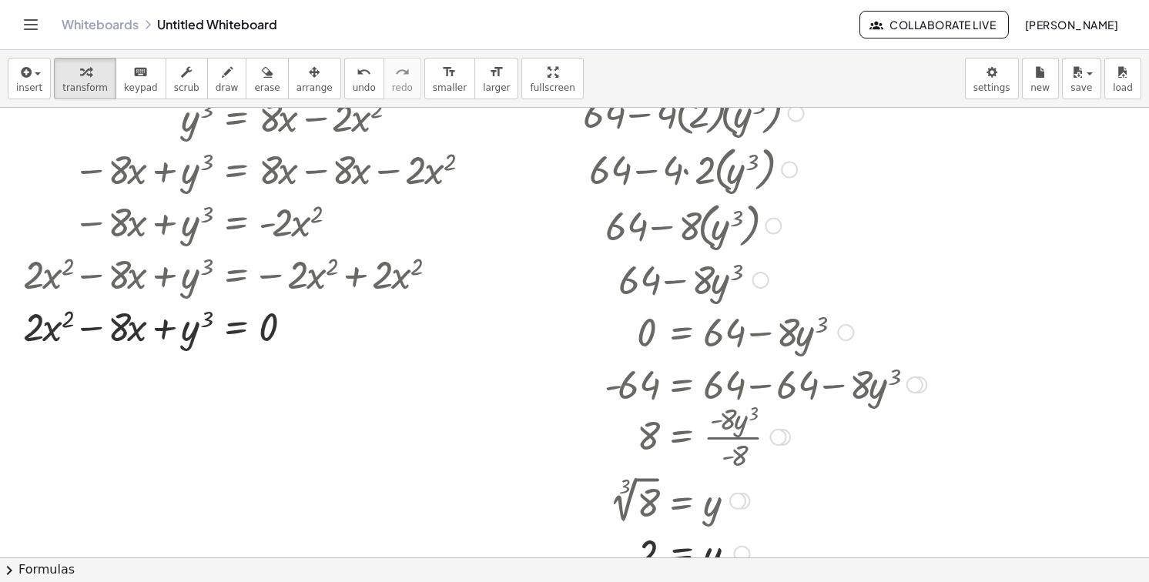
click at [675, 224] on div at bounding box center [747, 224] width 374 height 56
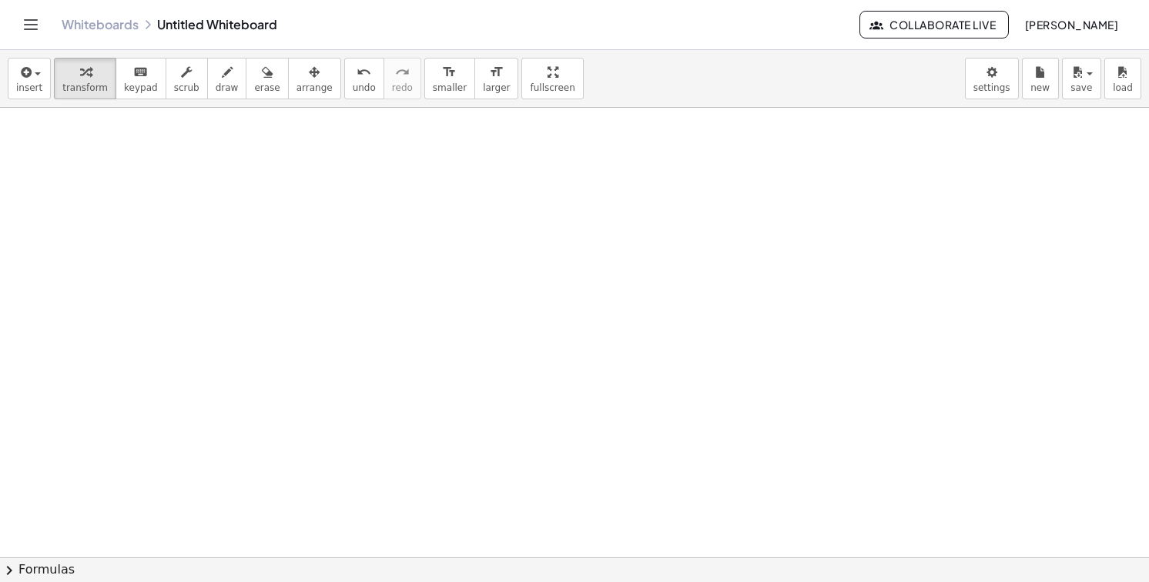
scroll to position [695, 0]
click at [31, 89] on span "insert" at bounding box center [29, 87] width 26 height 11
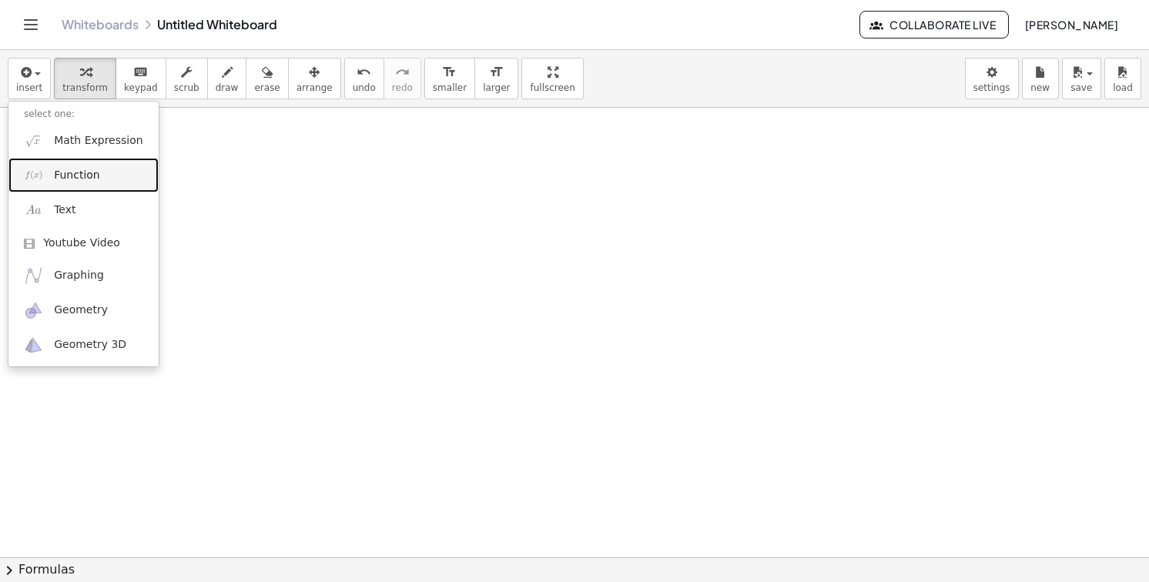
click at [62, 185] on link "Function" at bounding box center [83, 175] width 150 height 35
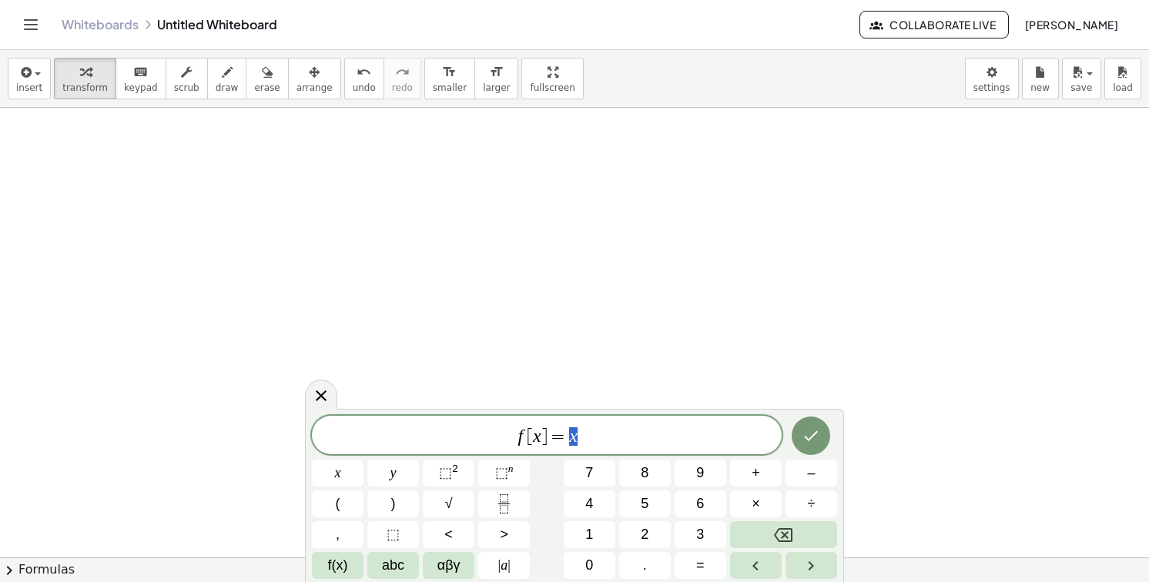
click at [540, 437] on span "f [ x ] = x" at bounding box center [547, 437] width 470 height 22
click at [582, 441] on span "f [ 0 ​ ] = x" at bounding box center [547, 437] width 470 height 22
click at [771, 503] on button "×" at bounding box center [756, 504] width 52 height 27
click at [338, 503] on span "(" at bounding box center [338, 504] width 5 height 21
click at [495, 505] on icon "Fraction" at bounding box center [503, 503] width 19 height 19
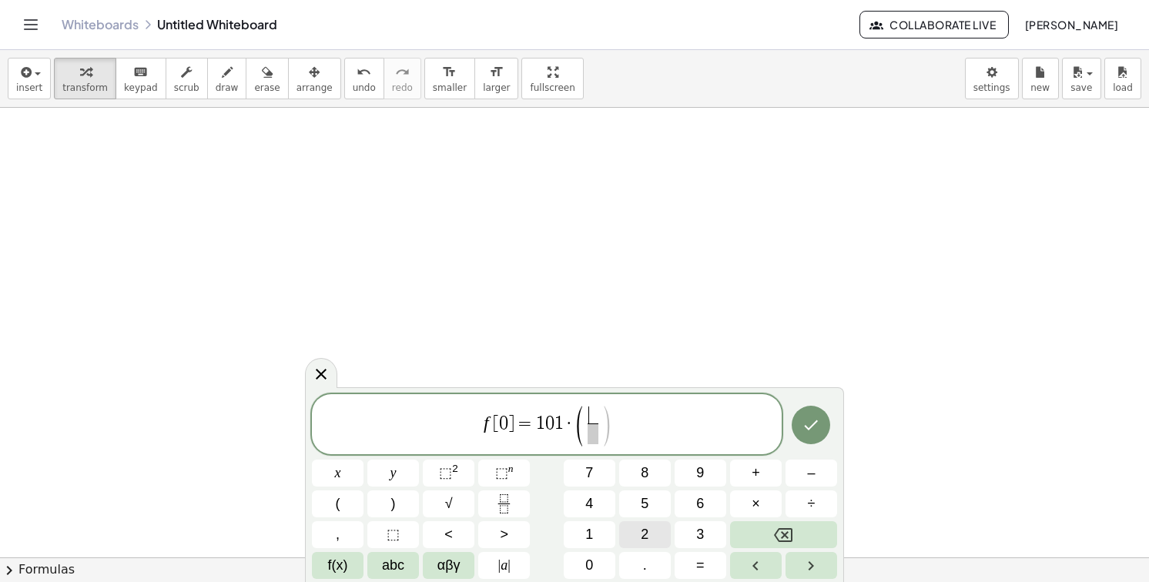
click at [656, 529] on button "2" at bounding box center [645, 534] width 52 height 27
click at [648, 511] on span "5" at bounding box center [645, 504] width 8 height 21
click at [591, 438] on span "​" at bounding box center [593, 434] width 20 height 21
click at [635, 525] on button "2" at bounding box center [645, 534] width 52 height 27
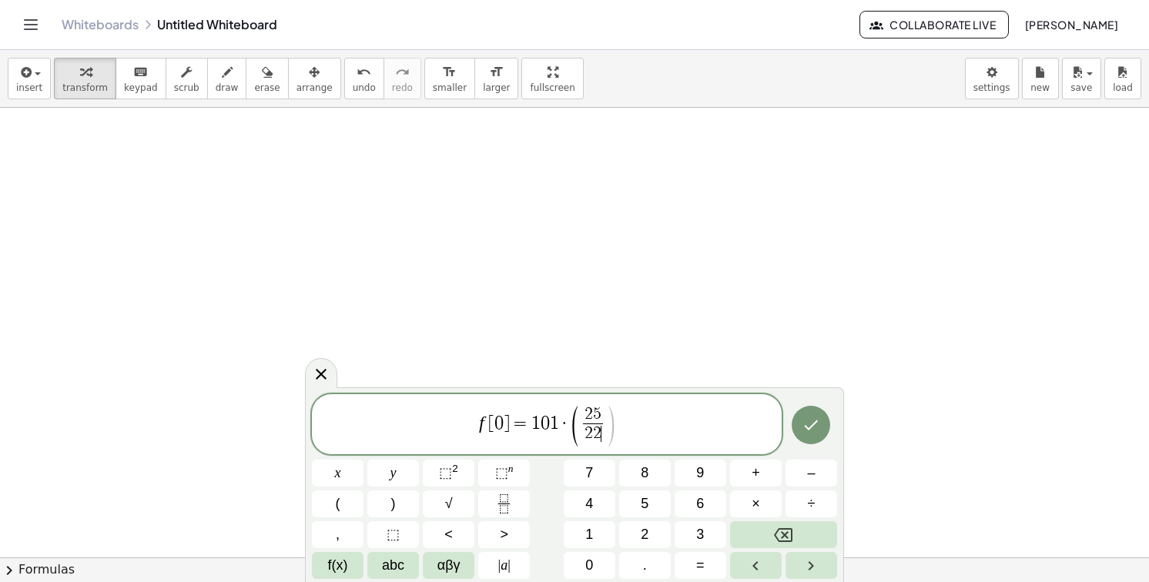
click at [610, 429] on span ")" at bounding box center [611, 426] width 12 height 45
click at [404, 507] on button ")" at bounding box center [393, 504] width 52 height 27
click at [502, 472] on span "⬚" at bounding box center [501, 472] width 13 height 15
click at [578, 568] on button "0" at bounding box center [590, 565] width 52 height 27
click at [816, 431] on icon "Done" at bounding box center [811, 425] width 18 height 18
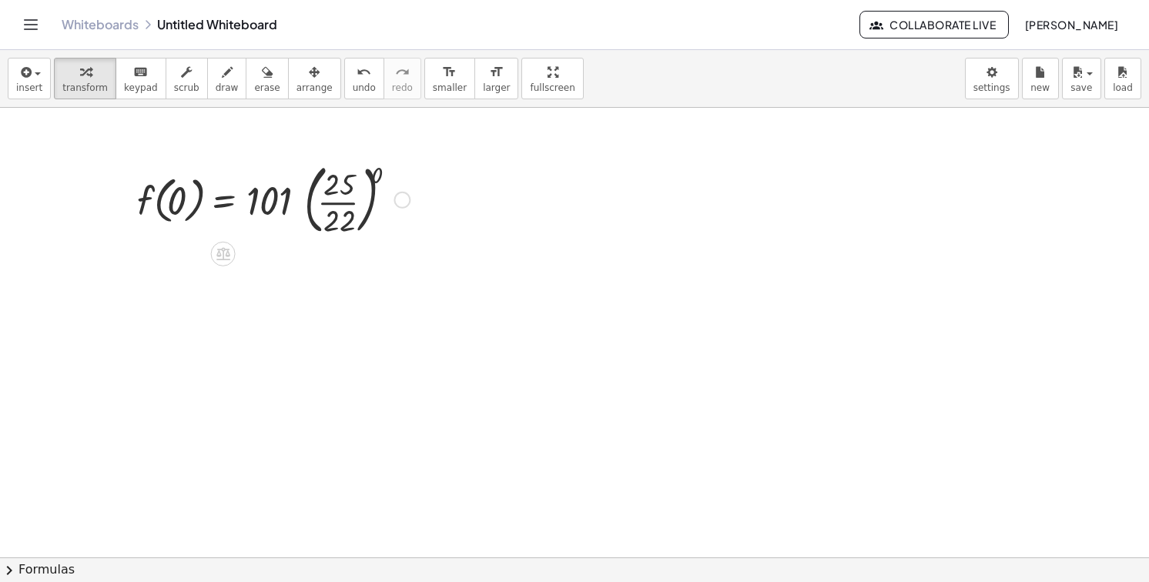
click at [342, 201] on div at bounding box center [273, 198] width 288 height 83
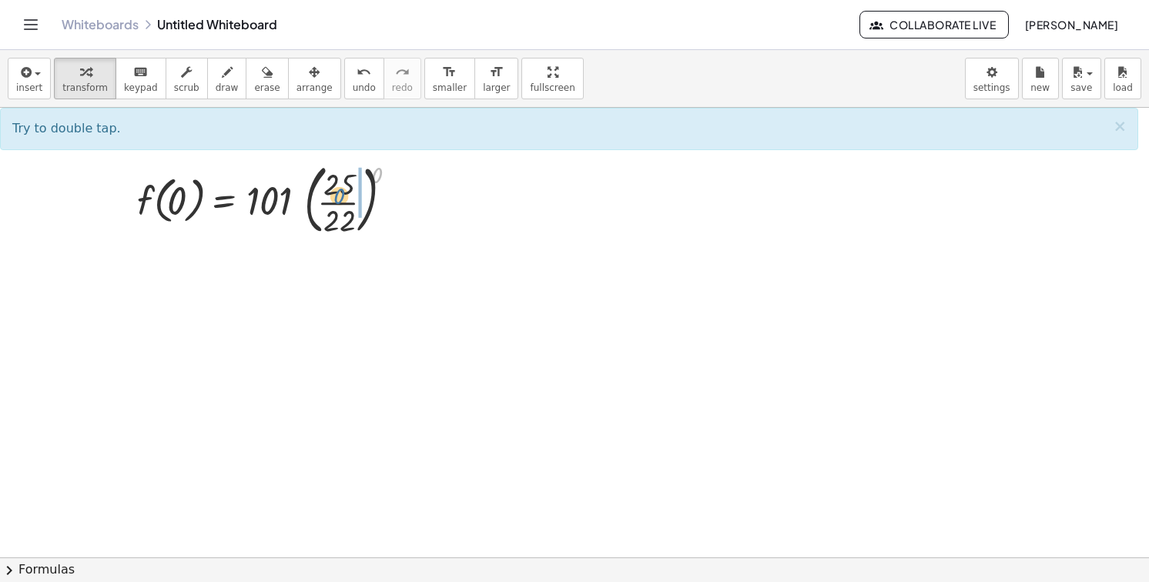
drag, startPoint x: 377, startPoint y: 173, endPoint x: 338, endPoint y: 195, distance: 44.8
click at [338, 195] on div at bounding box center [273, 198] width 288 height 83
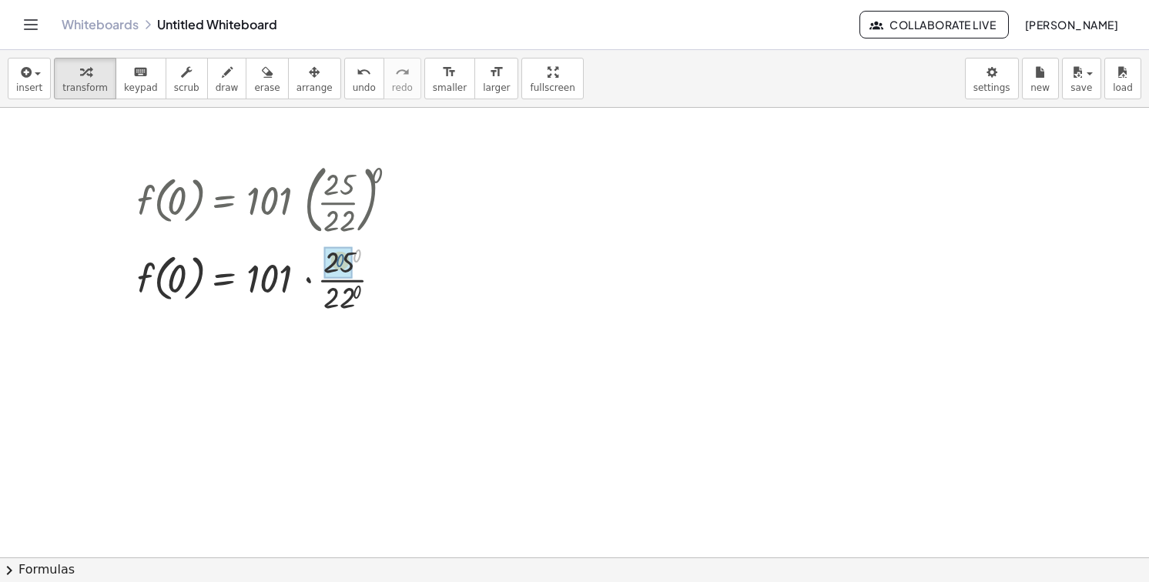
drag, startPoint x: 354, startPoint y: 260, endPoint x: 337, endPoint y: 264, distance: 17.6
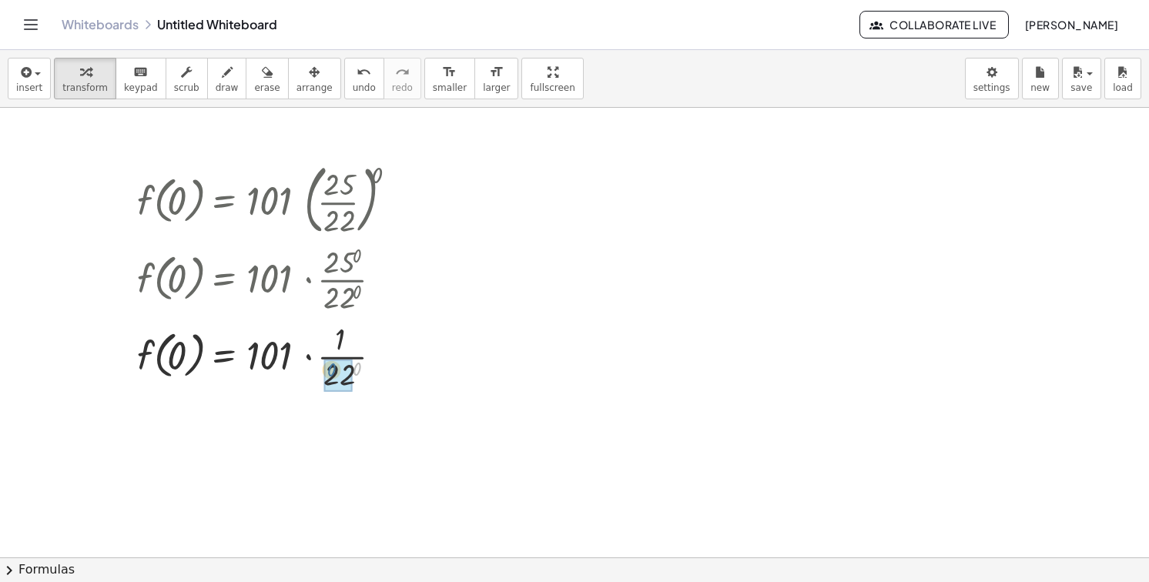
drag, startPoint x: 355, startPoint y: 367, endPoint x: 330, endPoint y: 367, distance: 24.7
click at [335, 356] on div at bounding box center [273, 355] width 288 height 77
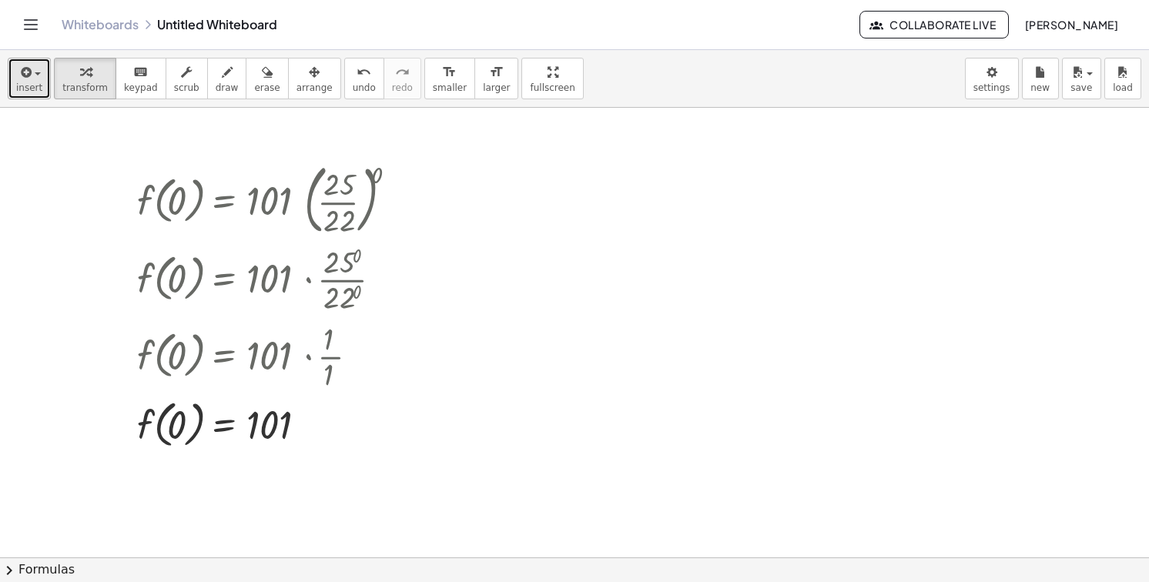
click at [25, 79] on icon "button" at bounding box center [25, 72] width 14 height 18
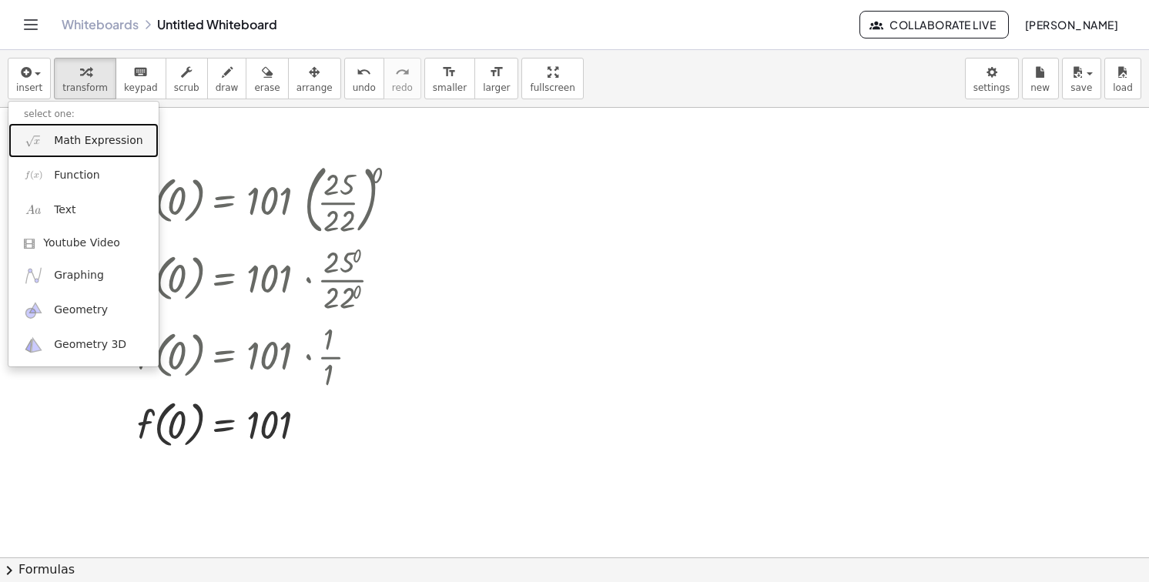
click at [81, 149] on link "Math Expression" at bounding box center [83, 140] width 150 height 35
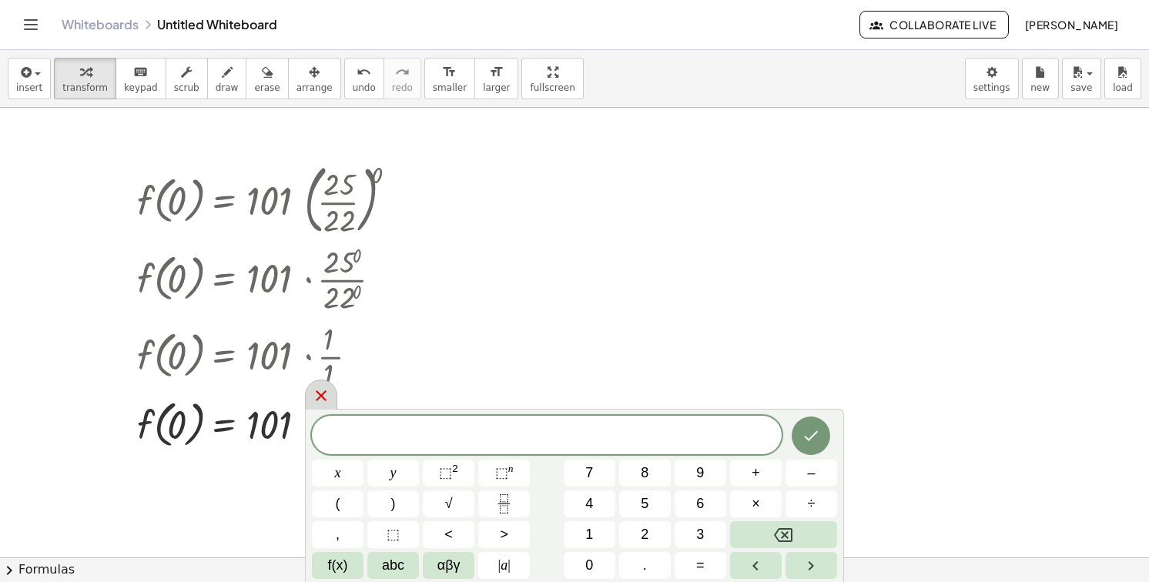
click at [325, 404] on icon at bounding box center [321, 396] width 18 height 18
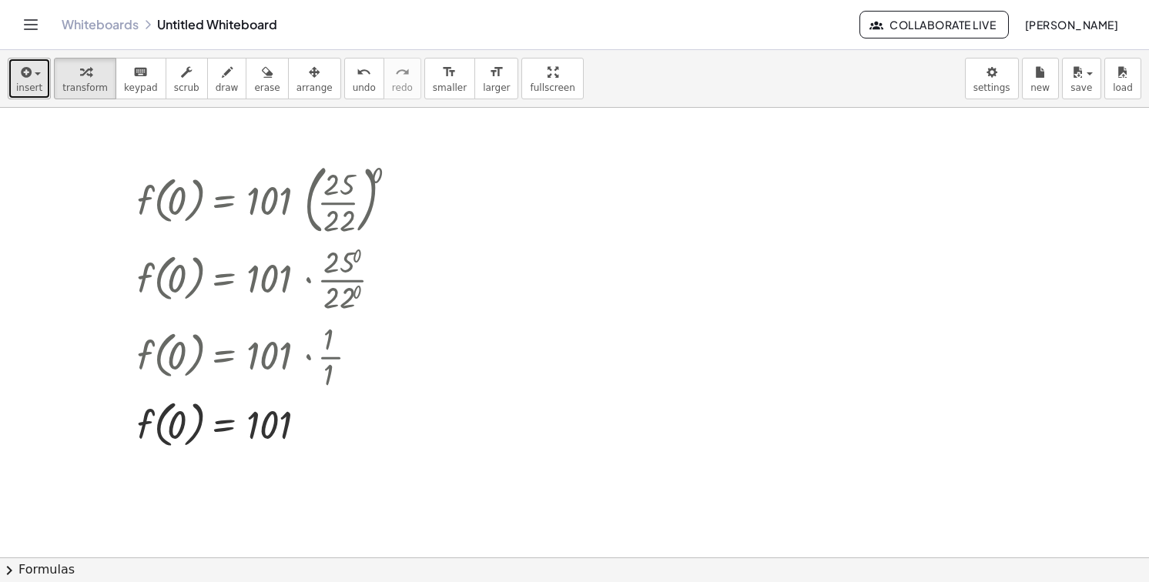
click at [35, 74] on span "button" at bounding box center [38, 73] width 6 height 3
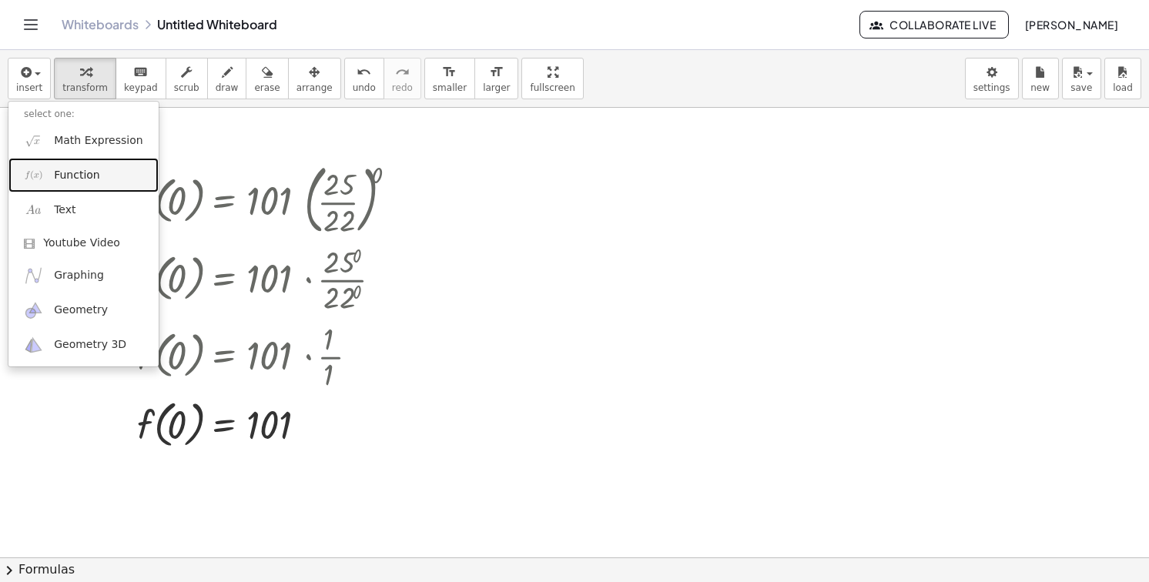
click at [64, 186] on link "Function" at bounding box center [83, 175] width 150 height 35
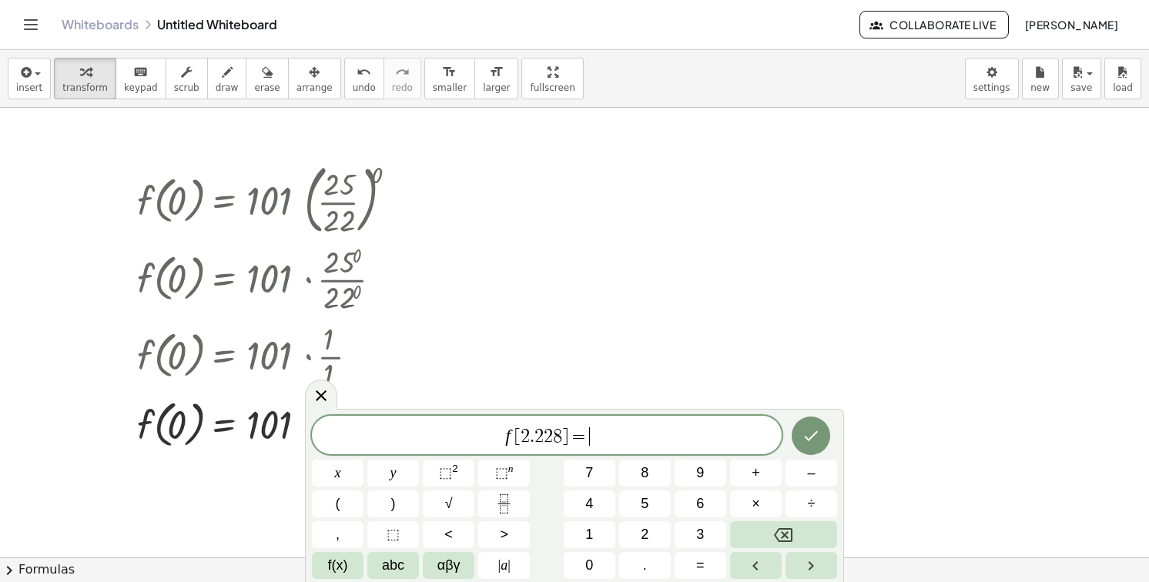
click at [628, 435] on span "f [ 2 . 2 2 8 ] = ​" at bounding box center [547, 437] width 470 height 22
click at [345, 479] on button "x" at bounding box center [338, 473] width 52 height 27
click at [782, 513] on div "f [ 2 . 2 2 8 ] = 1 0 1 ​ x y ⬚ 2 ⬚ n 7 8 9 + – ( ) √ 4 5 6 × ÷ , ⬚ < > 1 2 3 f…" at bounding box center [574, 497] width 525 height 163
click at [767, 499] on button "×" at bounding box center [756, 504] width 52 height 27
click at [362, 511] on button "(" at bounding box center [338, 504] width 52 height 27
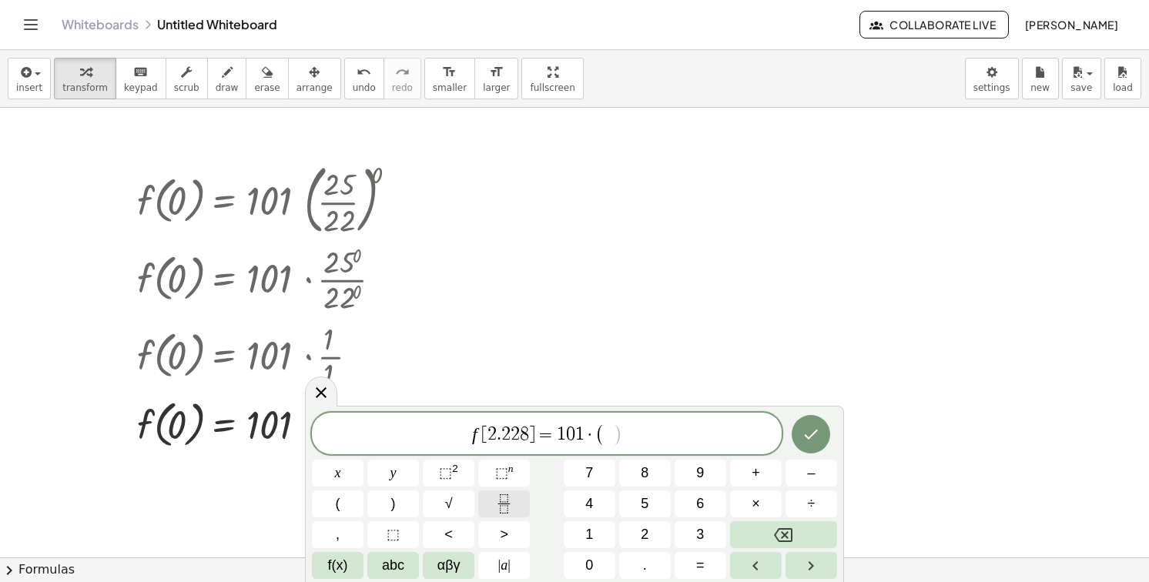
click at [491, 503] on button "Fraction" at bounding box center [504, 504] width 52 height 27
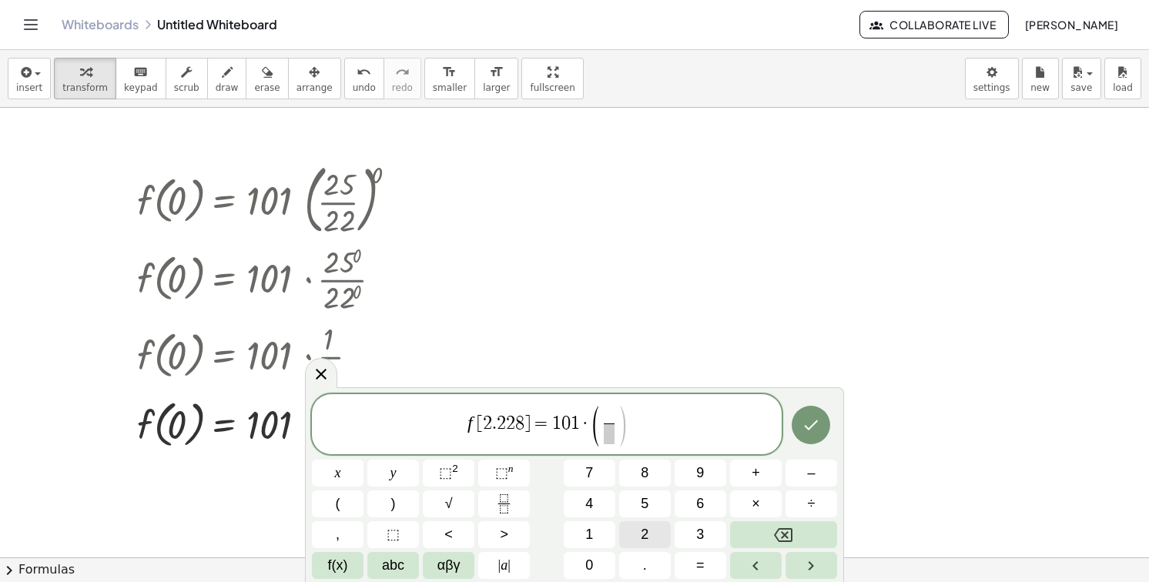
click at [638, 534] on button "2" at bounding box center [645, 534] width 52 height 27
click at [646, 497] on span "5" at bounding box center [645, 504] width 8 height 21
click at [603, 433] on span at bounding box center [609, 434] width 20 height 21
click at [646, 524] on span "2" at bounding box center [645, 534] width 8 height 21
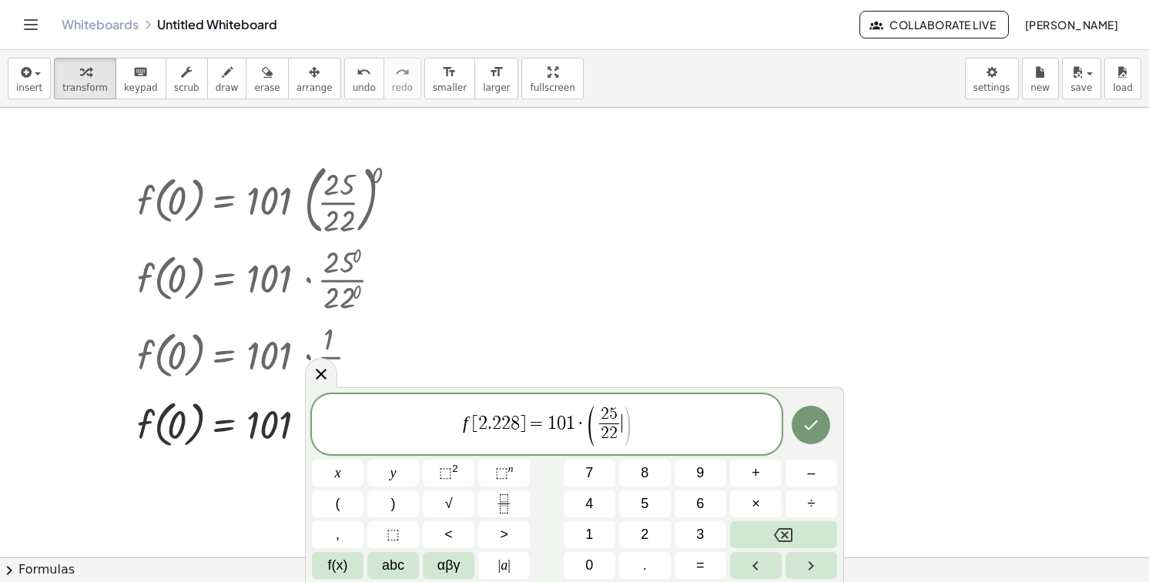
click at [628, 414] on span ")" at bounding box center [628, 426] width 12 height 45
click at [384, 498] on button ")" at bounding box center [393, 504] width 52 height 27
click at [506, 471] on span "⬚" at bounding box center [501, 472] width 13 height 15
click at [642, 528] on span "2" at bounding box center [645, 534] width 8 height 21
click at [641, 565] on button "." at bounding box center [645, 565] width 52 height 27
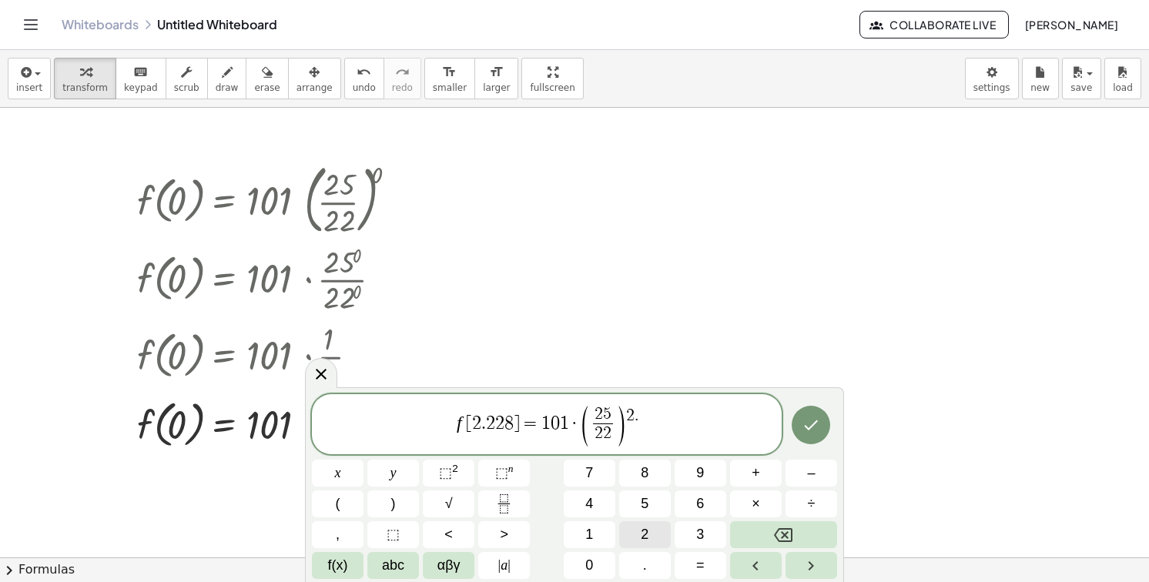
click at [650, 522] on button "2" at bounding box center [645, 534] width 52 height 27
click at [642, 475] on span "8" at bounding box center [645, 473] width 8 height 21
click at [806, 427] on icon "Done" at bounding box center [812, 425] width 14 height 10
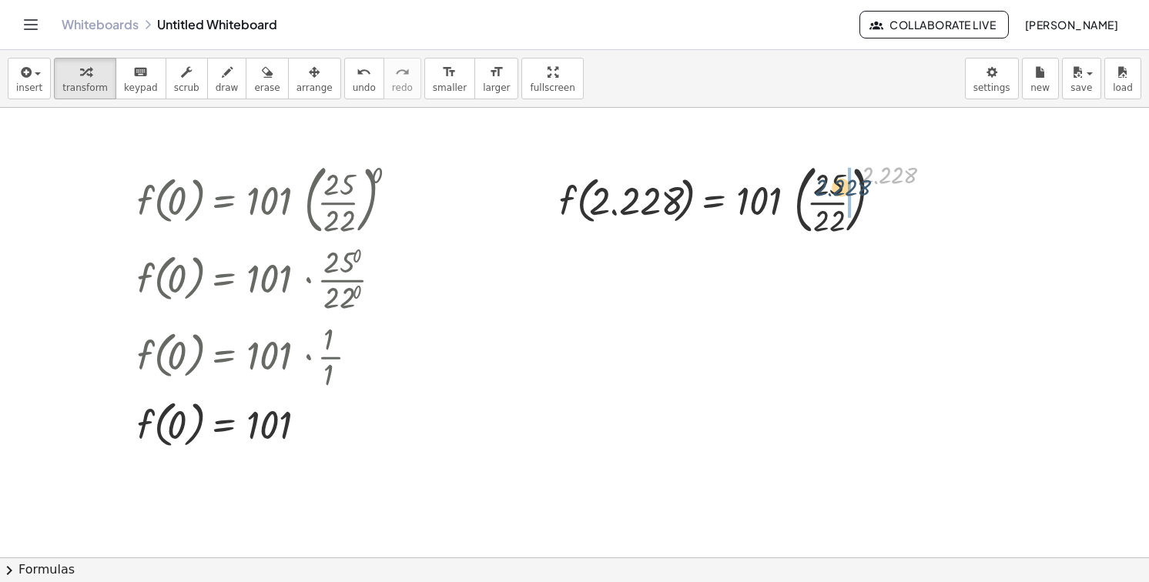
drag, startPoint x: 881, startPoint y: 177, endPoint x: 834, endPoint y: 191, distance: 49.0
click at [834, 191] on div at bounding box center [749, 198] width 396 height 83
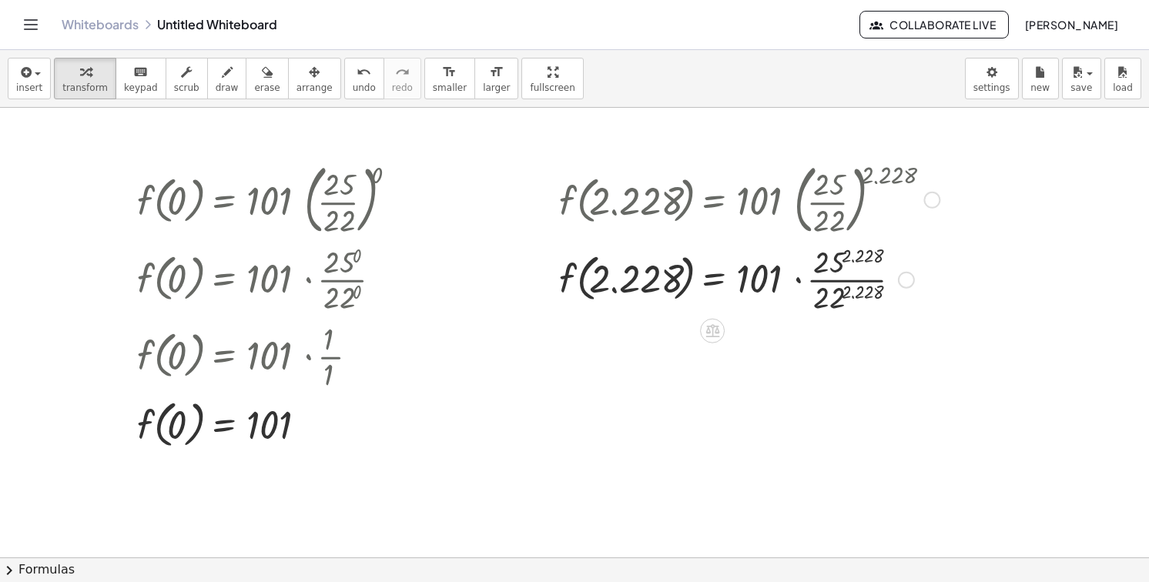
click at [838, 265] on div at bounding box center [749, 278] width 396 height 77
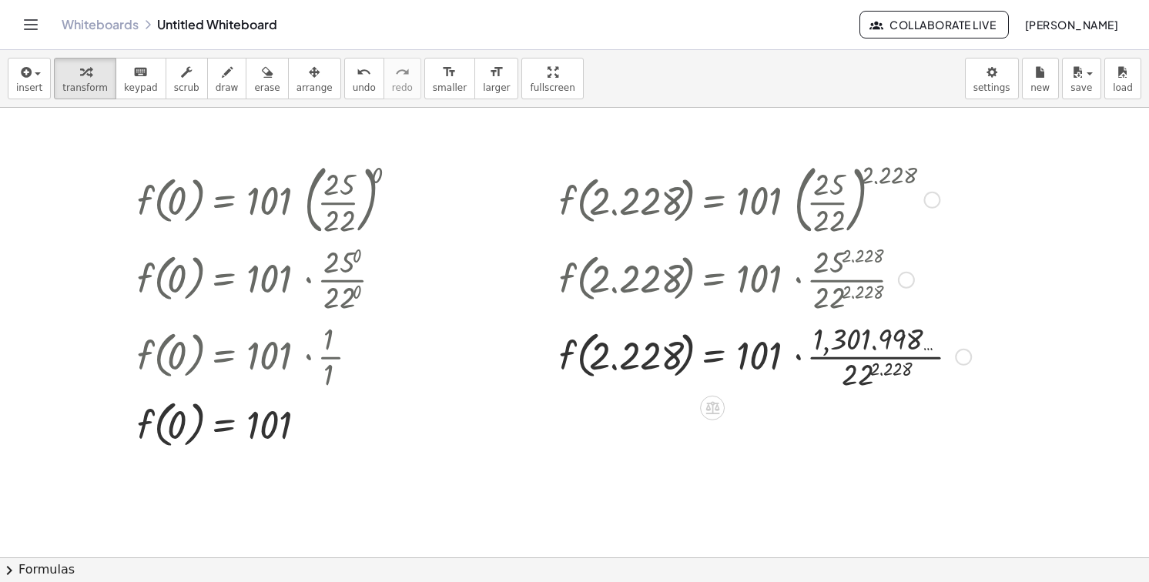
click at [863, 375] on div at bounding box center [764, 355] width 427 height 77
click at [837, 358] on div at bounding box center [764, 355] width 427 height 77
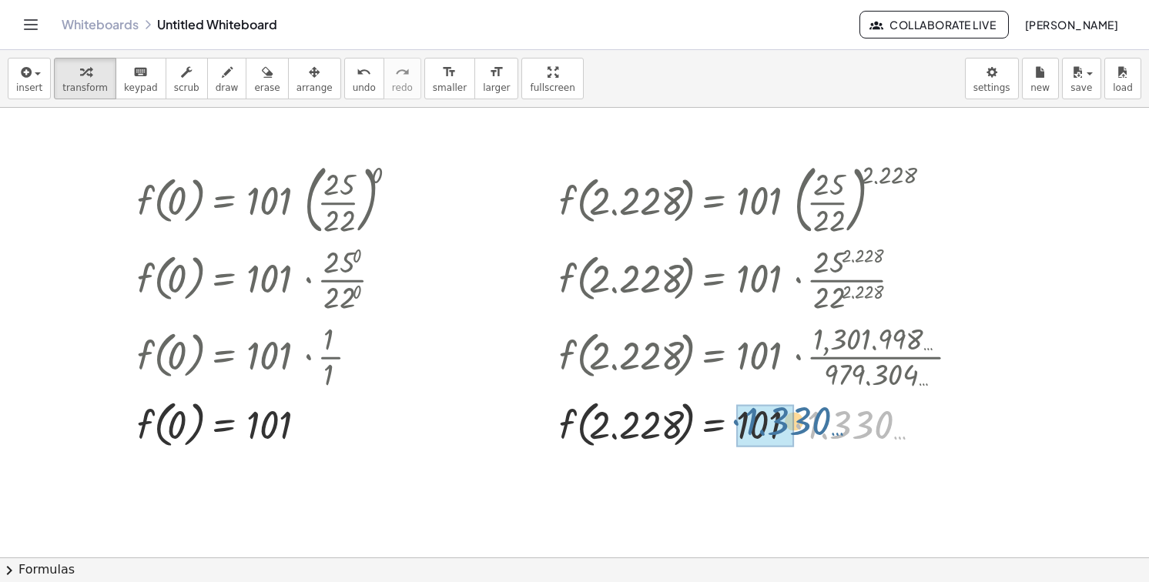
drag, startPoint x: 803, startPoint y: 414, endPoint x: 770, endPoint y: 417, distance: 32.4
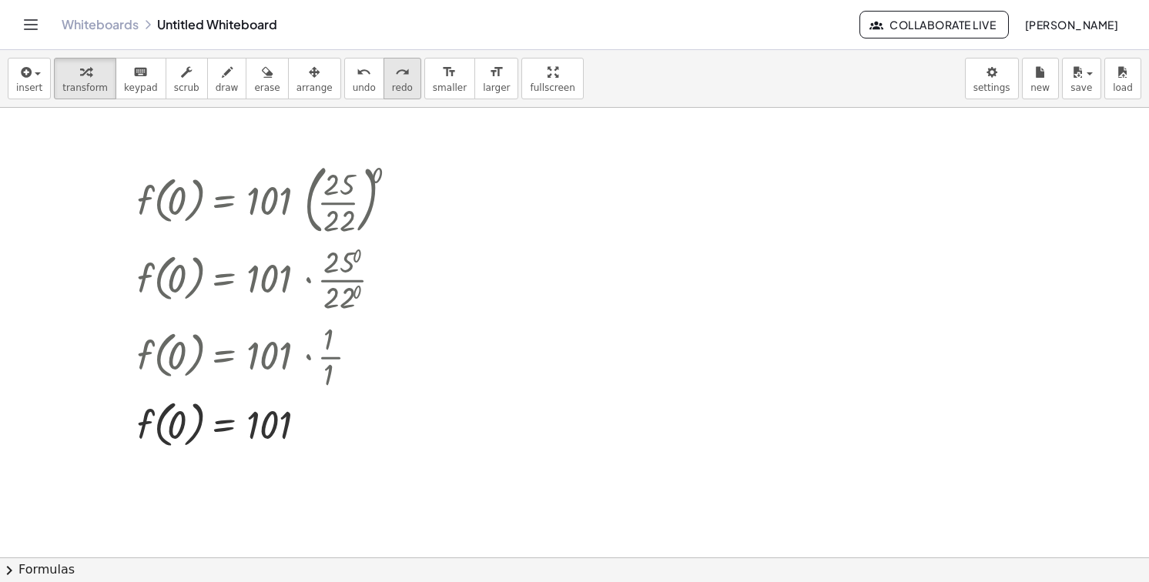
click at [395, 78] on icon "redo" at bounding box center [402, 72] width 15 height 18
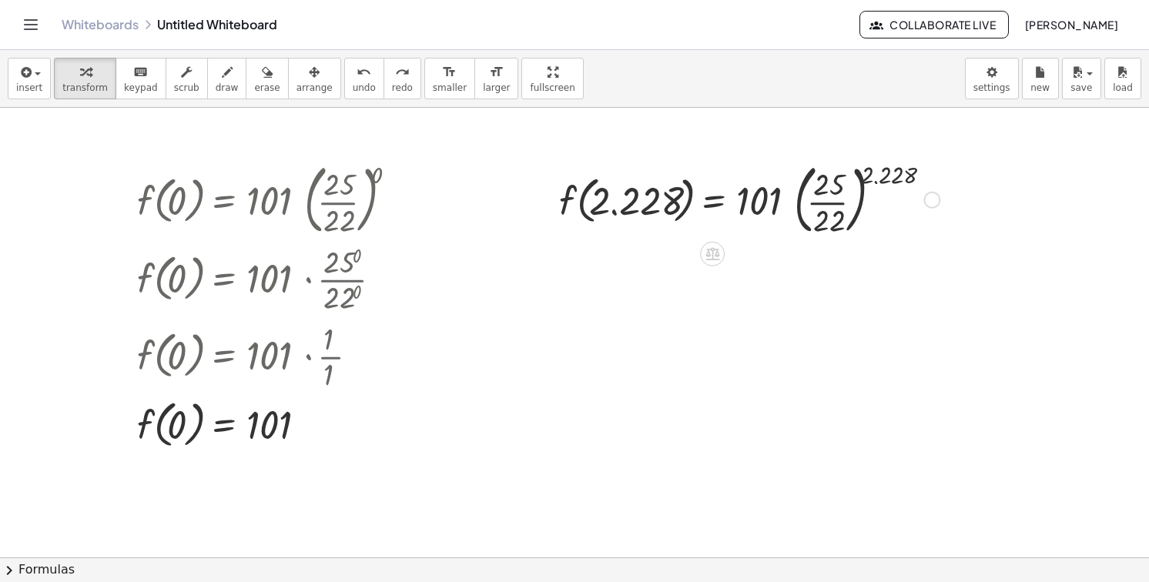
click at [860, 176] on div at bounding box center [749, 198] width 396 height 83
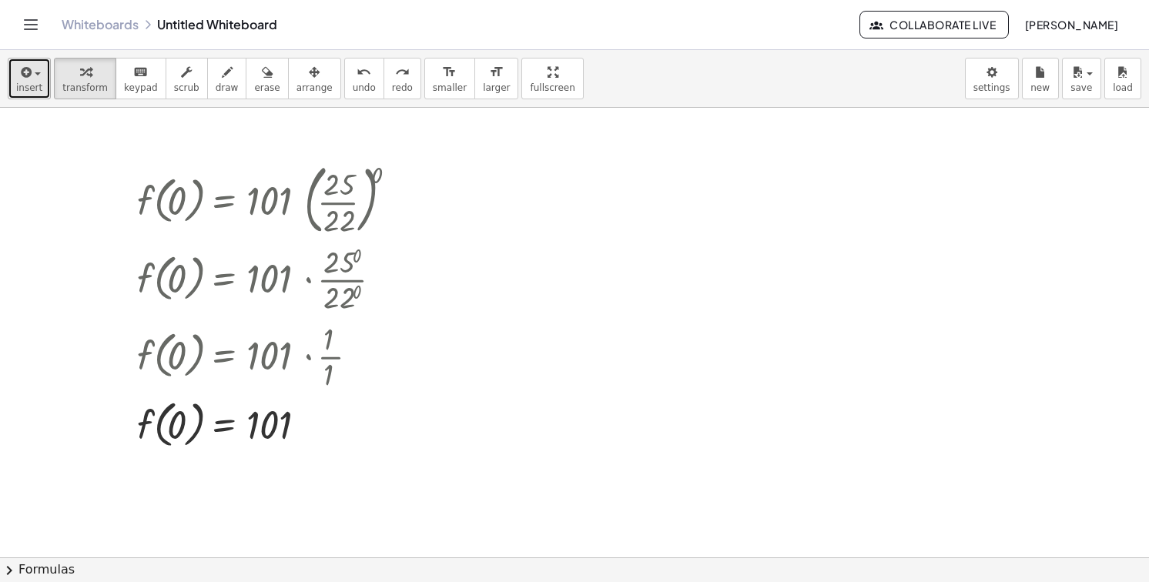
click at [34, 91] on span "insert" at bounding box center [29, 87] width 26 height 11
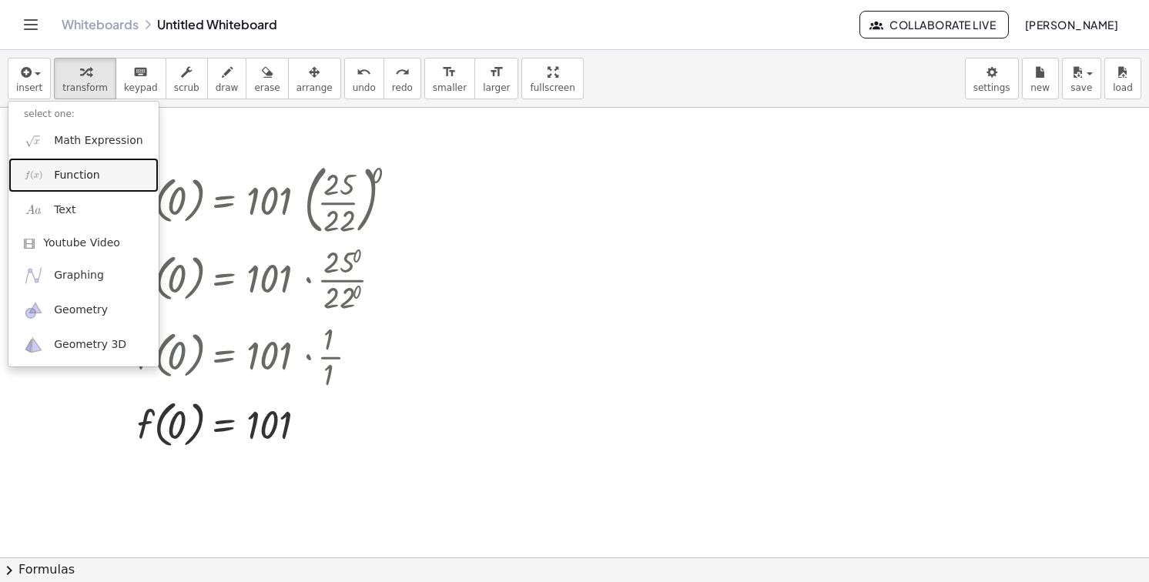
click at [46, 176] on link "Function" at bounding box center [83, 175] width 150 height 35
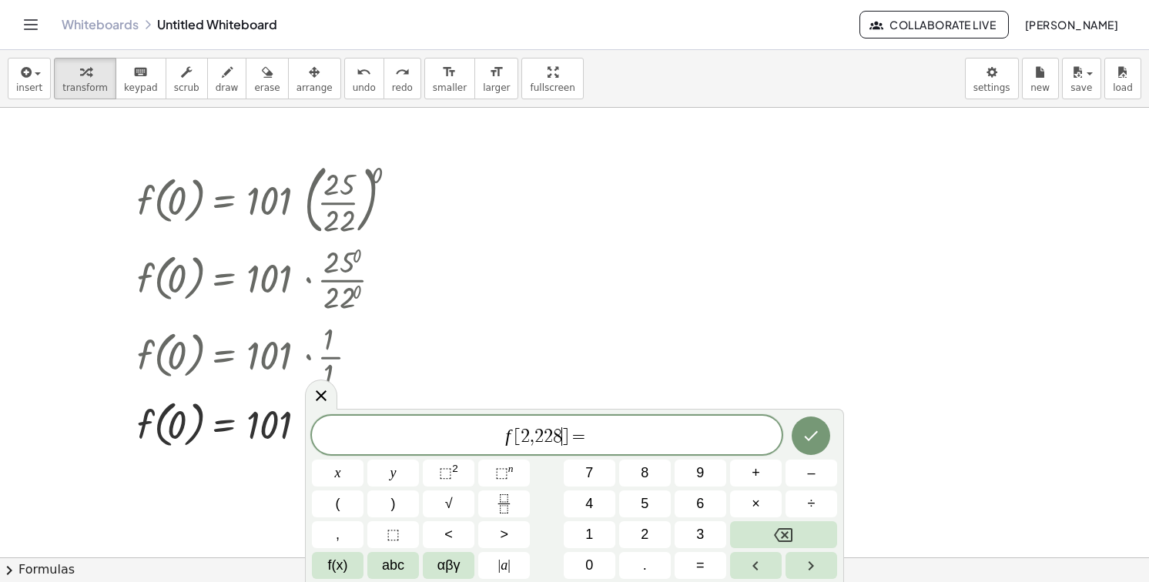
click at [622, 431] on span "f [ 2 , 2 2 8 ​ ] =" at bounding box center [547, 437] width 470 height 22
click at [536, 435] on span "2" at bounding box center [538, 436] width 9 height 18
click at [638, 558] on button "." at bounding box center [645, 565] width 52 height 27
click at [635, 435] on span "f [ 2 . ​ 2 2 8 ] =" at bounding box center [547, 437] width 470 height 22
click at [583, 534] on button "1" at bounding box center [590, 534] width 52 height 27
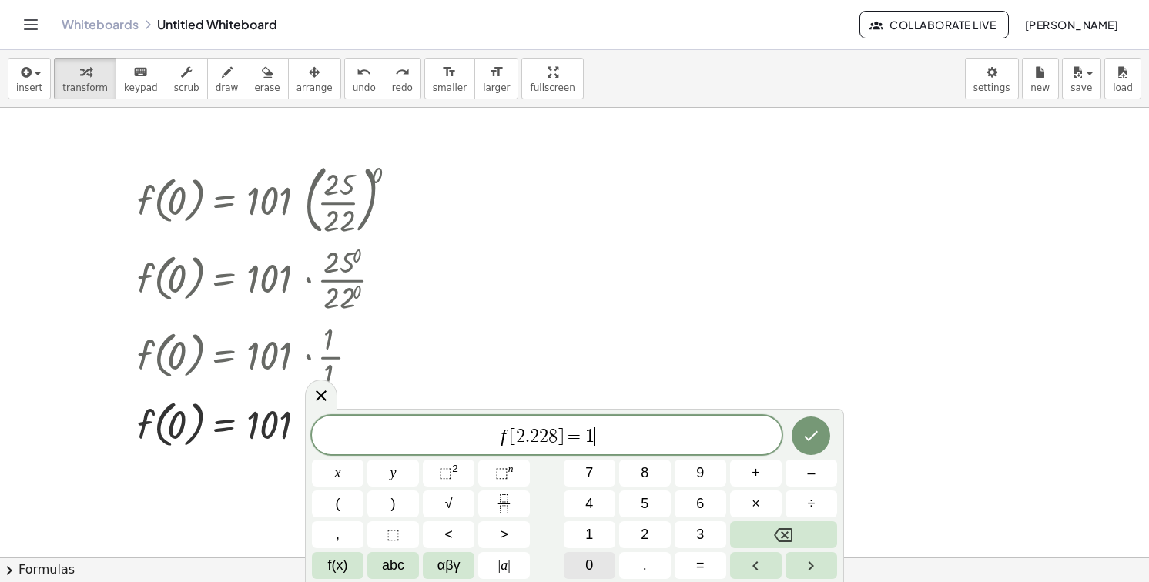
click at [579, 560] on button "0" at bounding box center [590, 565] width 52 height 27
click at [580, 556] on button "0" at bounding box center [590, 565] width 52 height 27
click at [762, 529] on button "Backspace" at bounding box center [783, 534] width 107 height 27
click at [588, 528] on span "1" at bounding box center [589, 534] width 8 height 21
click at [758, 495] on span "×" at bounding box center [756, 504] width 8 height 21
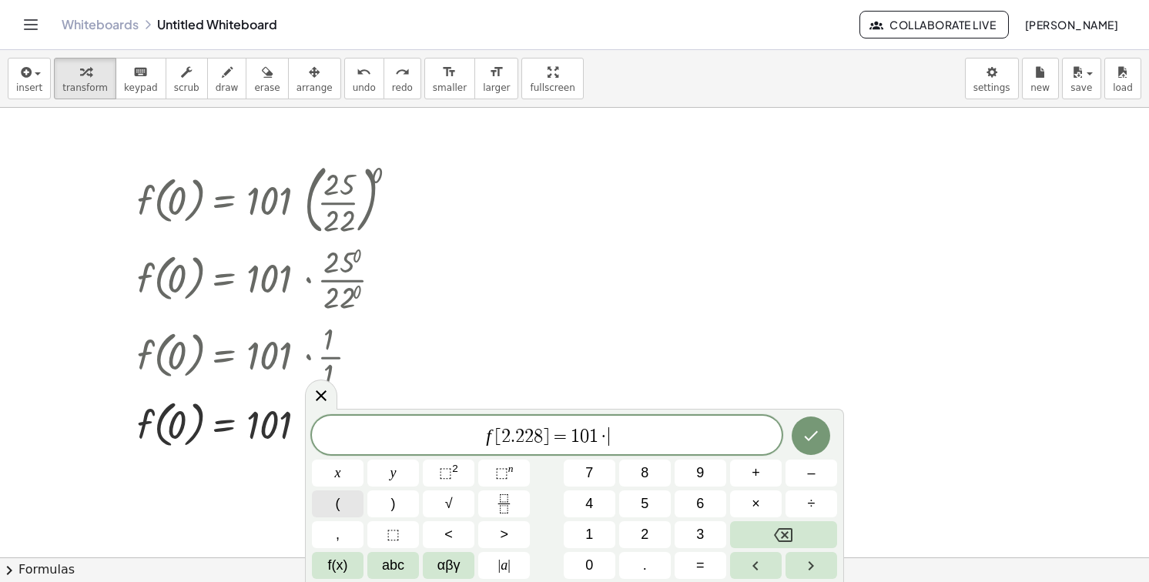
click at [353, 502] on button "(" at bounding box center [338, 504] width 52 height 27
click at [491, 505] on button "Fraction" at bounding box center [504, 504] width 52 height 27
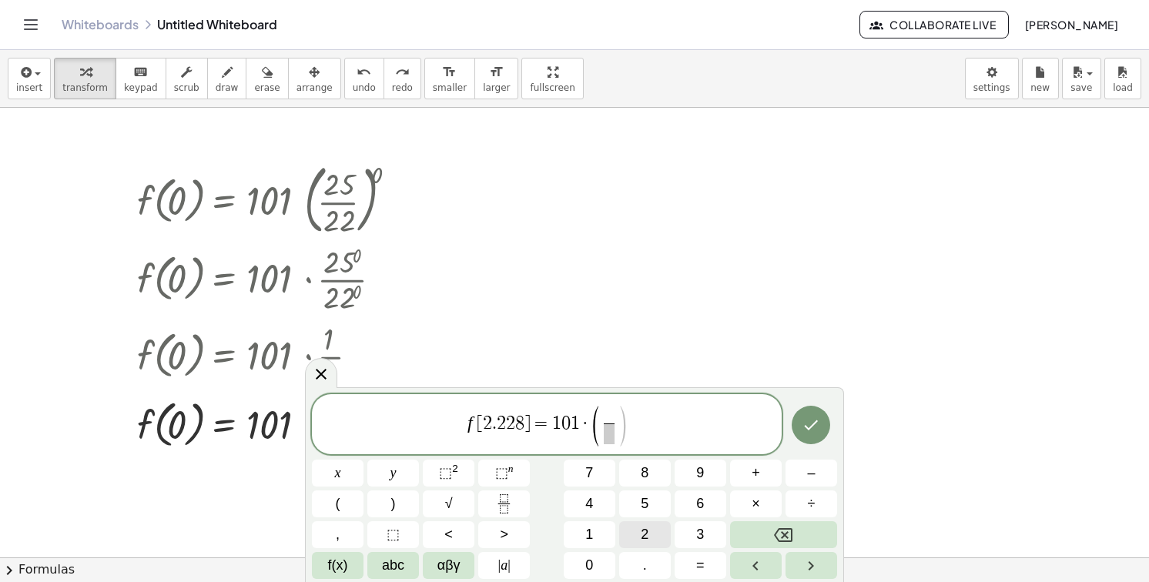
click at [644, 532] on span "2" at bounding box center [645, 534] width 8 height 21
click at [644, 511] on span "5" at bounding box center [645, 504] width 8 height 21
click at [605, 429] on span "​" at bounding box center [609, 434] width 20 height 21
click at [631, 531] on button "2" at bounding box center [645, 534] width 52 height 27
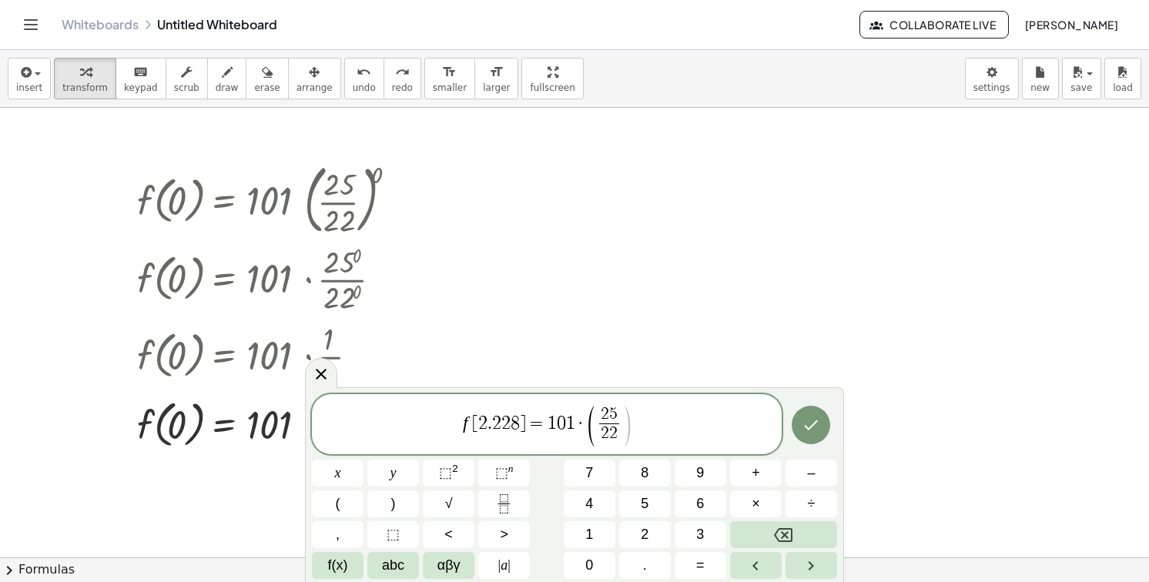
click at [625, 419] on span ")" at bounding box center [628, 426] width 12 height 45
click at [406, 503] on button ")" at bounding box center [393, 504] width 52 height 27
click at [486, 481] on button "⬚ n" at bounding box center [504, 473] width 52 height 27
click at [813, 474] on span "–" at bounding box center [811, 473] width 8 height 21
click at [648, 534] on span "2" at bounding box center [645, 534] width 8 height 21
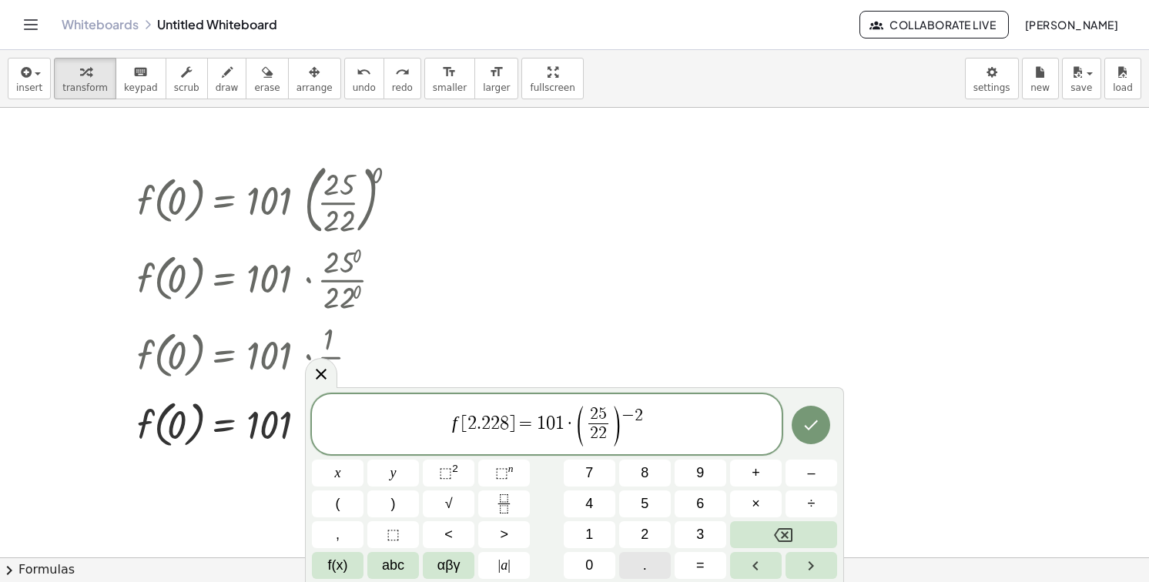
click at [643, 558] on span "." at bounding box center [645, 565] width 4 height 21
click at [645, 532] on span "2" at bounding box center [645, 534] width 8 height 21
click at [645, 469] on span "8" at bounding box center [645, 473] width 8 height 21
click at [821, 423] on button "Done" at bounding box center [811, 425] width 39 height 39
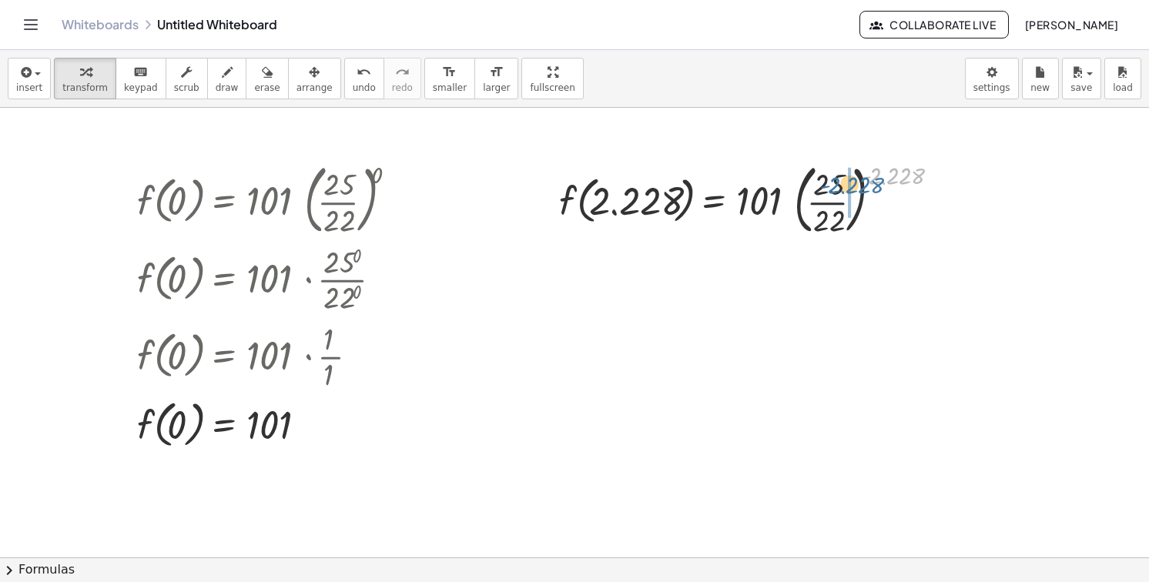
drag, startPoint x: 883, startPoint y: 171, endPoint x: 840, endPoint y: 179, distance: 43.2
click at [840, 179] on div at bounding box center [753, 198] width 404 height 83
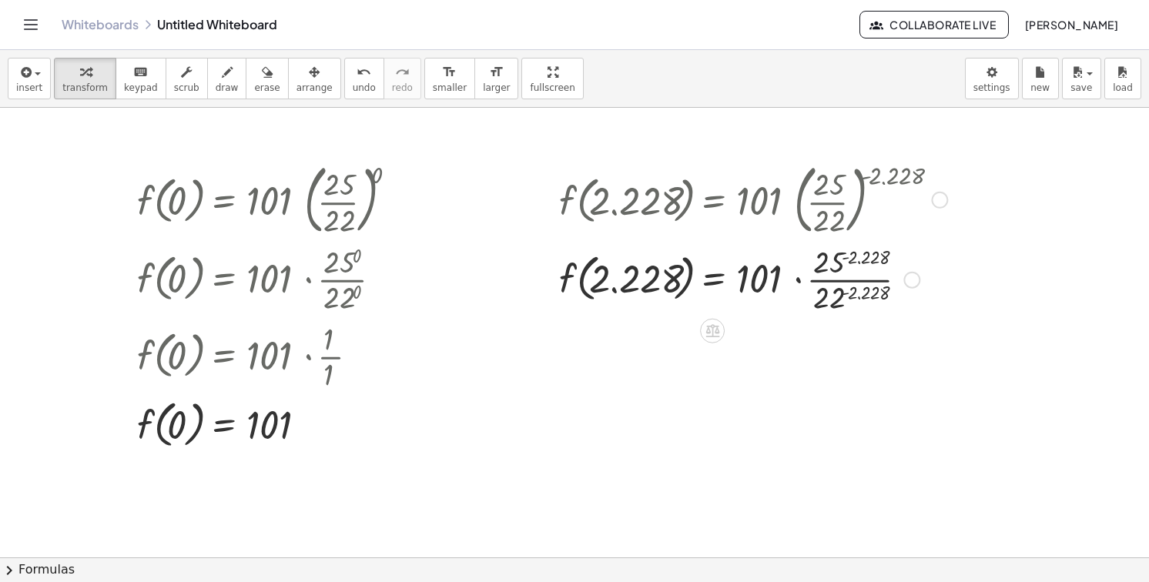
click at [839, 256] on div at bounding box center [753, 278] width 404 height 77
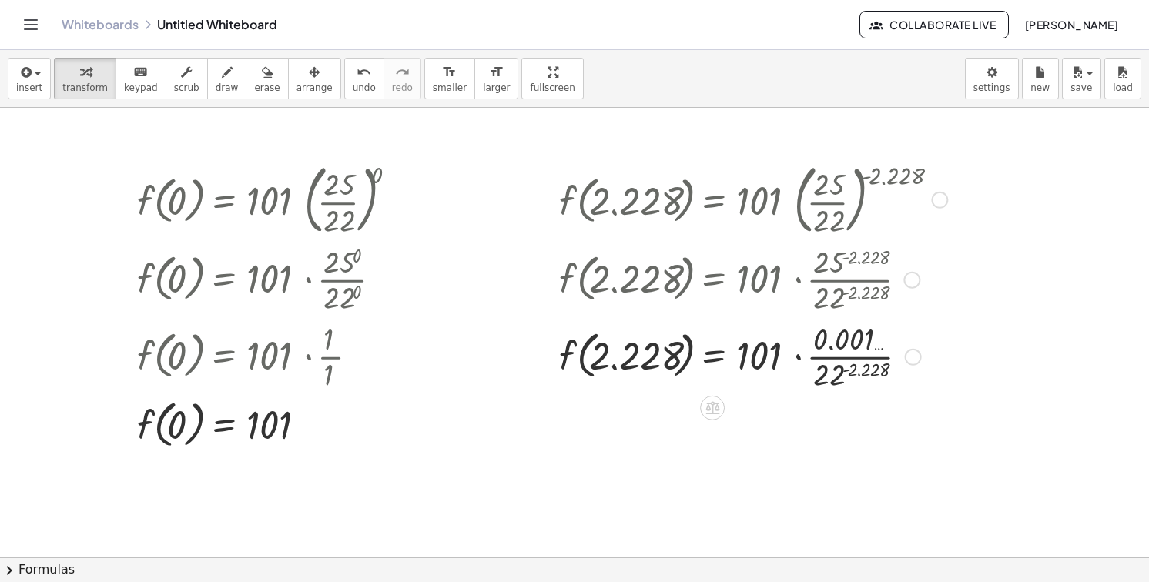
click at [841, 382] on div at bounding box center [753, 355] width 404 height 77
click at [858, 357] on div at bounding box center [753, 355] width 404 height 77
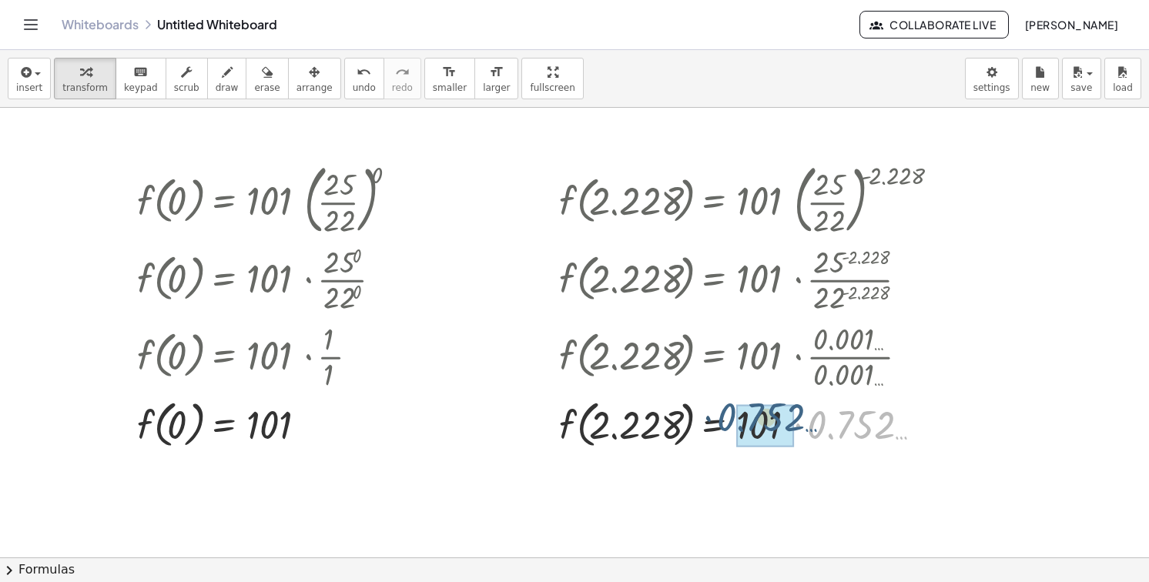
drag, startPoint x: 852, startPoint y: 432, endPoint x: 756, endPoint y: 423, distance: 95.9
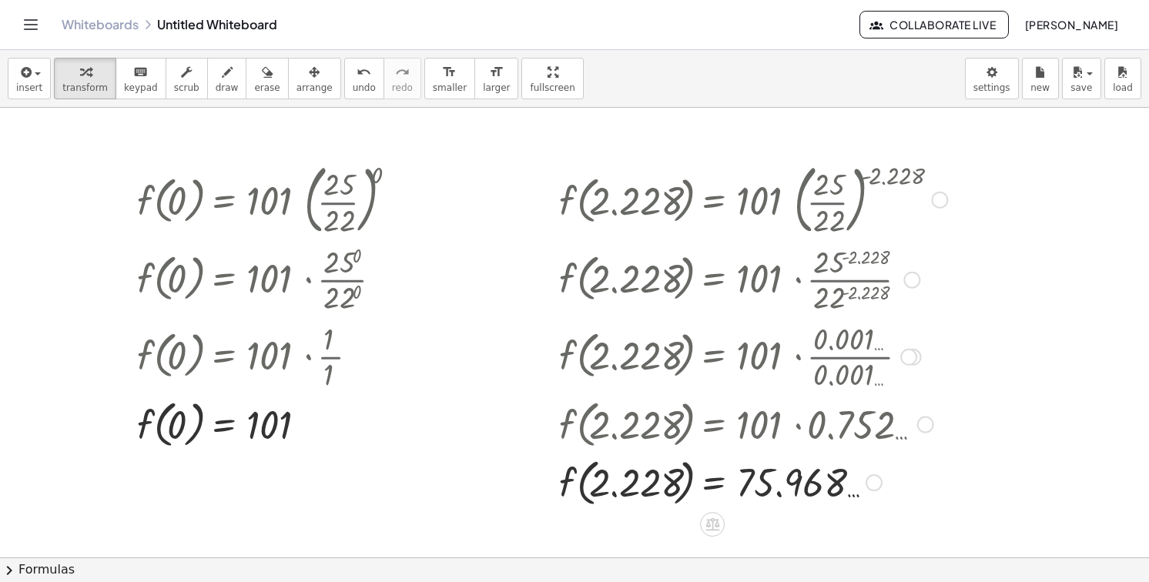
click at [816, 482] on div at bounding box center [753, 481] width 404 height 59
click at [789, 491] on div at bounding box center [753, 481] width 404 height 59
drag, startPoint x: 813, startPoint y: 493, endPoint x: 799, endPoint y: 493, distance: 14.6
click at [799, 493] on div at bounding box center [753, 481] width 404 height 59
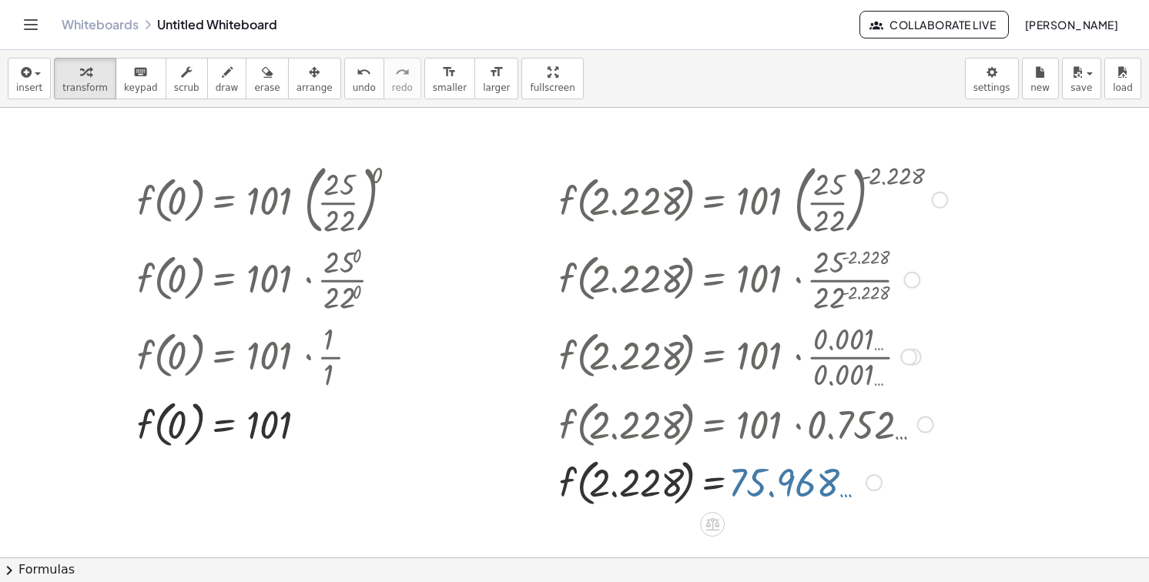
click at [799, 493] on div at bounding box center [753, 481] width 404 height 59
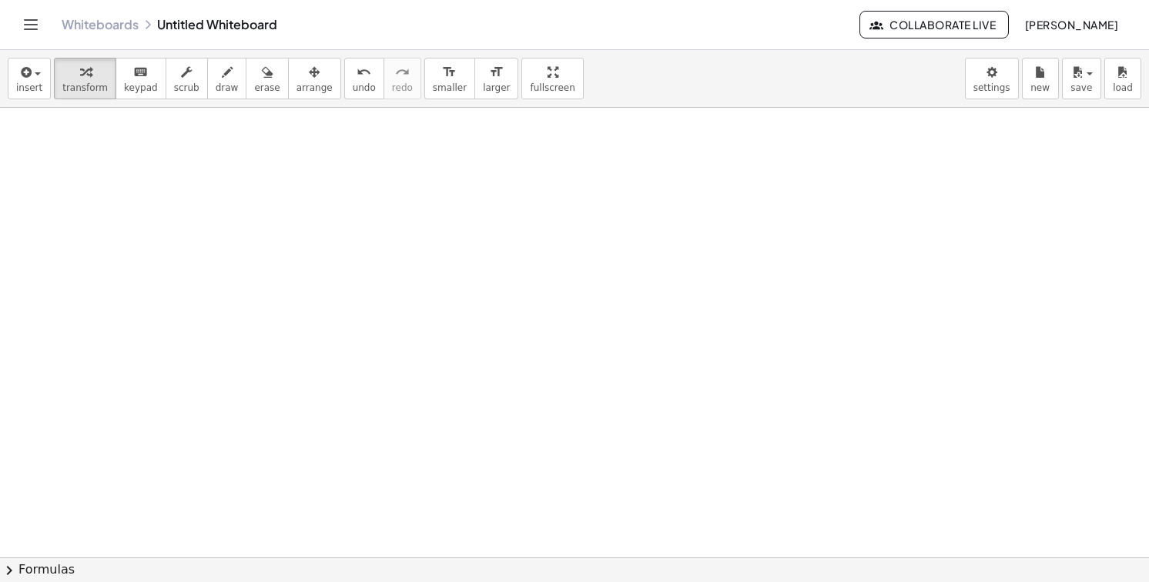
scroll to position [1134, 0]
click at [42, 79] on button "insert" at bounding box center [29, 79] width 43 height 42
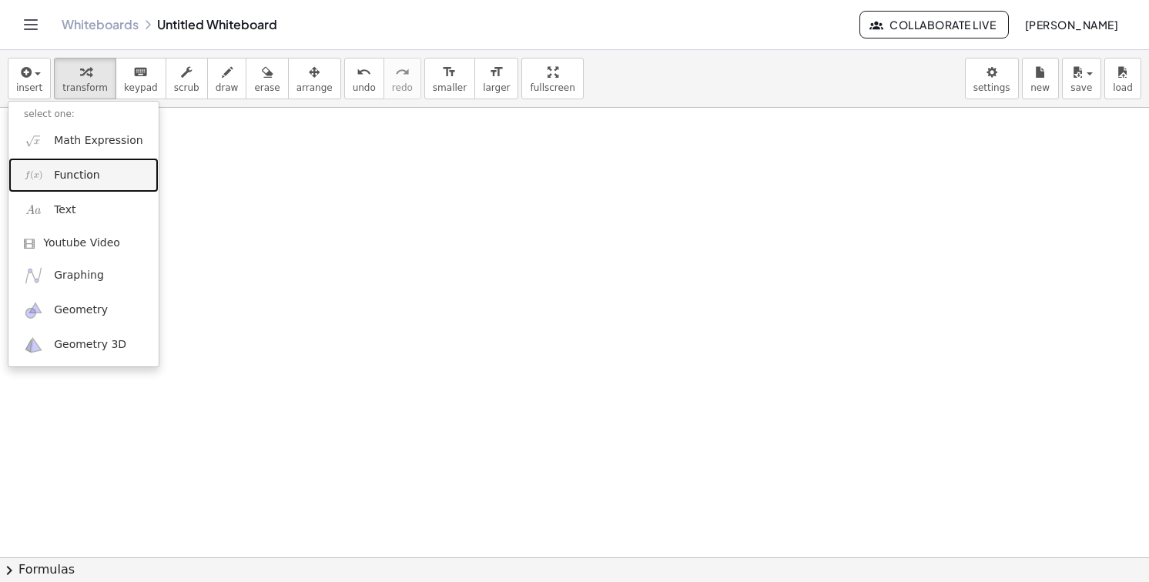
click at [85, 169] on span "Function" at bounding box center [77, 175] width 46 height 15
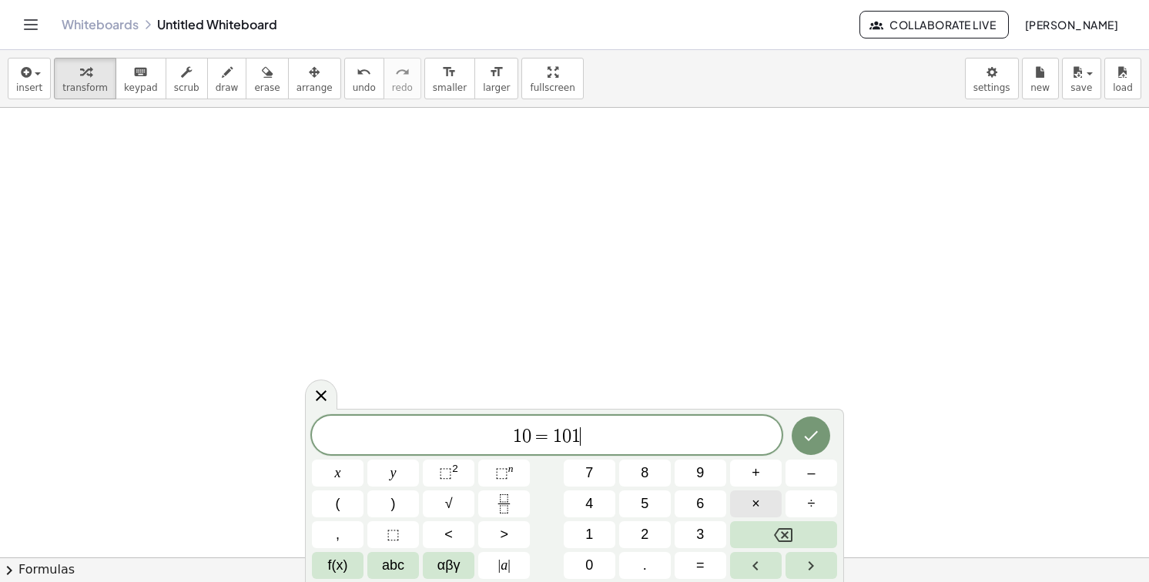
click at [761, 501] on button "×" at bounding box center [756, 504] width 52 height 27
click at [346, 509] on button "(" at bounding box center [338, 504] width 52 height 27
click at [497, 506] on icon "Fraction" at bounding box center [503, 503] width 19 height 19
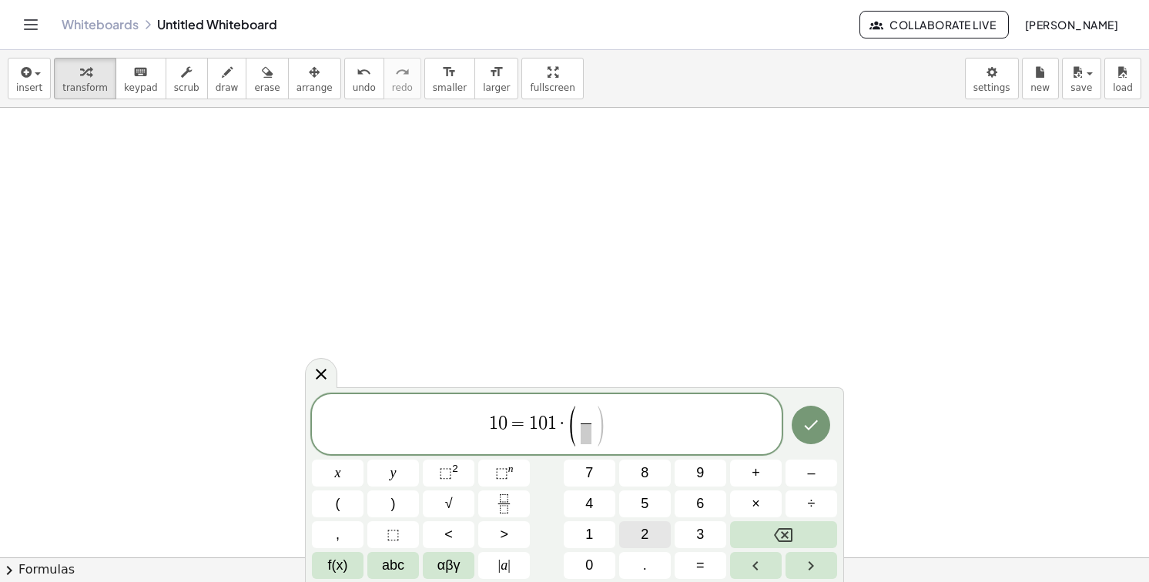
click at [647, 531] on span "2" at bounding box center [645, 534] width 8 height 21
click at [648, 515] on button "5" at bounding box center [645, 504] width 52 height 27
click at [576, 440] on span "​" at bounding box center [586, 434] width 20 height 21
click at [621, 526] on button "2" at bounding box center [645, 534] width 52 height 27
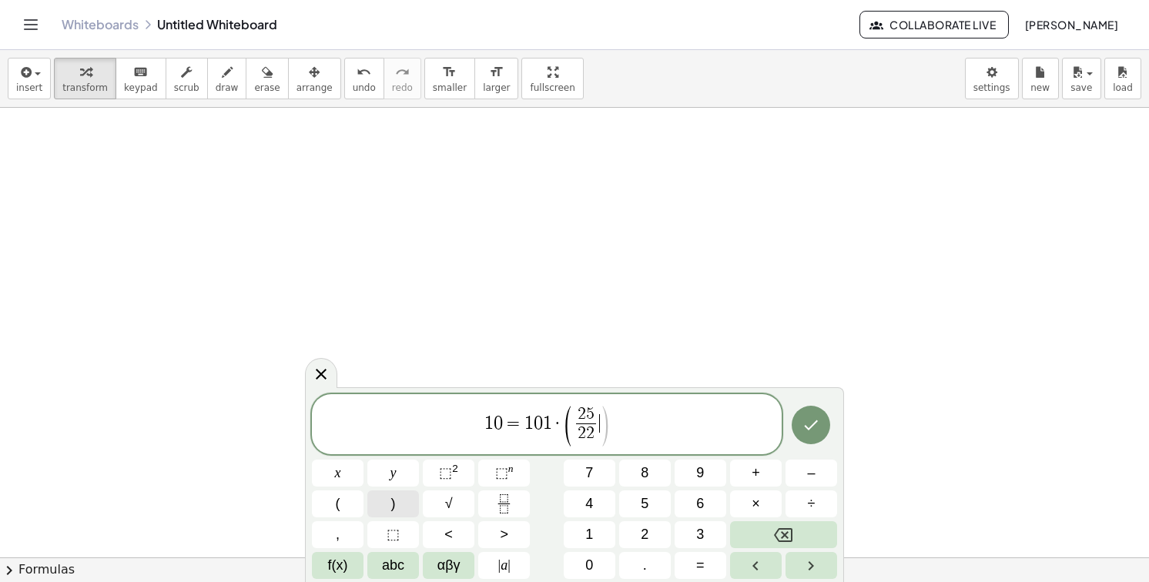
click at [400, 506] on button ")" at bounding box center [393, 504] width 52 height 27
click at [508, 472] on sup "n" at bounding box center [510, 469] width 5 height 12
click at [815, 475] on span "–" at bounding box center [811, 473] width 8 height 21
click at [357, 478] on button "x" at bounding box center [338, 473] width 52 height 27
click at [806, 424] on icon "Done" at bounding box center [811, 425] width 18 height 18
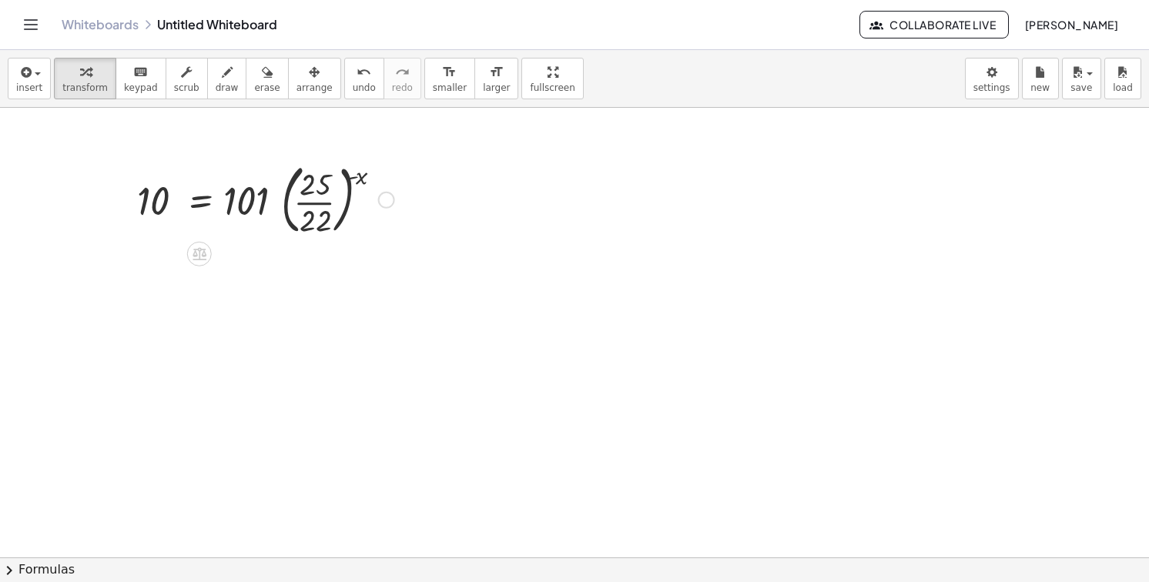
click at [312, 204] on div at bounding box center [265, 198] width 273 height 83
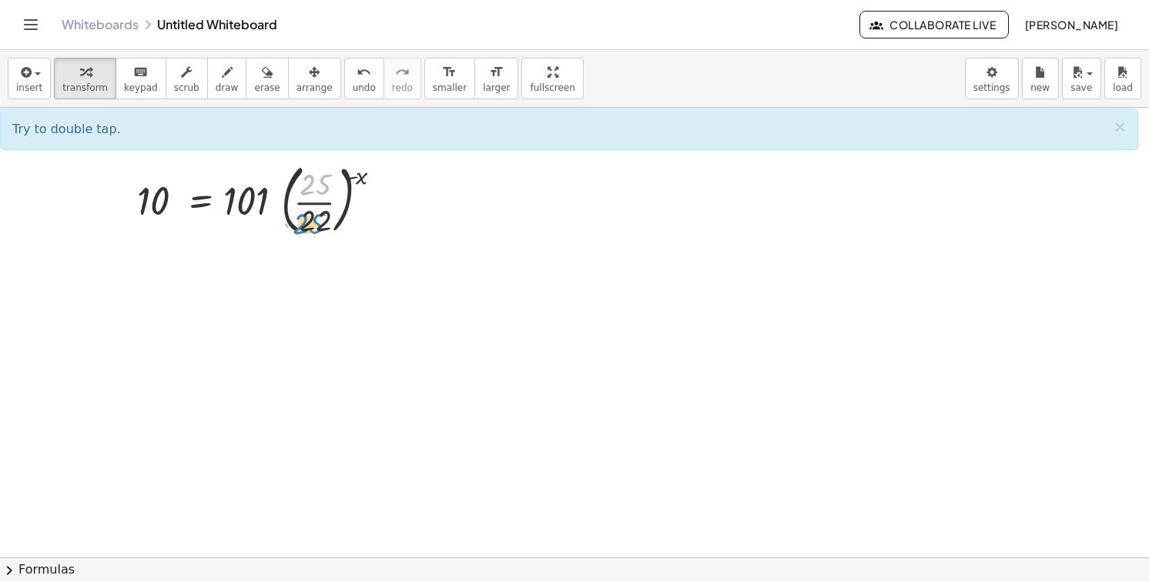
drag, startPoint x: 313, startPoint y: 193, endPoint x: 306, endPoint y: 229, distance: 36.9
click at [306, 229] on div at bounding box center [265, 198] width 273 height 83
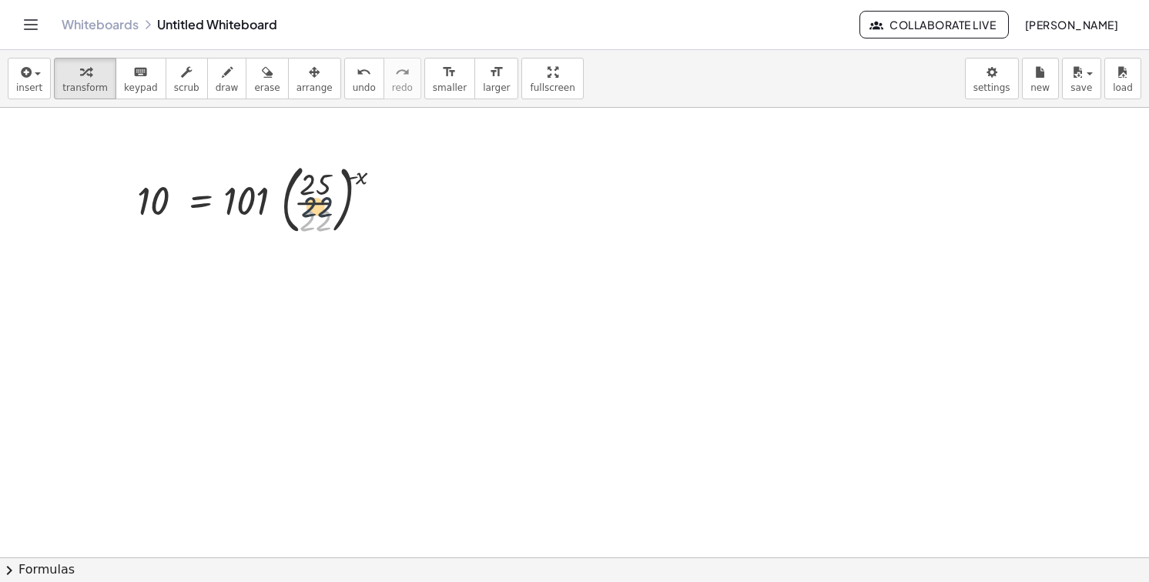
drag, startPoint x: 304, startPoint y: 228, endPoint x: 310, endPoint y: 188, distance: 40.5
click at [310, 188] on div at bounding box center [265, 198] width 273 height 83
drag, startPoint x: 259, startPoint y: 193, endPoint x: 181, endPoint y: 197, distance: 77.9
click at [181, 197] on div at bounding box center [265, 198] width 273 height 83
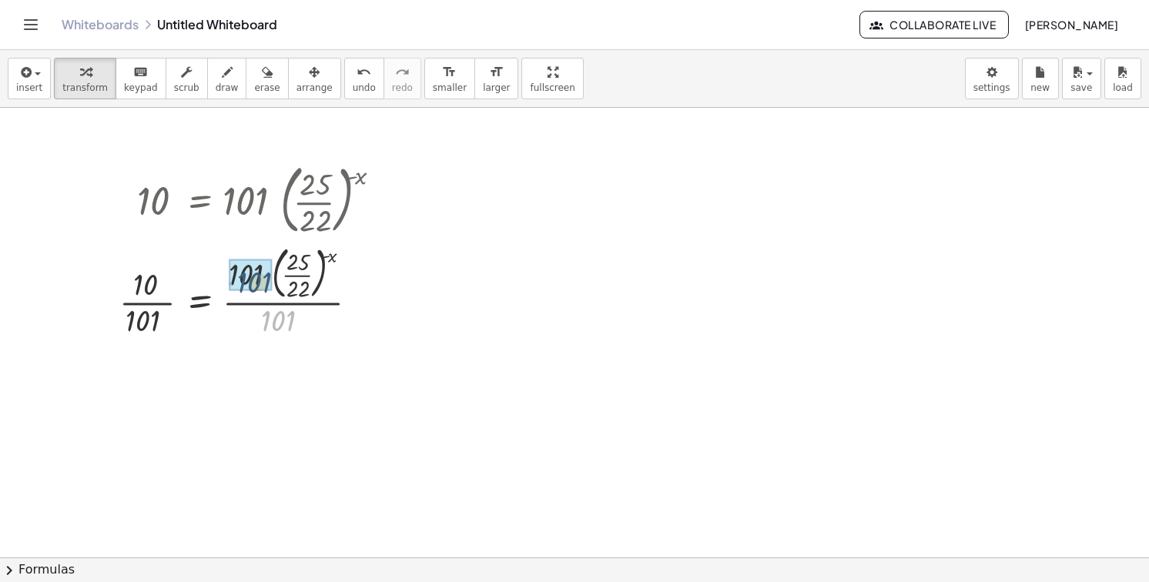
drag, startPoint x: 277, startPoint y: 313, endPoint x: 253, endPoint y: 273, distance: 47.0
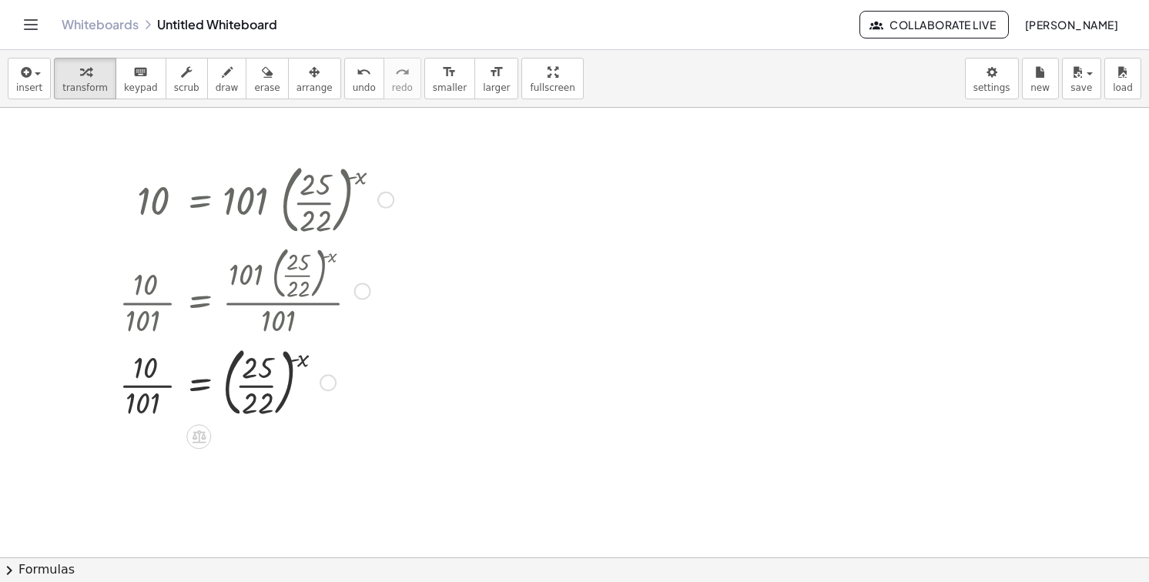
click at [158, 383] on div at bounding box center [257, 381] width 290 height 83
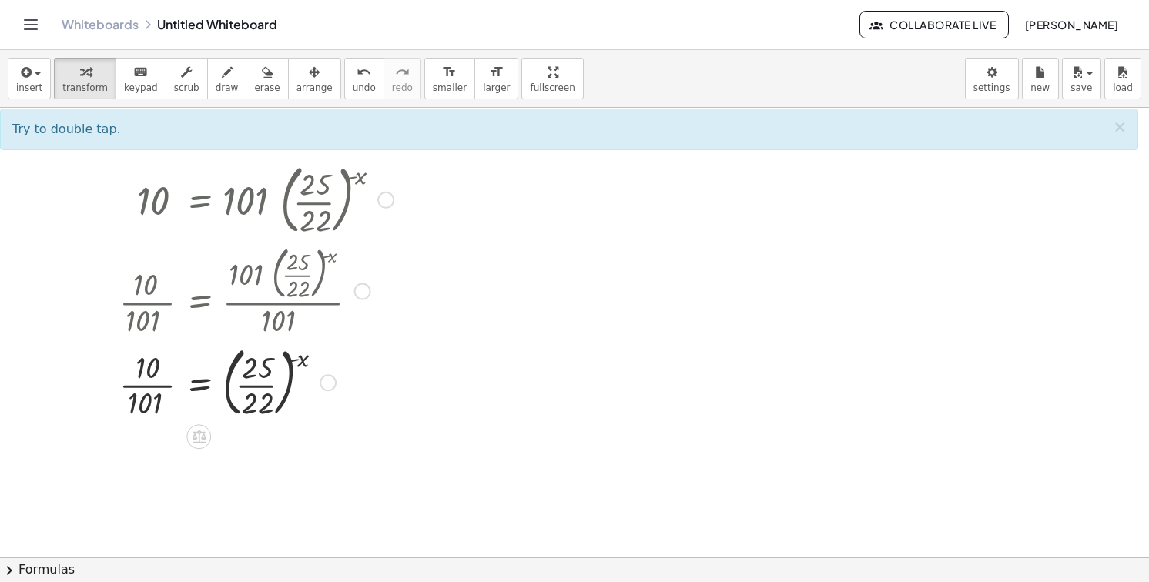
click at [156, 384] on div at bounding box center [257, 381] width 290 height 83
drag, startPoint x: 146, startPoint y: 394, endPoint x: 148, endPoint y: 366, distance: 28.5
click at [148, 366] on div at bounding box center [257, 381] width 290 height 83
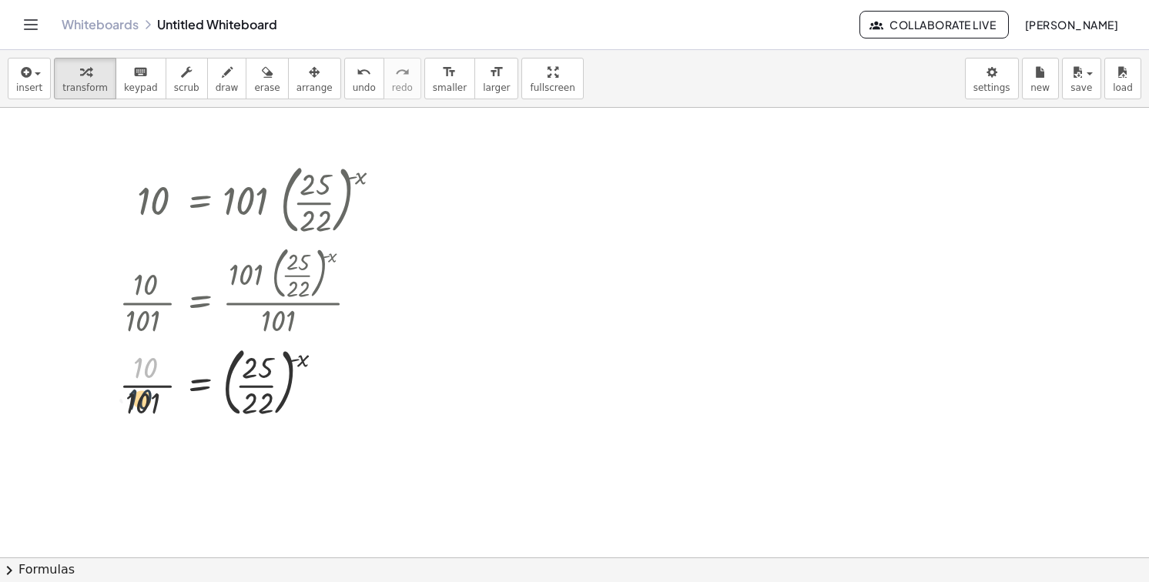
drag, startPoint x: 148, startPoint y: 366, endPoint x: 142, endPoint y: 402, distance: 36.6
click at [142, 402] on div at bounding box center [257, 381] width 290 height 83
click at [302, 358] on div at bounding box center [257, 381] width 290 height 83
drag, startPoint x: 305, startPoint y: 360, endPoint x: 151, endPoint y: 370, distance: 154.4
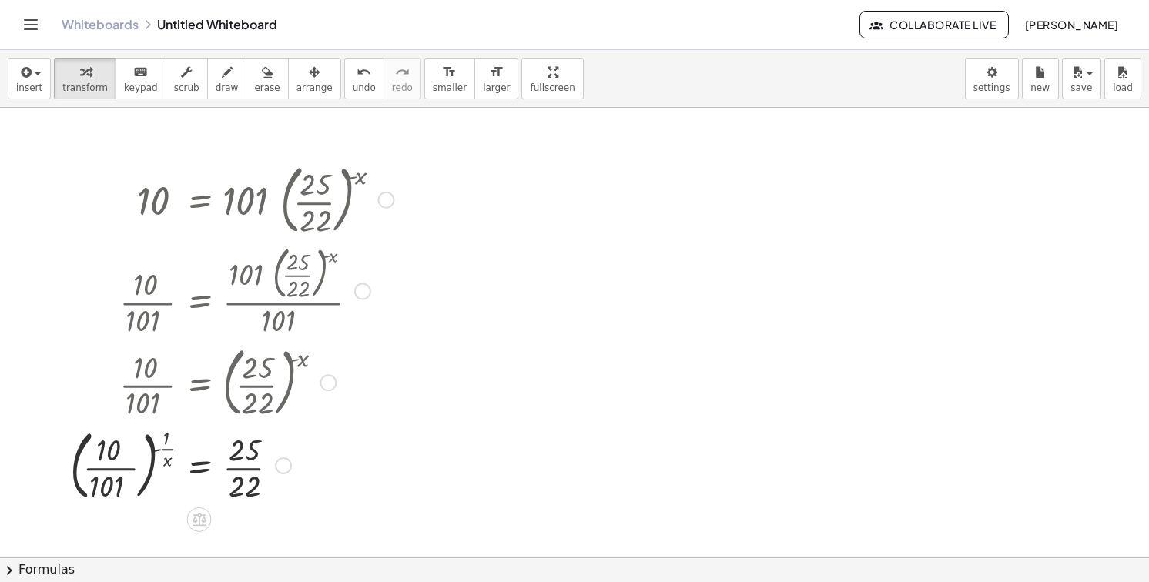
click at [159, 441] on div at bounding box center [231, 464] width 339 height 83
click at [127, 462] on div at bounding box center [231, 464] width 339 height 83
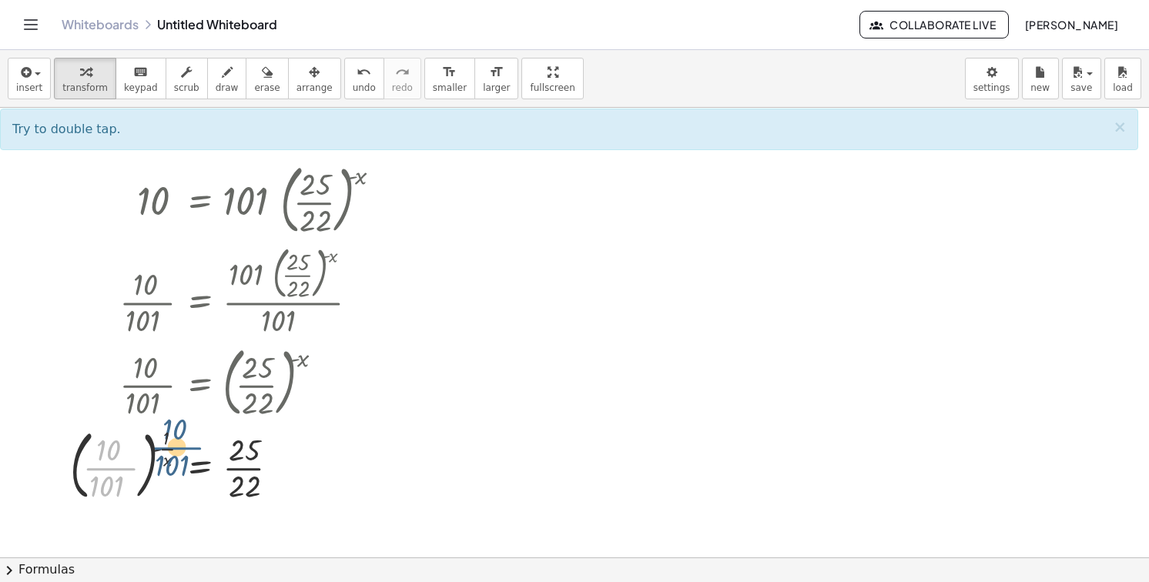
drag, startPoint x: 112, startPoint y: 467, endPoint x: 184, endPoint y: 447, distance: 75.3
click at [184, 447] on div at bounding box center [231, 464] width 339 height 83
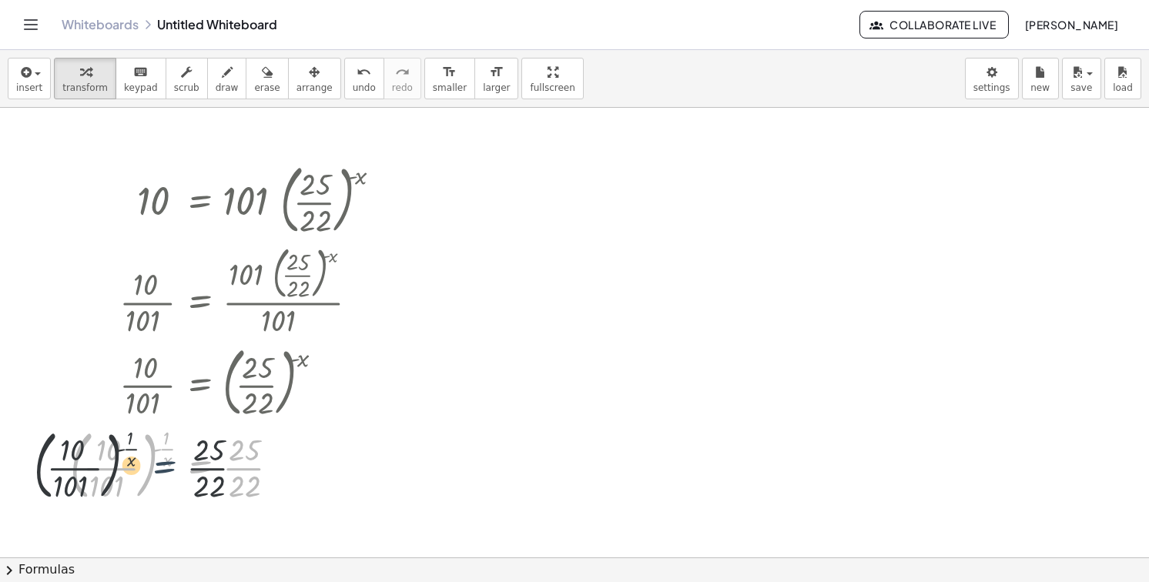
drag, startPoint x: 179, startPoint y: 447, endPoint x: 136, endPoint y: 447, distance: 43.9
click at [136, 447] on div at bounding box center [231, 464] width 339 height 83
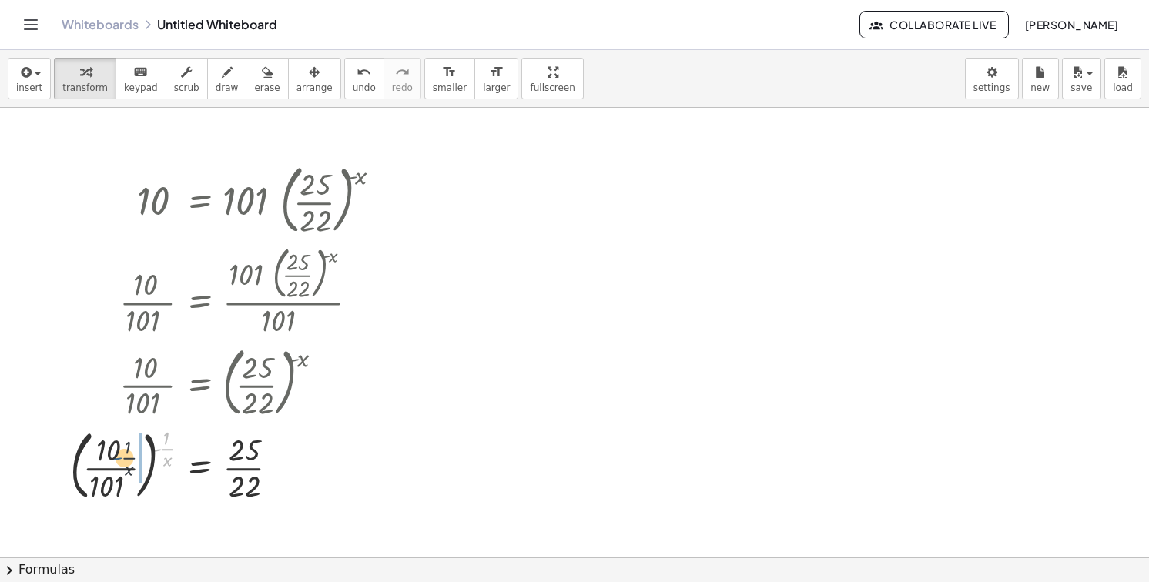
drag, startPoint x: 160, startPoint y: 441, endPoint x: 121, endPoint y: 451, distance: 40.4
click at [121, 451] on div at bounding box center [231, 464] width 339 height 83
click at [140, 447] on div at bounding box center [247, 464] width 307 height 88
drag, startPoint x: 155, startPoint y: 444, endPoint x: 126, endPoint y: 444, distance: 28.5
click at [126, 444] on div at bounding box center [247, 464] width 307 height 88
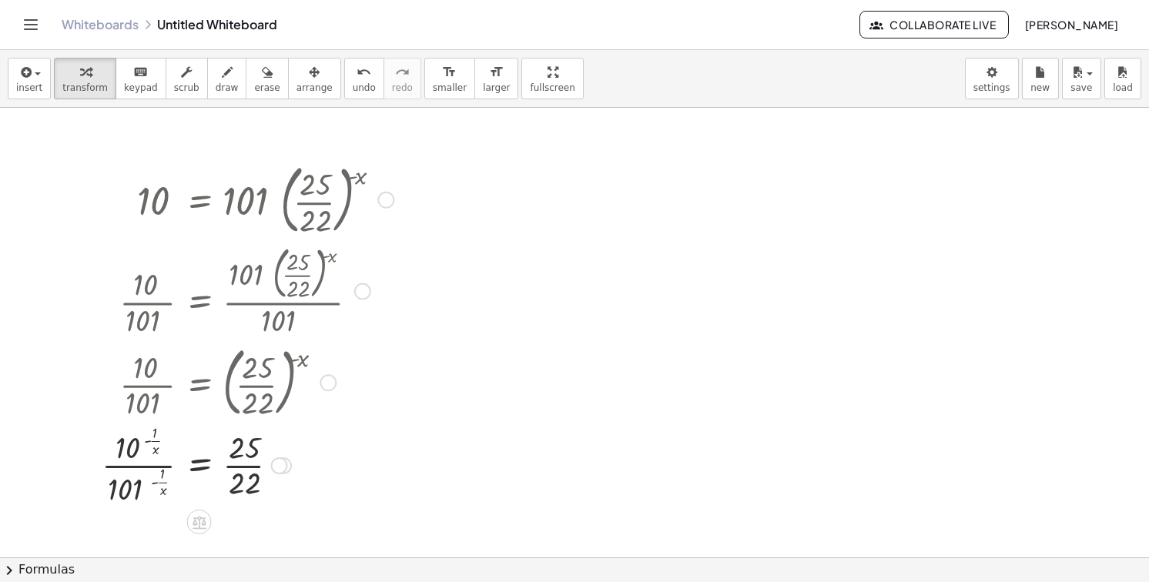
click at [103, 455] on div at bounding box center [247, 464] width 307 height 88
click at [126, 464] on div at bounding box center [247, 464] width 307 height 88
drag, startPoint x: 128, startPoint y: 451, endPoint x: 139, endPoint y: 447, distance: 11.2
click at [139, 447] on div at bounding box center [247, 464] width 307 height 88
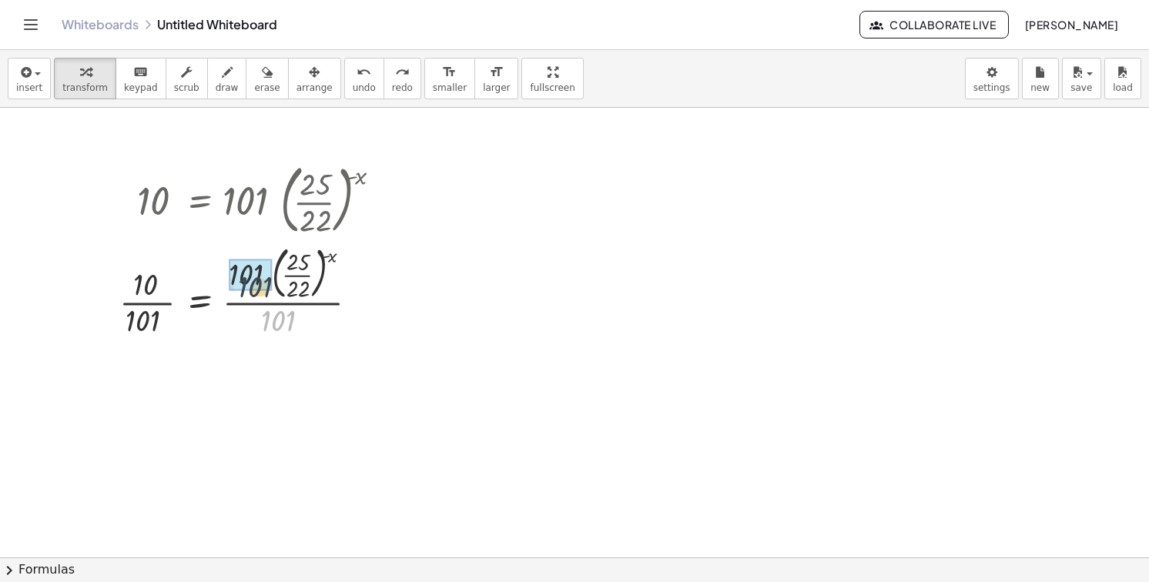
drag, startPoint x: 268, startPoint y: 321, endPoint x: 244, endPoint y: 284, distance: 44.0
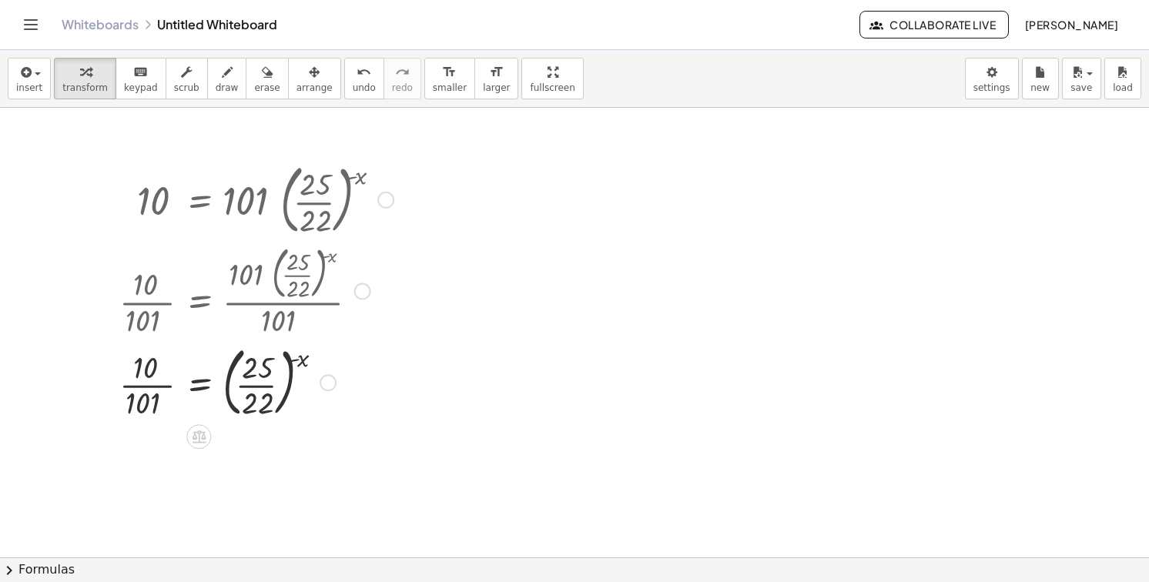
click at [132, 380] on div at bounding box center [257, 381] width 290 height 83
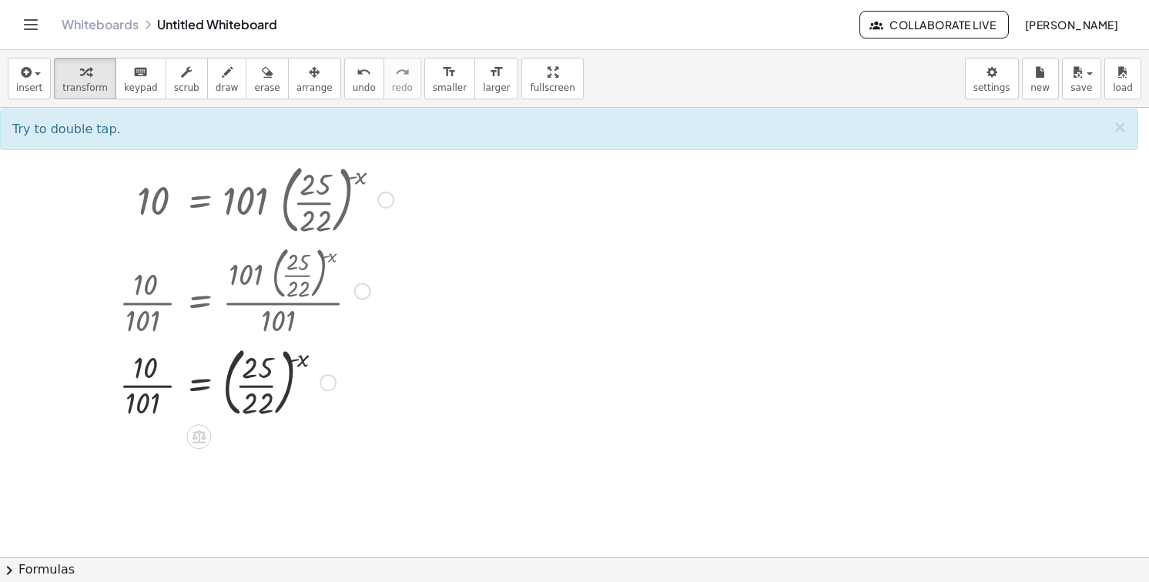
click at [336, 375] on div at bounding box center [257, 381] width 290 height 83
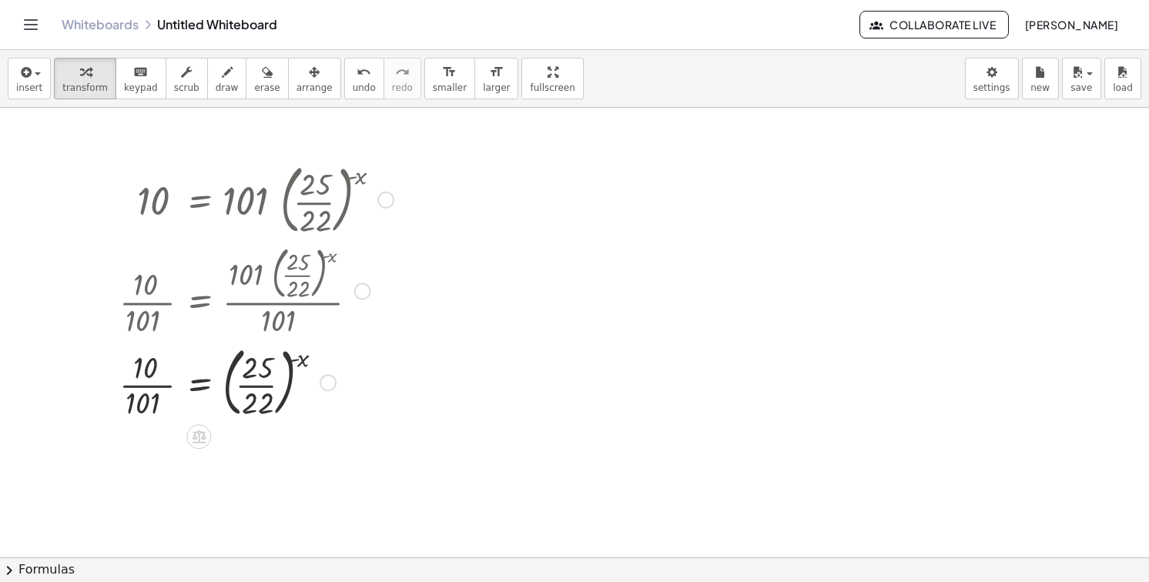
click at [327, 378] on div at bounding box center [328, 382] width 17 height 17
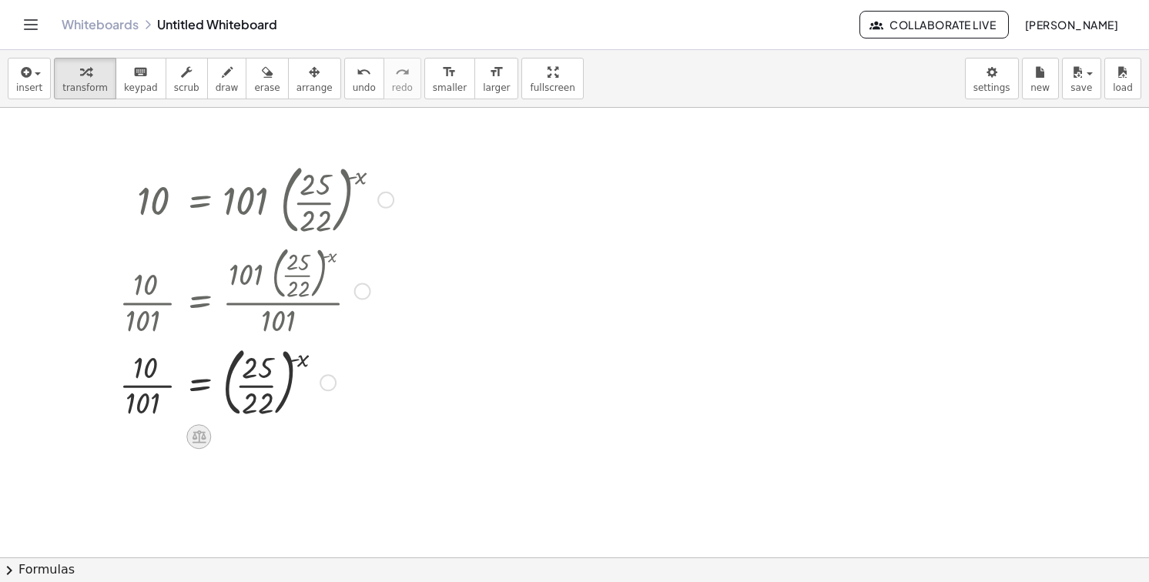
click at [197, 434] on icon at bounding box center [199, 436] width 16 height 16
click at [253, 435] on icon at bounding box center [260, 437] width 14 height 14
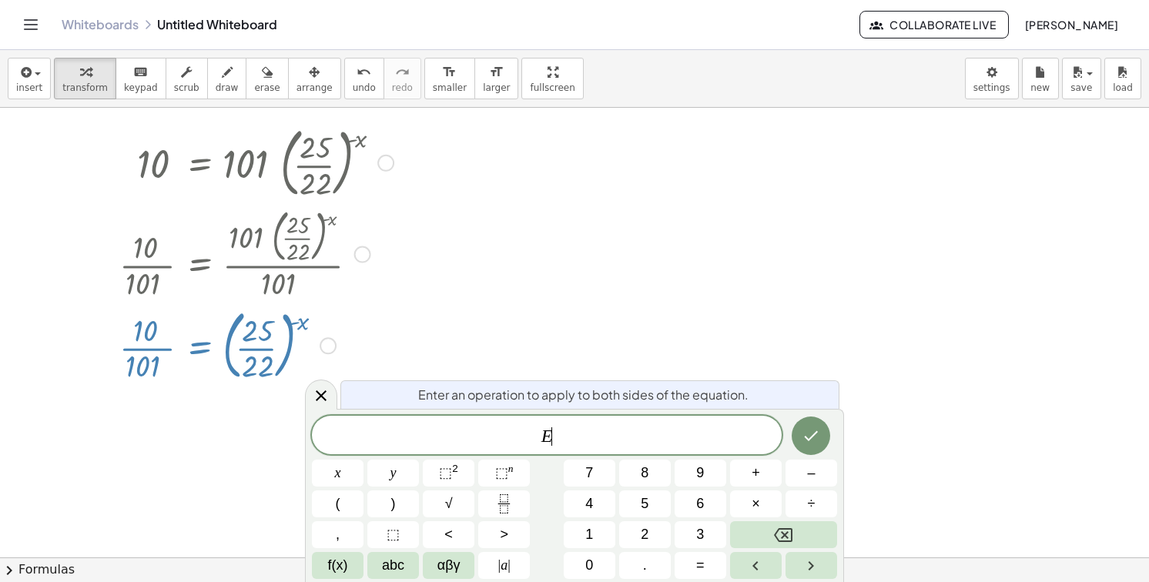
scroll to position [1171, 0]
click at [350, 568] on button "f(x)" at bounding box center [338, 565] width 52 height 27
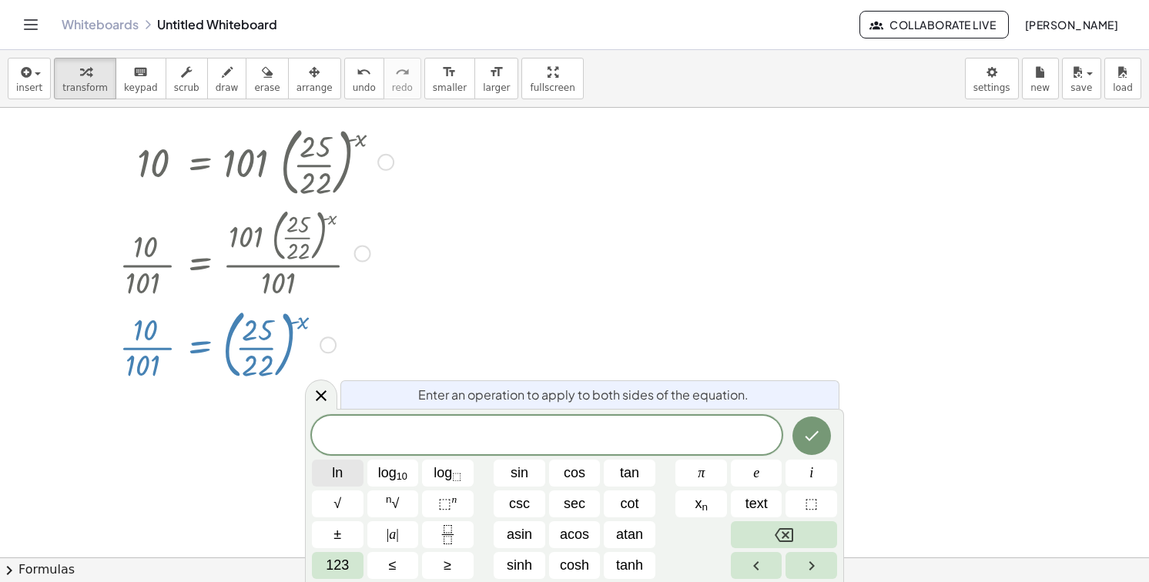
click at [357, 470] on button "ln" at bounding box center [338, 473] width 52 height 27
click at [826, 442] on button "Done" at bounding box center [812, 436] width 39 height 39
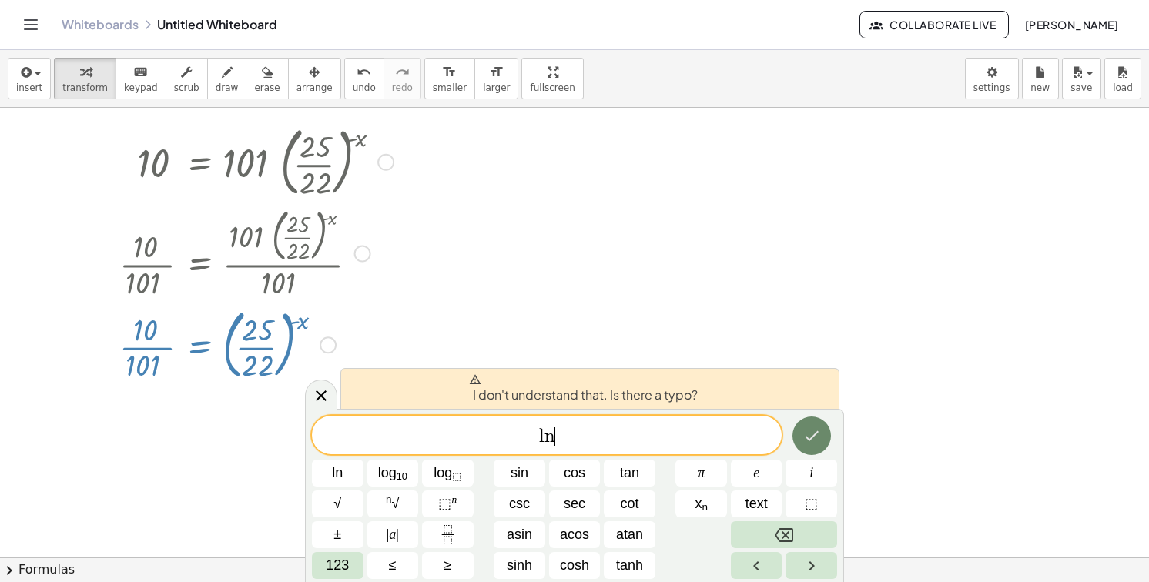
click at [809, 430] on icon "Done" at bounding box center [812, 436] width 18 height 18
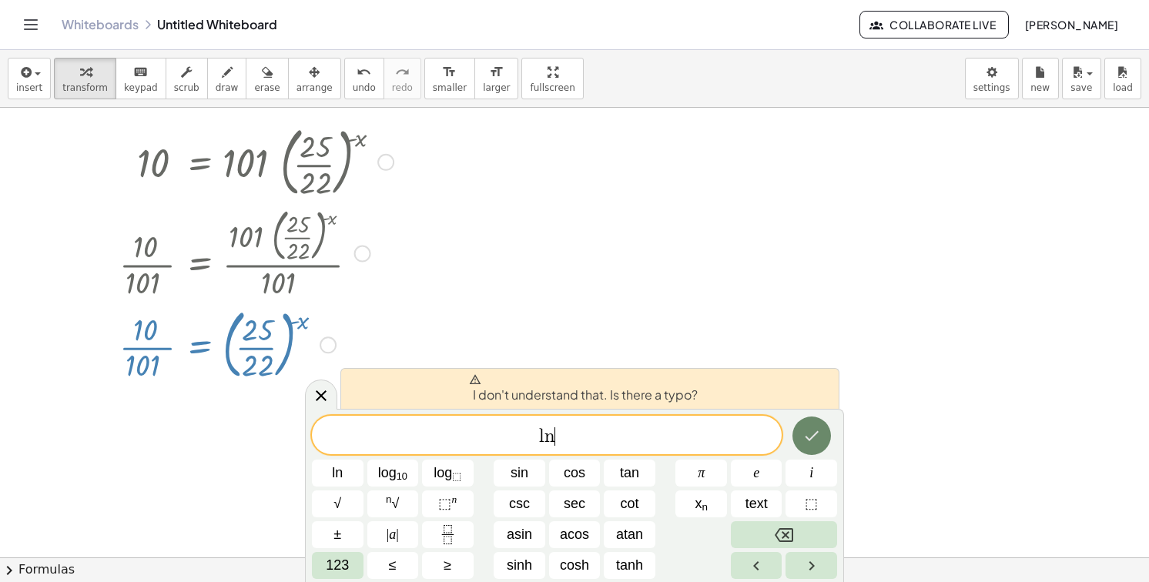
click at [809, 430] on icon "Done" at bounding box center [812, 436] width 18 height 18
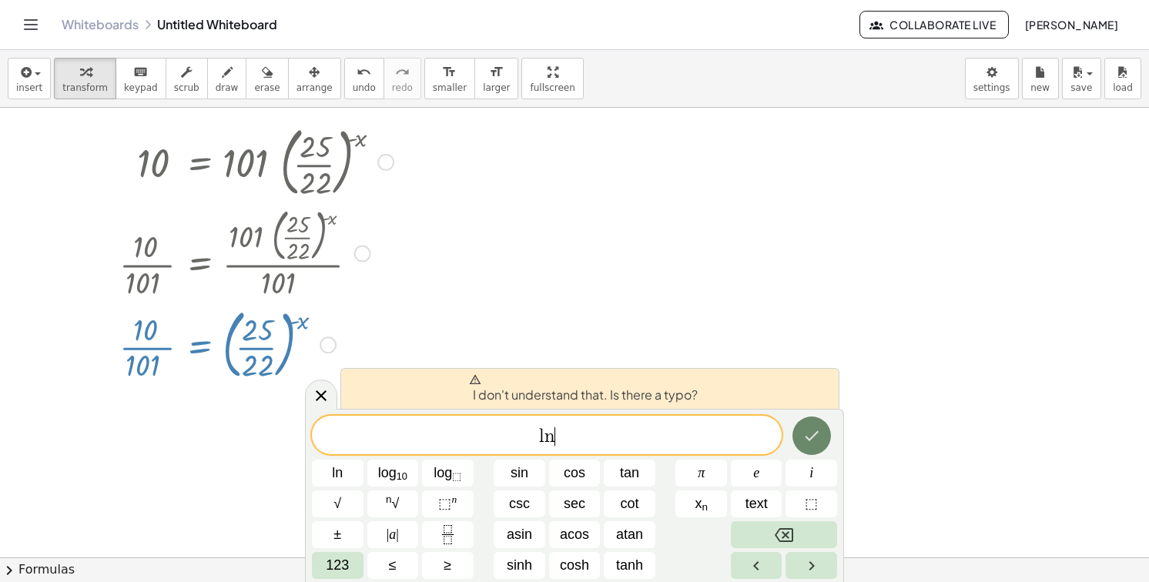
click at [809, 430] on icon "Done" at bounding box center [812, 436] width 18 height 18
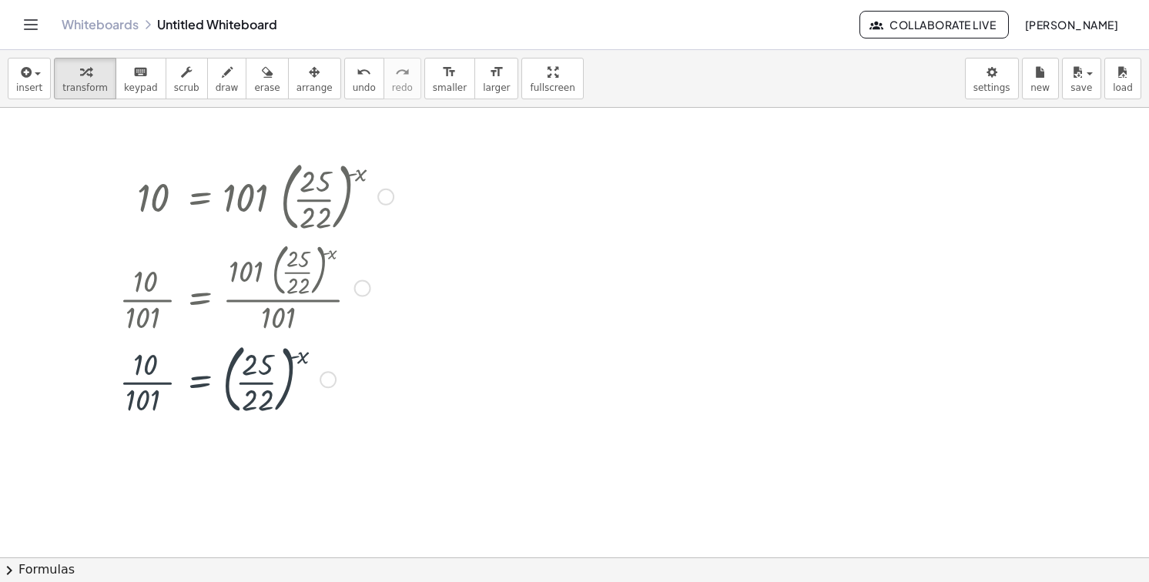
scroll to position [1134, 0]
click at [314, 377] on div at bounding box center [257, 381] width 290 height 83
click at [325, 380] on div "Transform line Copy line as LaTeX Copy derivation as LaTeX Expand new lines: On" at bounding box center [328, 382] width 17 height 17
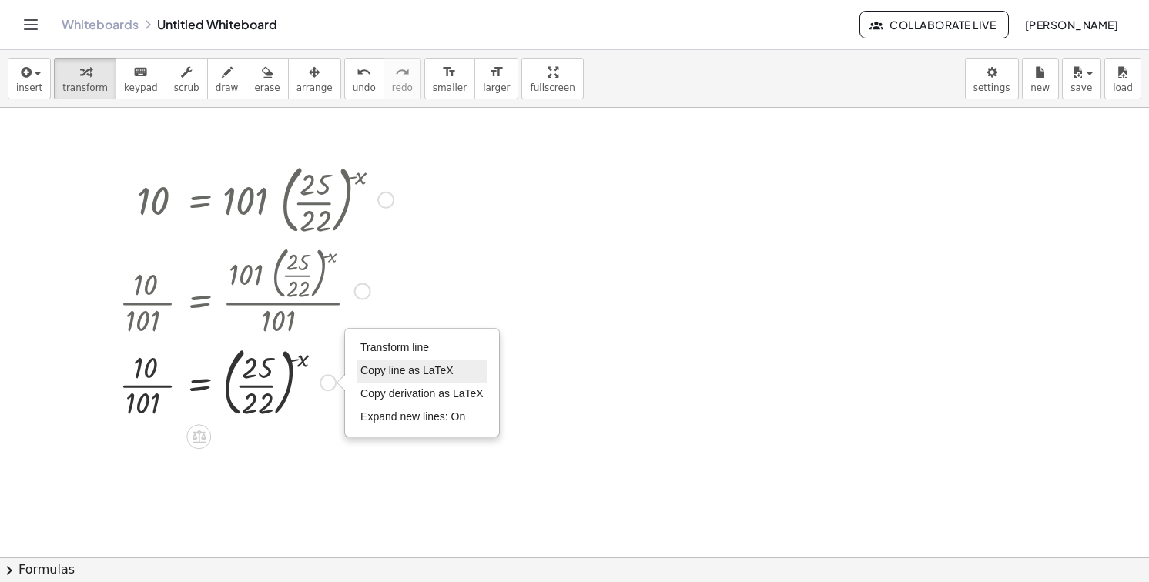
click at [400, 375] on span "Copy line as LaTeX" at bounding box center [406, 370] width 93 height 12
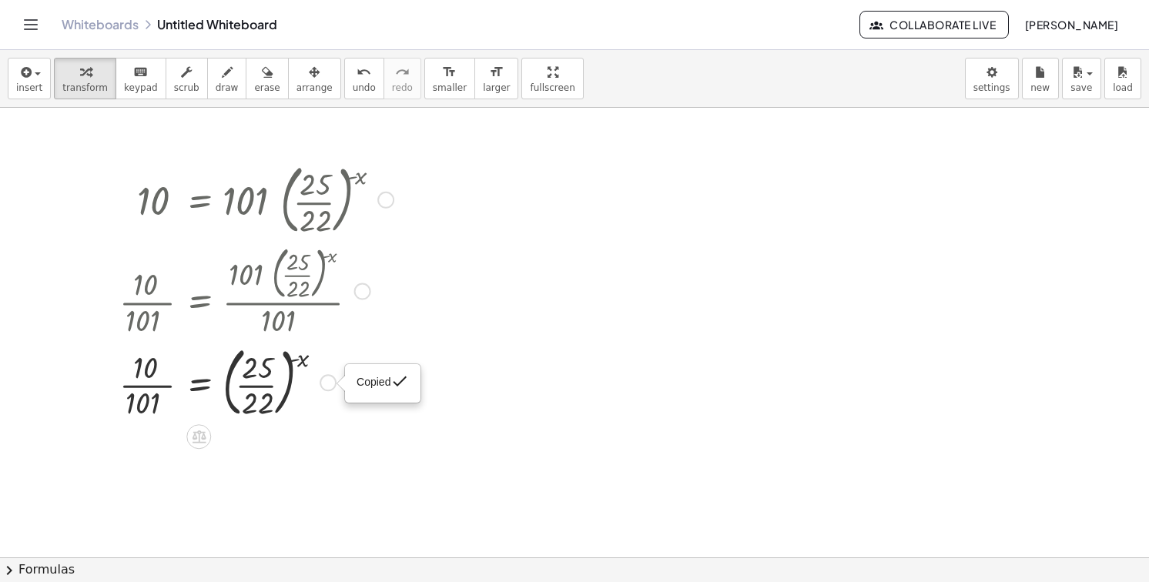
click at [390, 377] on span "Copied" at bounding box center [374, 382] width 34 height 12
click at [129, 377] on div at bounding box center [257, 381] width 290 height 83
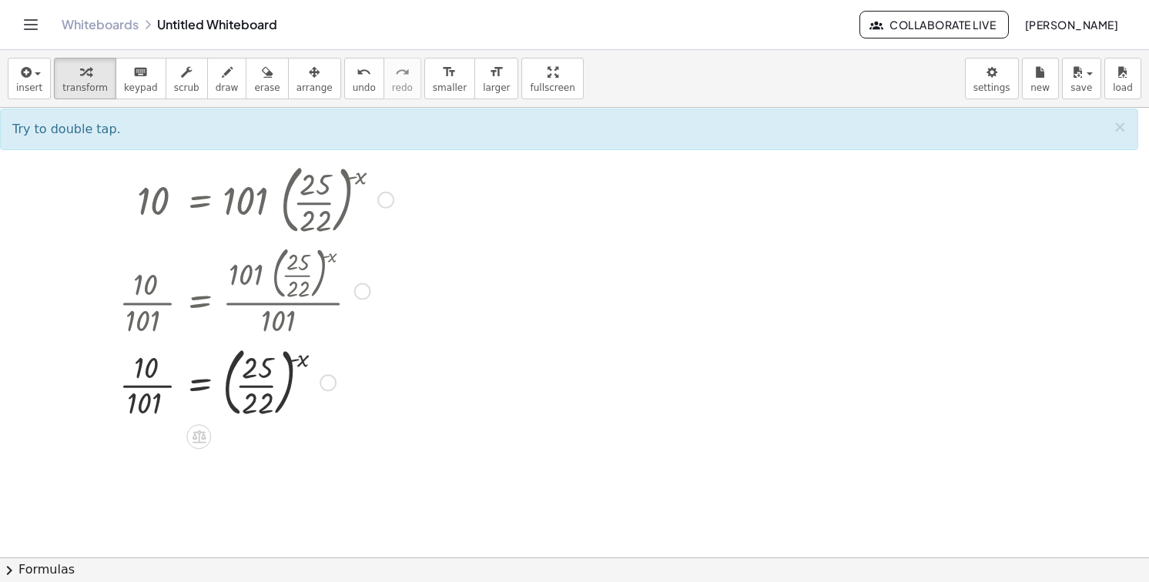
click at [143, 378] on div at bounding box center [257, 381] width 290 height 83
click at [143, 375] on div at bounding box center [257, 381] width 290 height 83
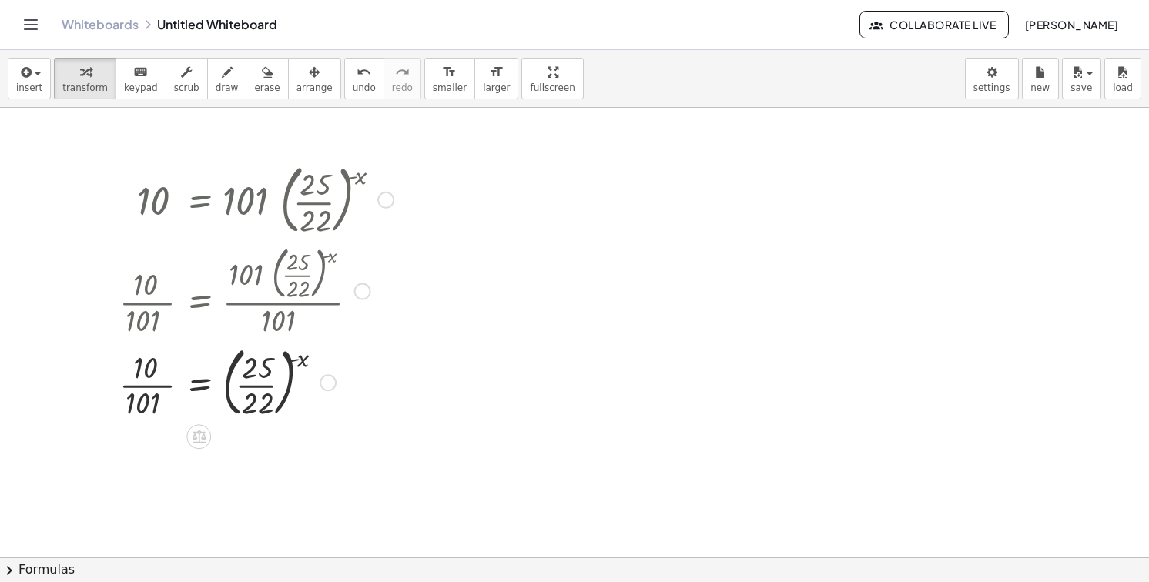
click at [143, 375] on div at bounding box center [257, 381] width 290 height 83
drag, startPoint x: 143, startPoint y: 375, endPoint x: 149, endPoint y: 407, distance: 32.9
click at [149, 407] on div at bounding box center [257, 381] width 290 height 83
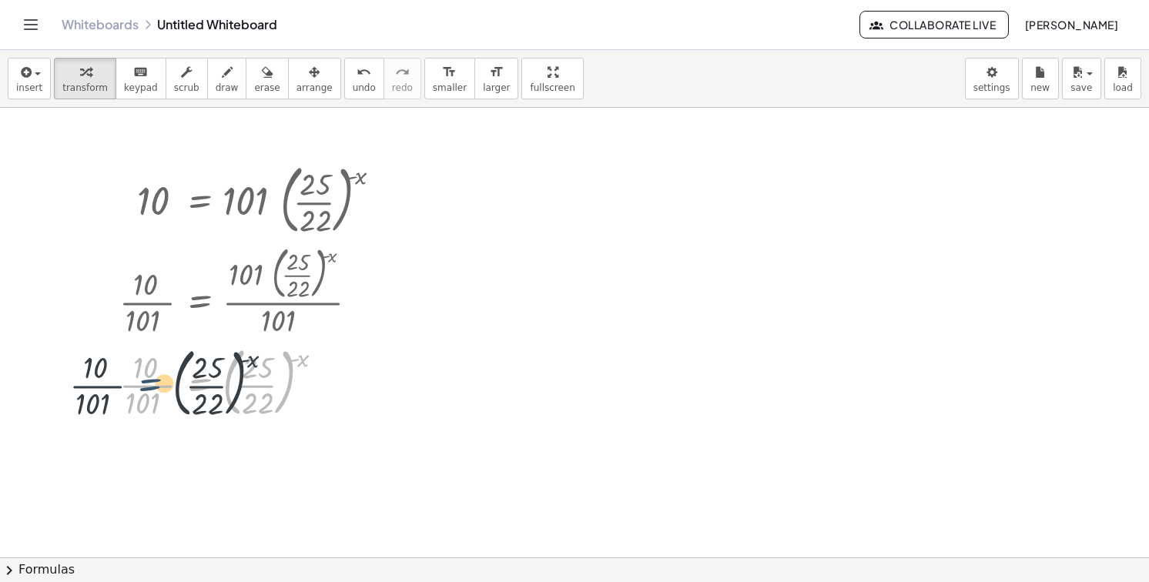
drag, startPoint x: 193, startPoint y: 376, endPoint x: 134, endPoint y: 377, distance: 58.5
click at [134, 377] on div at bounding box center [257, 381] width 290 height 83
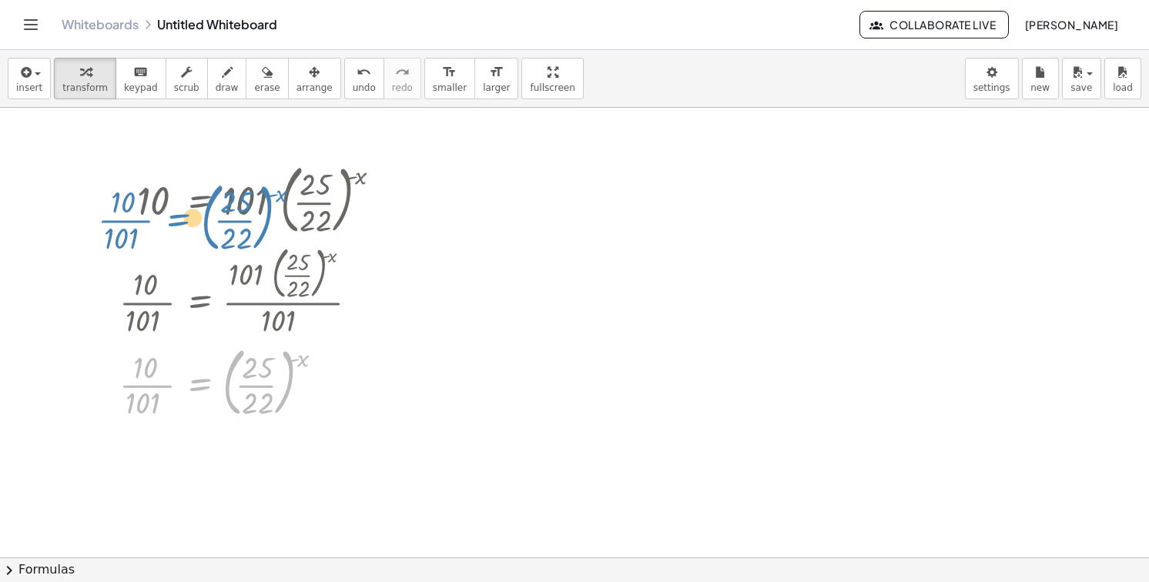
drag, startPoint x: 176, startPoint y: 392, endPoint x: 192, endPoint y: 266, distance: 126.5
click at [199, 200] on div "10 = · 101 · ( · 25 · 22 ) ( - x ) · 10 · 101 = · 101 · ( · 25 · 22 ) ( - x ) ·…" at bounding box center [199, 200] width 0 height 0
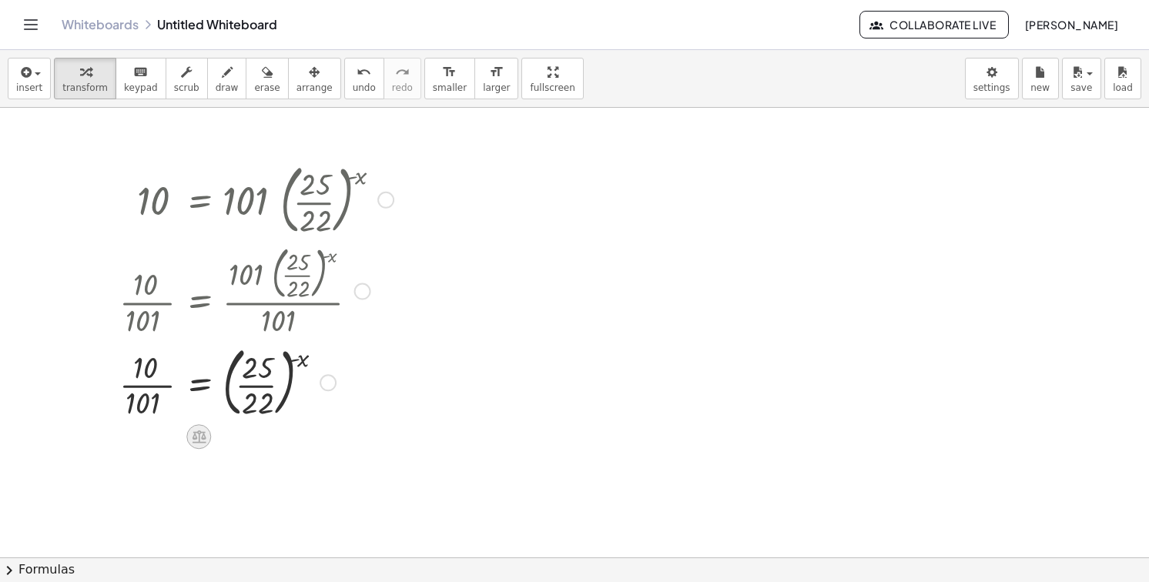
click at [196, 429] on icon at bounding box center [199, 436] width 16 height 16
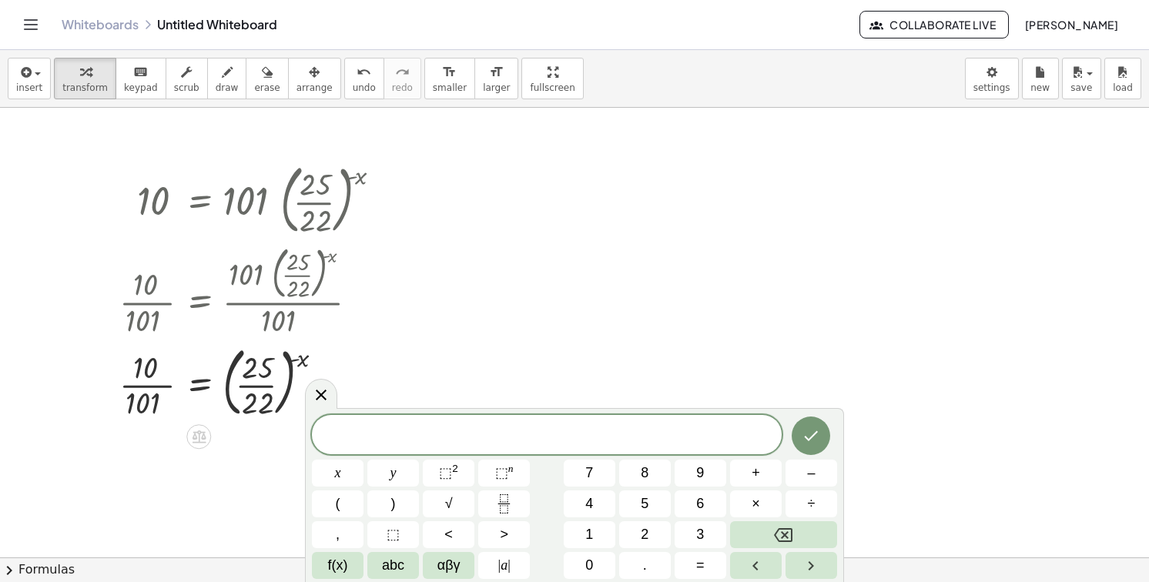
click at [583, 489] on div "x y ⬚ 2 ⬚ n 7 8 9 + – ( ) √ 4 5 6 × ÷ , ⬚ < > 1 2 3 f(x) abc αβγ | a | 0 . =" at bounding box center [574, 497] width 525 height 164
click at [638, 511] on button "5" at bounding box center [645, 504] width 52 height 27
click at [823, 431] on button "Done" at bounding box center [811, 436] width 39 height 39
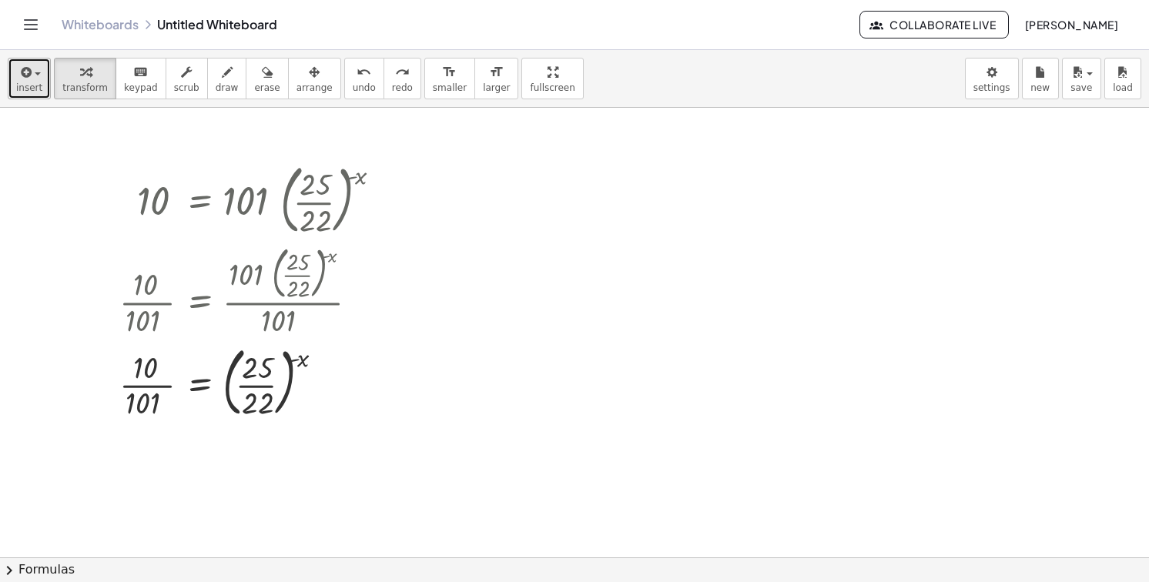
click at [27, 89] on span "insert" at bounding box center [29, 87] width 26 height 11
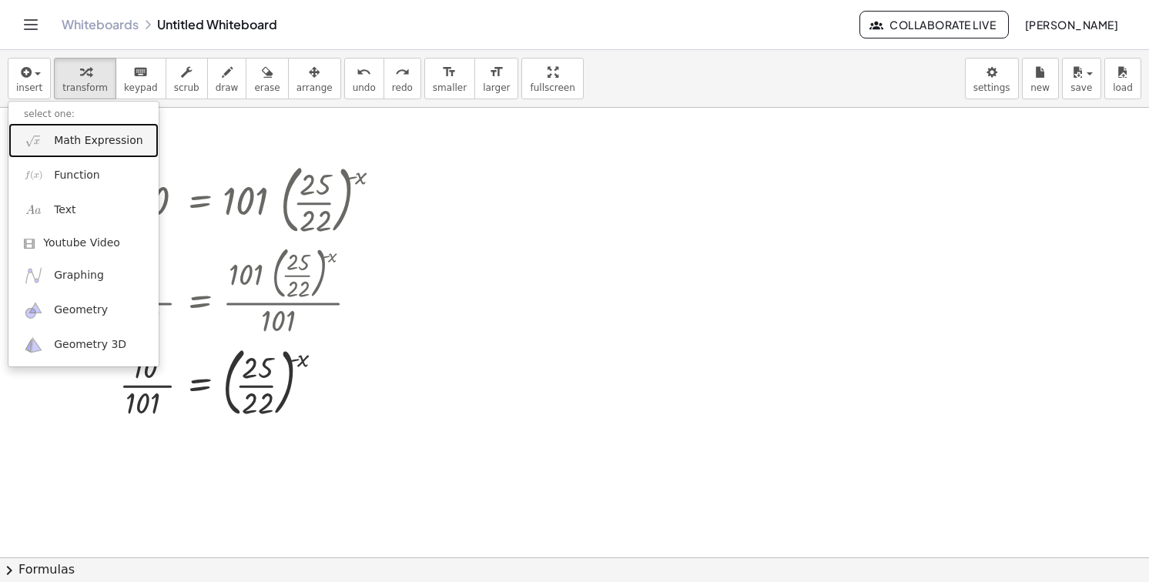
click at [104, 145] on span "Math Expression" at bounding box center [98, 140] width 89 height 15
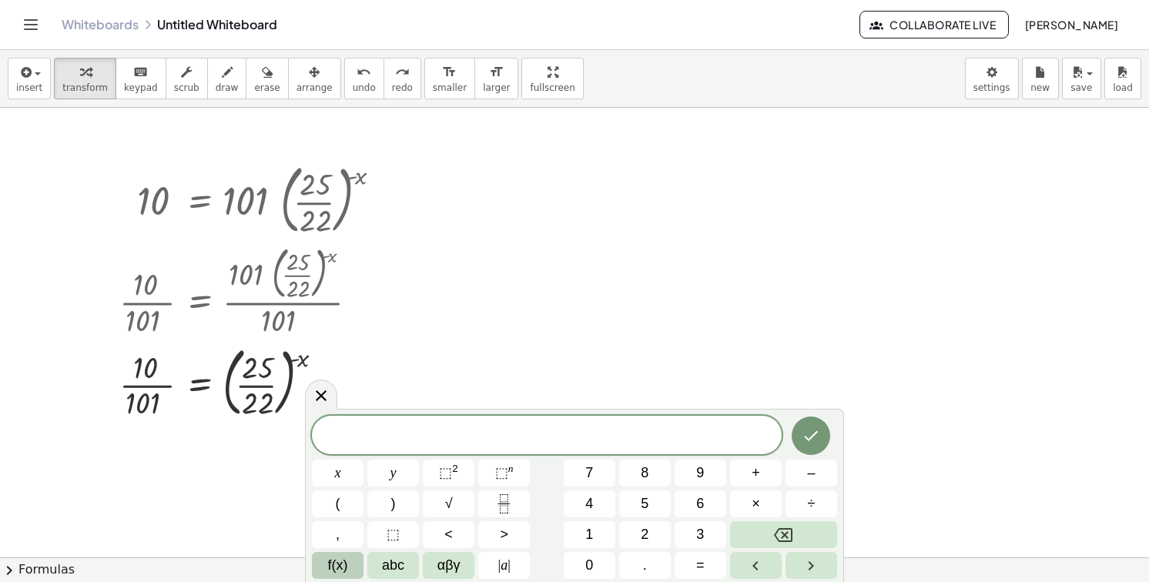
click at [355, 565] on button "f(x)" at bounding box center [338, 565] width 52 height 27
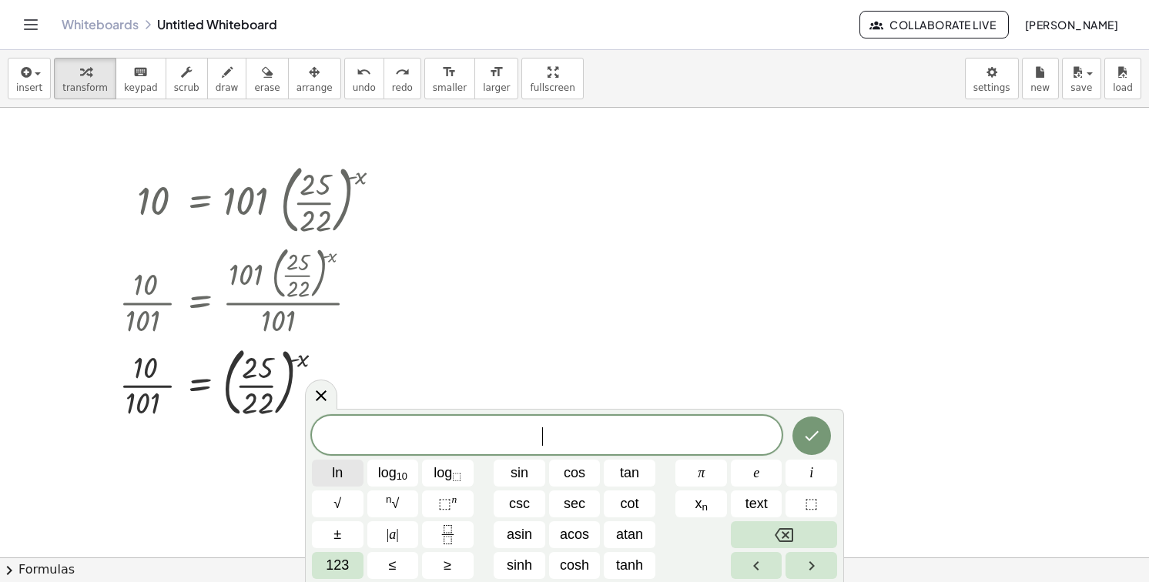
click at [332, 478] on span "ln" at bounding box center [337, 473] width 11 height 21
click at [330, 558] on span "123" at bounding box center [337, 565] width 23 height 21
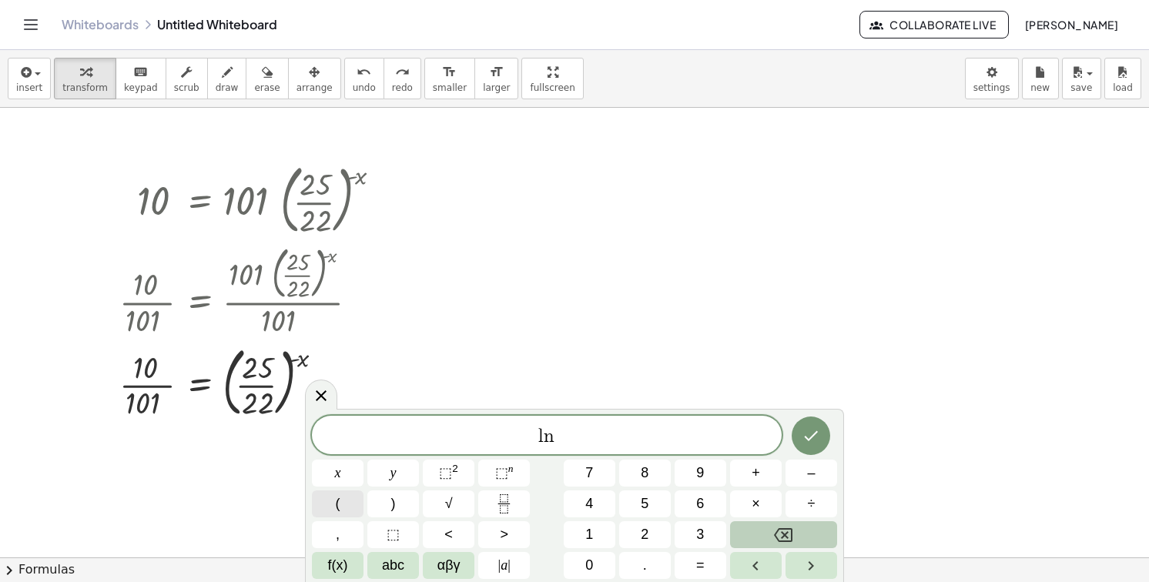
click at [349, 505] on button "(" at bounding box center [338, 504] width 52 height 27
click at [576, 524] on button "1" at bounding box center [590, 534] width 52 height 27
click at [508, 501] on icon "Fraction" at bounding box center [503, 503] width 19 height 19
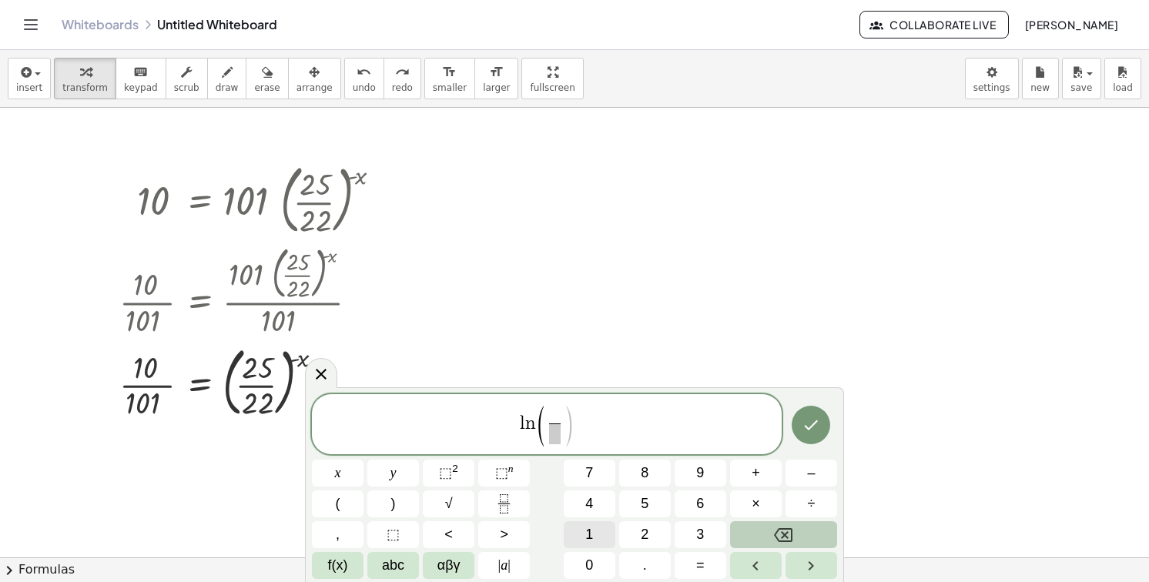
click at [597, 536] on button "1" at bounding box center [590, 534] width 52 height 27
click at [598, 552] on button "0" at bounding box center [590, 565] width 52 height 27
click at [552, 426] on span "​" at bounding box center [555, 434] width 20 height 21
click at [584, 531] on button "1" at bounding box center [590, 534] width 52 height 27
click at [586, 561] on span "0" at bounding box center [589, 565] width 8 height 21
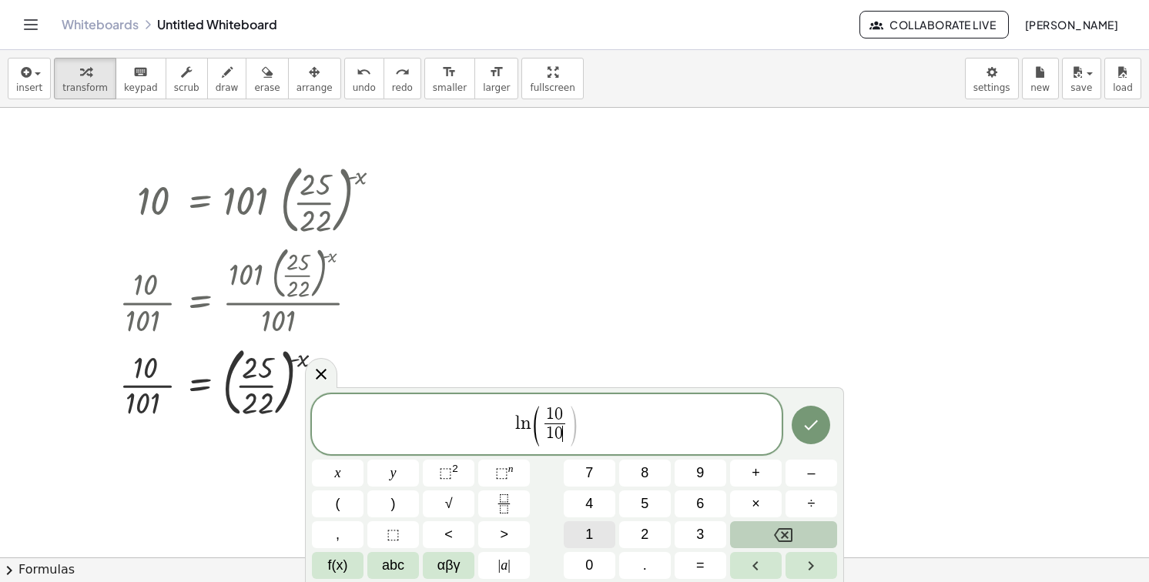
click at [586, 542] on span "1" at bounding box center [589, 534] width 8 height 21
click at [391, 501] on span ")" at bounding box center [393, 504] width 5 height 21
click at [399, 503] on button ")" at bounding box center [393, 504] width 52 height 27
click at [691, 564] on button "=" at bounding box center [701, 565] width 52 height 27
click at [351, 498] on button "(" at bounding box center [338, 504] width 52 height 27
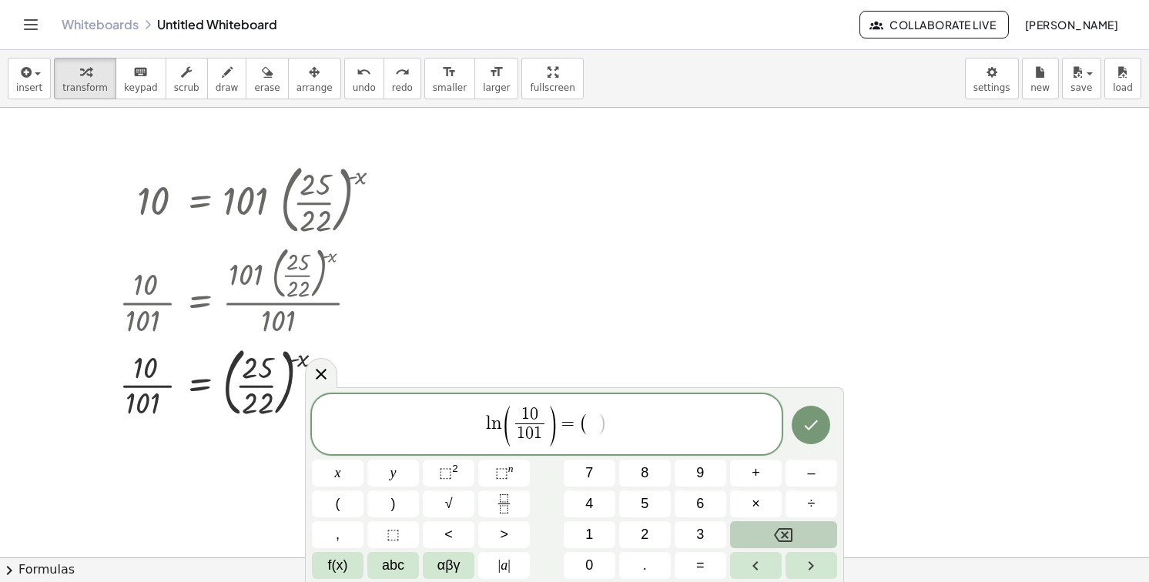
click at [496, 490] on div "l n ( 1 0 1 0 1 ​ ) = ( ​ ) x y ⬚ 2 ⬚ n 7 8 9 + – ( ) √ 4 5 6 × ÷ , ⬚ < > 1 2 3…" at bounding box center [574, 486] width 525 height 185
click at [504, 501] on icon "Fraction" at bounding box center [503, 503] width 19 height 19
click at [652, 540] on button "2" at bounding box center [645, 534] width 52 height 27
click at [645, 511] on span "5" at bounding box center [645, 504] width 8 height 21
click at [598, 443] on span "​" at bounding box center [593, 434] width 20 height 21
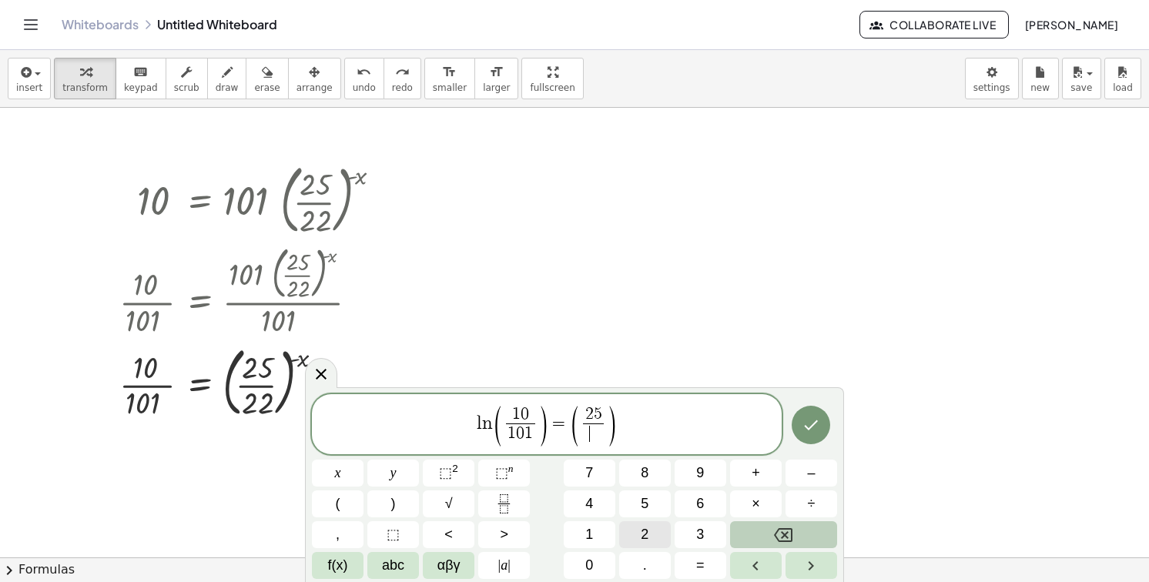
click at [635, 535] on button "2" at bounding box center [645, 534] width 52 height 27
click at [374, 496] on button ")" at bounding box center [393, 504] width 52 height 27
click at [631, 429] on span "l n ( 1 0 1 0 1 ​ ) = ( 2 5 2 2 ​ ​ )" at bounding box center [547, 426] width 470 height 44
click at [493, 478] on button "⬚ n" at bounding box center [504, 473] width 52 height 27
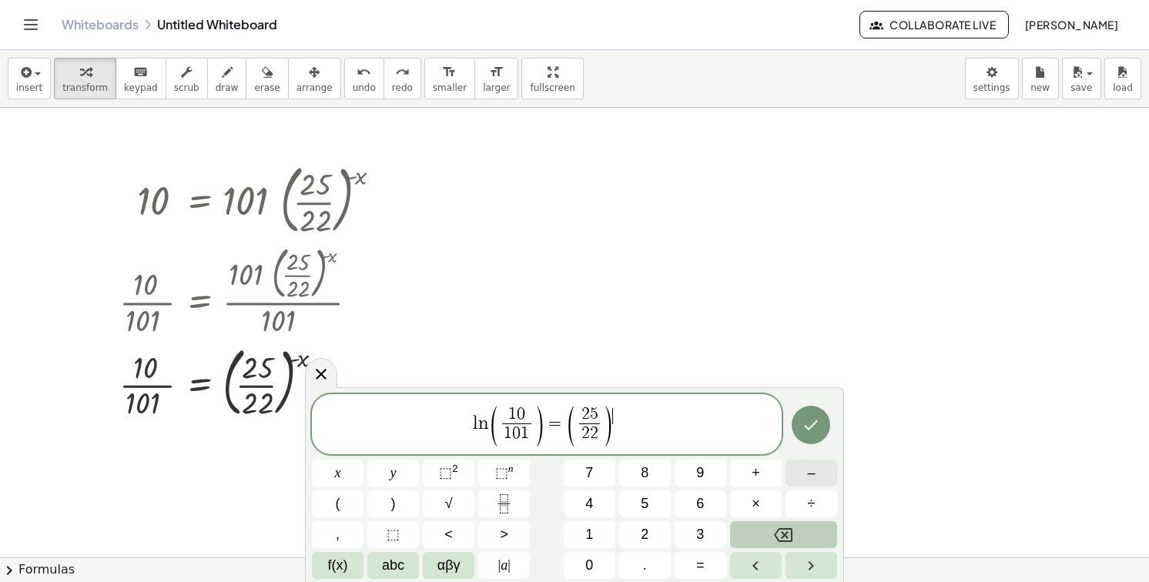
click at [832, 478] on button "–" at bounding box center [812, 473] width 52 height 27
click at [339, 479] on span "x" at bounding box center [338, 473] width 6 height 21
click at [557, 431] on span "=" at bounding box center [549, 423] width 22 height 18
click at [345, 569] on span "f(x)" at bounding box center [338, 565] width 20 height 21
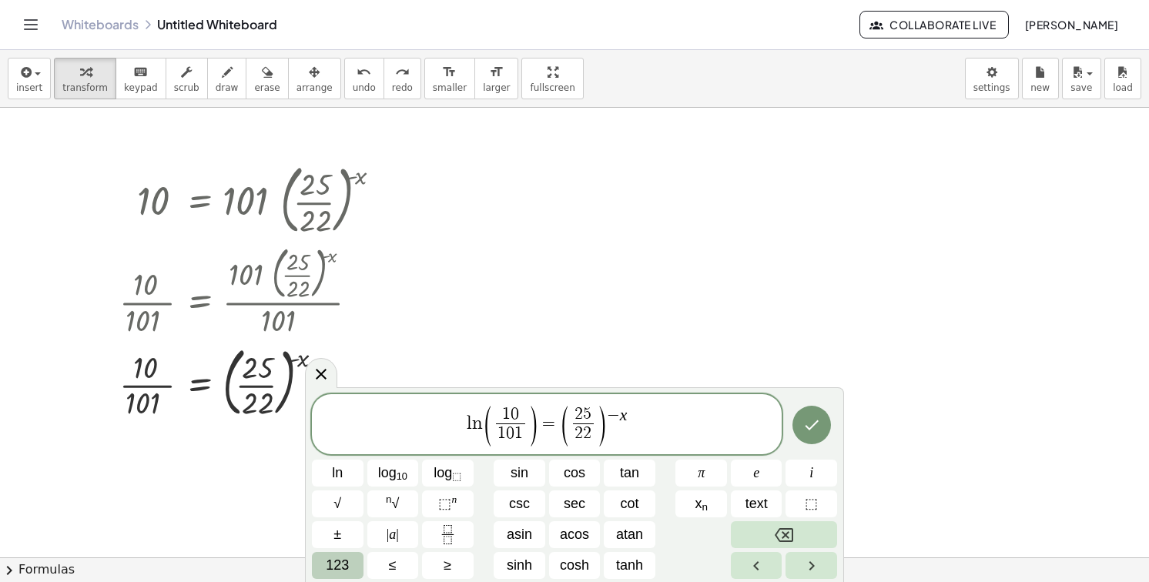
click at [336, 478] on span "ln" at bounding box center [337, 473] width 11 height 21
click at [804, 423] on icon "Done" at bounding box center [812, 425] width 18 height 18
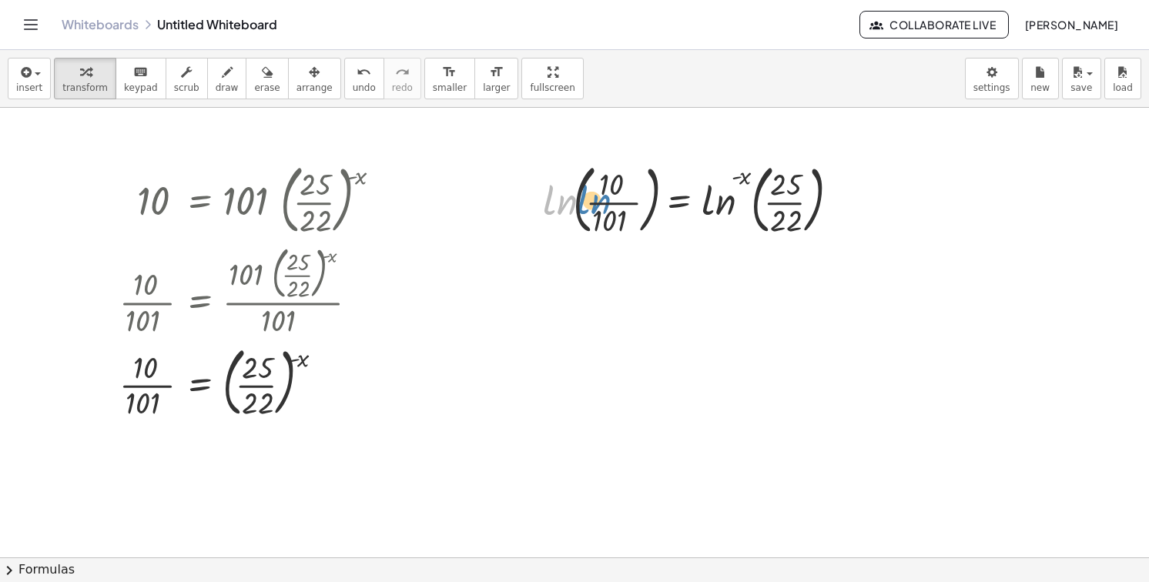
drag, startPoint x: 570, startPoint y: 206, endPoint x: 604, endPoint y: 206, distance: 33.9
click at [604, 206] on div at bounding box center [693, 198] width 317 height 83
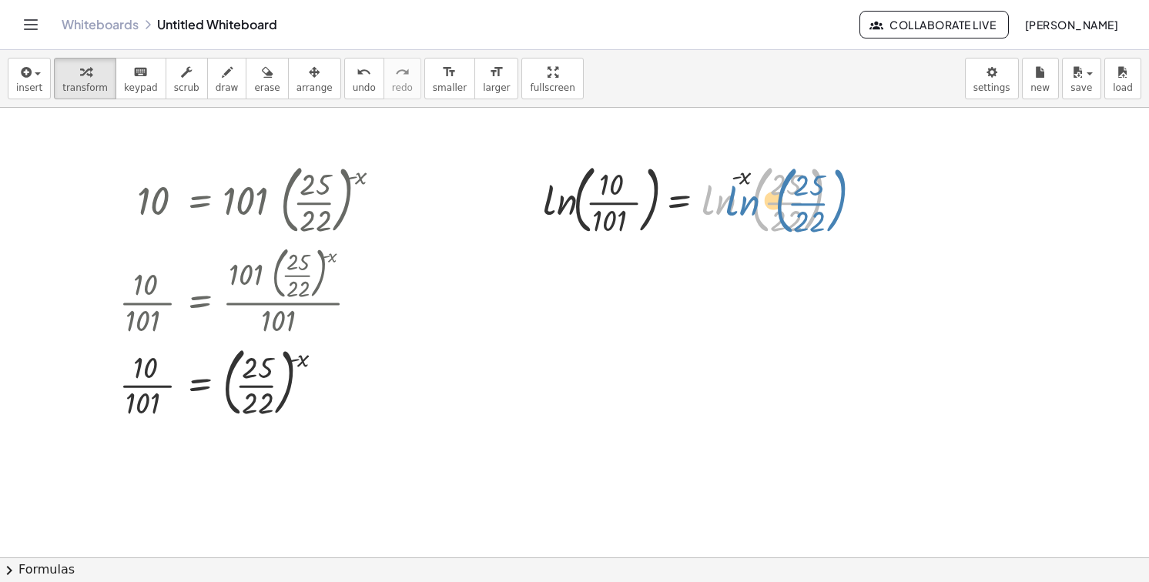
drag, startPoint x: 709, startPoint y: 206, endPoint x: 719, endPoint y: 209, distance: 10.5
click at [719, 209] on div at bounding box center [693, 198] width 317 height 83
drag, startPoint x: 719, startPoint y: 206, endPoint x: 725, endPoint y: 200, distance: 8.2
click at [725, 200] on div at bounding box center [693, 198] width 317 height 83
drag, startPoint x: 741, startPoint y: 178, endPoint x: 733, endPoint y: 200, distance: 23.6
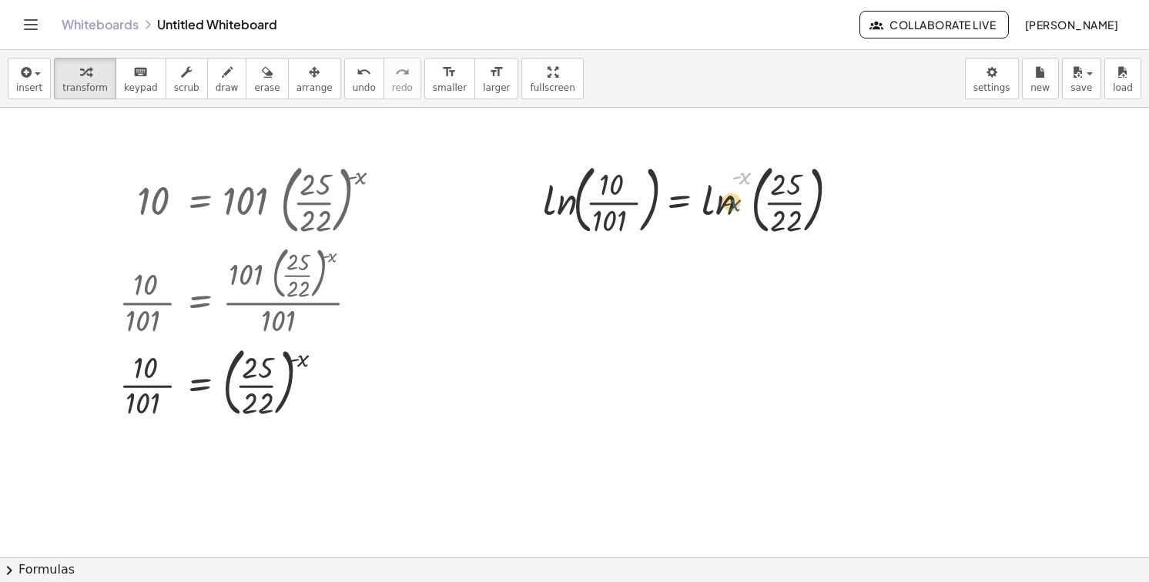
click at [733, 200] on div at bounding box center [693, 198] width 317 height 83
drag, startPoint x: 749, startPoint y: 170, endPoint x: 839, endPoint y: 171, distance: 90.9
click at [839, 171] on div at bounding box center [693, 198] width 317 height 83
drag, startPoint x: 548, startPoint y: 204, endPoint x: 608, endPoint y: 202, distance: 59.3
click at [608, 202] on div at bounding box center [693, 198] width 317 height 83
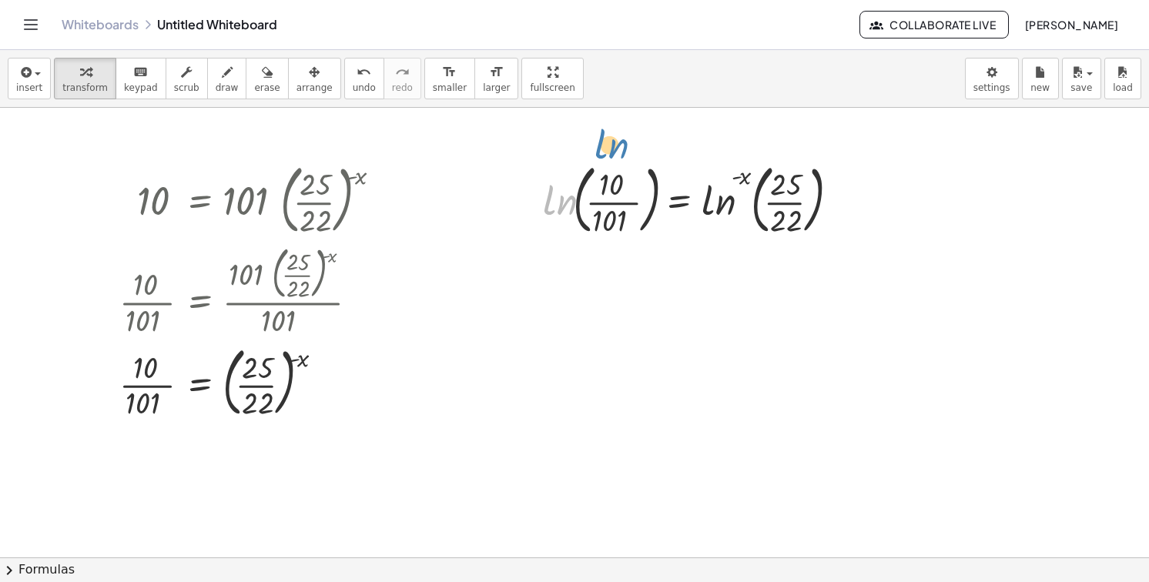
drag, startPoint x: 555, startPoint y: 199, endPoint x: 549, endPoint y: 186, distance: 14.5
click at [549, 186] on div at bounding box center [693, 198] width 317 height 83
drag, startPoint x: 604, startPoint y: 195, endPoint x: 540, endPoint y: 196, distance: 63.9
click at [540, 196] on div "· 10 · 101 ln ( , · 10 · 101 ) = ln ( , · 25 · 22 ) ( - x )" at bounding box center [688, 198] width 337 height 91
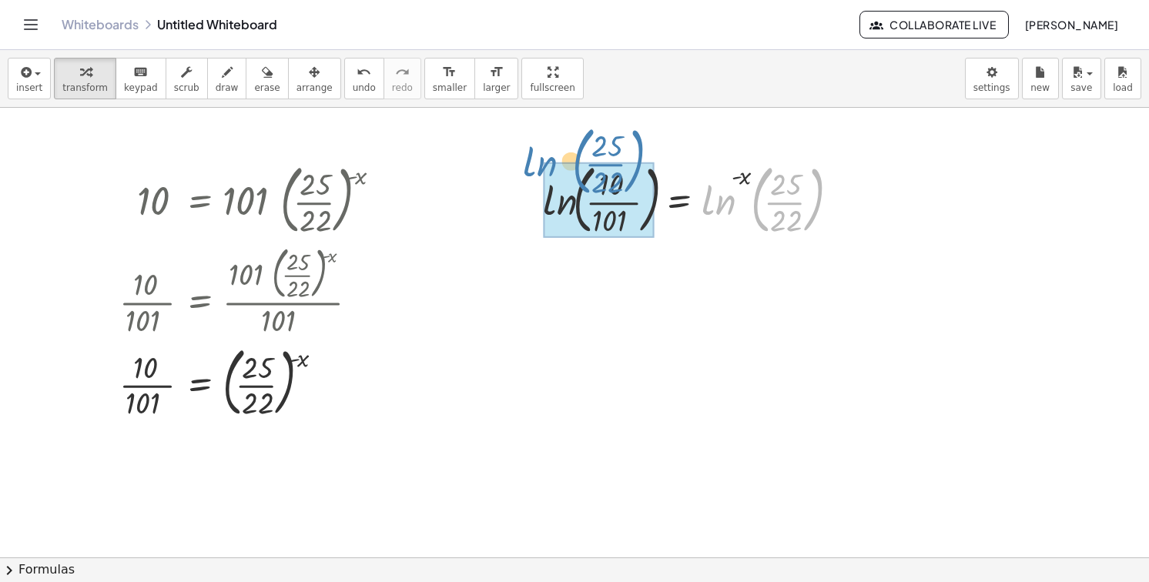
drag, startPoint x: 713, startPoint y: 201, endPoint x: 534, endPoint y: 163, distance: 183.5
click at [534, 163] on div "ln ( , · 25 · 22 ) ln ( , · 10 · 101 ) = ln ( , · 25 · 22 ) ( - x )" at bounding box center [688, 198] width 337 height 91
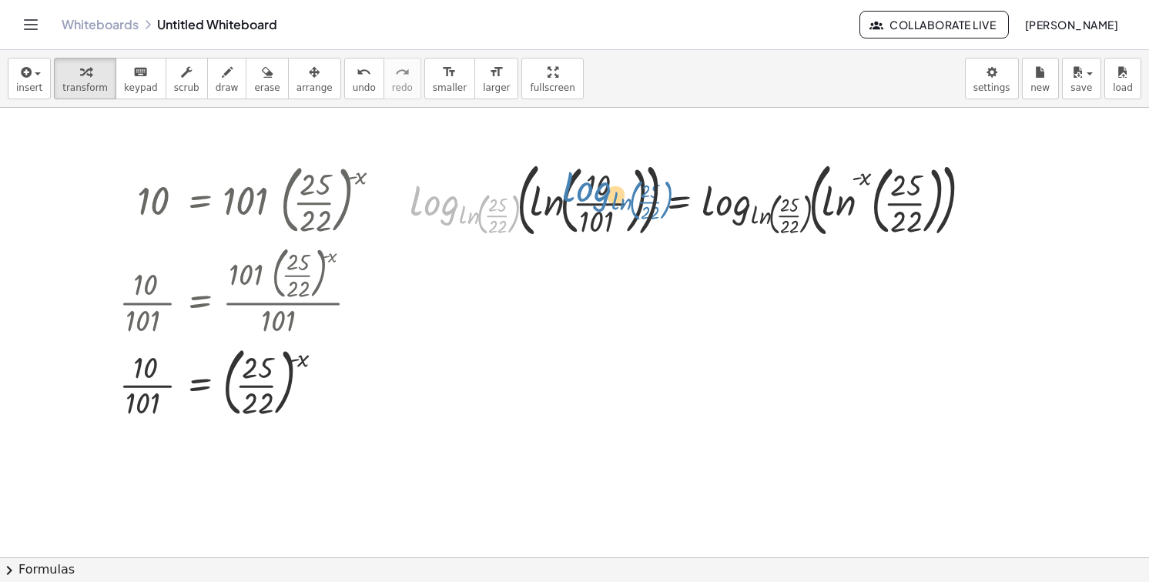
drag, startPoint x: 441, startPoint y: 207, endPoint x: 599, endPoint y: 193, distance: 159.3
click at [599, 193] on div at bounding box center [694, 199] width 584 height 89
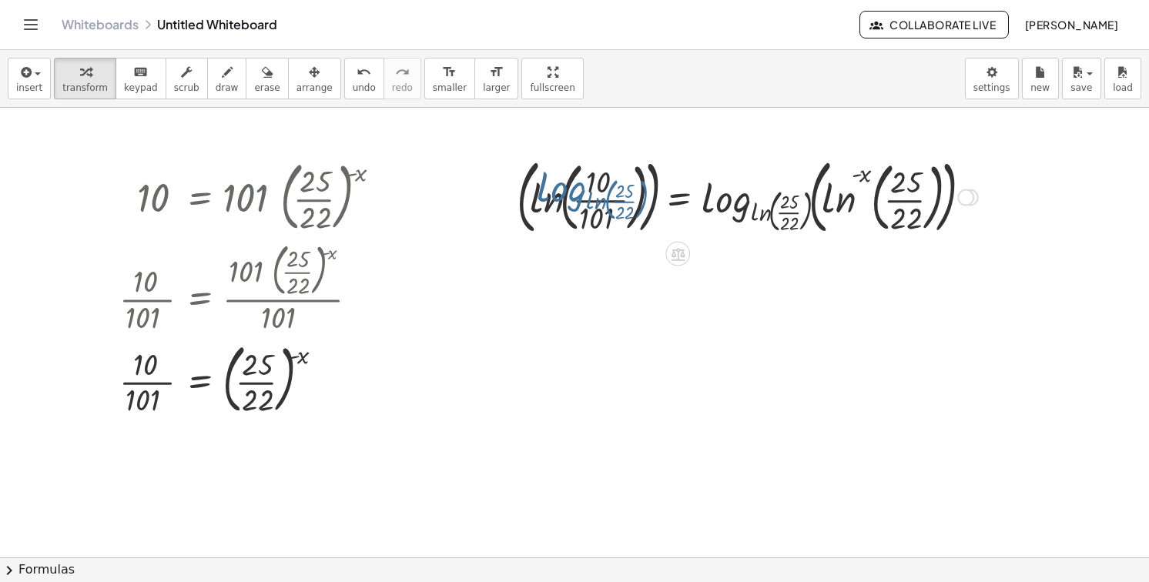
scroll to position [1137, 0]
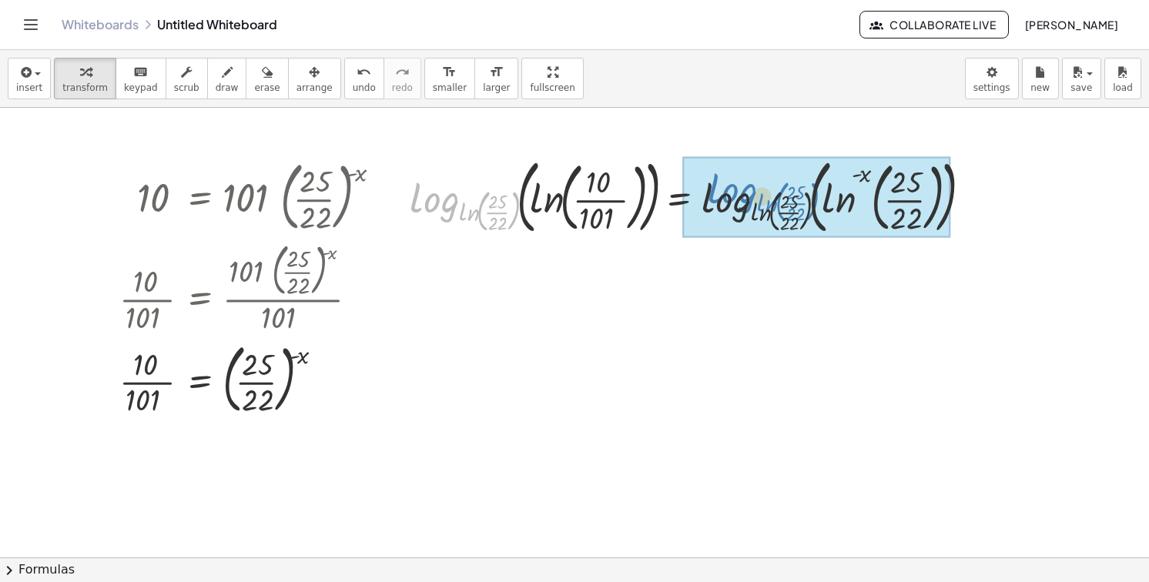
drag, startPoint x: 457, startPoint y: 201, endPoint x: 758, endPoint y: 192, distance: 300.5
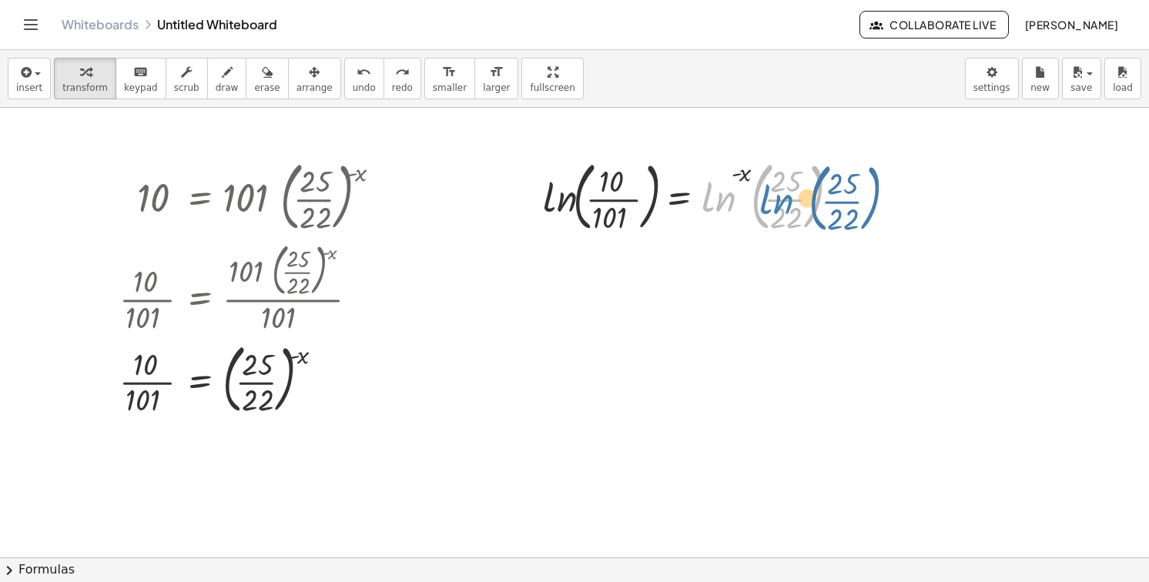
click at [718, 201] on div at bounding box center [693, 195] width 317 height 83
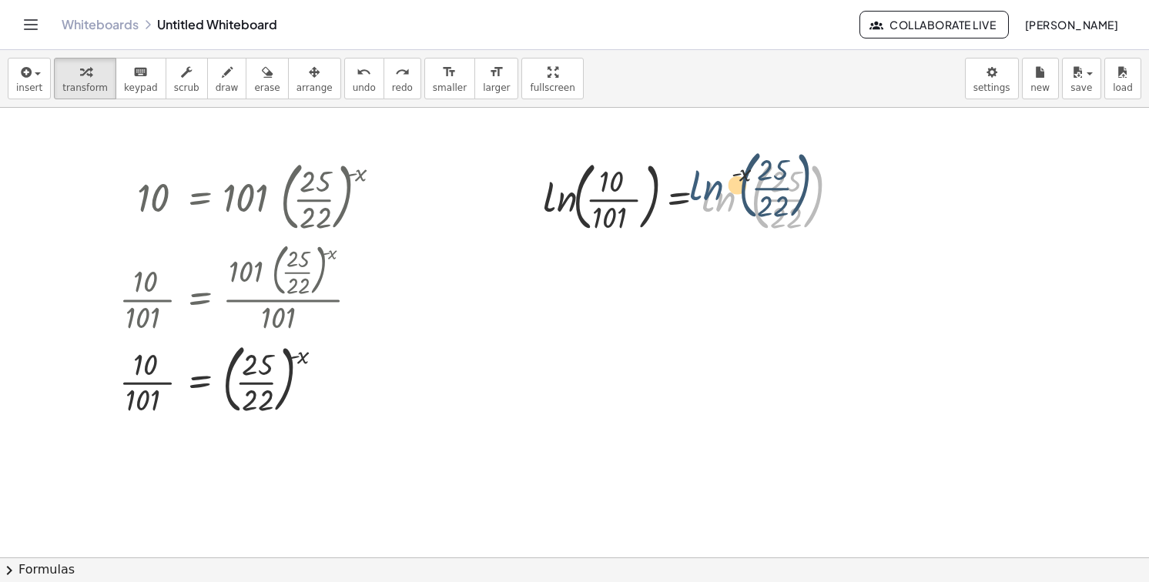
drag, startPoint x: 717, startPoint y: 204, endPoint x: 739, endPoint y: 193, distance: 24.8
click at [739, 193] on div at bounding box center [693, 195] width 317 height 83
click at [742, 182] on div at bounding box center [693, 195] width 317 height 83
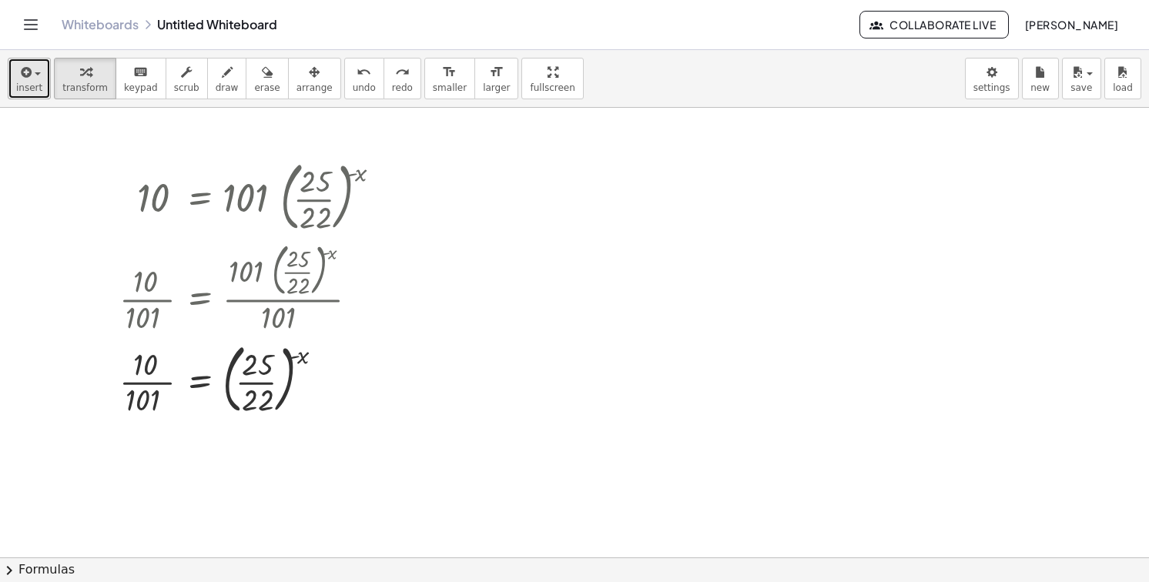
click at [35, 87] on span "insert" at bounding box center [29, 87] width 26 height 11
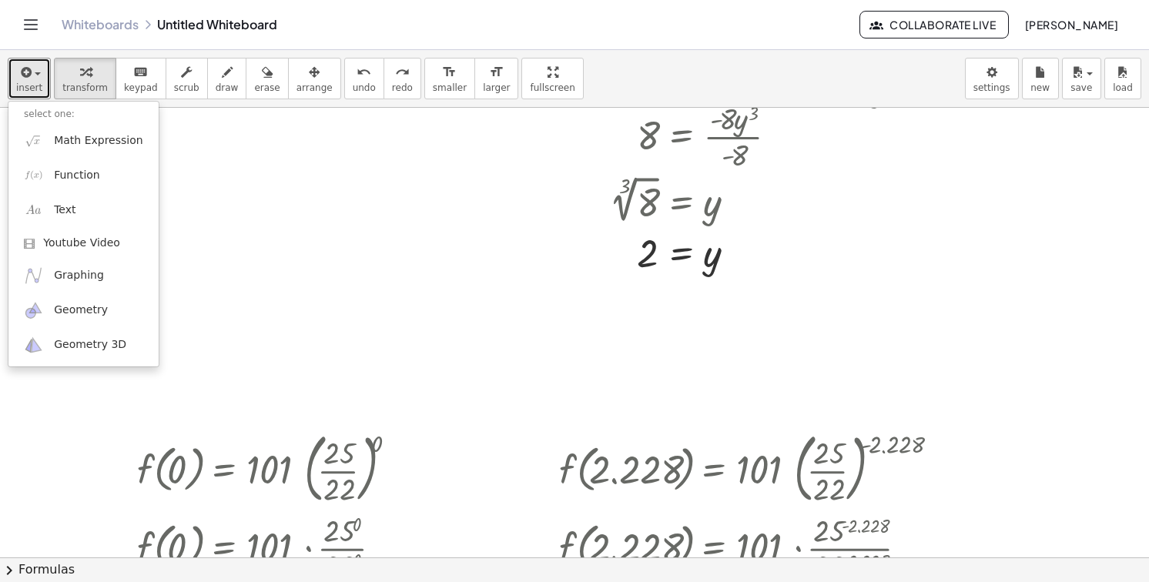
scroll to position [0, 0]
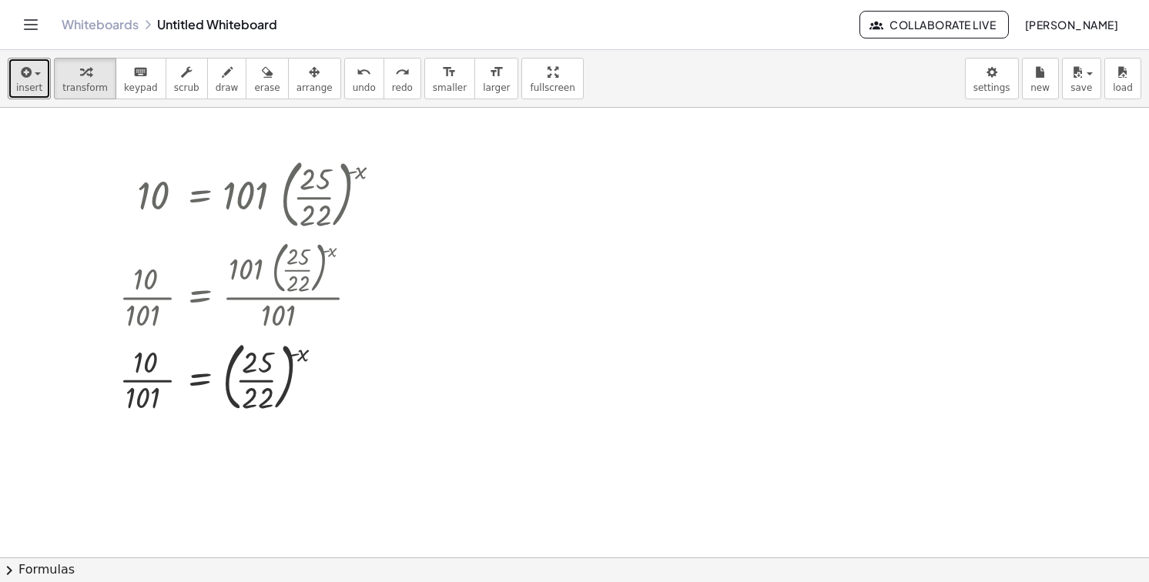
scroll to position [1140, 0]
click at [9, 81] on button "insert" at bounding box center [29, 79] width 43 height 42
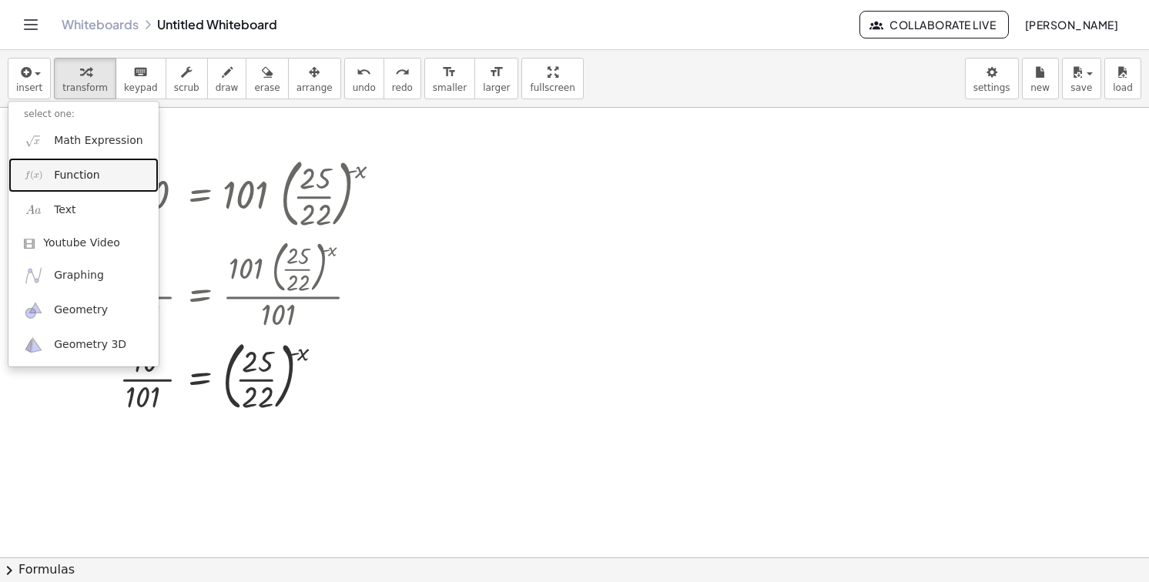
click at [93, 183] on link "Function" at bounding box center [83, 175] width 150 height 35
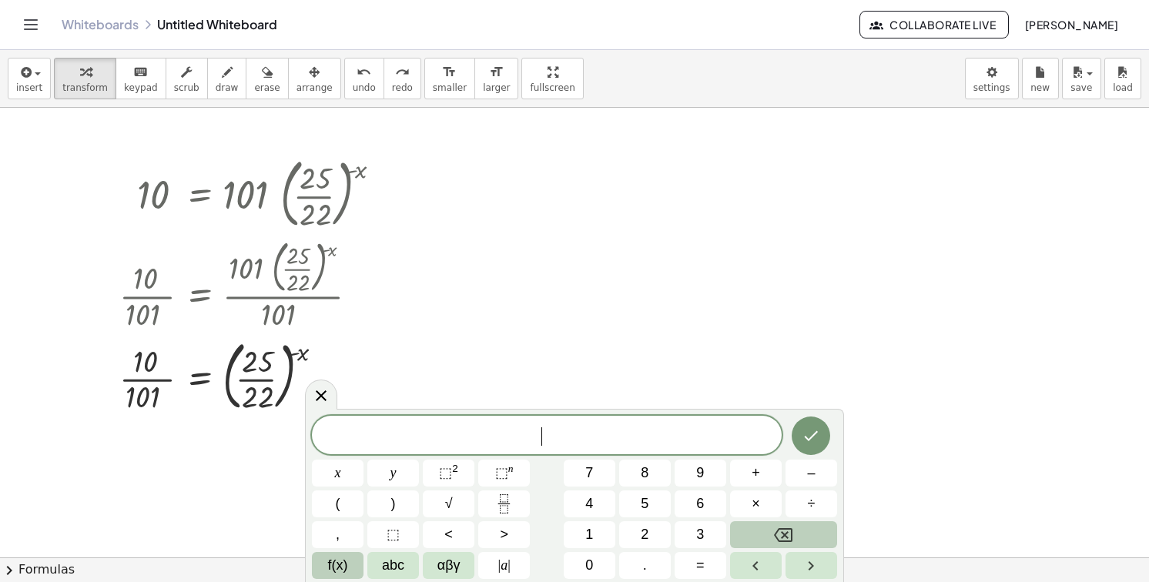
click at [323, 561] on button "f(x)" at bounding box center [338, 565] width 52 height 27
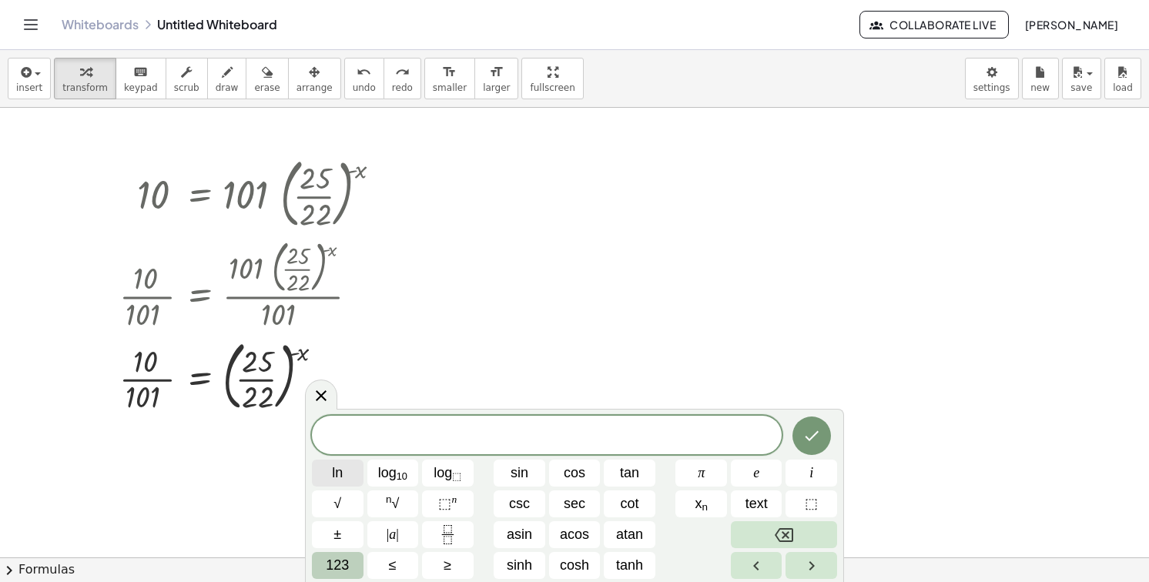
click at [345, 481] on button "ln" at bounding box center [338, 473] width 52 height 27
click at [354, 566] on button "123" at bounding box center [338, 565] width 52 height 27
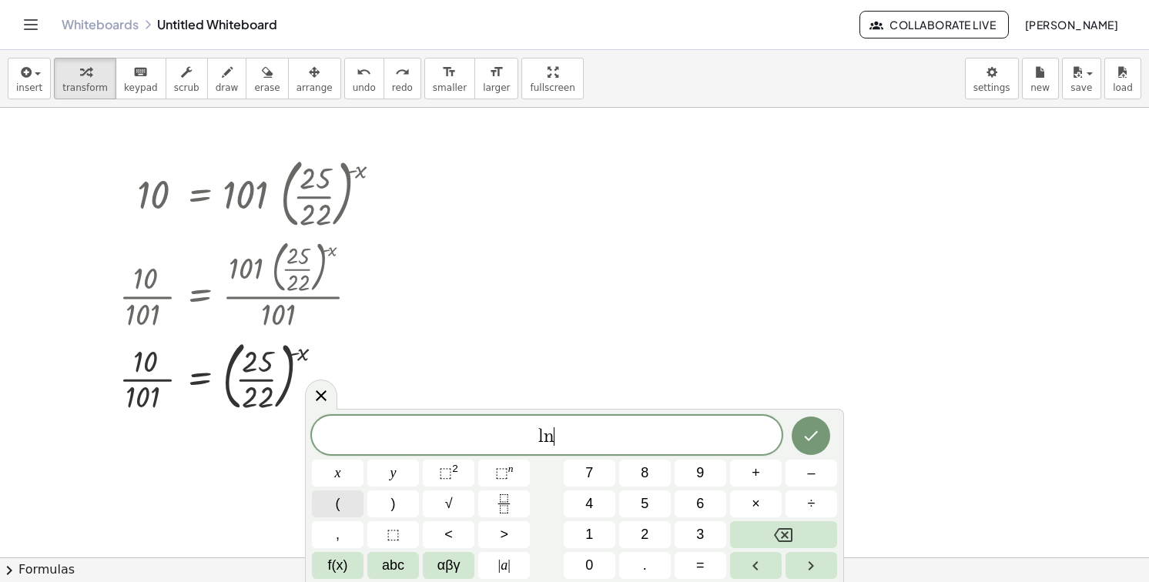
click at [336, 511] on span "(" at bounding box center [338, 504] width 5 height 21
click at [489, 511] on button "Fraction" at bounding box center [504, 504] width 52 height 27
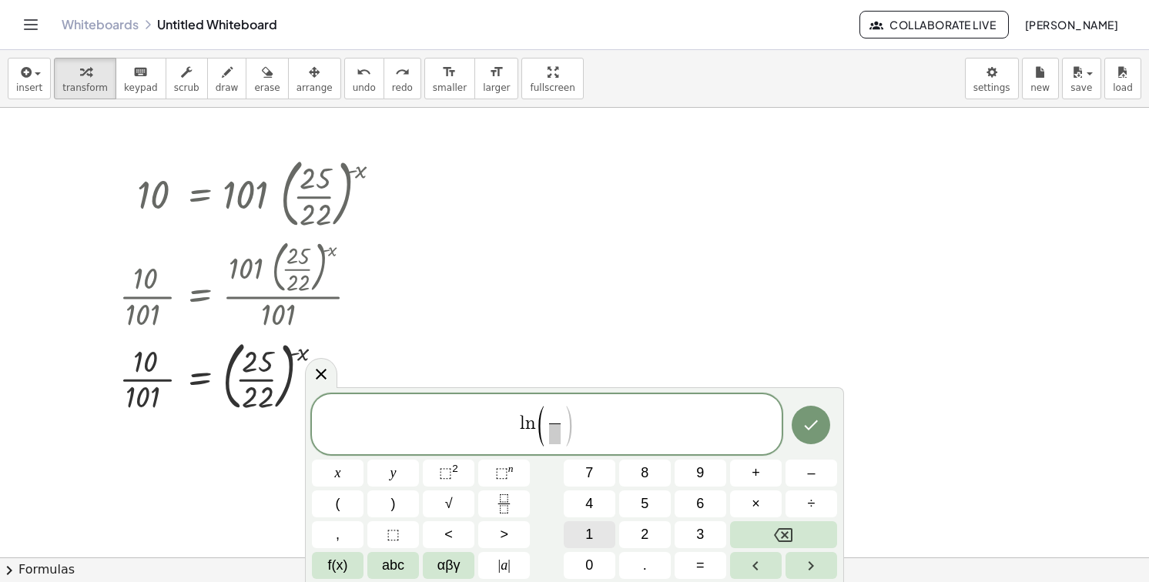
click at [595, 532] on button "1" at bounding box center [590, 534] width 52 height 27
click at [595, 552] on button "0" at bounding box center [590, 565] width 52 height 27
click at [551, 432] on span "​" at bounding box center [555, 434] width 20 height 21
click at [587, 525] on span "1" at bounding box center [589, 534] width 8 height 21
click at [584, 548] on button "1" at bounding box center [590, 534] width 52 height 27
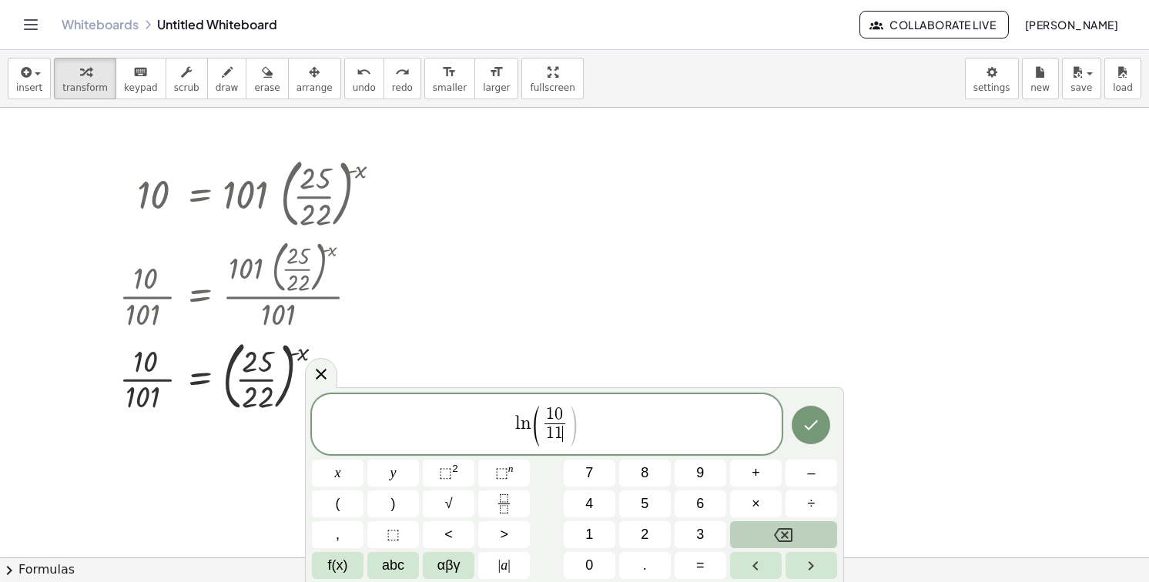
click at [761, 534] on button "Backspace" at bounding box center [783, 534] width 107 height 27
click at [583, 558] on button "0" at bounding box center [590, 565] width 52 height 27
click at [588, 539] on span "1" at bounding box center [589, 534] width 8 height 21
click at [575, 421] on span ")" at bounding box center [577, 426] width 12 height 45
click at [388, 504] on button ")" at bounding box center [393, 504] width 52 height 27
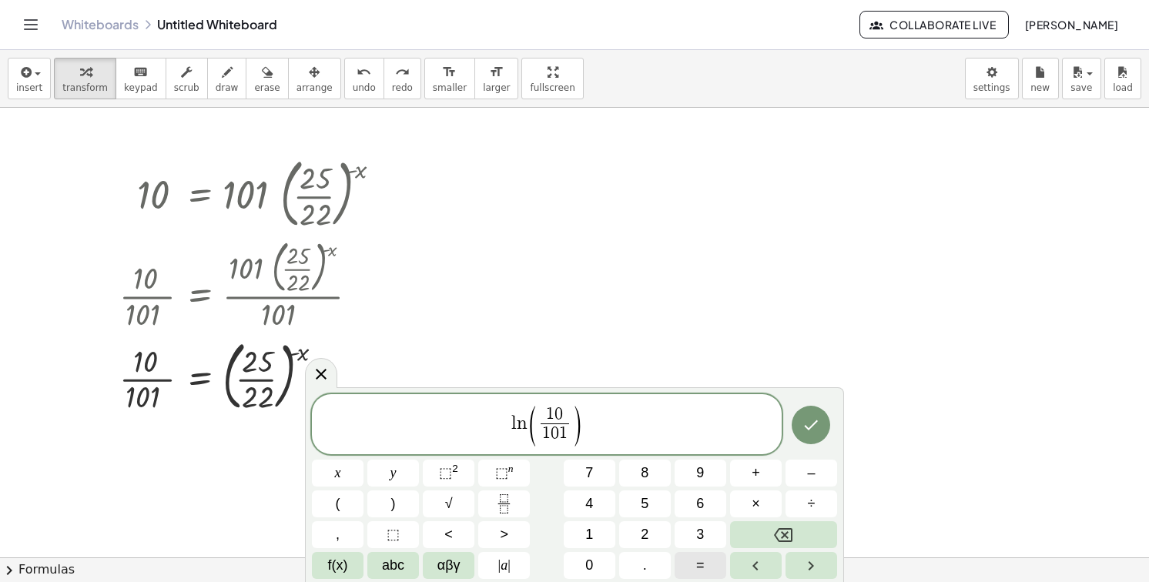
click at [683, 561] on button "=" at bounding box center [701, 565] width 52 height 27
click at [341, 497] on button "(" at bounding box center [338, 504] width 52 height 27
click at [801, 528] on button "Backspace" at bounding box center [783, 534] width 107 height 27
click at [359, 555] on button "f(x)" at bounding box center [338, 565] width 52 height 27
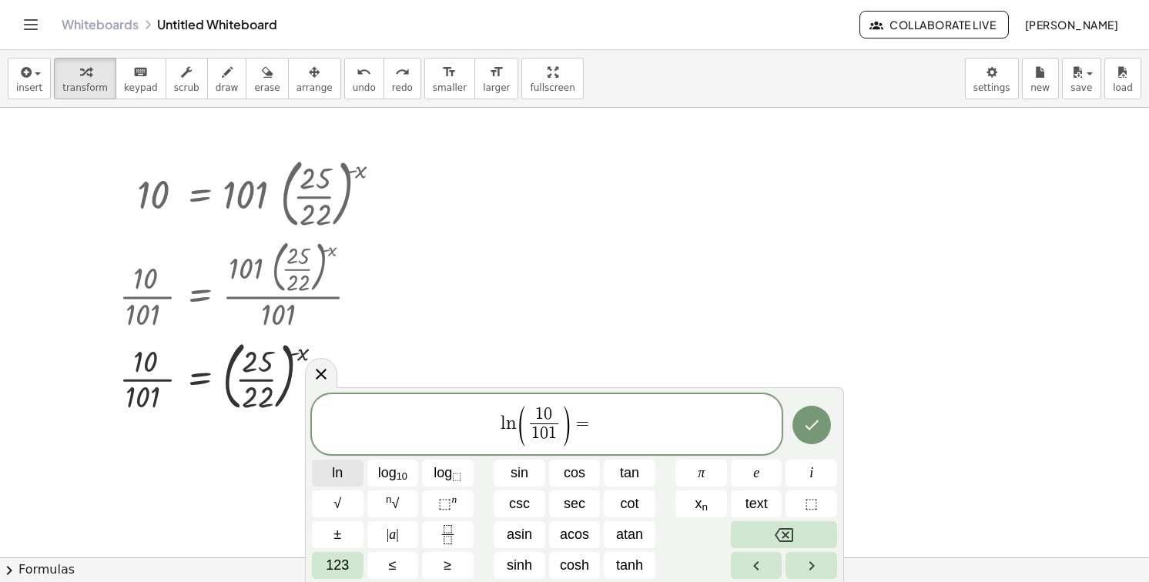
click at [350, 480] on button "ln" at bounding box center [338, 473] width 52 height 27
click at [333, 555] on span "123" at bounding box center [337, 565] width 23 height 21
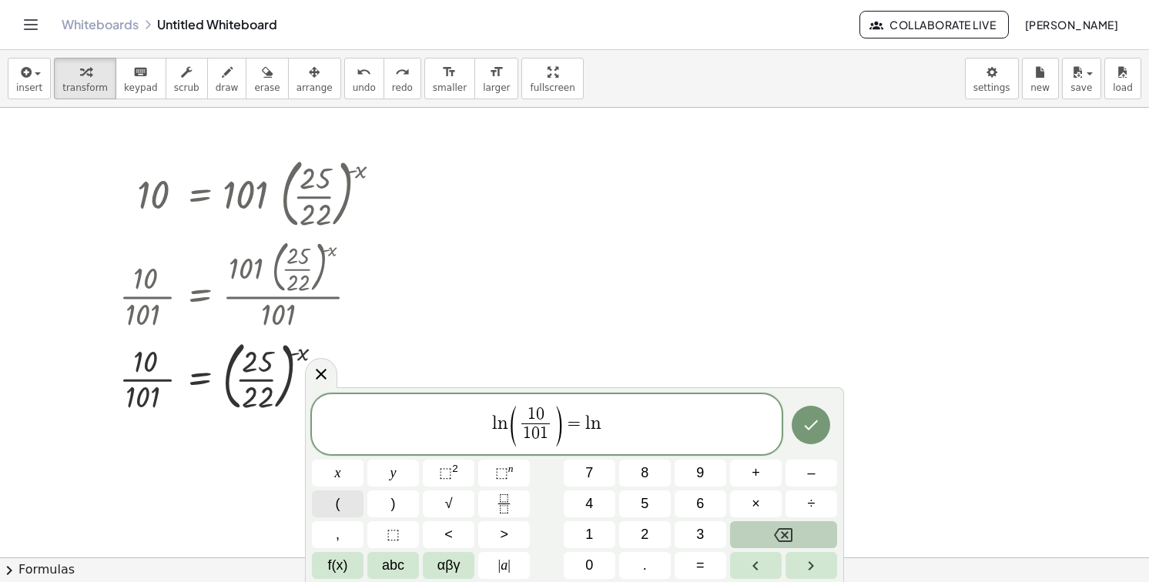
click at [342, 509] on button "(" at bounding box center [338, 504] width 52 height 27
click at [499, 510] on icon "Fraction" at bounding box center [503, 503] width 19 height 19
click at [622, 531] on button "2" at bounding box center [645, 534] width 52 height 27
click at [625, 504] on button "5" at bounding box center [645, 504] width 52 height 27
click at [597, 444] on span at bounding box center [601, 434] width 20 height 21
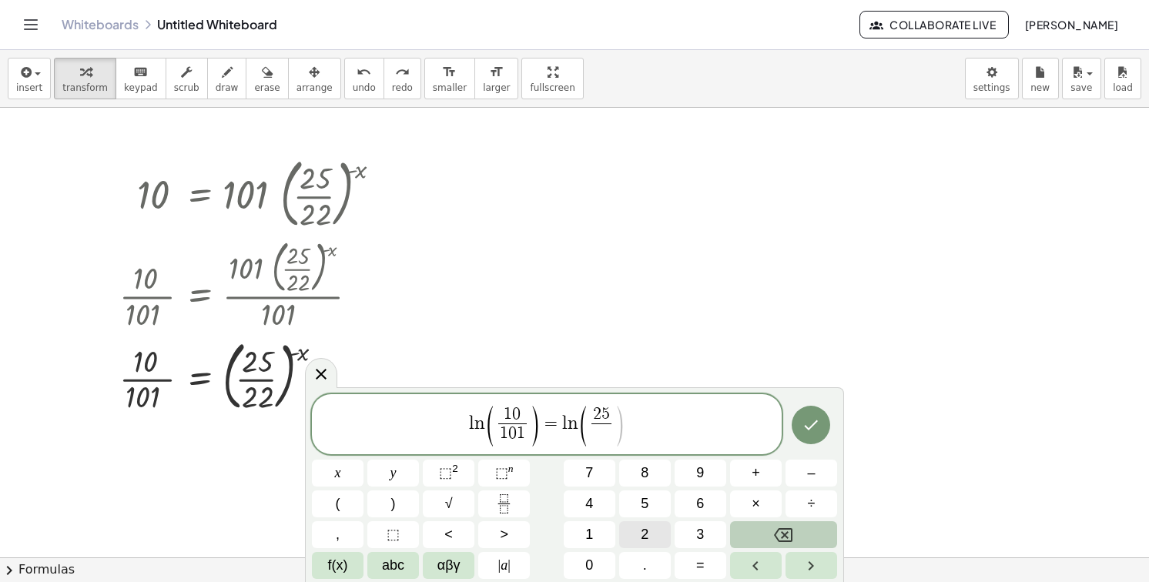
click at [650, 531] on button "2" at bounding box center [645, 534] width 52 height 27
click at [619, 420] on span ")" at bounding box center [620, 426] width 12 height 45
click at [391, 503] on span ")" at bounding box center [393, 504] width 5 height 21
click at [497, 475] on span "⬚" at bounding box center [501, 472] width 13 height 15
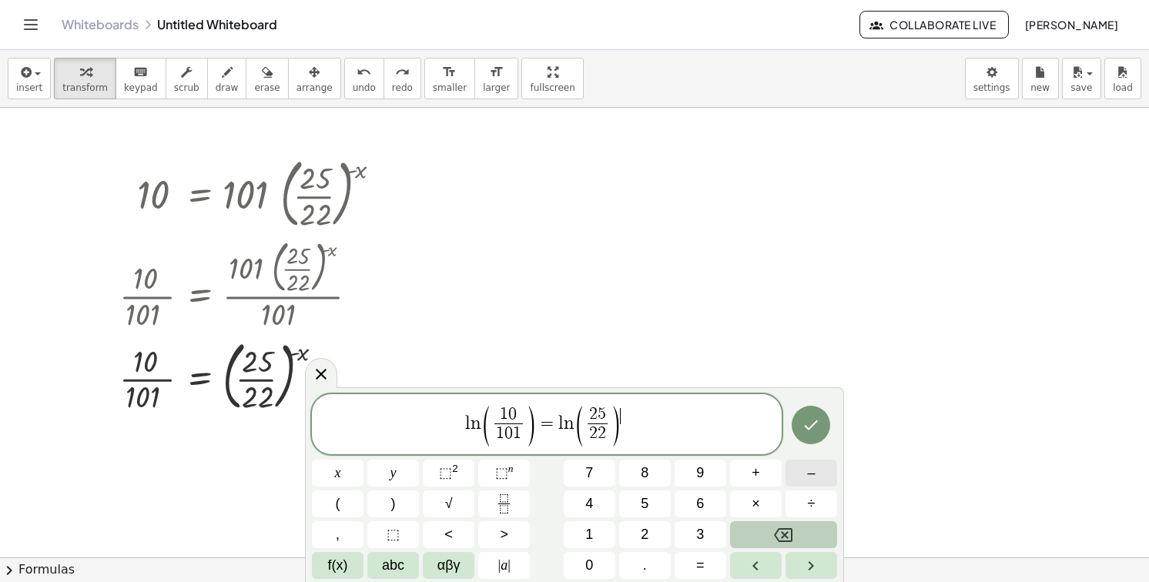
click at [807, 464] on span "–" at bounding box center [811, 473] width 8 height 21
click at [331, 478] on button "x" at bounding box center [338, 473] width 52 height 27
click at [817, 435] on button "Done" at bounding box center [811, 425] width 39 height 39
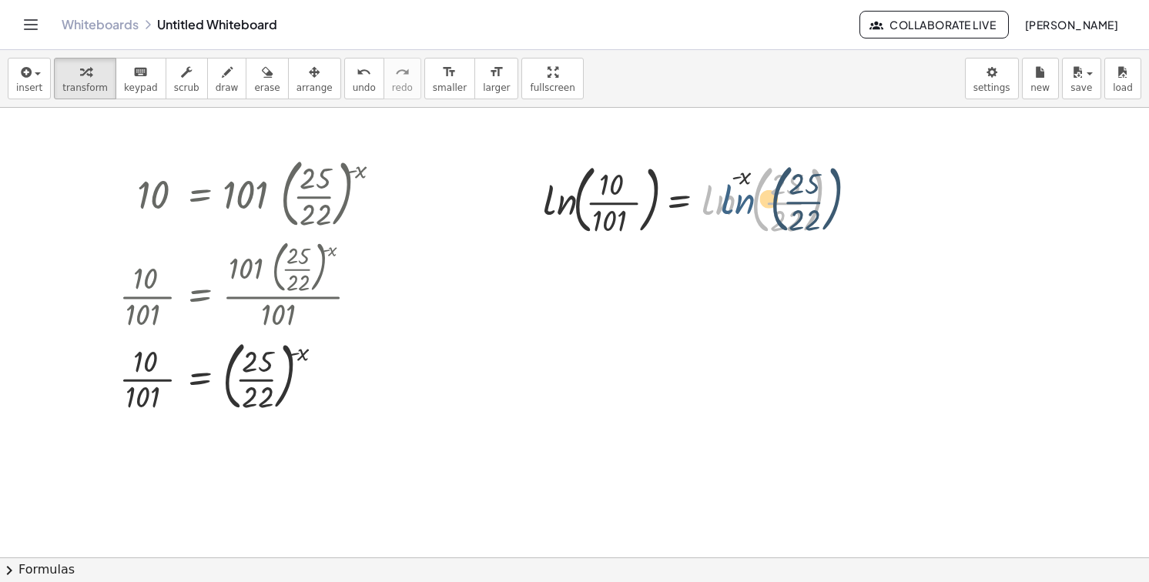
drag, startPoint x: 709, startPoint y: 201, endPoint x: 718, endPoint y: 202, distance: 9.3
click at [718, 202] on div at bounding box center [693, 198] width 317 height 83
click at [742, 184] on div at bounding box center [693, 198] width 317 height 83
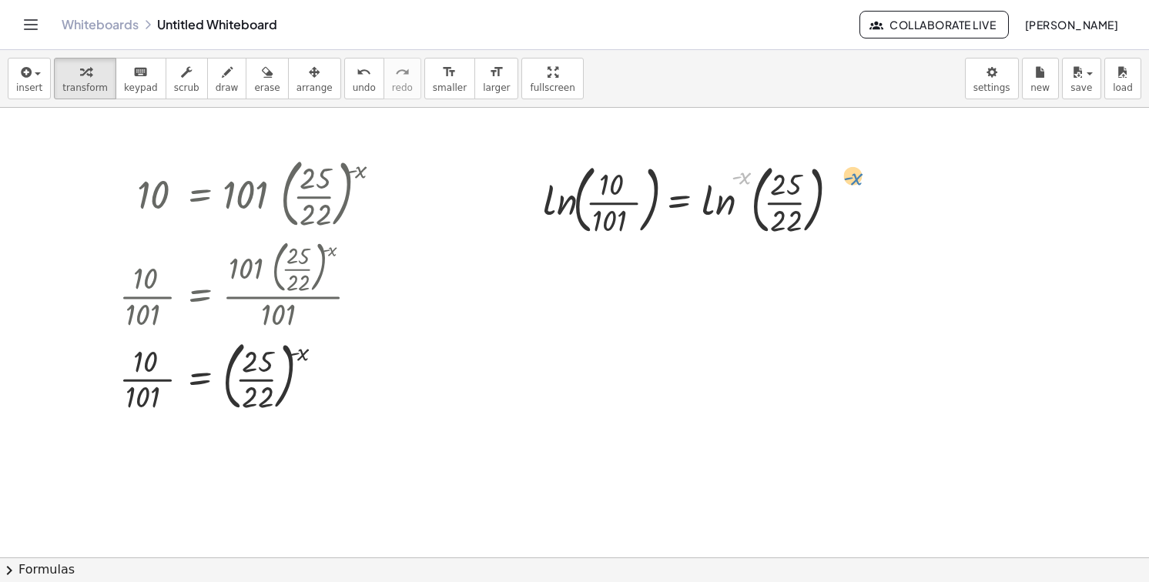
drag, startPoint x: 748, startPoint y: 177, endPoint x: 863, endPoint y: 176, distance: 114.8
drag, startPoint x: 742, startPoint y: 168, endPoint x: 853, endPoint y: 166, distance: 110.9
drag, startPoint x: 744, startPoint y: 178, endPoint x: 759, endPoint y: 173, distance: 15.3
click at [759, 173] on div at bounding box center [693, 198] width 317 height 83
drag, startPoint x: 565, startPoint y: 196, endPoint x: 617, endPoint y: 203, distance: 52.1
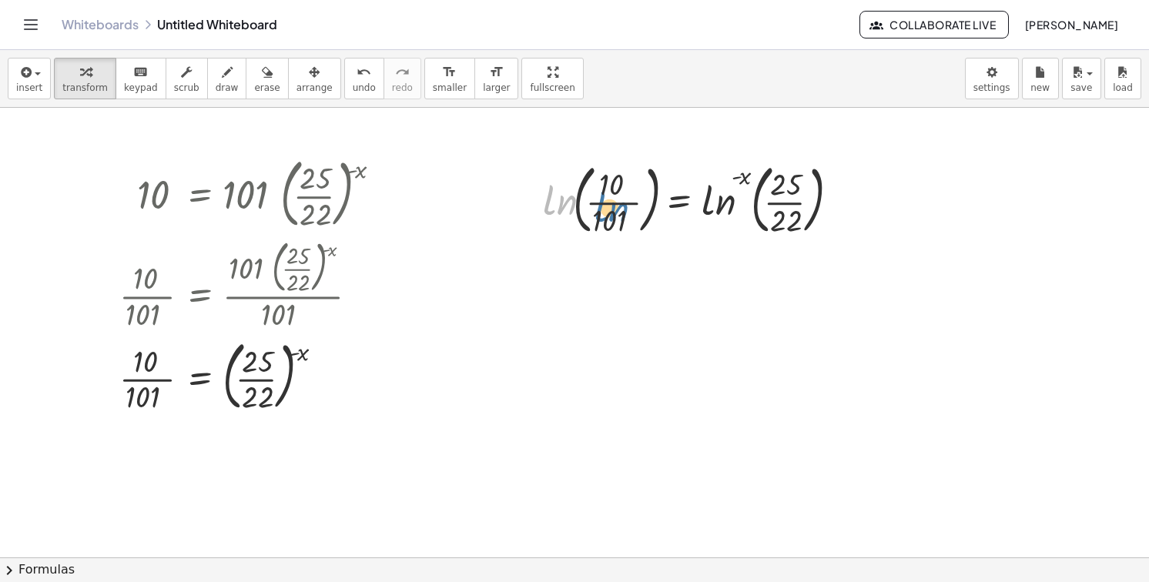
click at [617, 203] on div at bounding box center [693, 198] width 317 height 83
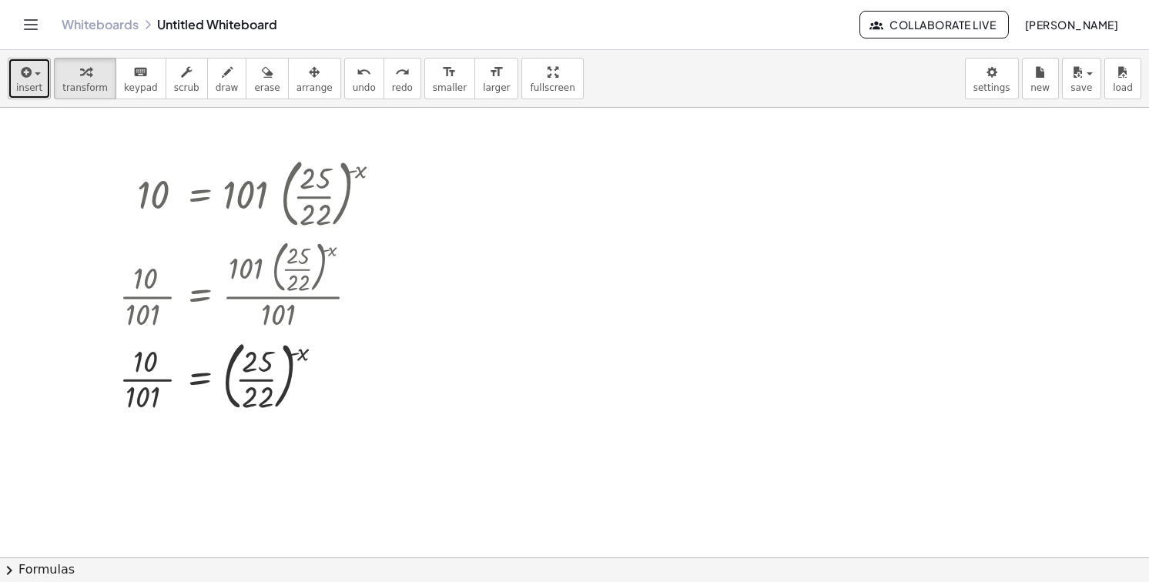
click at [22, 72] on icon "button" at bounding box center [25, 72] width 14 height 18
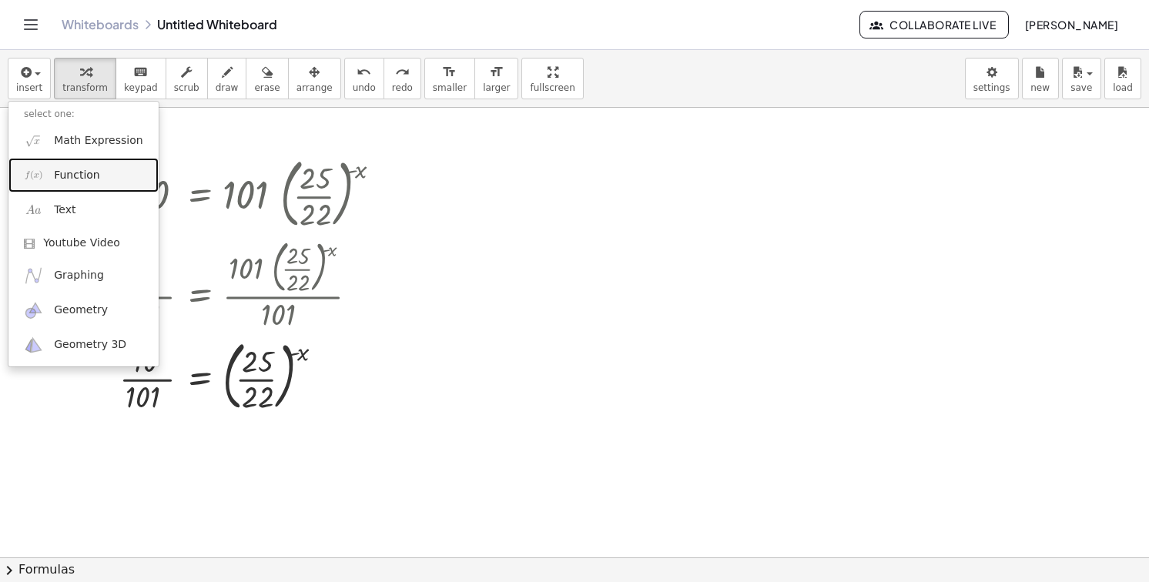
click at [78, 186] on link "Function" at bounding box center [83, 175] width 150 height 35
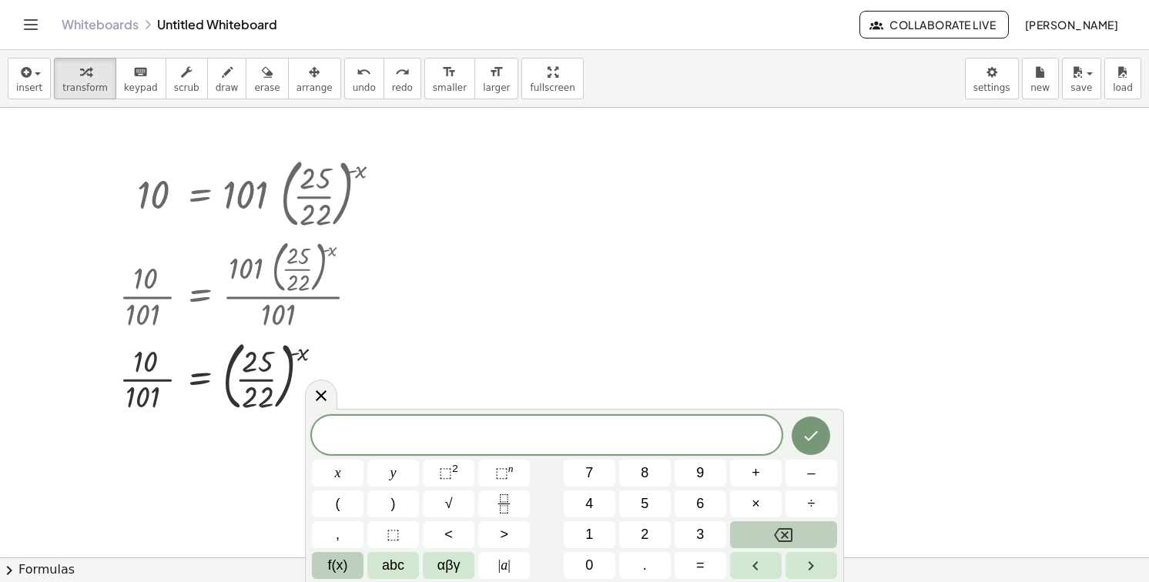
click at [330, 565] on span "f(x)" at bounding box center [338, 565] width 20 height 21
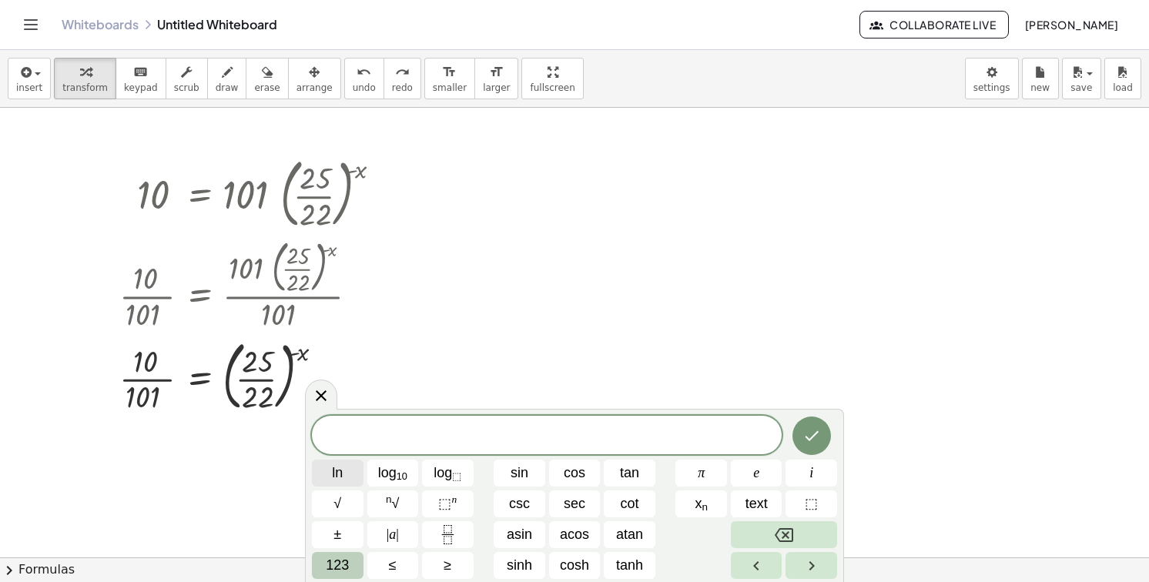
click at [342, 474] on span "ln" at bounding box center [337, 473] width 11 height 21
click at [330, 570] on span "123" at bounding box center [337, 565] width 23 height 21
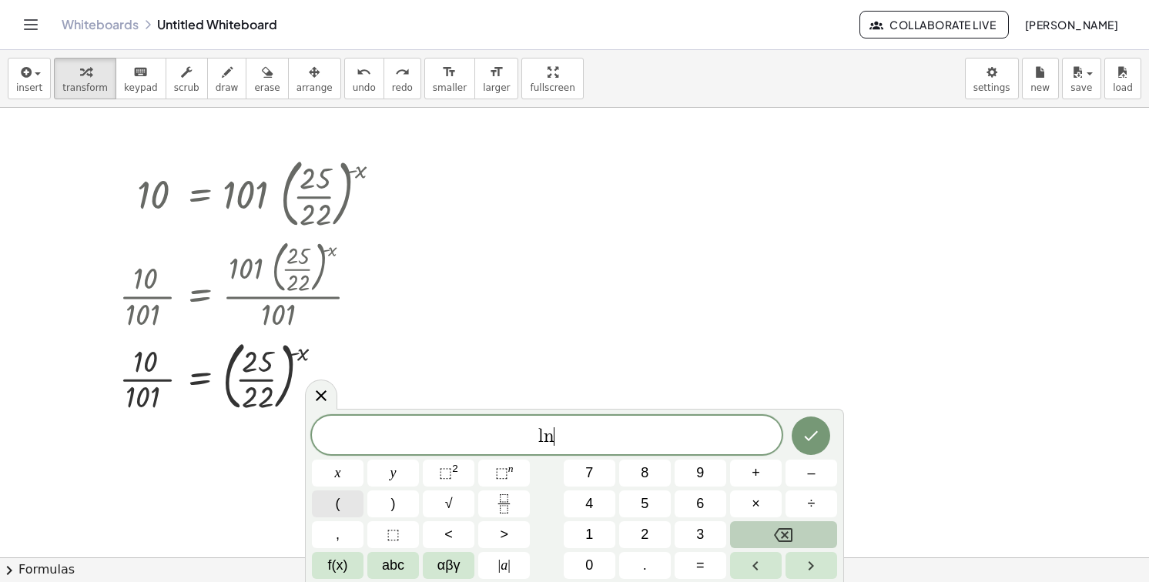
click at [347, 506] on button "(" at bounding box center [338, 504] width 52 height 27
click at [511, 509] on icon "Fraction" at bounding box center [503, 503] width 19 height 19
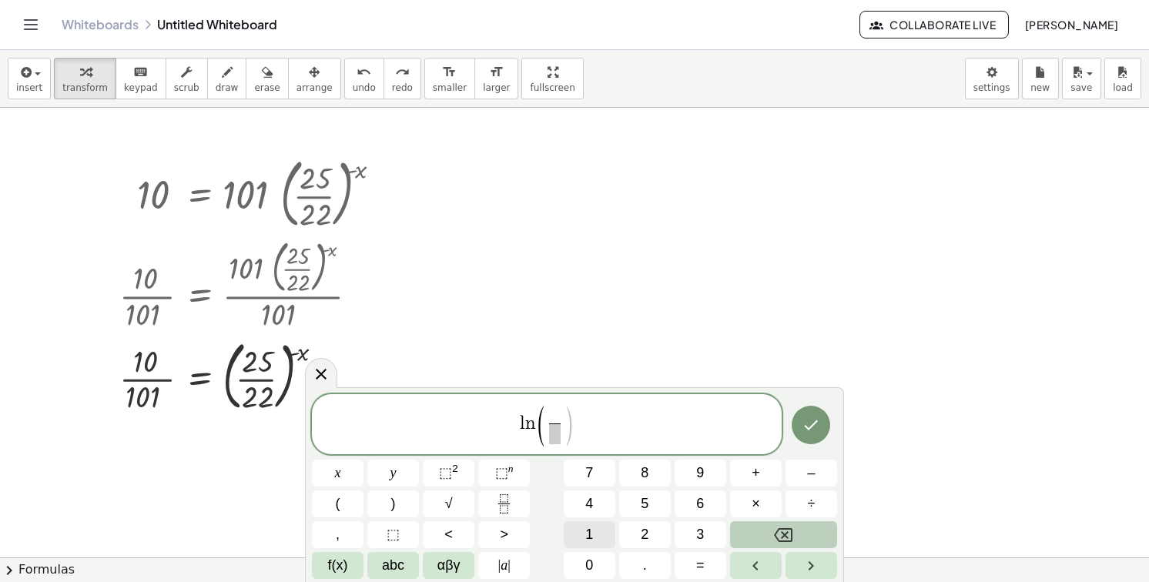
click at [585, 540] on button "1" at bounding box center [590, 534] width 52 height 27
click at [585, 556] on button "0" at bounding box center [590, 565] width 52 height 27
click at [560, 436] on span at bounding box center [555, 434] width 20 height 21
click at [578, 524] on button "1" at bounding box center [590, 534] width 52 height 27
click at [590, 567] on span "0" at bounding box center [589, 565] width 8 height 21
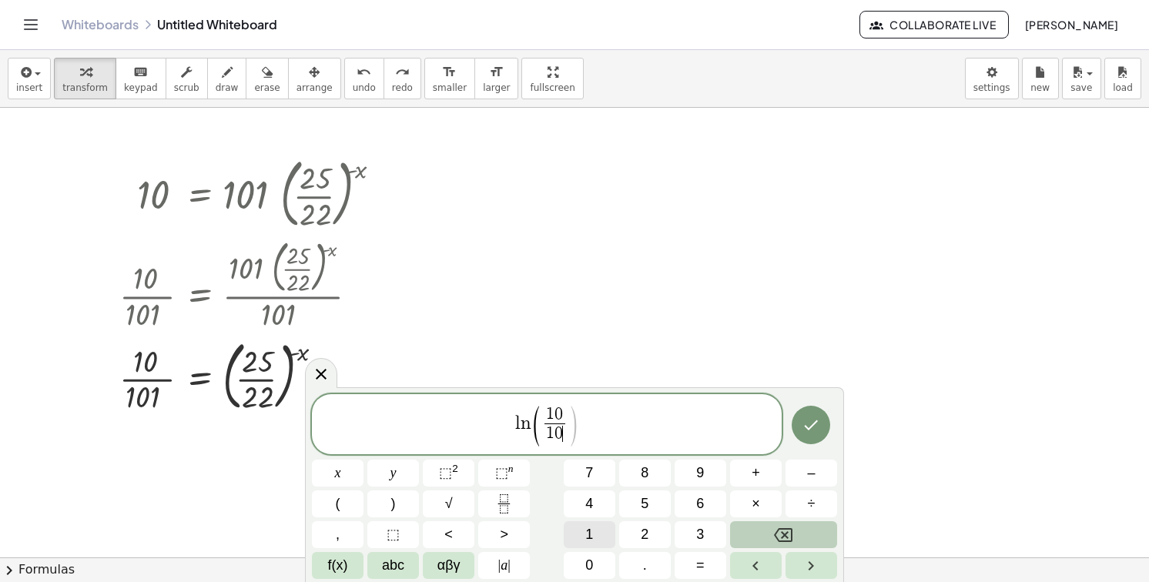
click at [589, 541] on span "1" at bounding box center [589, 534] width 8 height 21
click at [575, 428] on span ")" at bounding box center [577, 426] width 12 height 45
click at [387, 506] on button ")" at bounding box center [393, 504] width 52 height 27
click at [702, 565] on span "=" at bounding box center [700, 565] width 8 height 21
click at [333, 504] on button "(" at bounding box center [338, 504] width 52 height 27
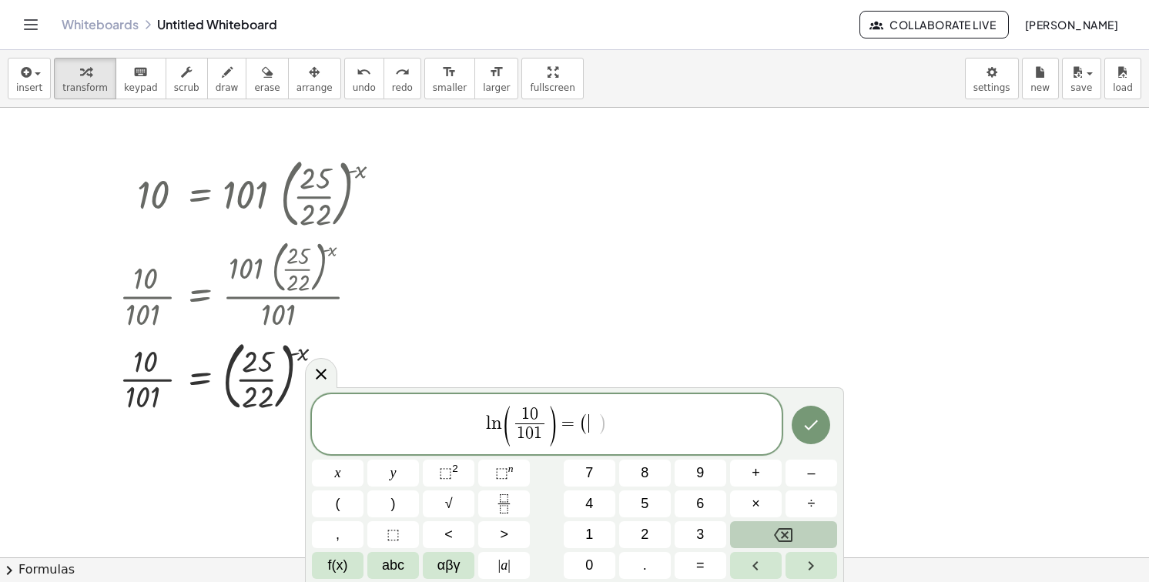
click at [788, 524] on button "Backspace" at bounding box center [783, 534] width 107 height 27
click at [336, 498] on span "(" at bounding box center [338, 504] width 5 height 21
click at [519, 498] on button "Fraction" at bounding box center [504, 504] width 52 height 27
click at [655, 531] on button "2" at bounding box center [645, 534] width 52 height 27
click at [648, 500] on span "5" at bounding box center [645, 504] width 8 height 21
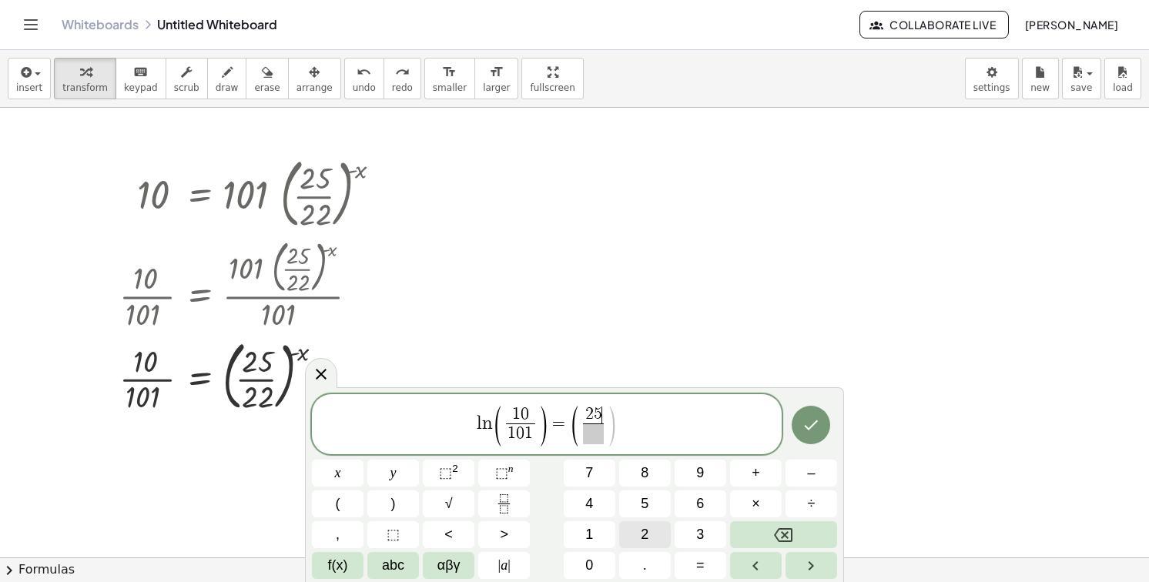
click at [597, 441] on span at bounding box center [593, 434] width 20 height 21
click at [645, 528] on span "2" at bounding box center [645, 534] width 8 height 21
click at [610, 415] on span ")" at bounding box center [612, 426] width 12 height 45
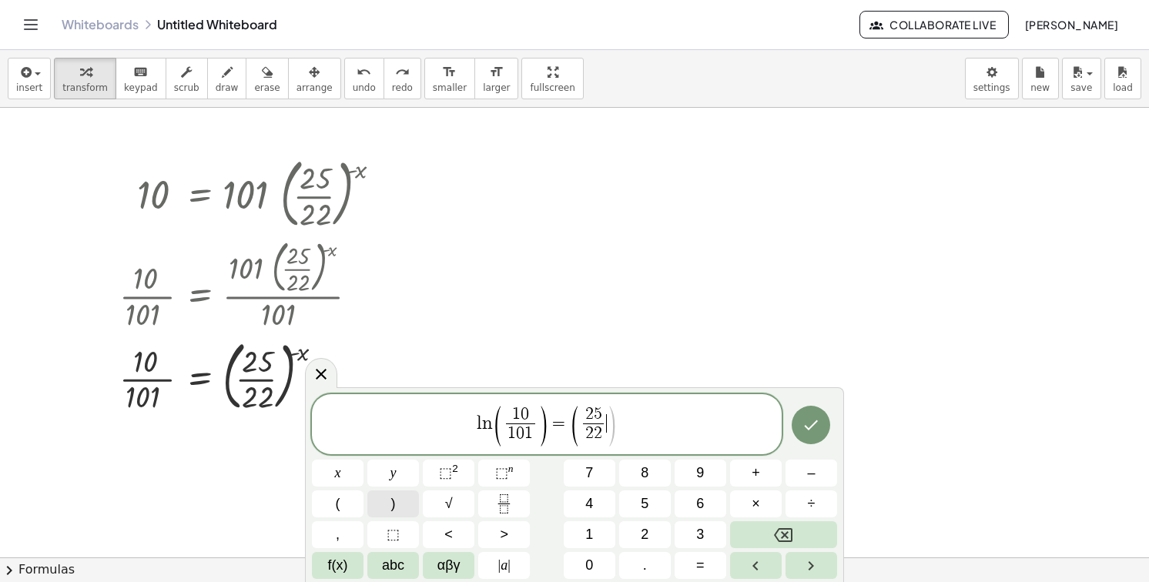
click at [383, 503] on button ")" at bounding box center [393, 504] width 52 height 27
click at [502, 475] on span "⬚" at bounding box center [501, 472] width 13 height 15
click at [814, 478] on span "–" at bounding box center [811, 473] width 8 height 21
click at [351, 474] on button "x" at bounding box center [338, 473] width 52 height 27
click at [343, 561] on span "f(x)" at bounding box center [338, 565] width 20 height 21
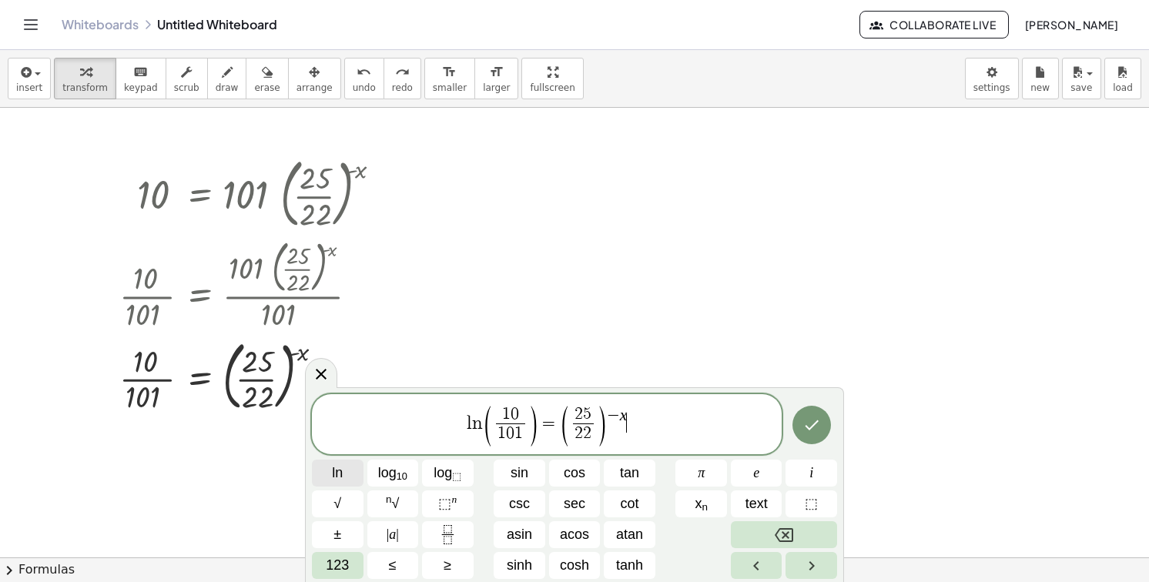
click at [342, 474] on span "ln" at bounding box center [337, 473] width 11 height 21
click at [806, 407] on button "Done" at bounding box center [812, 425] width 39 height 39
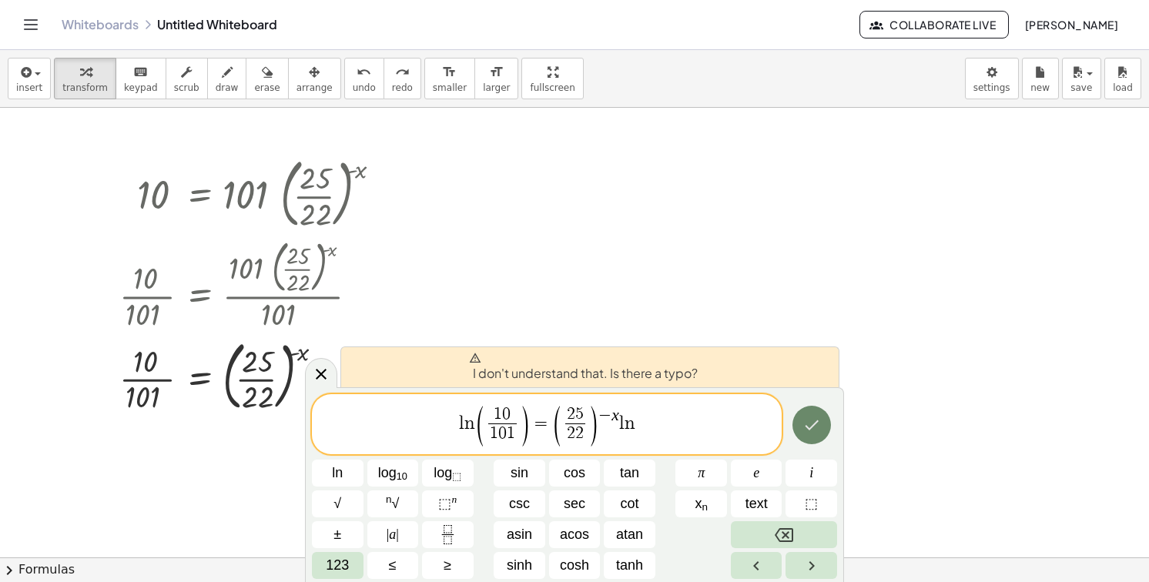
click at [803, 419] on icon "Done" at bounding box center [812, 425] width 18 height 18
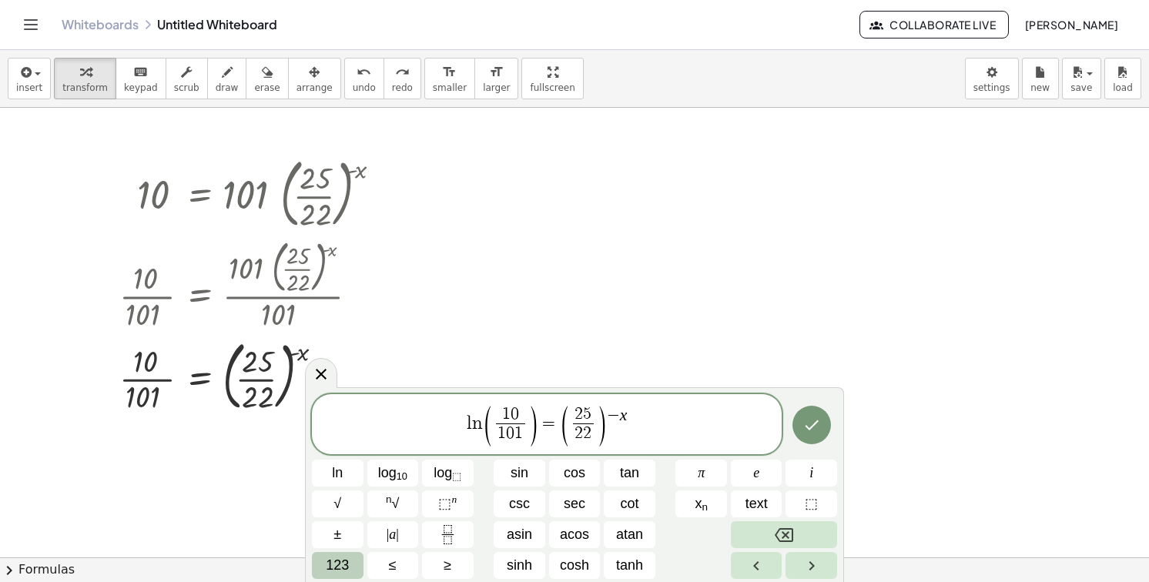
click at [344, 565] on span "123" at bounding box center [337, 565] width 23 height 21
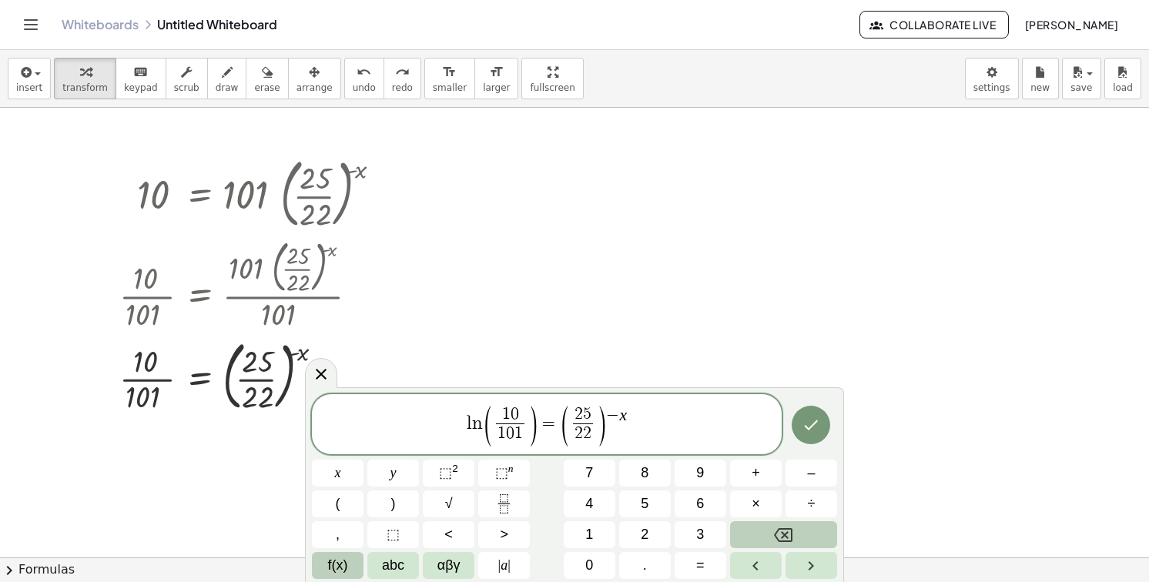
click at [343, 565] on span "f(x)" at bounding box center [338, 565] width 20 height 21
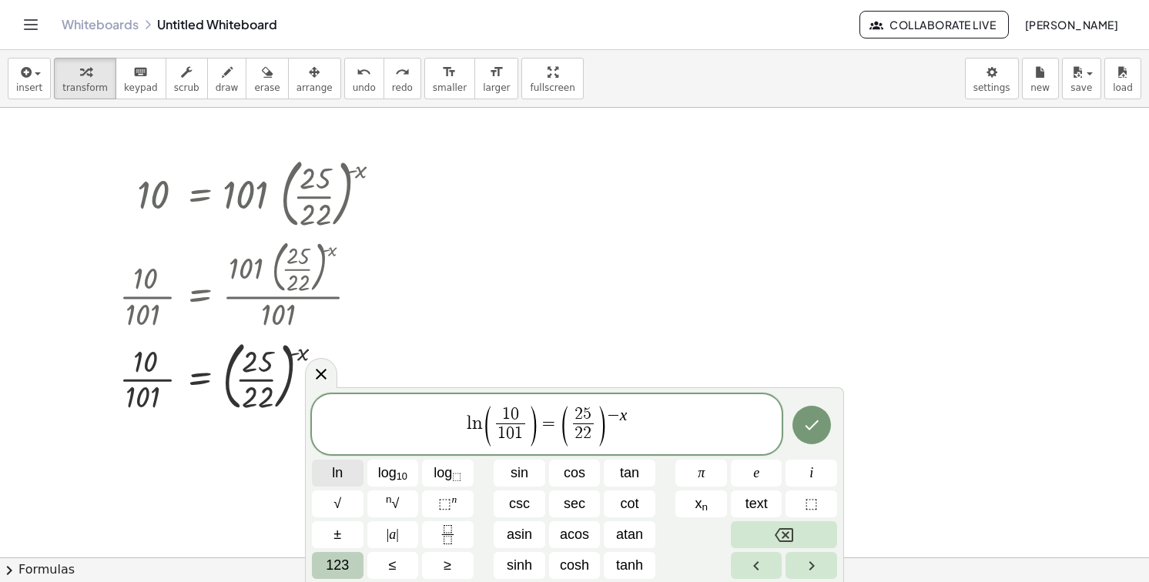
click at [342, 464] on span "ln" at bounding box center [337, 473] width 11 height 21
click at [357, 564] on button "123" at bounding box center [338, 565] width 52 height 27
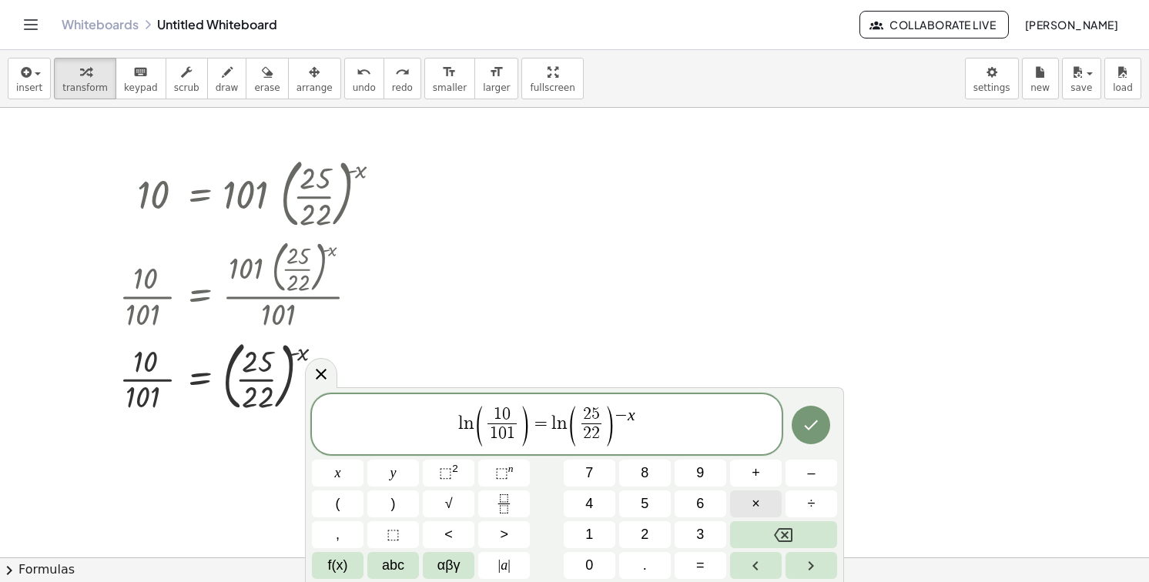
click at [755, 497] on span "×" at bounding box center [756, 504] width 8 height 21
click at [807, 414] on button "Done" at bounding box center [811, 425] width 39 height 39
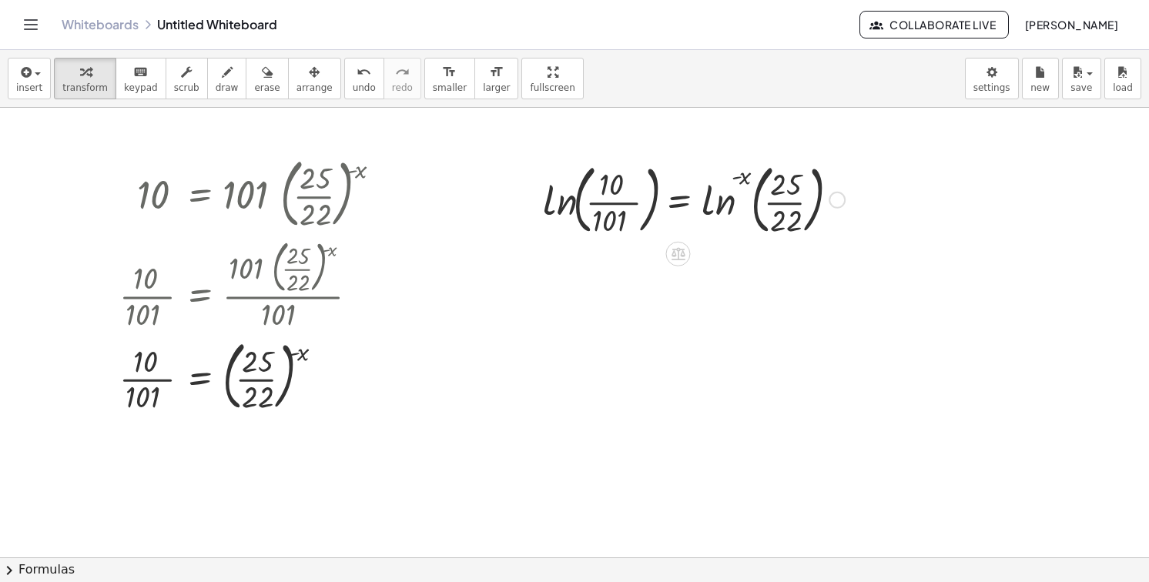
click at [730, 172] on div at bounding box center [693, 198] width 317 height 83
drag, startPoint x: 730, startPoint y: 172, endPoint x: 729, endPoint y: 186, distance: 14.7
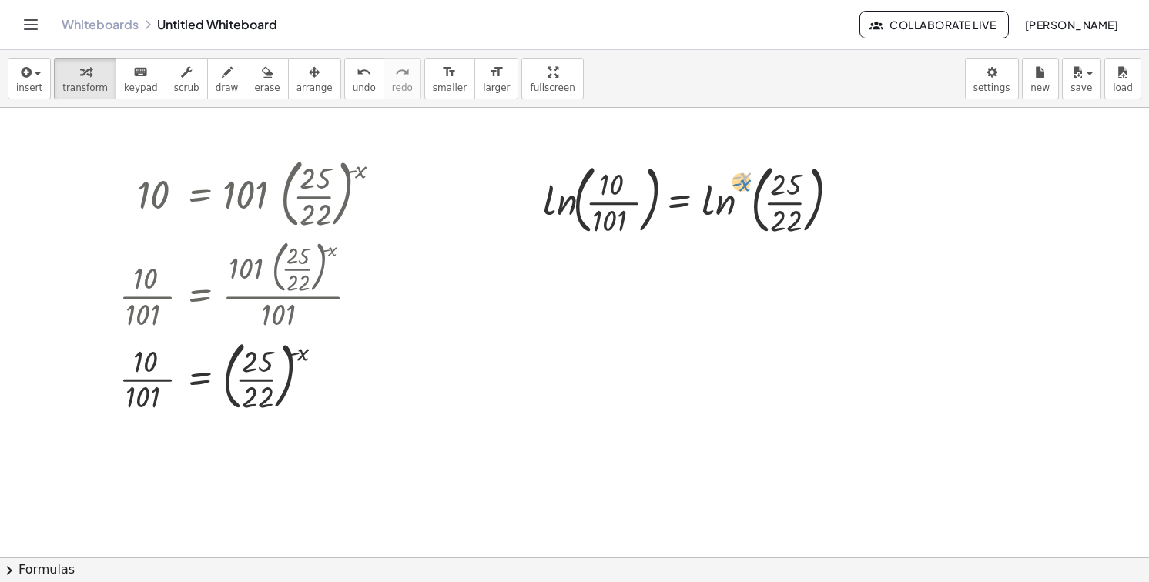
click at [729, 186] on div at bounding box center [693, 198] width 317 height 83
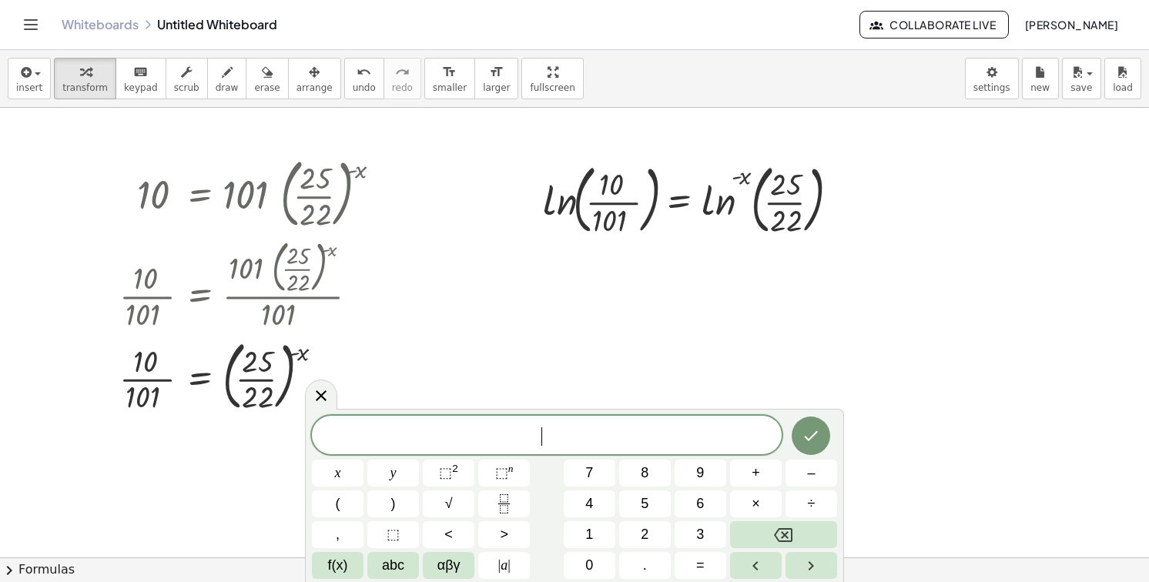
click at [688, 256] on div at bounding box center [677, 253] width 25 height 25
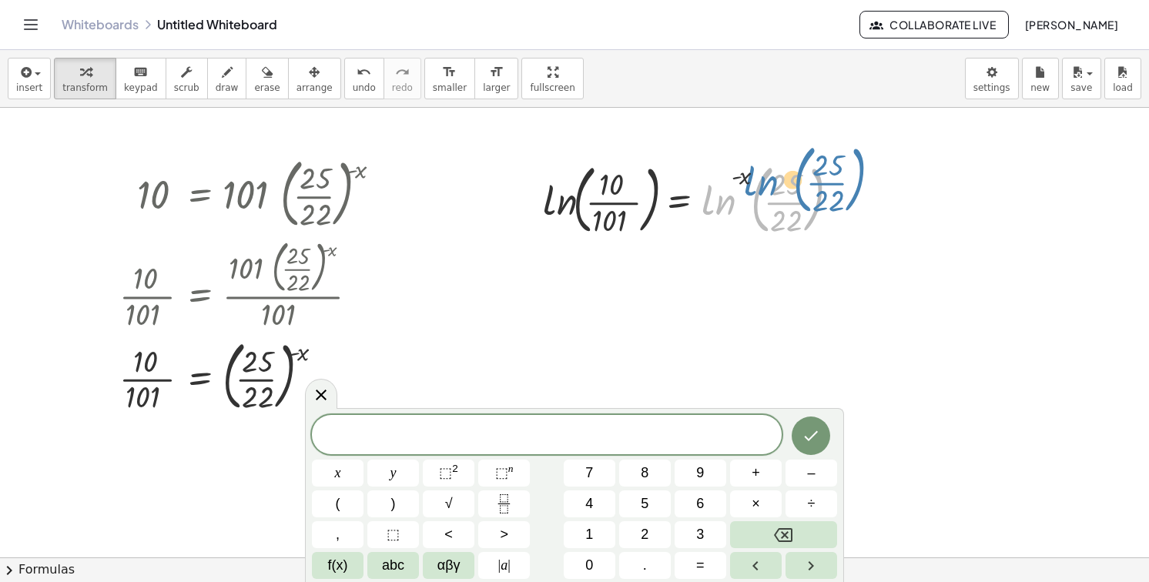
drag, startPoint x: 719, startPoint y: 201, endPoint x: 746, endPoint y: 186, distance: 30.4
click at [746, 186] on div at bounding box center [693, 198] width 317 height 83
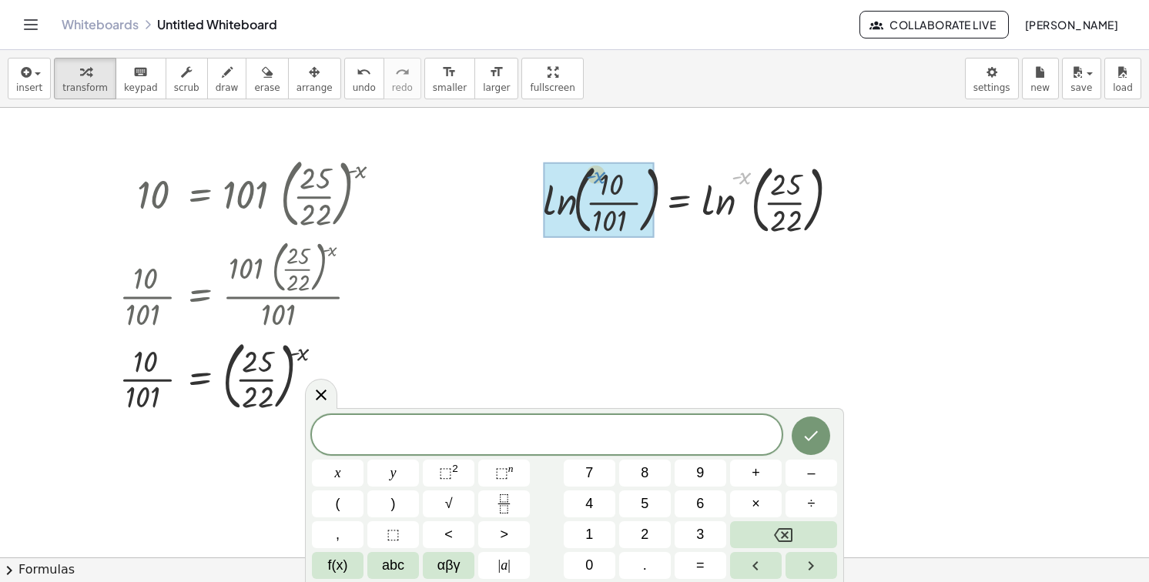
drag, startPoint x: 739, startPoint y: 175, endPoint x: 581, endPoint y: 178, distance: 157.1
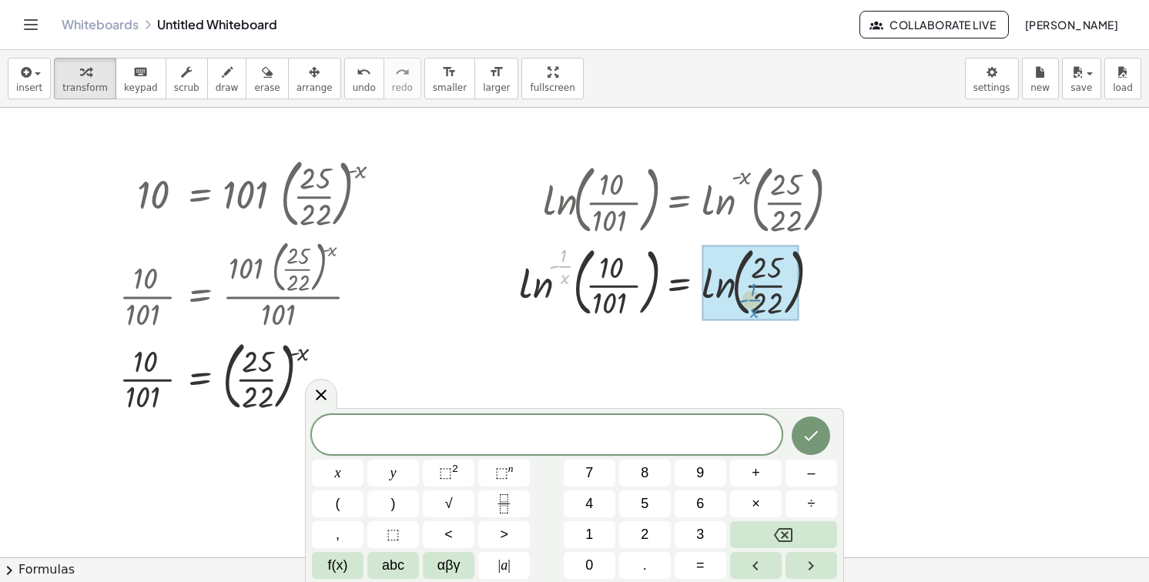
drag, startPoint x: 565, startPoint y: 270, endPoint x: 756, endPoint y: 304, distance: 193.2
click at [756, 304] on div at bounding box center [681, 281] width 341 height 83
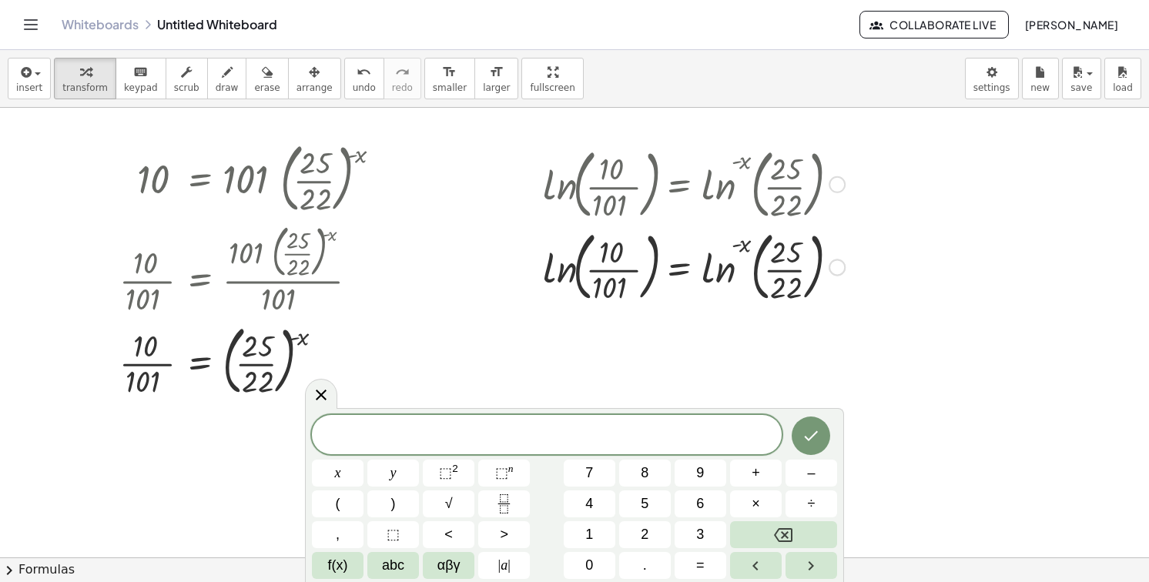
scroll to position [1157, 0]
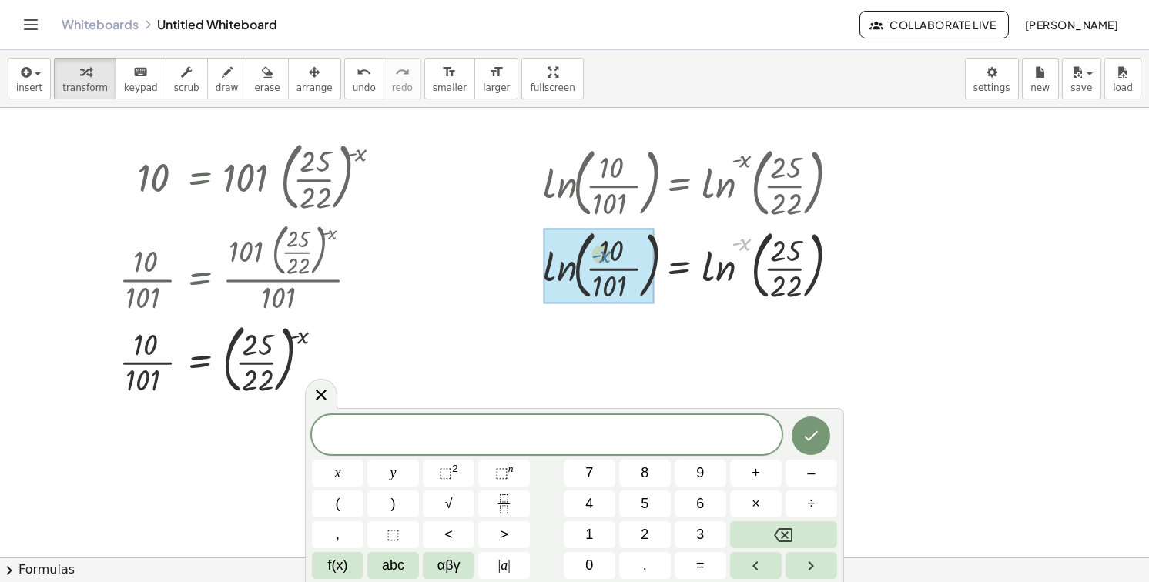
drag, startPoint x: 736, startPoint y: 246, endPoint x: 537, endPoint y: 263, distance: 199.5
click at [537, 263] on div "ln ( , · 10 · 101 ) = ln ( , · 25 · 22 ) ( - x ) ln ( , · 10 · 101 ) ( - · 1 · …" at bounding box center [688, 222] width 337 height 173
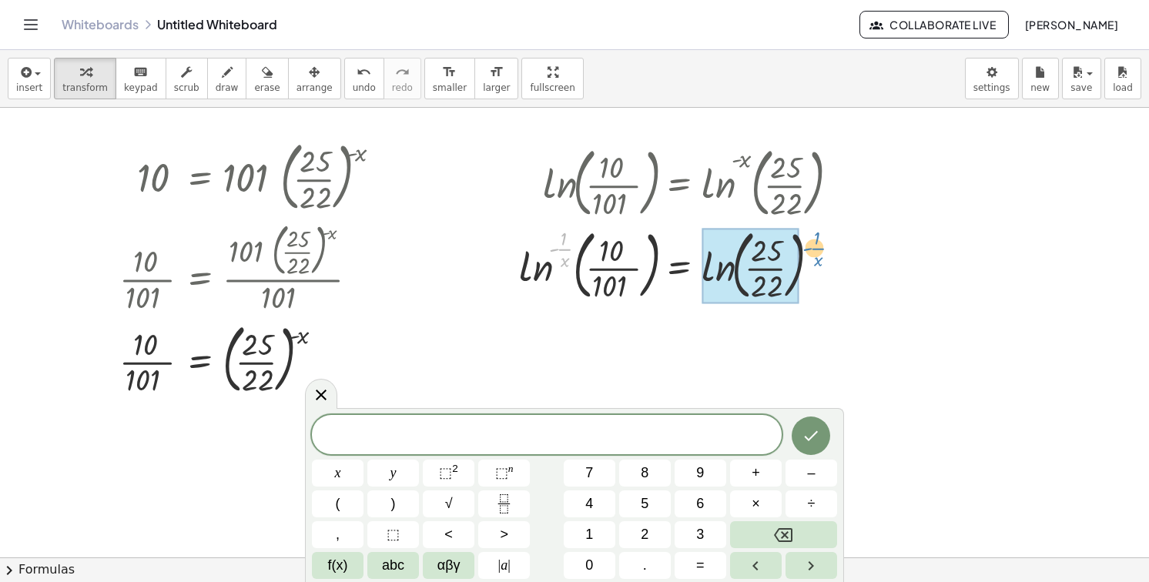
drag, startPoint x: 557, startPoint y: 252, endPoint x: 809, endPoint y: 244, distance: 252.7
click at [809, 244] on div at bounding box center [681, 264] width 341 height 83
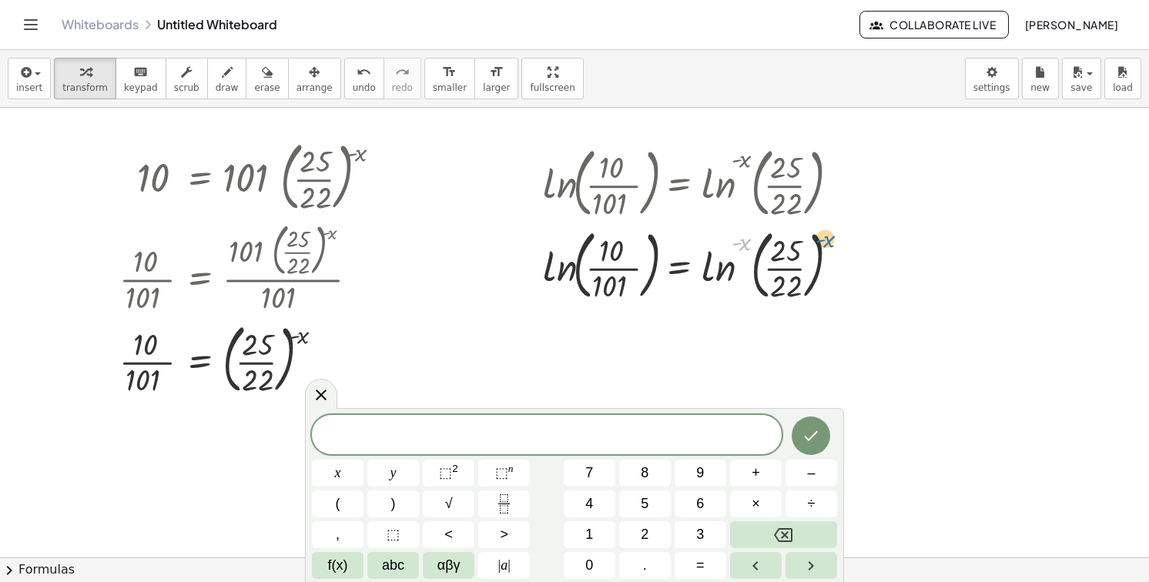
drag, startPoint x: 743, startPoint y: 240, endPoint x: 838, endPoint y: 240, distance: 94.7
click at [838, 240] on div at bounding box center [693, 264] width 317 height 83
drag, startPoint x: 740, startPoint y: 243, endPoint x: 846, endPoint y: 271, distance: 109.8
click at [846, 271] on div at bounding box center [693, 264] width 317 height 83
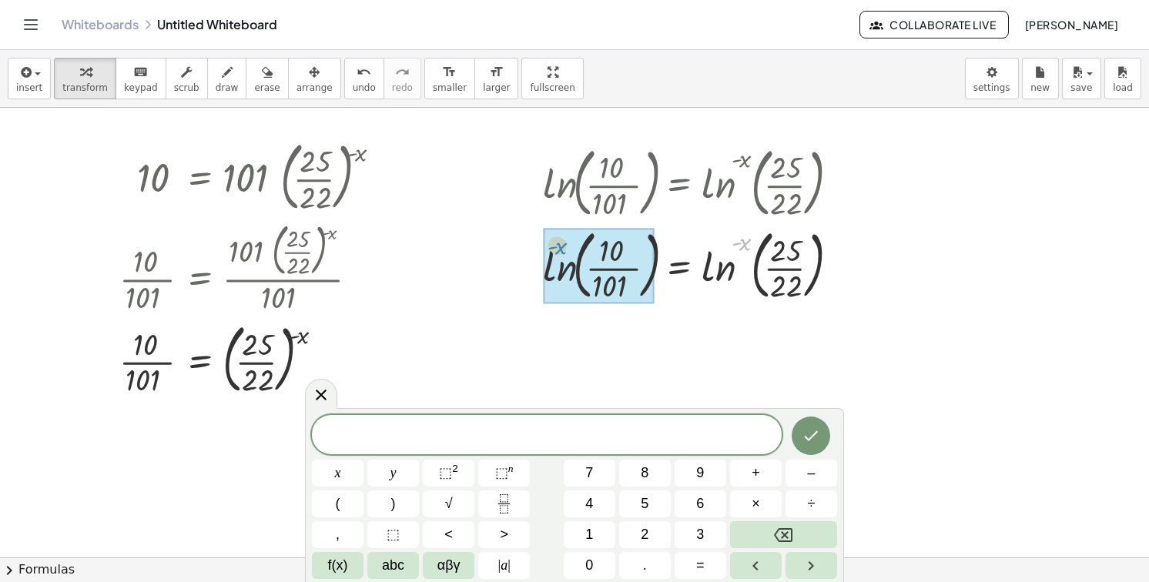
drag, startPoint x: 744, startPoint y: 243, endPoint x: 545, endPoint y: 253, distance: 198.9
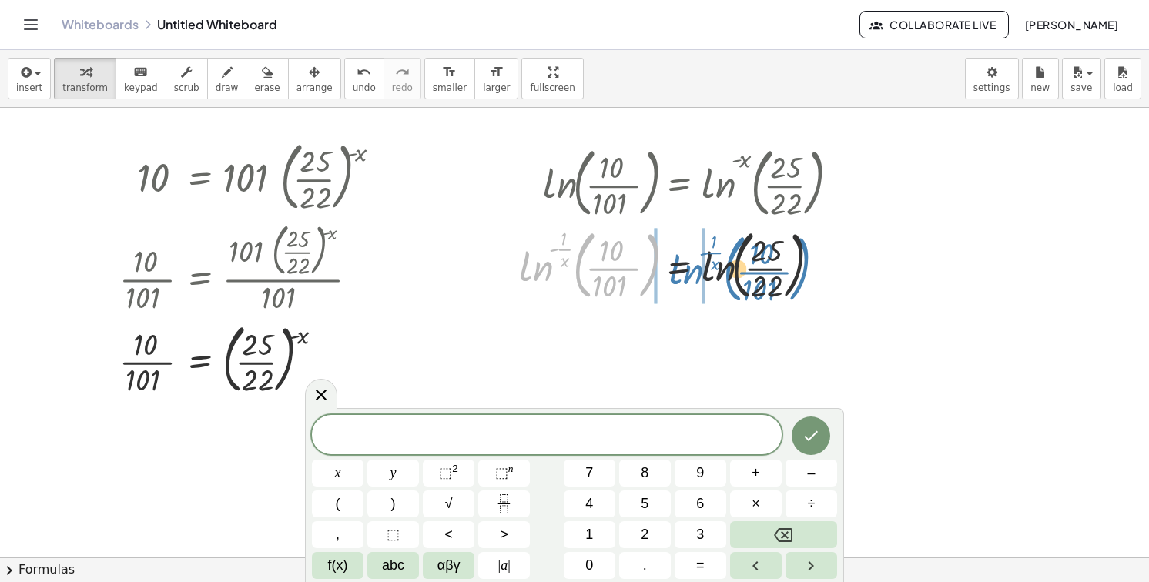
drag, startPoint x: 573, startPoint y: 266, endPoint x: 724, endPoint y: 270, distance: 151.0
click at [724, 270] on div at bounding box center [681, 264] width 341 height 83
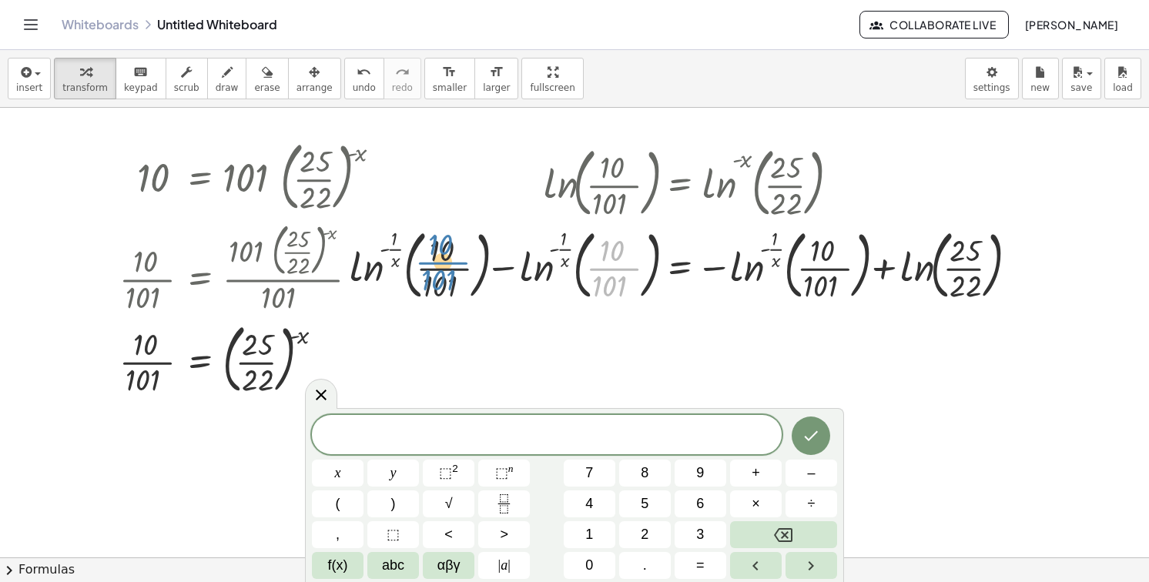
drag, startPoint x: 600, startPoint y: 263, endPoint x: 426, endPoint y: 256, distance: 174.2
click at [426, 256] on div at bounding box center [687, 264] width 690 height 83
drag, startPoint x: 429, startPoint y: 257, endPoint x: 533, endPoint y: 248, distance: 104.4
click at [533, 248] on div at bounding box center [687, 264] width 690 height 83
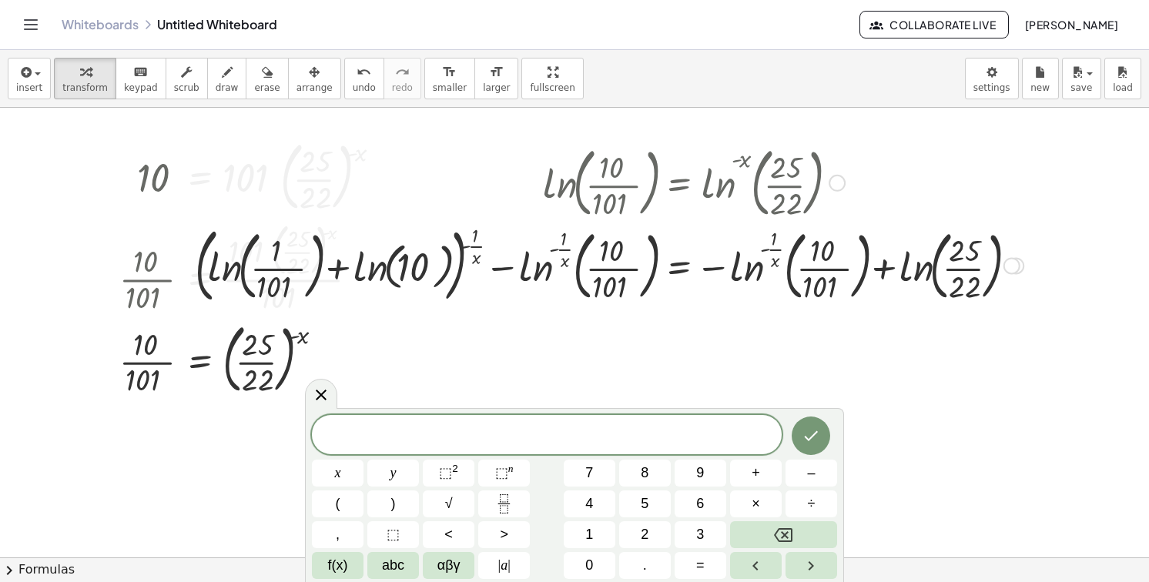
drag, startPoint x: 365, startPoint y: 263, endPoint x: 533, endPoint y: 259, distance: 168.0
click at [533, 259] on div at bounding box center [609, 264] width 844 height 89
drag, startPoint x: 581, startPoint y: 257, endPoint x: 410, endPoint y: 257, distance: 170.2
click at [410, 257] on div at bounding box center [609, 264] width 844 height 89
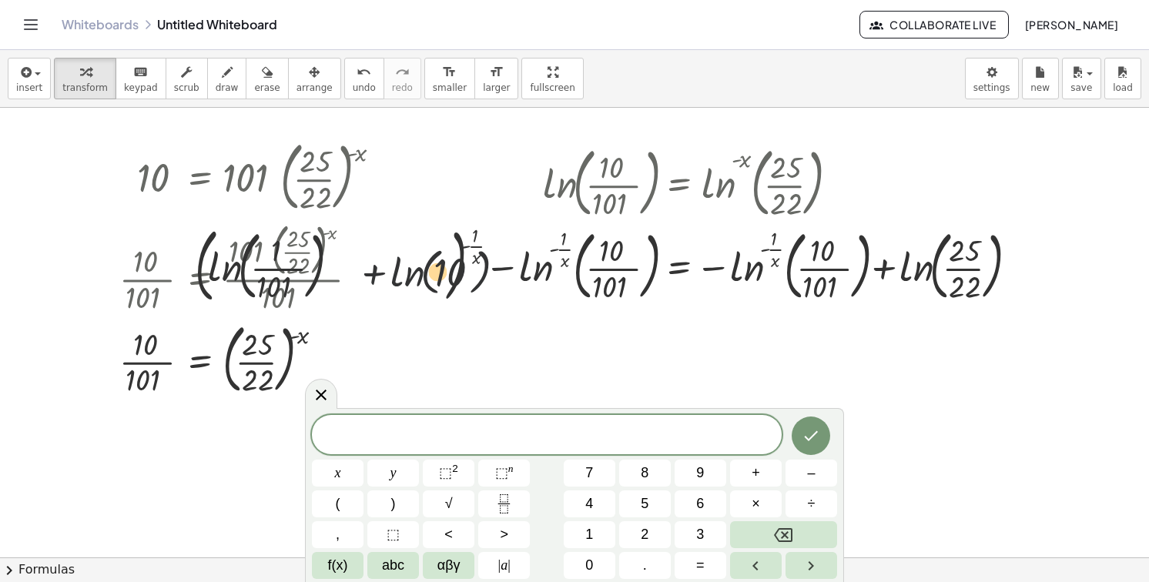
drag, startPoint x: 475, startPoint y: 257, endPoint x: 703, endPoint y: 307, distance: 233.4
click at [702, 308] on div "ln ( , · 10 · 101 ) = ln ( , · 25 · 22 ) ( - x ) ln ( , · 10 · 101 ) ( - · 1 · …" at bounding box center [603, 224] width 863 height 176
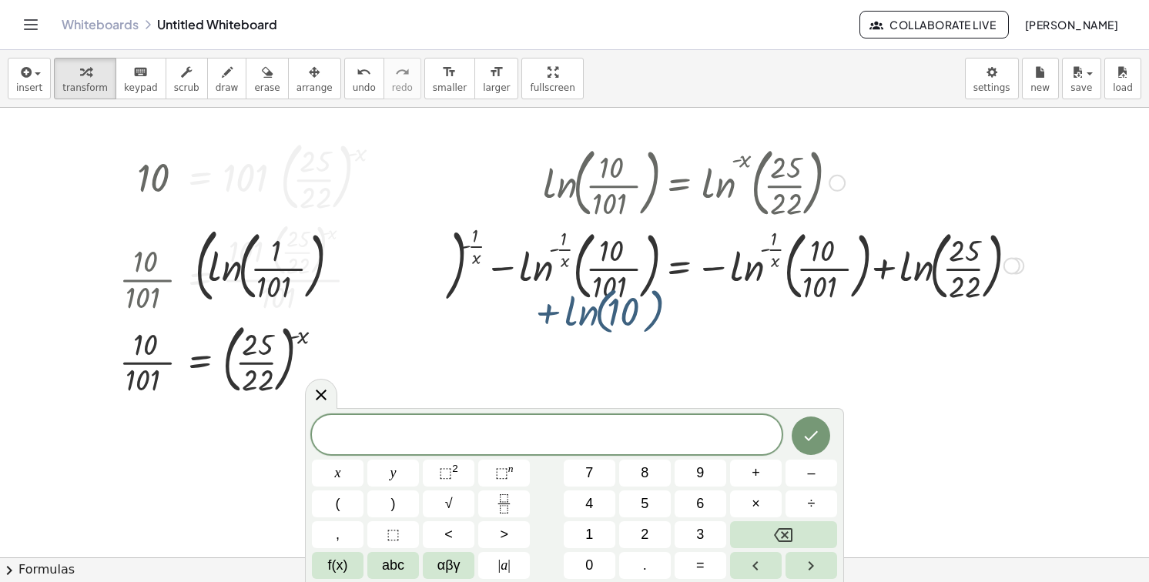
scroll to position [1246, 0]
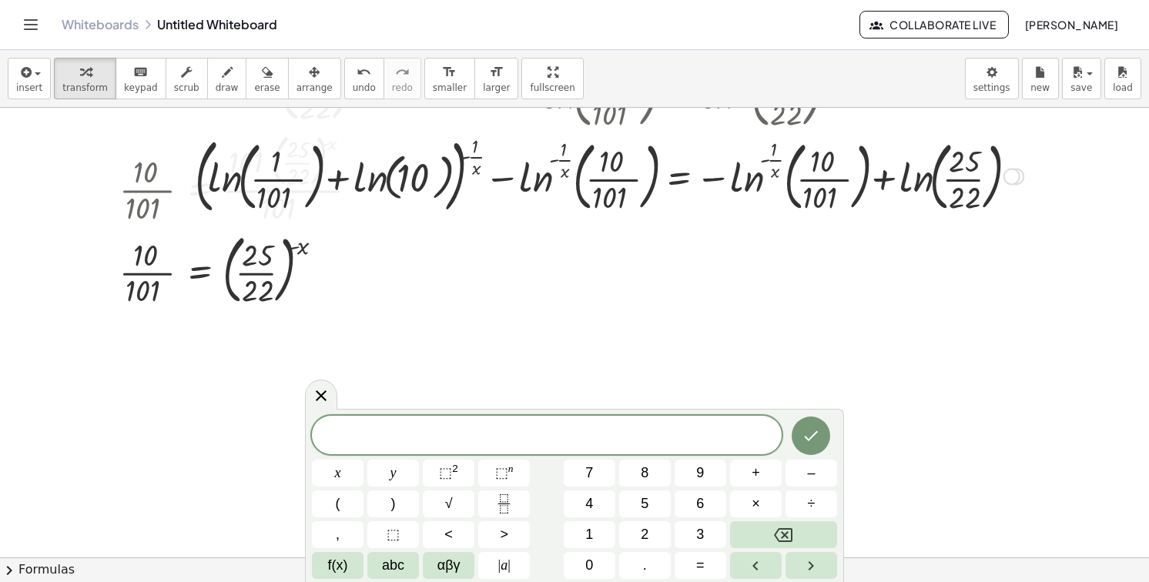
click at [534, 194] on div at bounding box center [609, 175] width 844 height 89
click at [330, 397] on div at bounding box center [321, 395] width 32 height 30
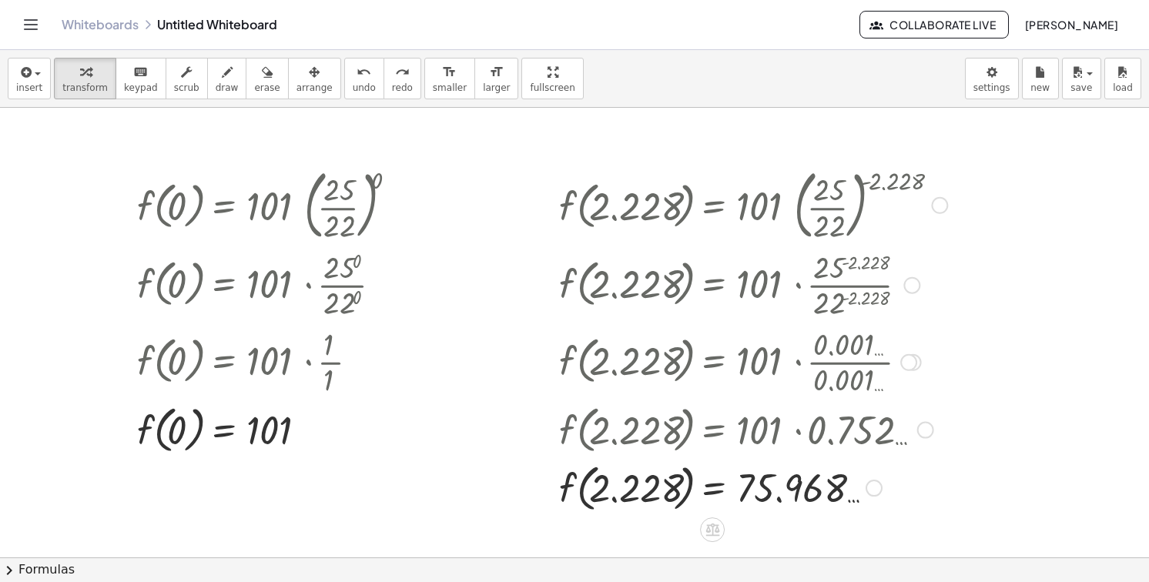
scroll to position [695, 0]
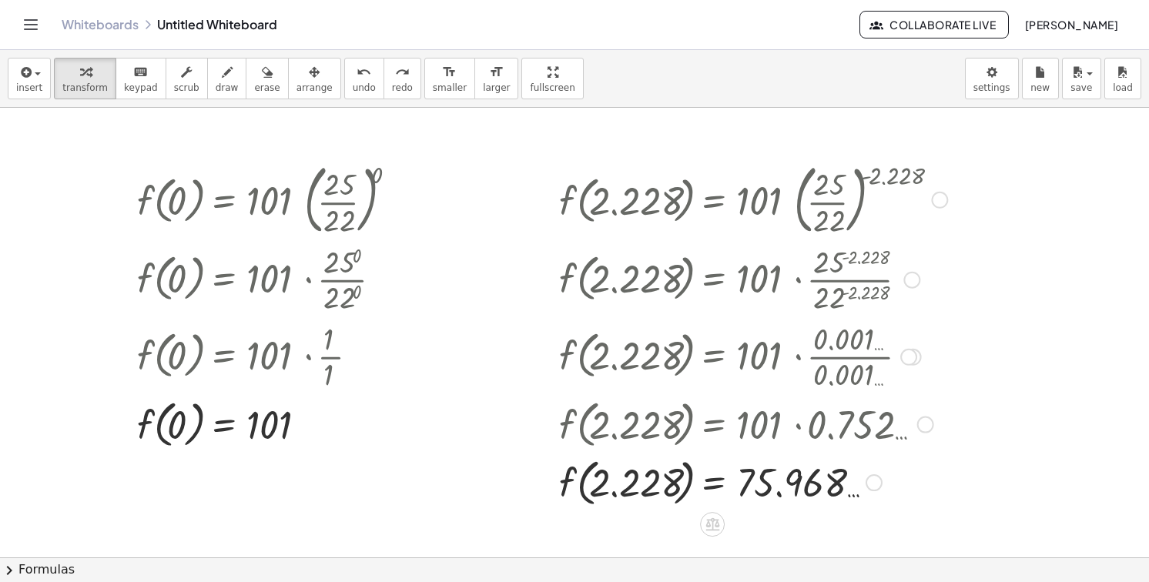
click at [705, 390] on div at bounding box center [746, 355] width 391 height 77
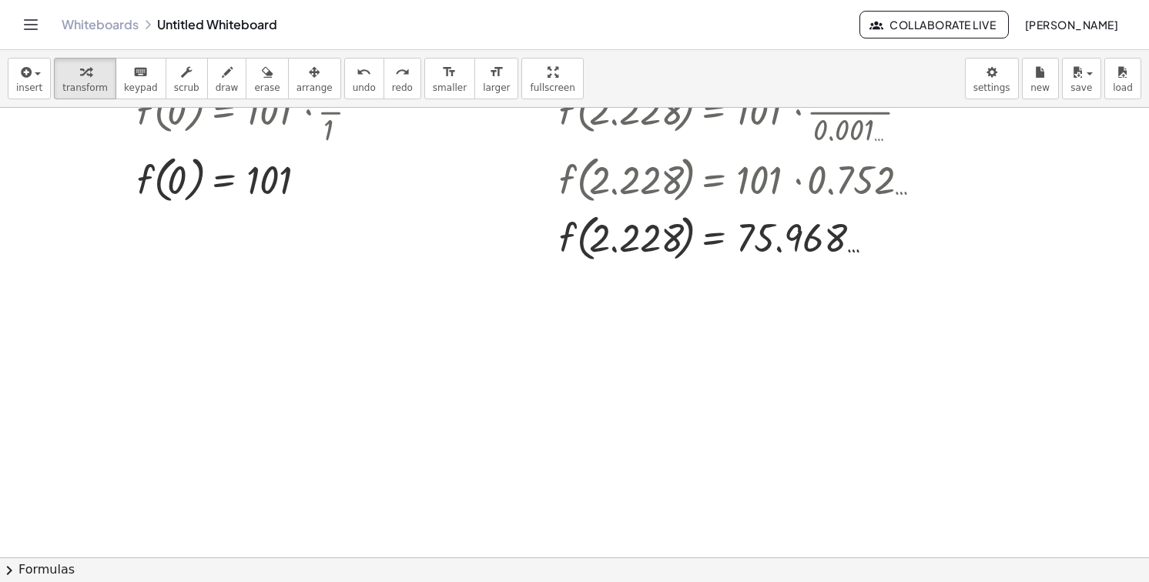
scroll to position [812, 0]
